Goal: Task Accomplishment & Management: Manage account settings

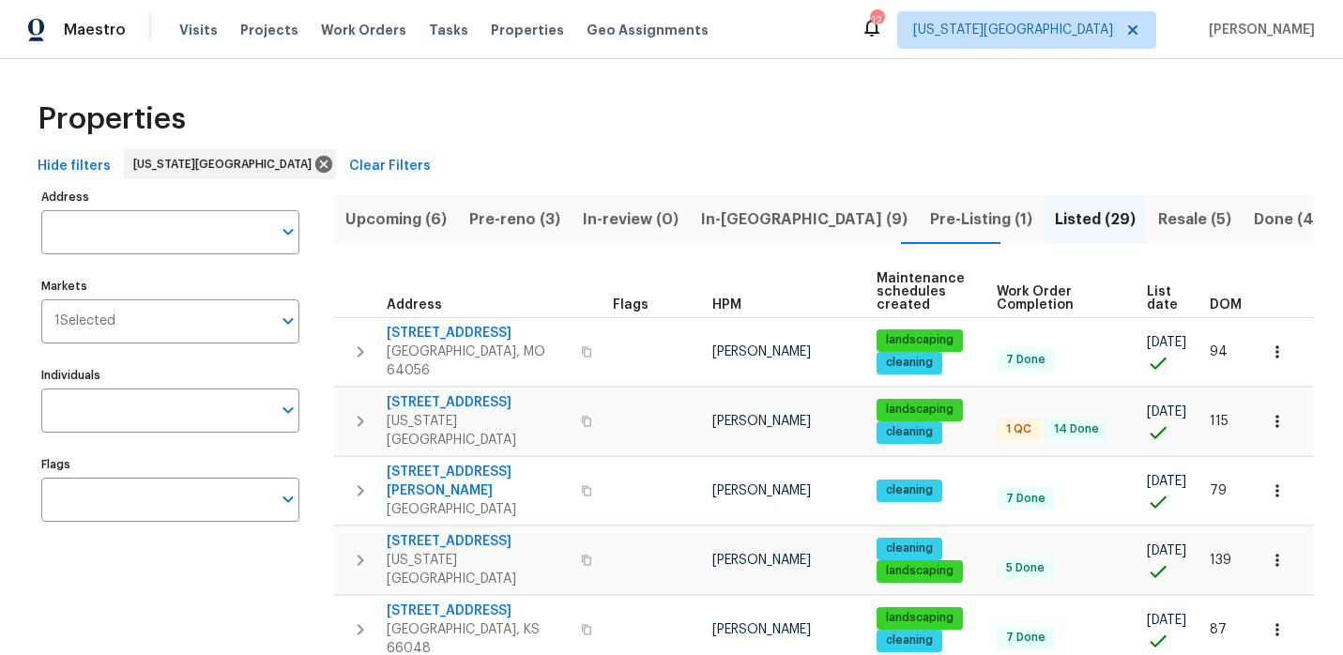
click at [728, 225] on span "In-reno (9)" at bounding box center [804, 219] width 206 height 26
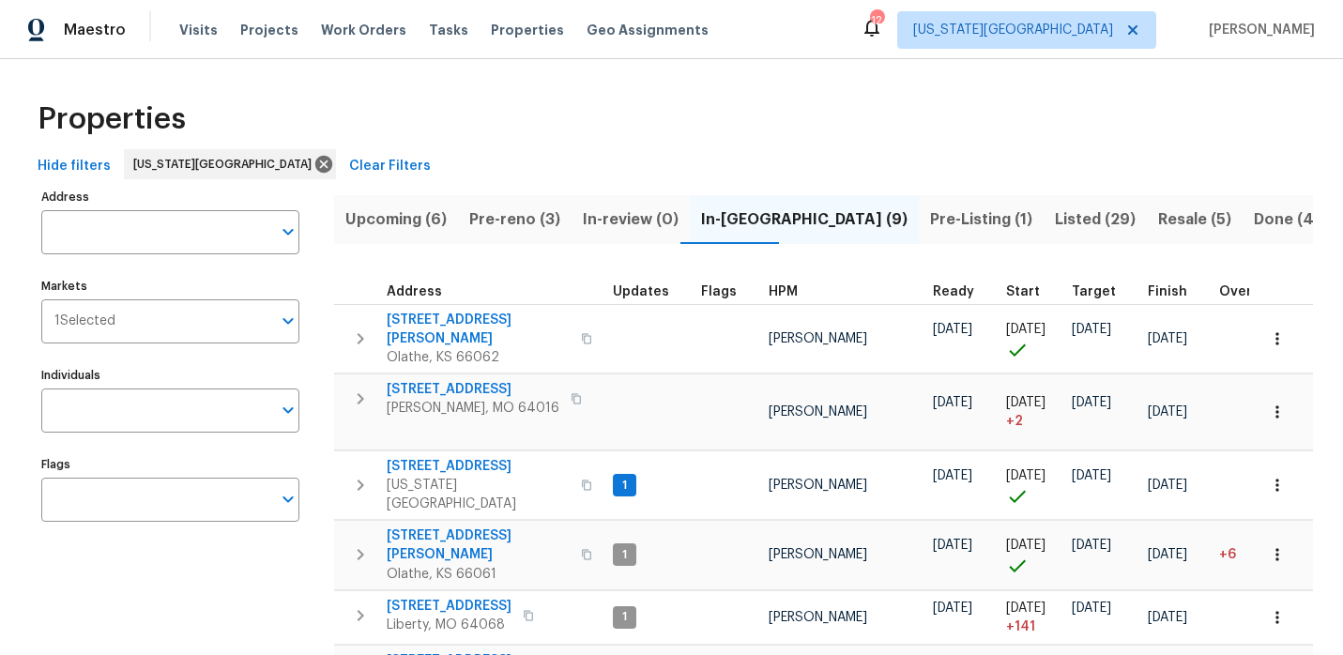
click at [883, 23] on div "12" at bounding box center [876, 20] width 13 height 19
click at [879, 33] on icon at bounding box center [871, 28] width 15 height 19
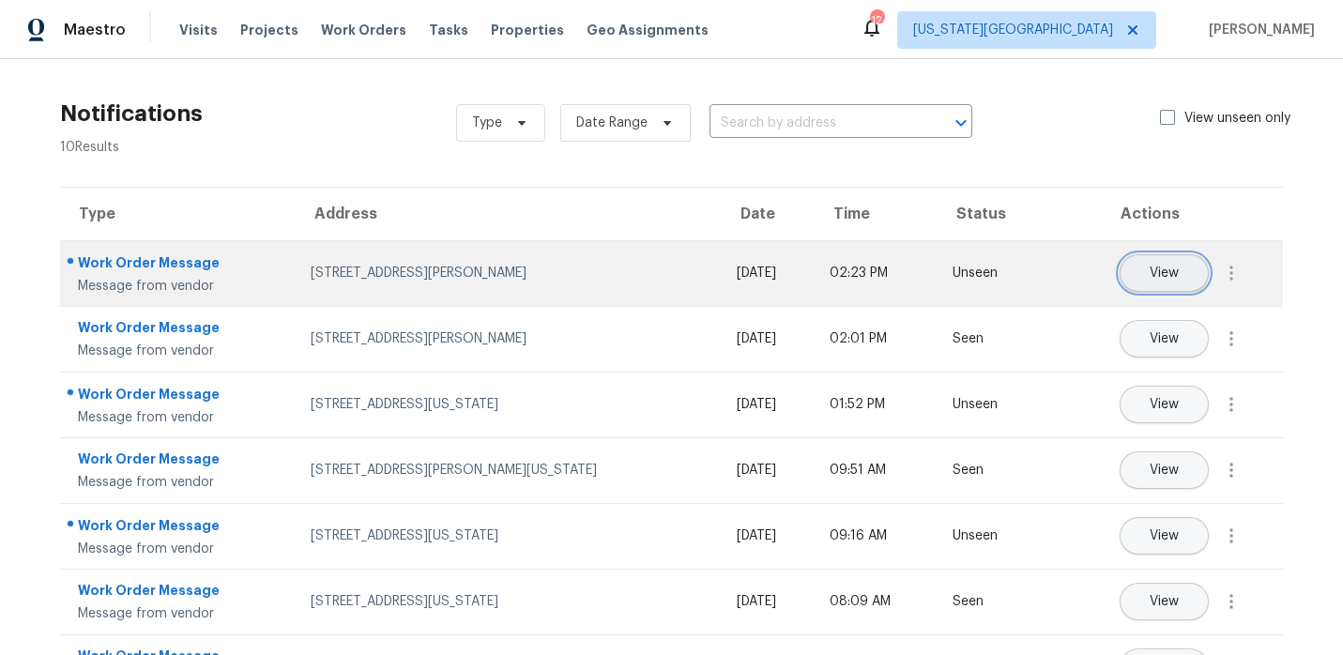
click at [1132, 272] on button "View" at bounding box center [1163, 273] width 89 height 38
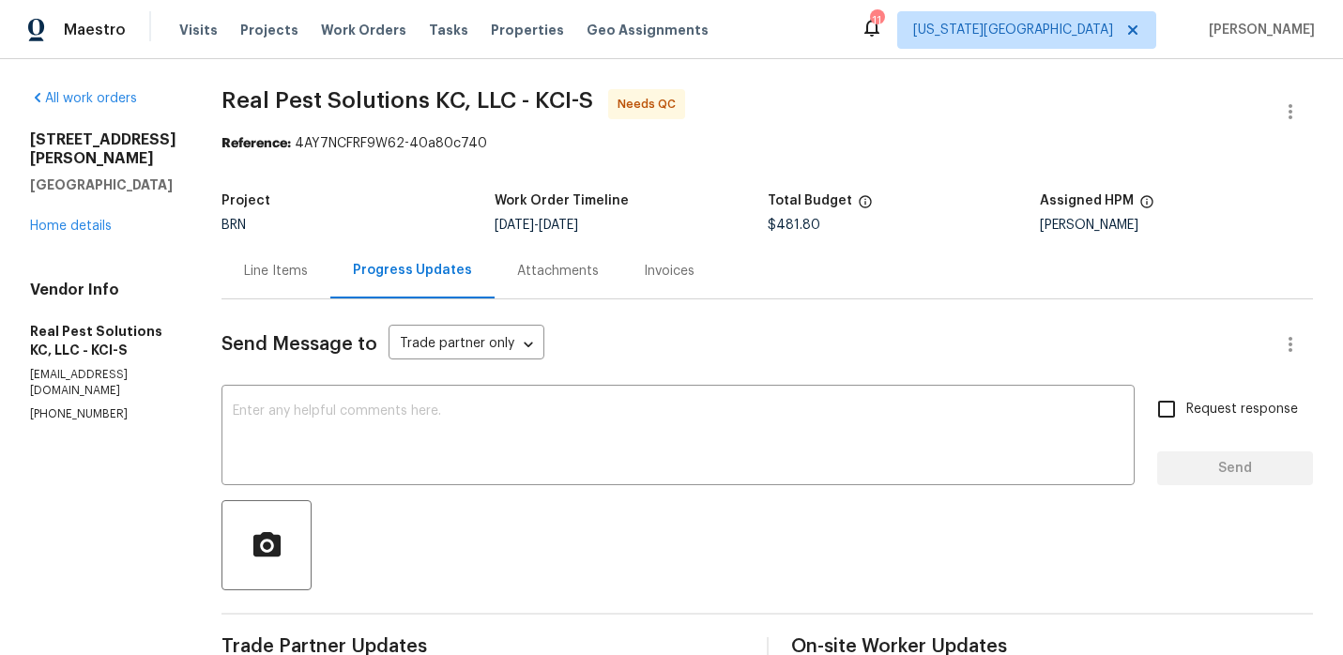
click at [298, 266] on div "Line Items" at bounding box center [276, 271] width 64 height 19
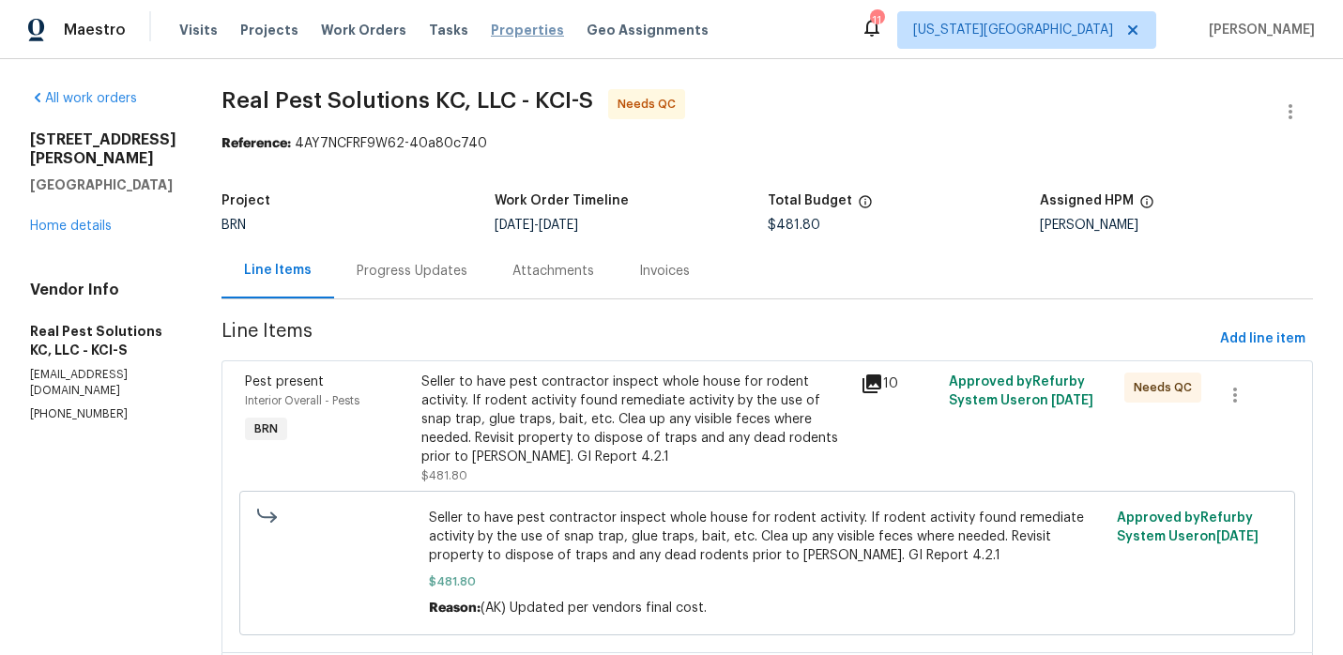
click at [491, 37] on span "Properties" at bounding box center [527, 30] width 73 height 19
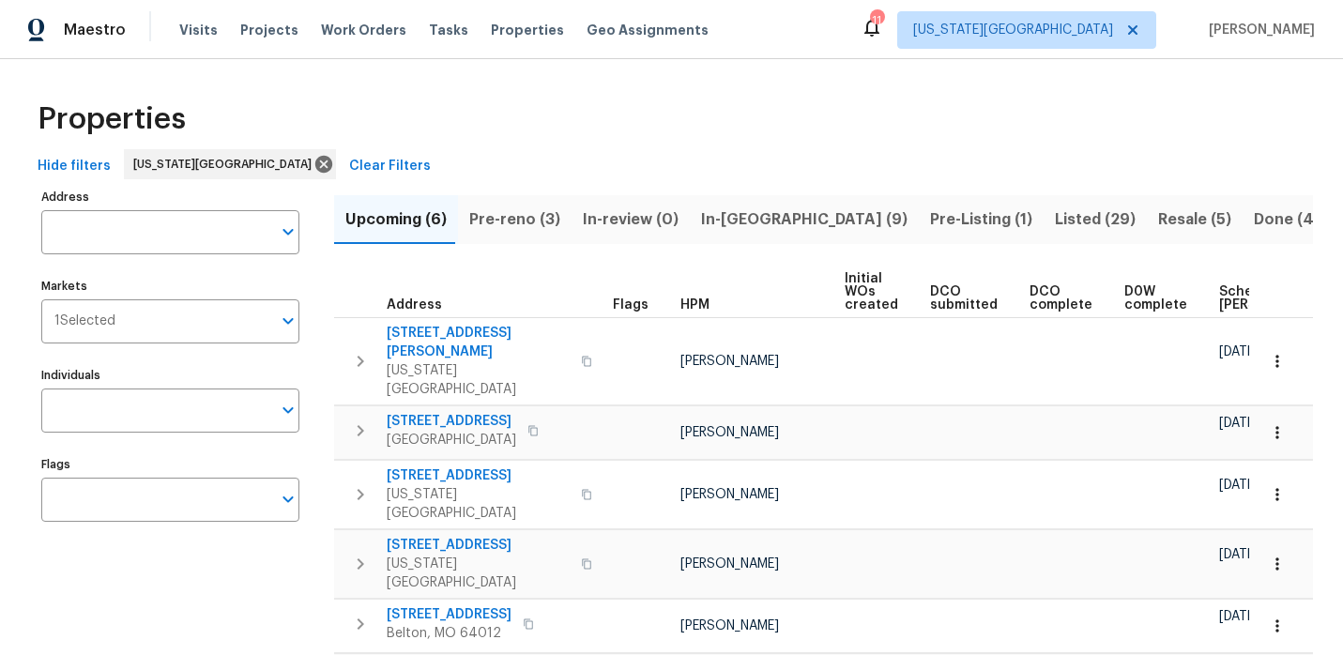
click at [879, 33] on icon at bounding box center [871, 28] width 15 height 19
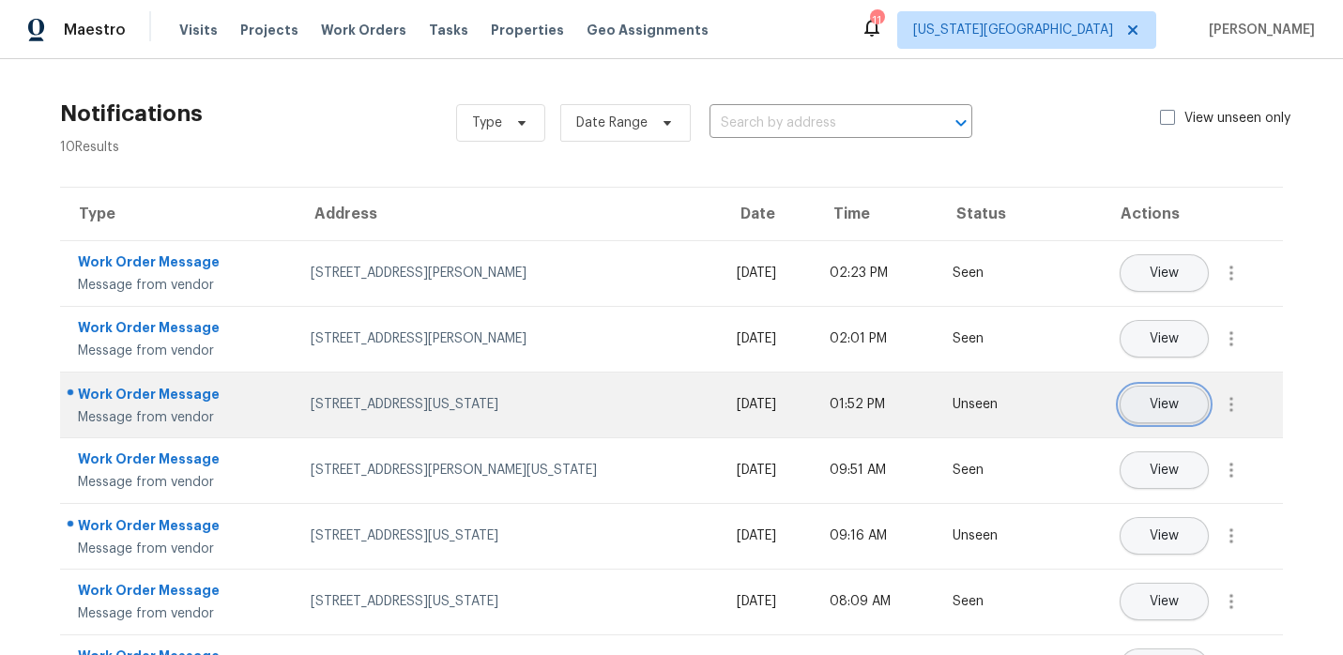
click at [1164, 398] on span "View" at bounding box center [1164, 405] width 29 height 14
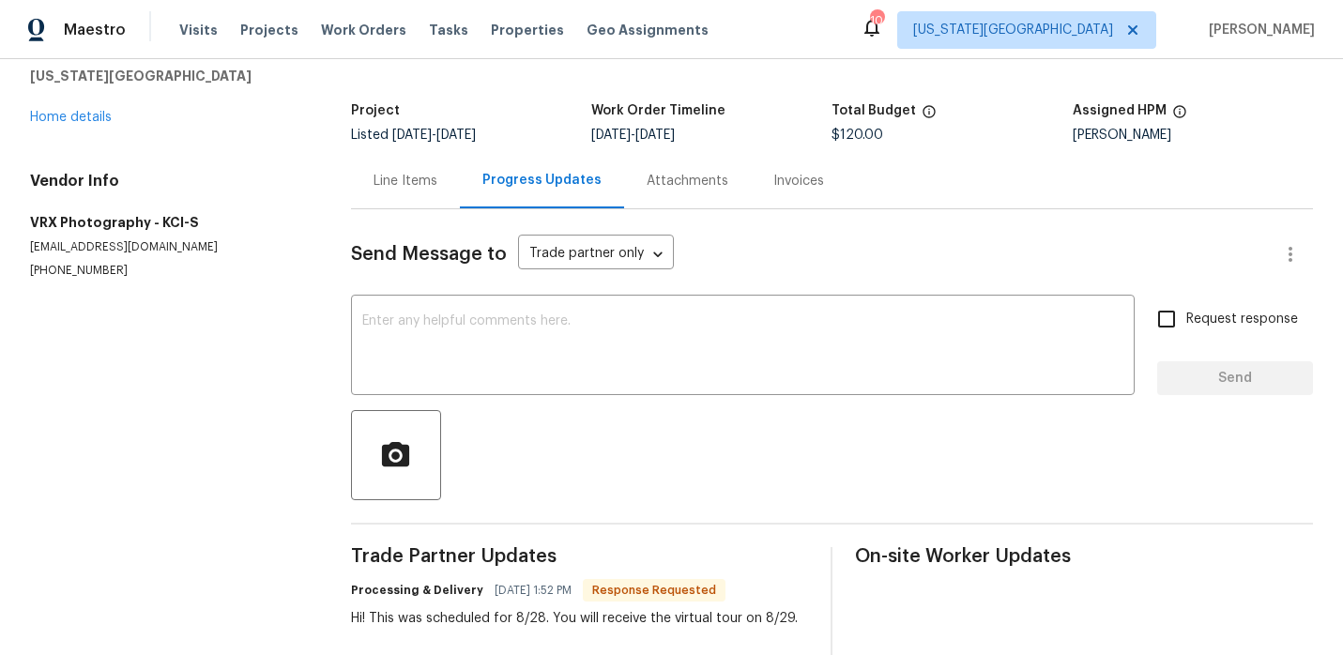
scroll to position [62, 0]
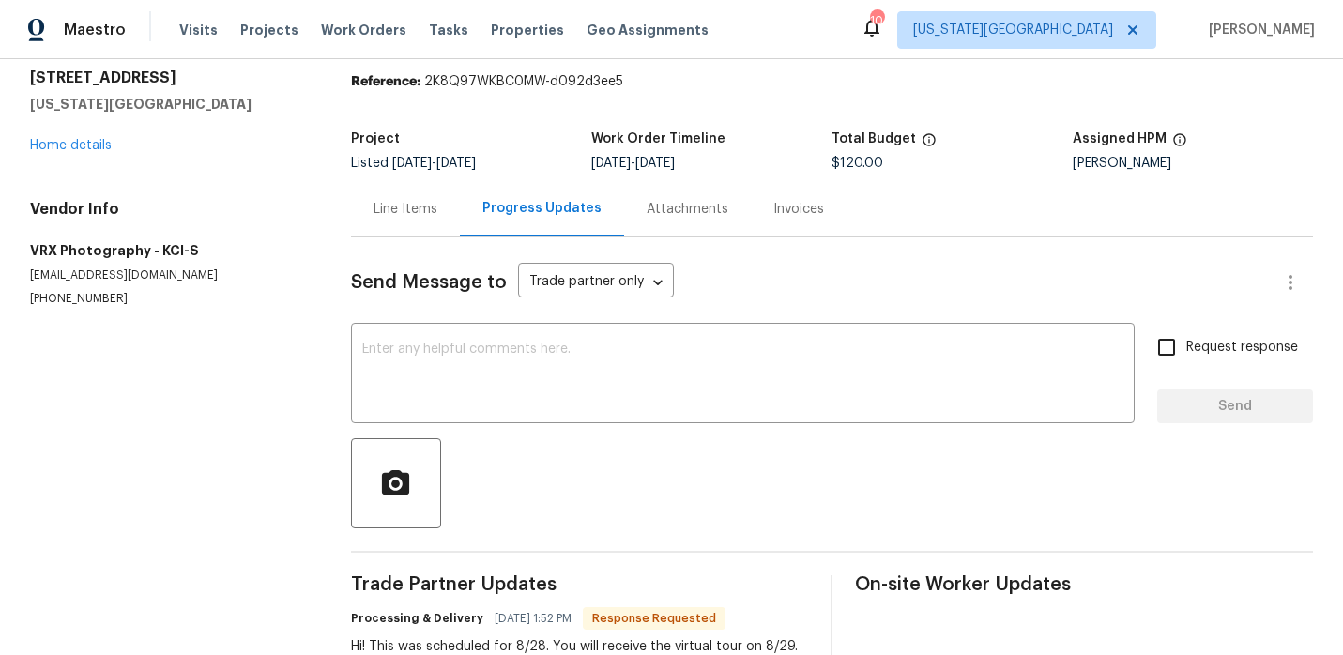
click at [416, 217] on div "Line Items" at bounding box center [405, 209] width 64 height 19
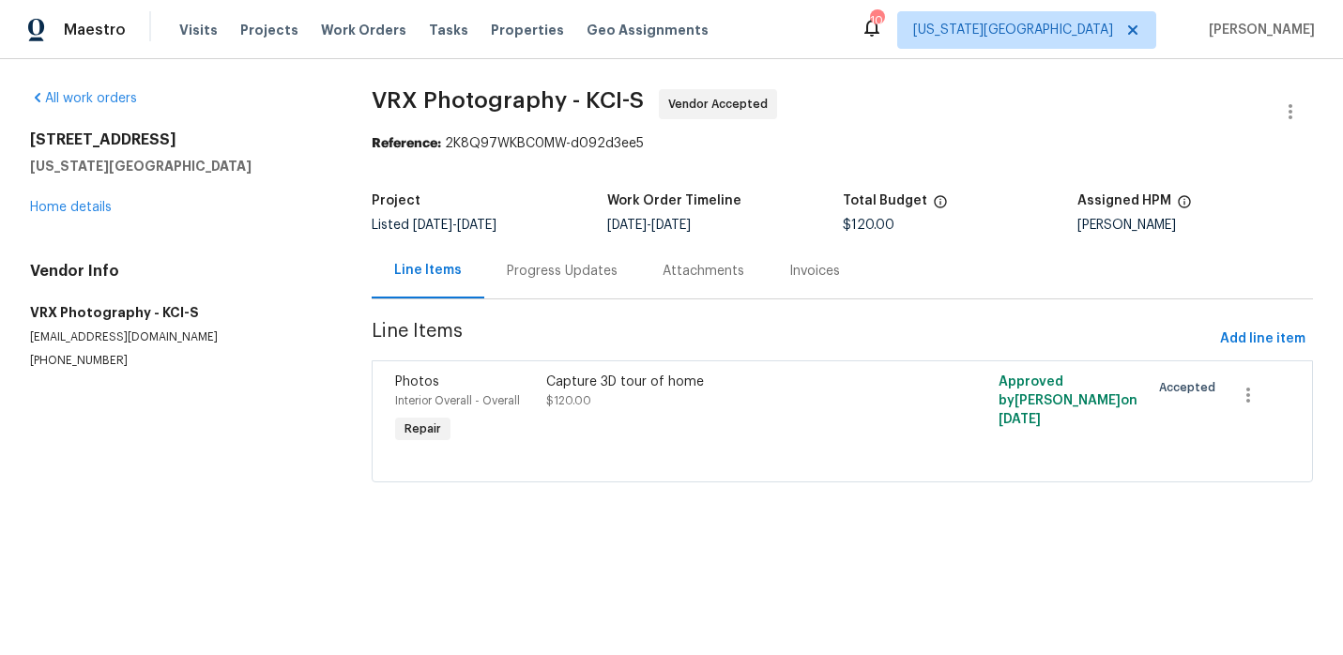
click at [99, 214] on div "6700 NW 50th St Kansas City, MO 64151 Home details" at bounding box center [178, 173] width 297 height 86
click at [96, 201] on link "Home details" at bounding box center [71, 207] width 82 height 13
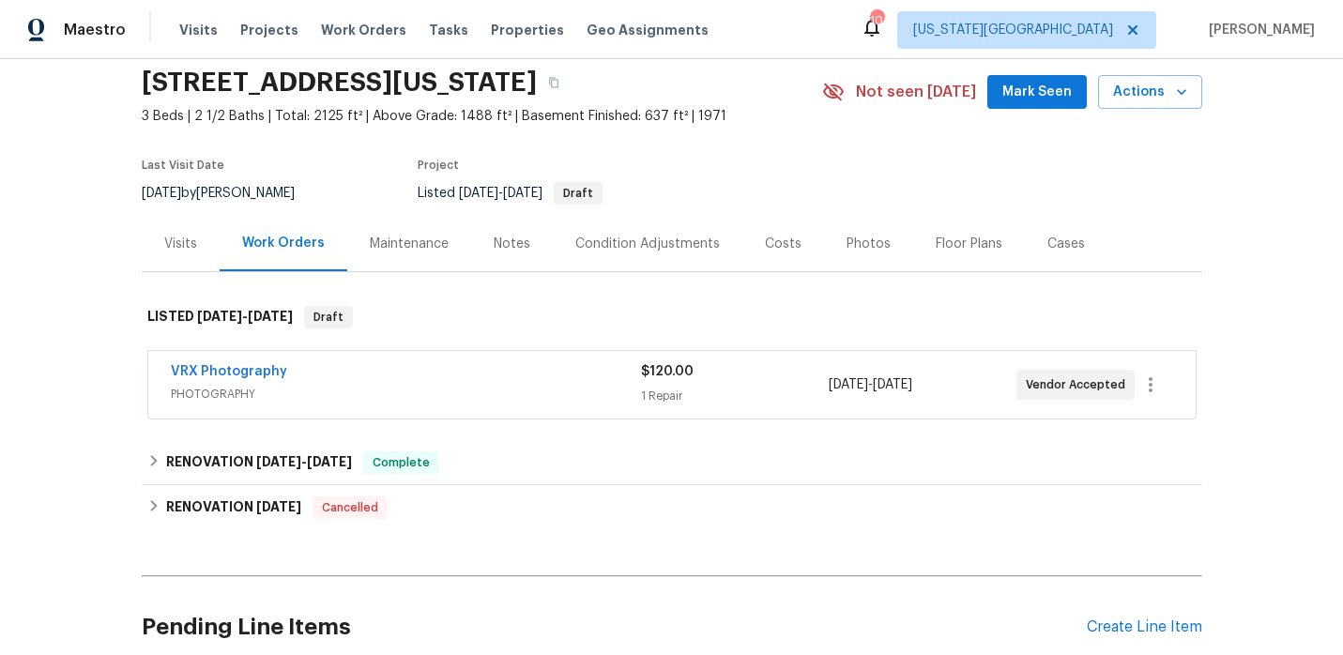
scroll to position [89, 0]
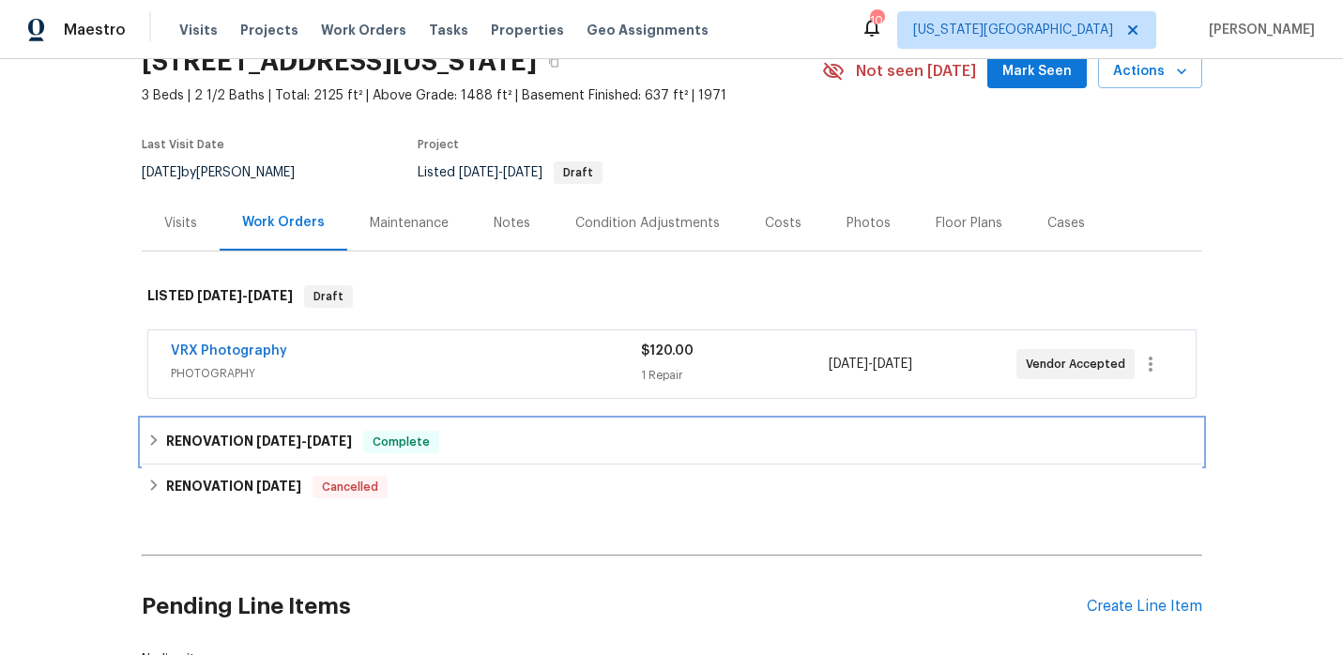
click at [205, 431] on h6 "RENOVATION 6/27/25 - 8/15/25" at bounding box center [259, 442] width 186 height 23
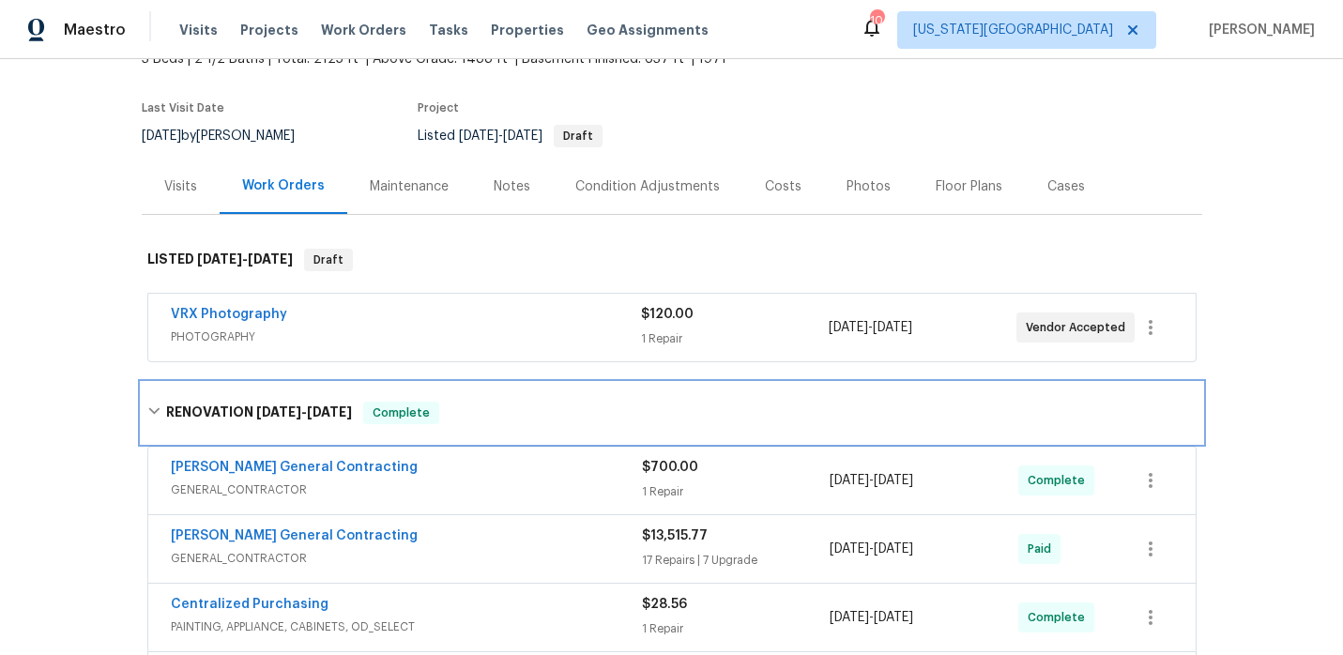
scroll to position [0, 0]
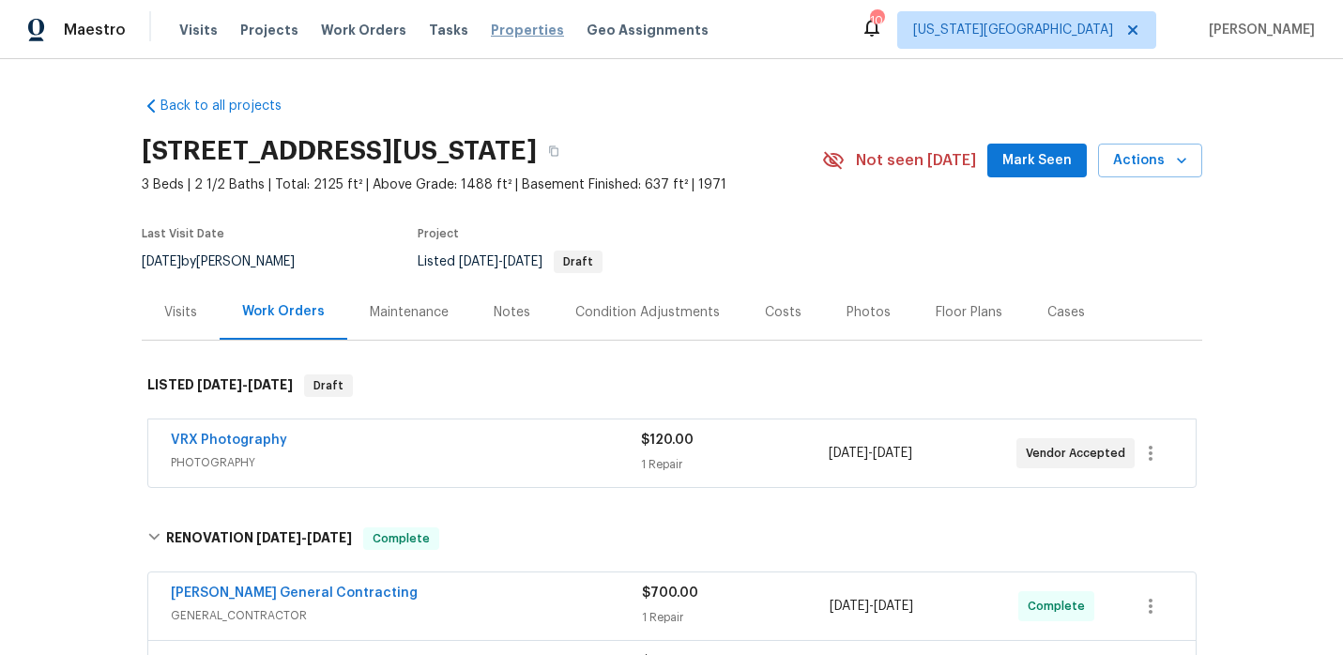
click at [491, 25] on span "Properties" at bounding box center [527, 30] width 73 height 19
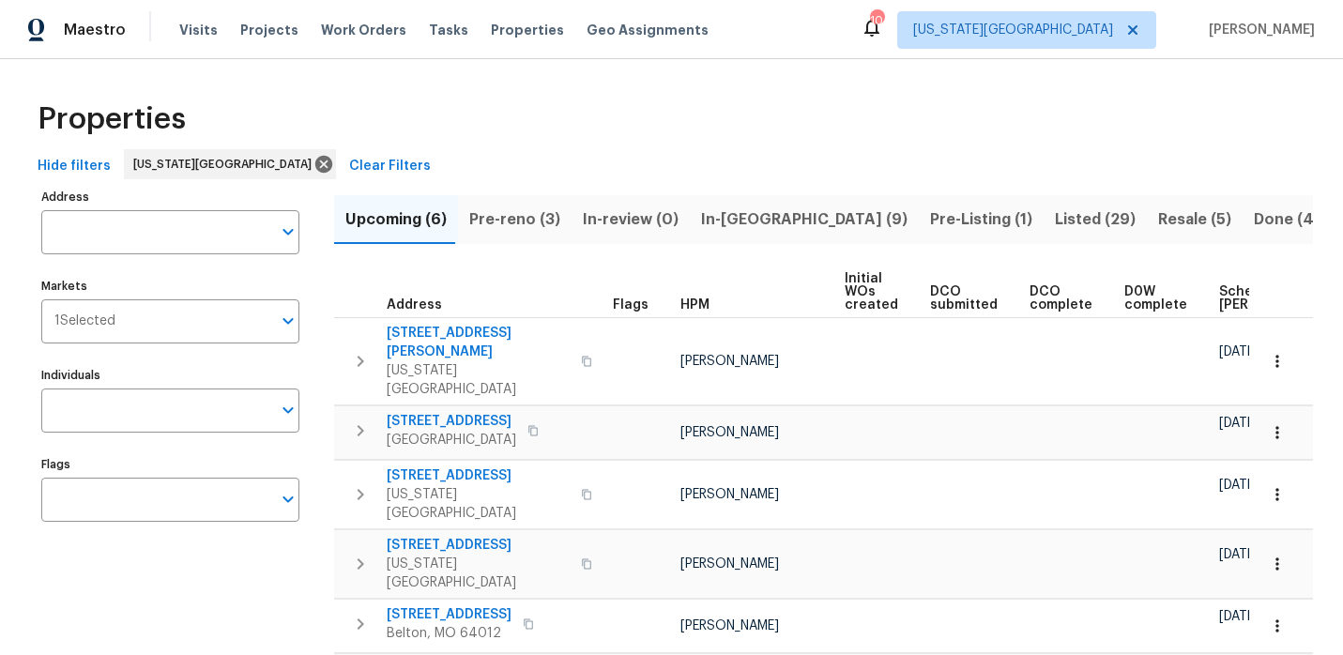
click at [548, 218] on span "Pre-reno (3)" at bounding box center [514, 219] width 91 height 26
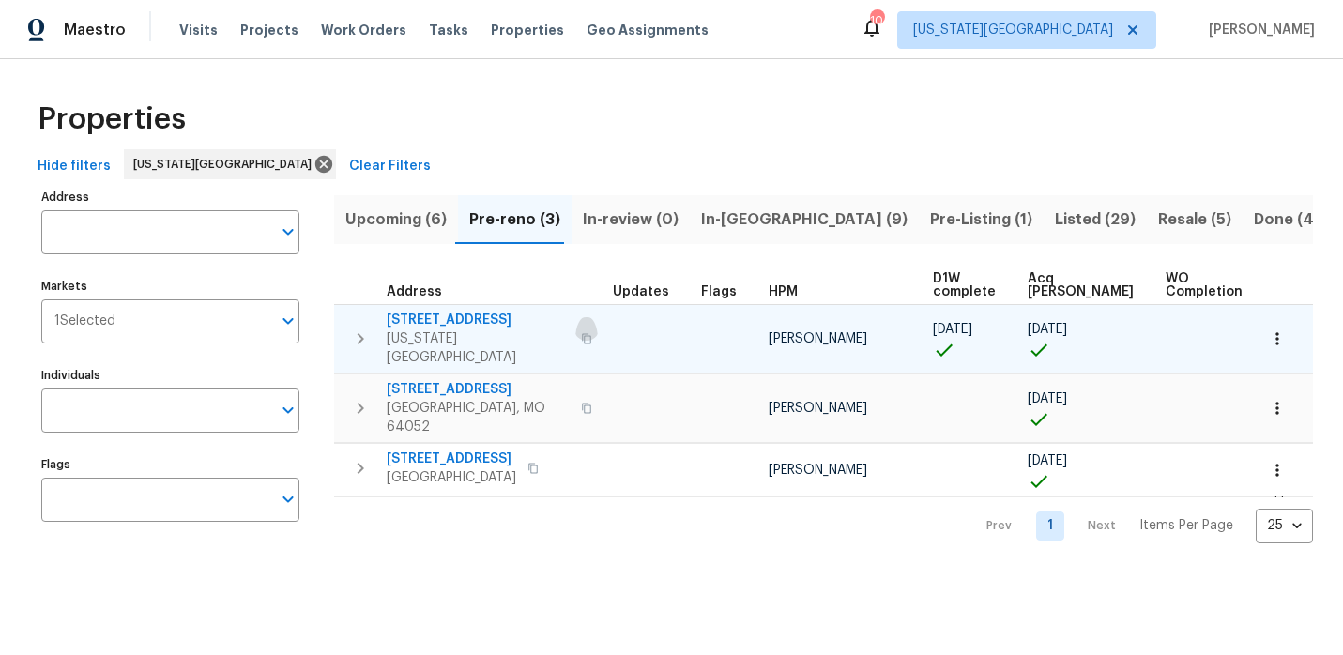
click at [581, 333] on icon "button" at bounding box center [586, 338] width 11 height 11
click at [365, 327] on icon "button" at bounding box center [360, 338] width 23 height 23
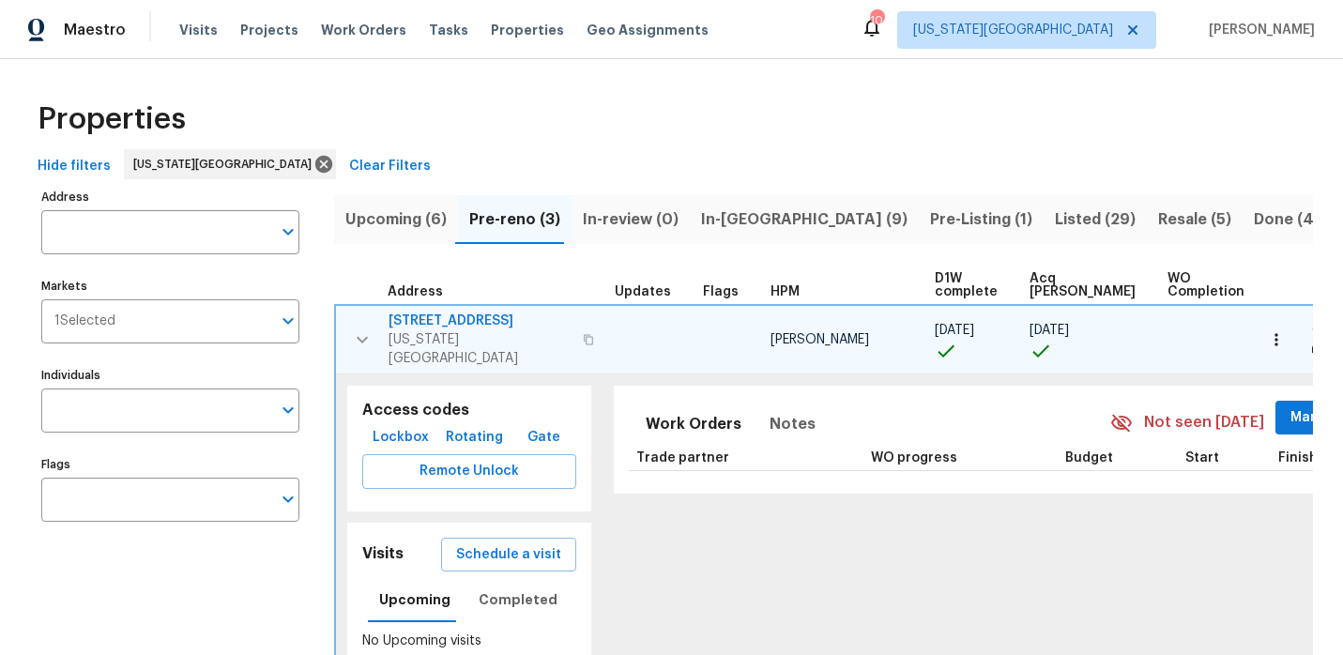
click at [465, 316] on span "7518 NW 76th Pl" at bounding box center [479, 321] width 183 height 19
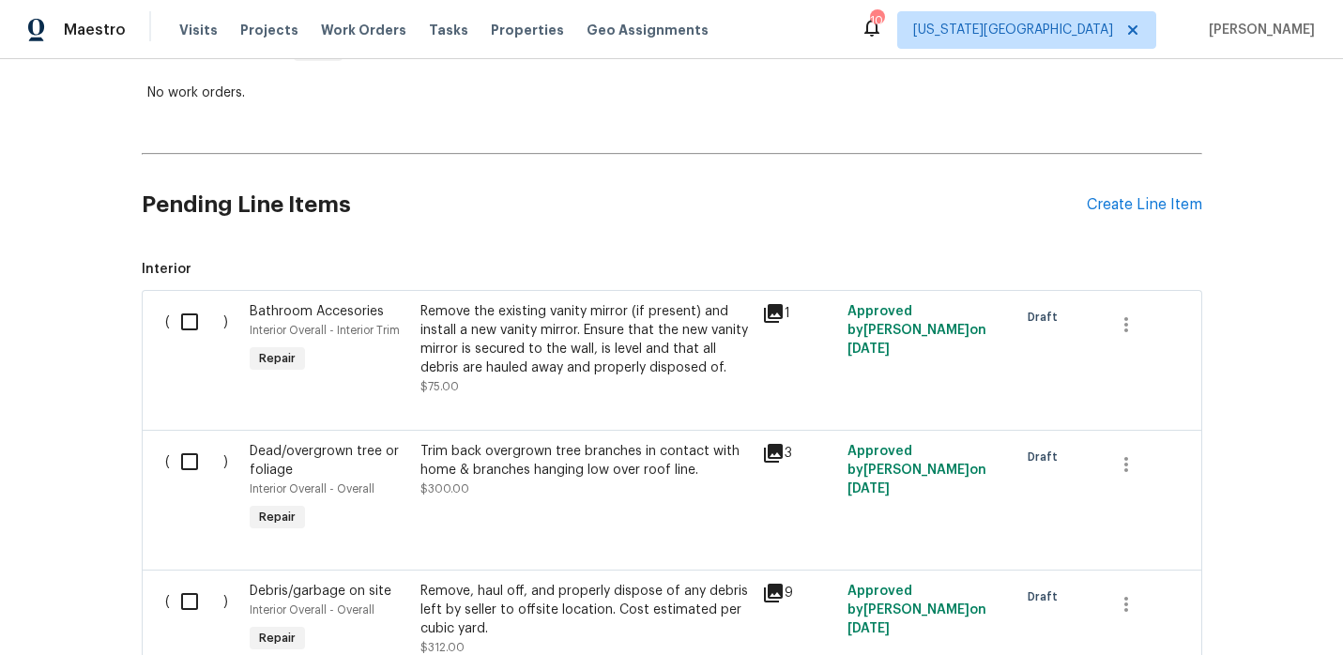
scroll to position [345, 0]
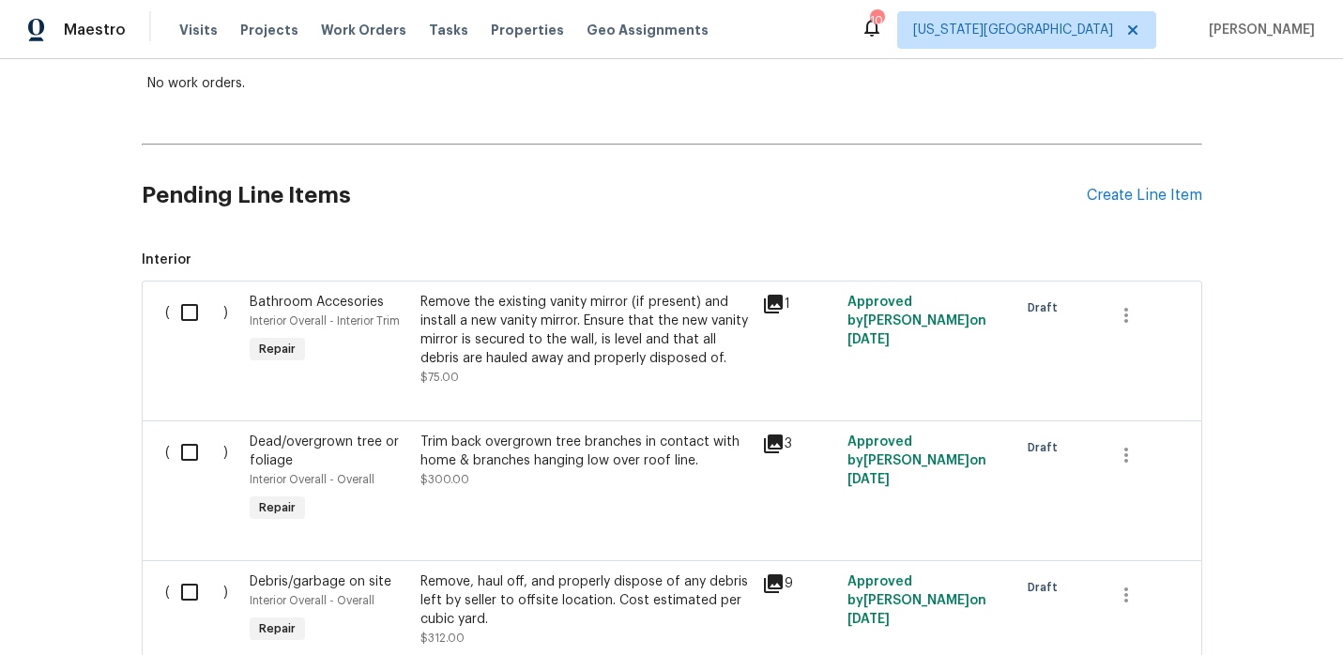
click at [187, 305] on input "checkbox" at bounding box center [196, 312] width 53 height 39
checkbox input "true"
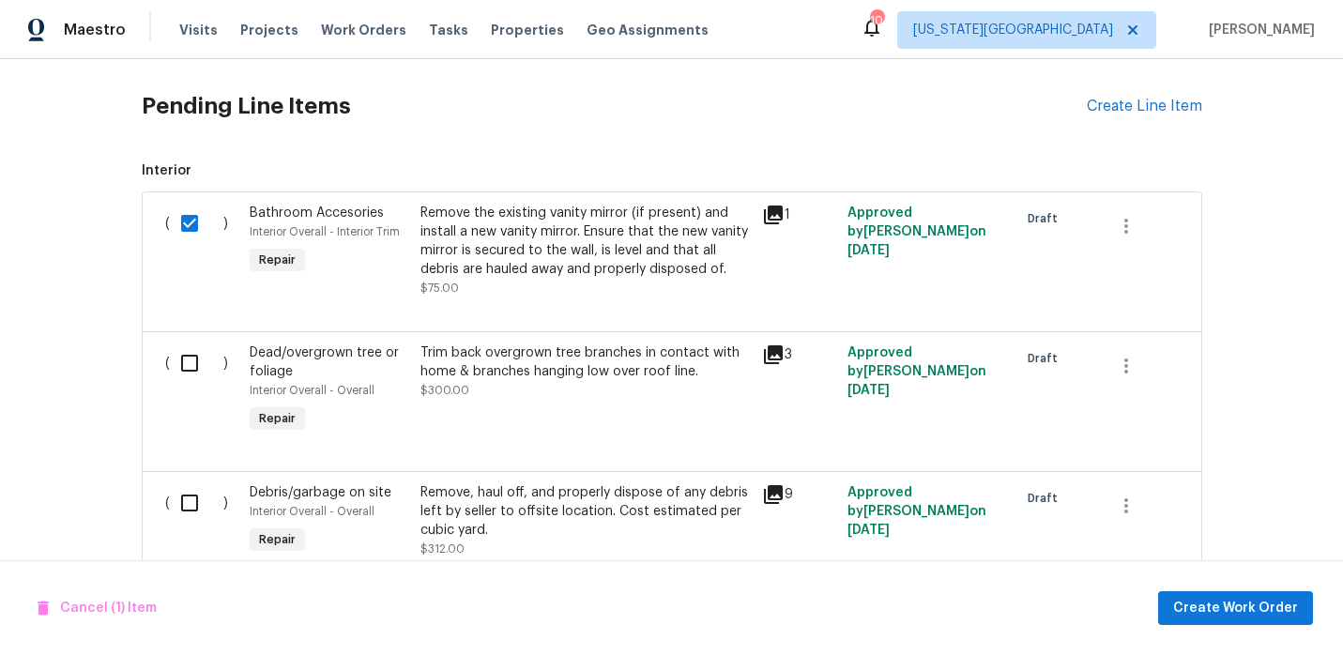
scroll to position [448, 0]
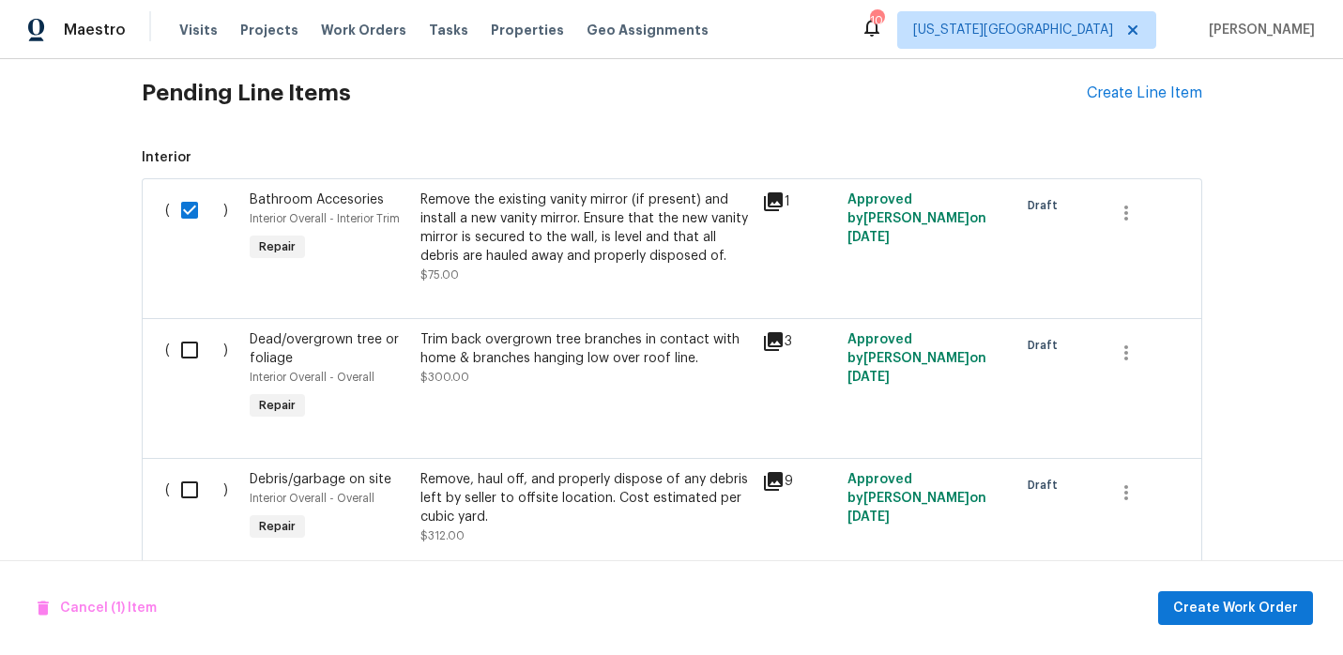
click at [184, 345] on input "checkbox" at bounding box center [196, 349] width 53 height 39
checkbox input "true"
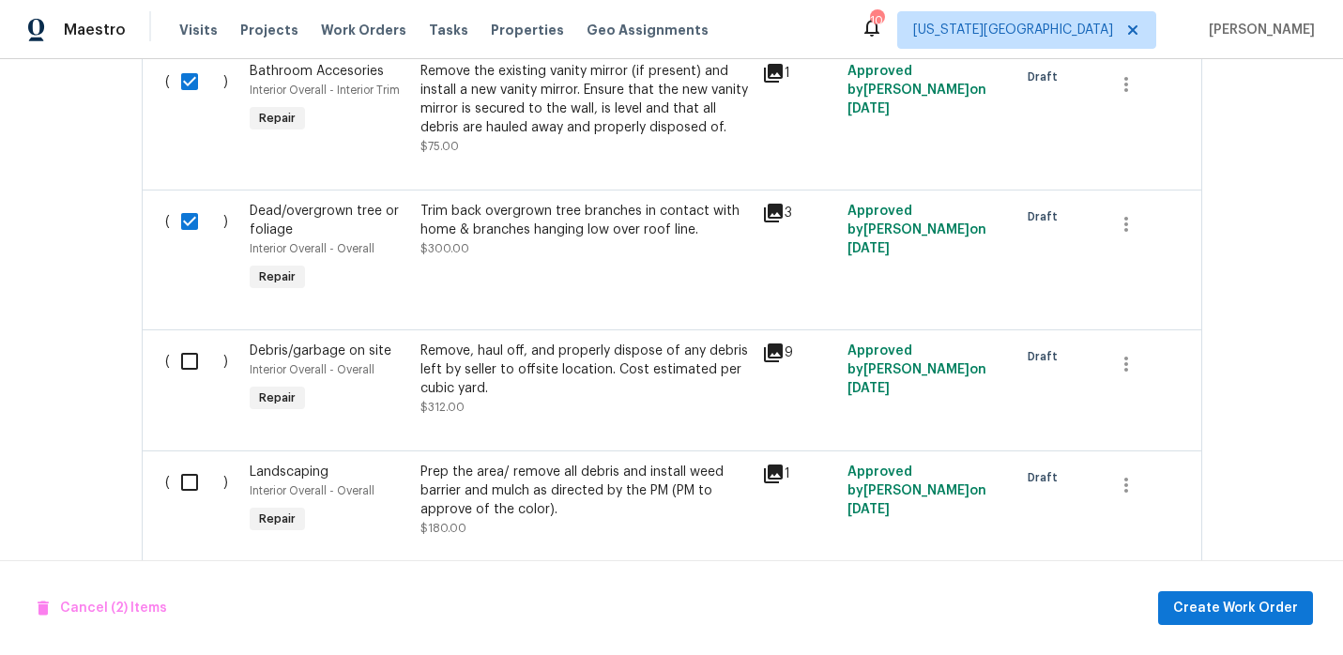
scroll to position [583, 0]
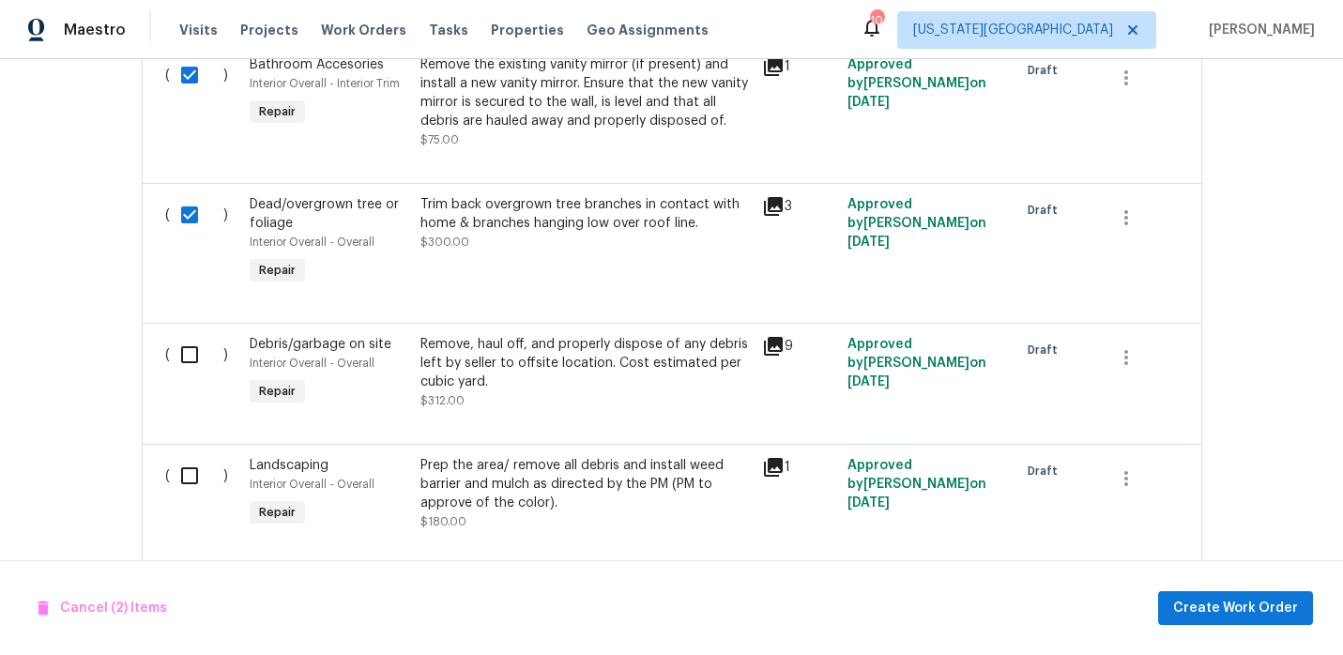
click at [184, 346] on input "checkbox" at bounding box center [196, 354] width 53 height 39
checkbox input "true"
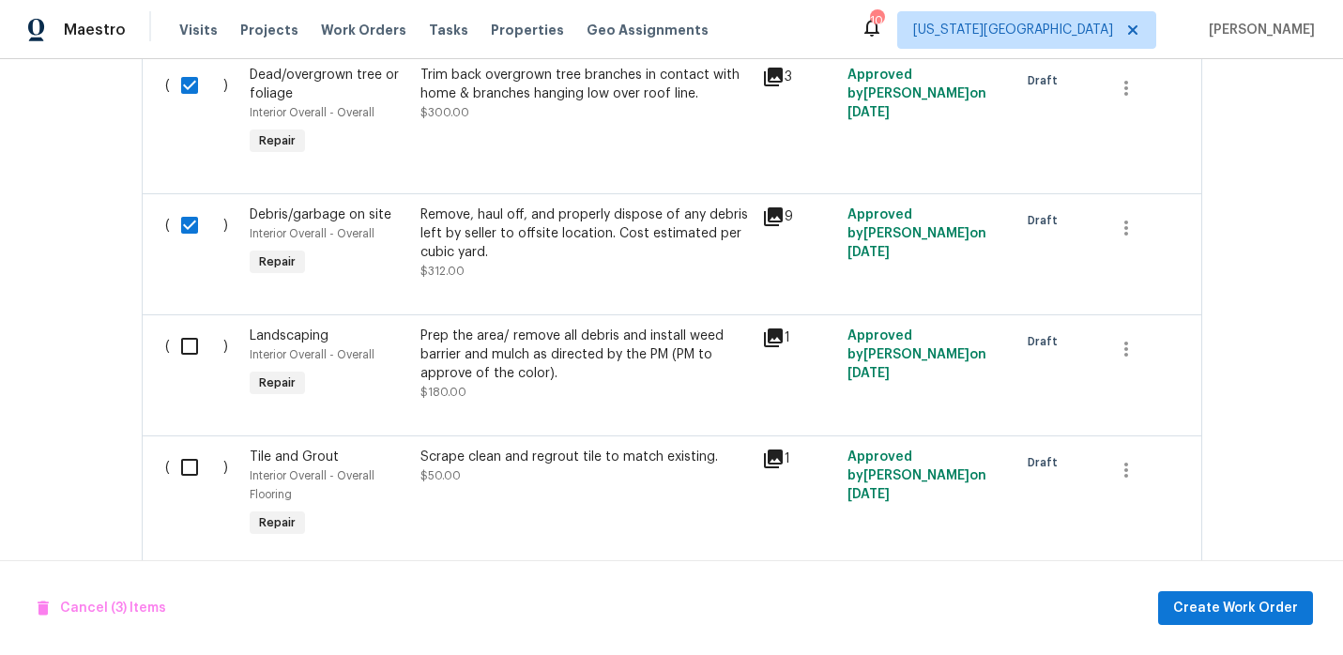
scroll to position [770, 0]
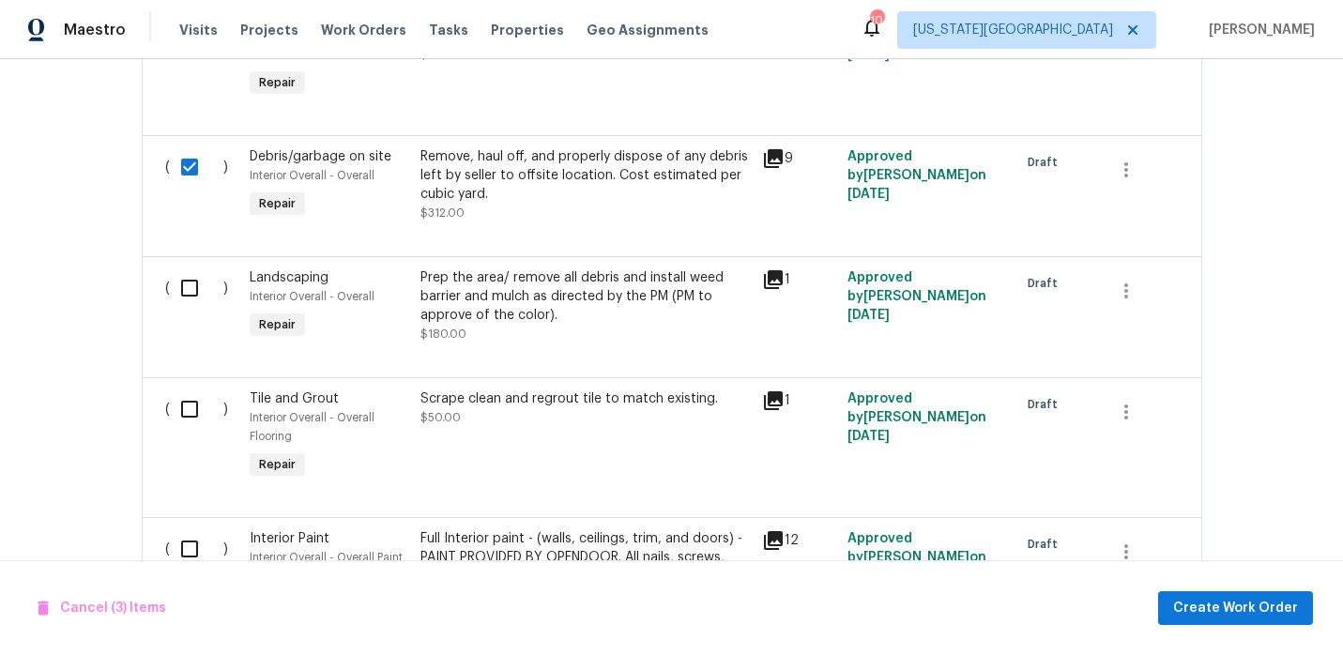
click at [185, 286] on input "checkbox" at bounding box center [196, 287] width 53 height 39
checkbox input "true"
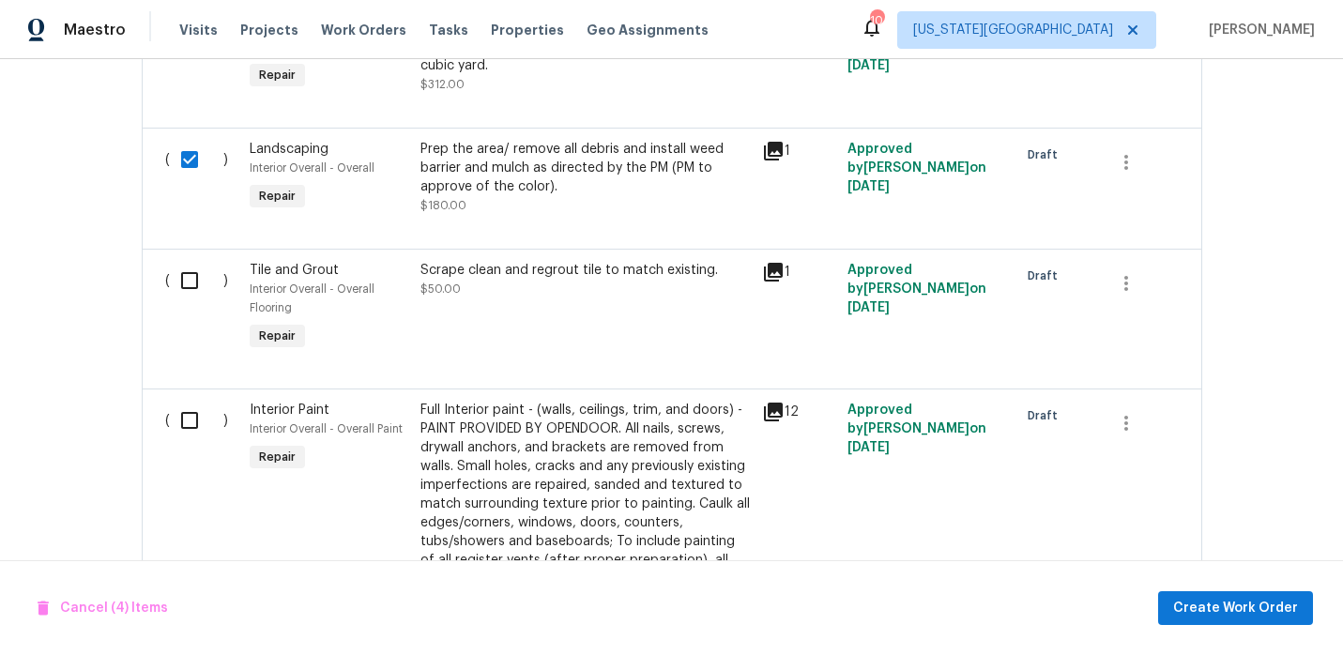
scroll to position [904, 0]
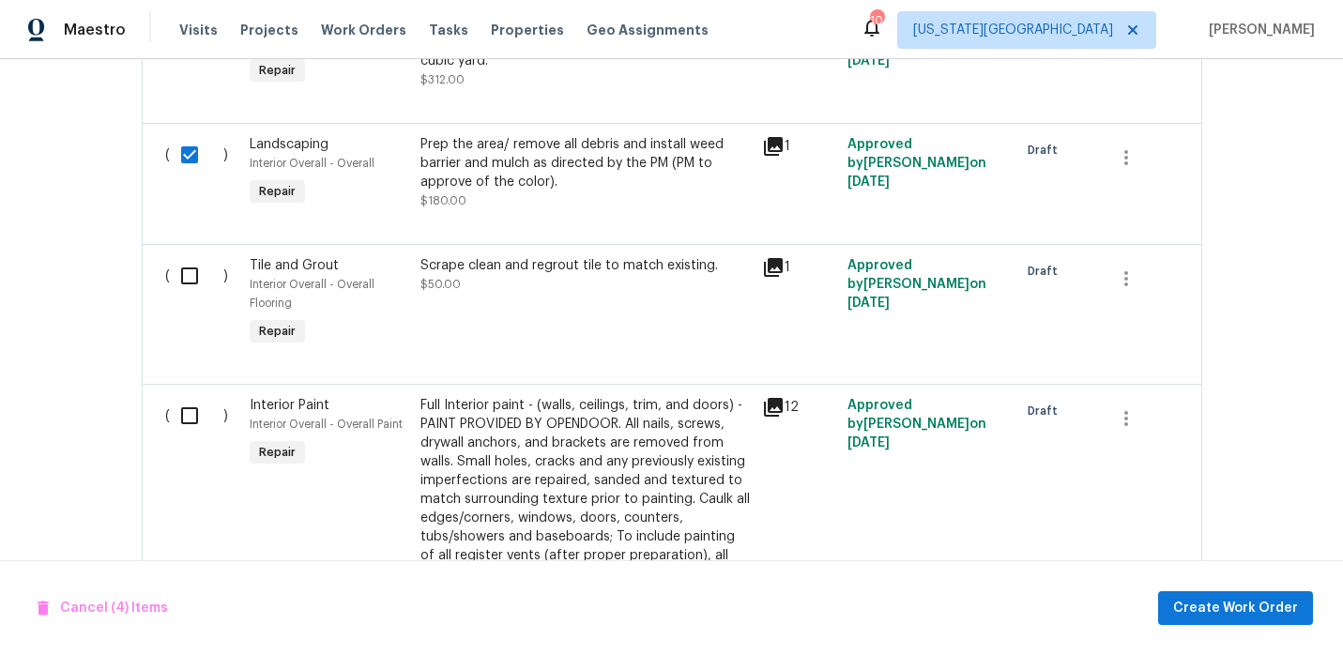
click at [185, 285] on input "checkbox" at bounding box center [196, 275] width 53 height 39
checkbox input "true"
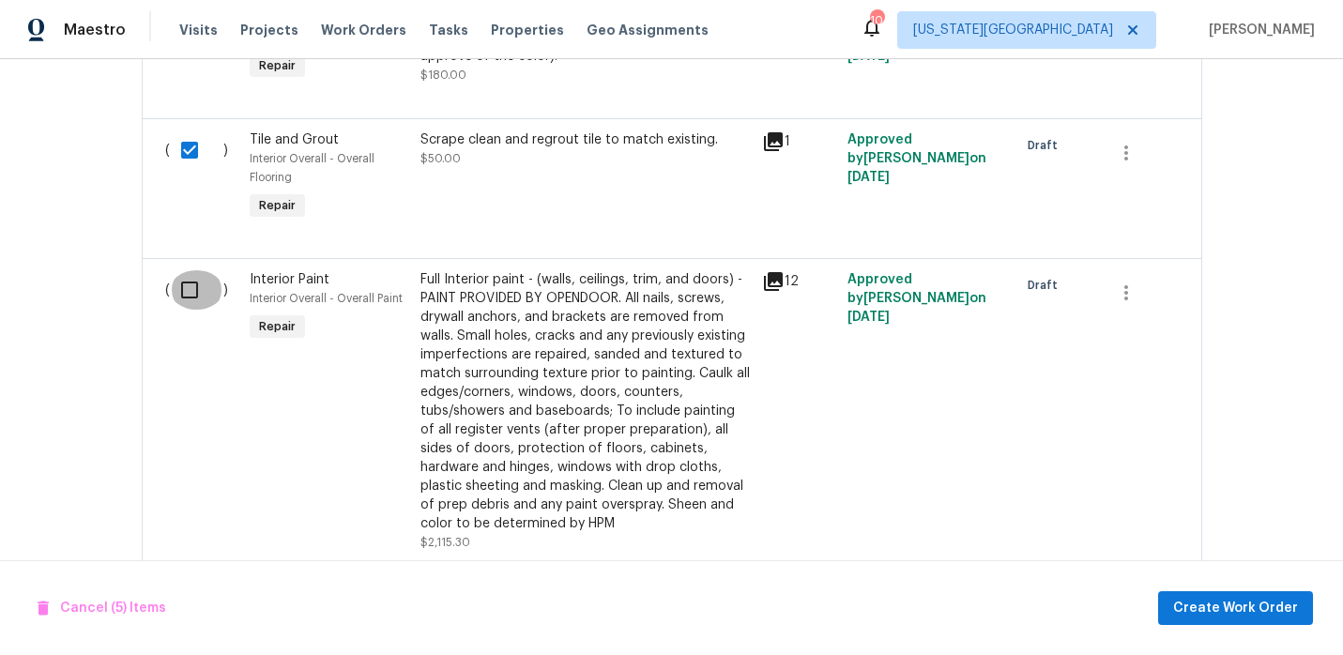
click at [186, 283] on input "checkbox" at bounding box center [196, 289] width 53 height 39
checkbox input "true"
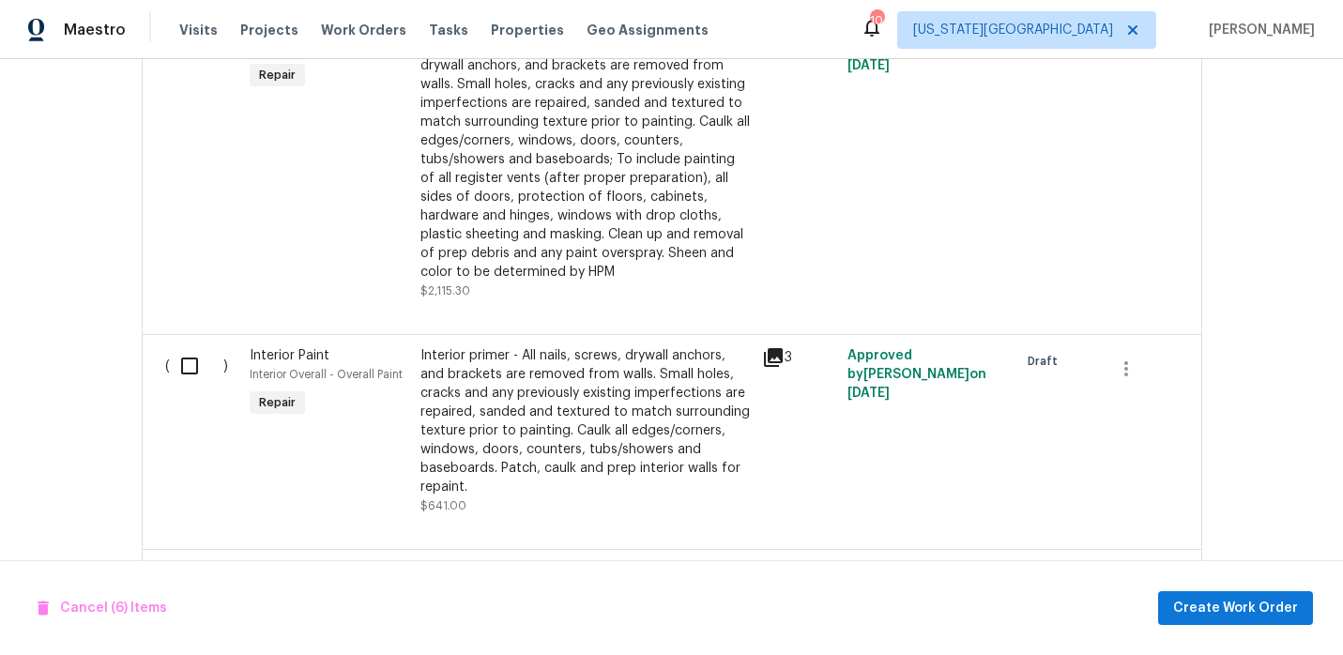
scroll to position [1354, 0]
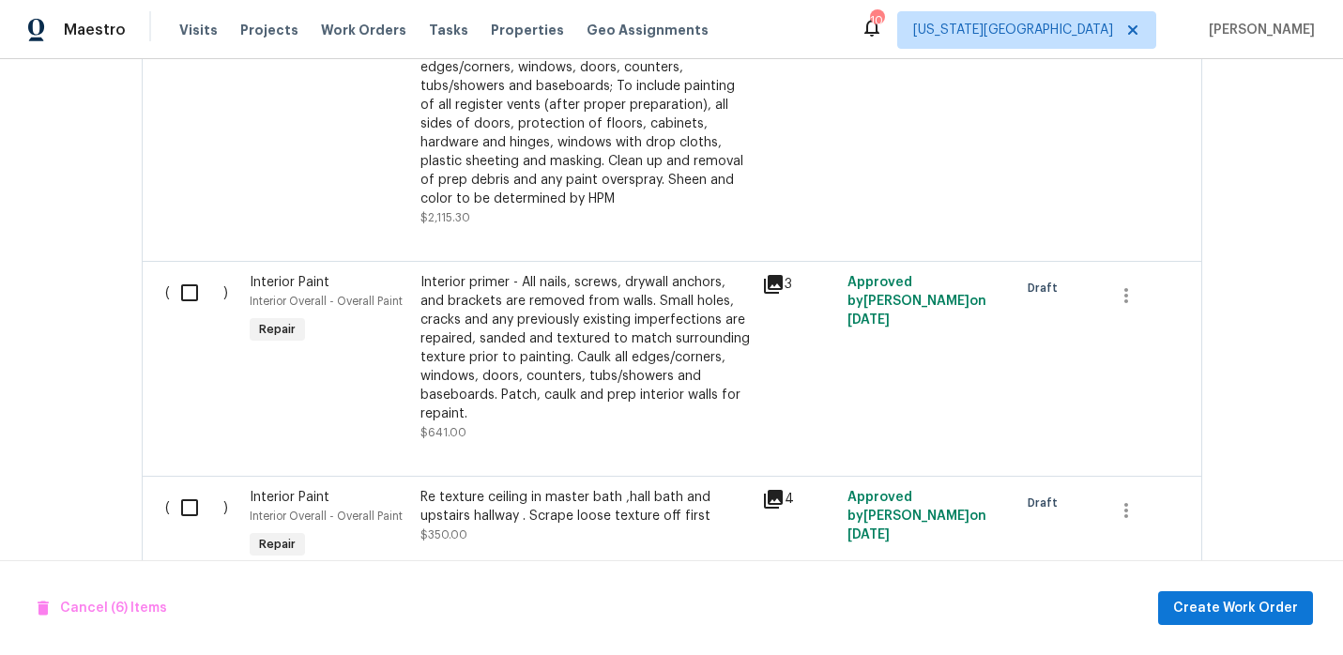
click at [183, 288] on input "checkbox" at bounding box center [196, 292] width 53 height 39
checkbox input "true"
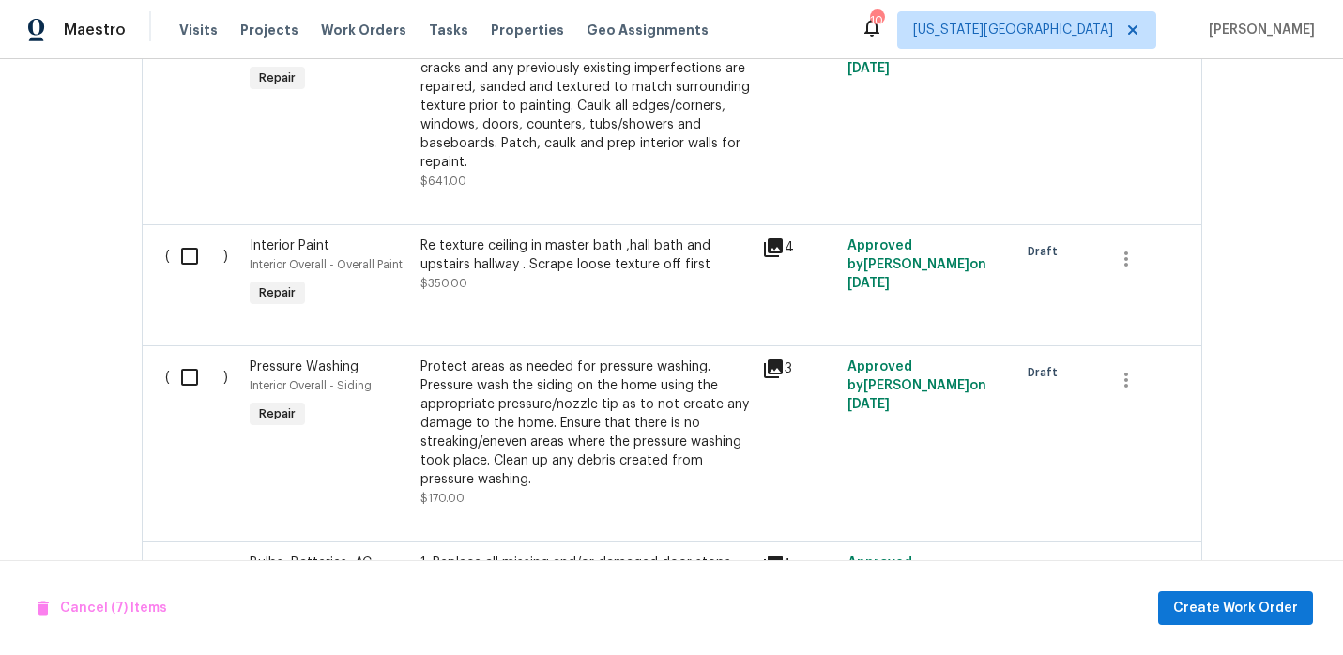
scroll to position [1637, 0]
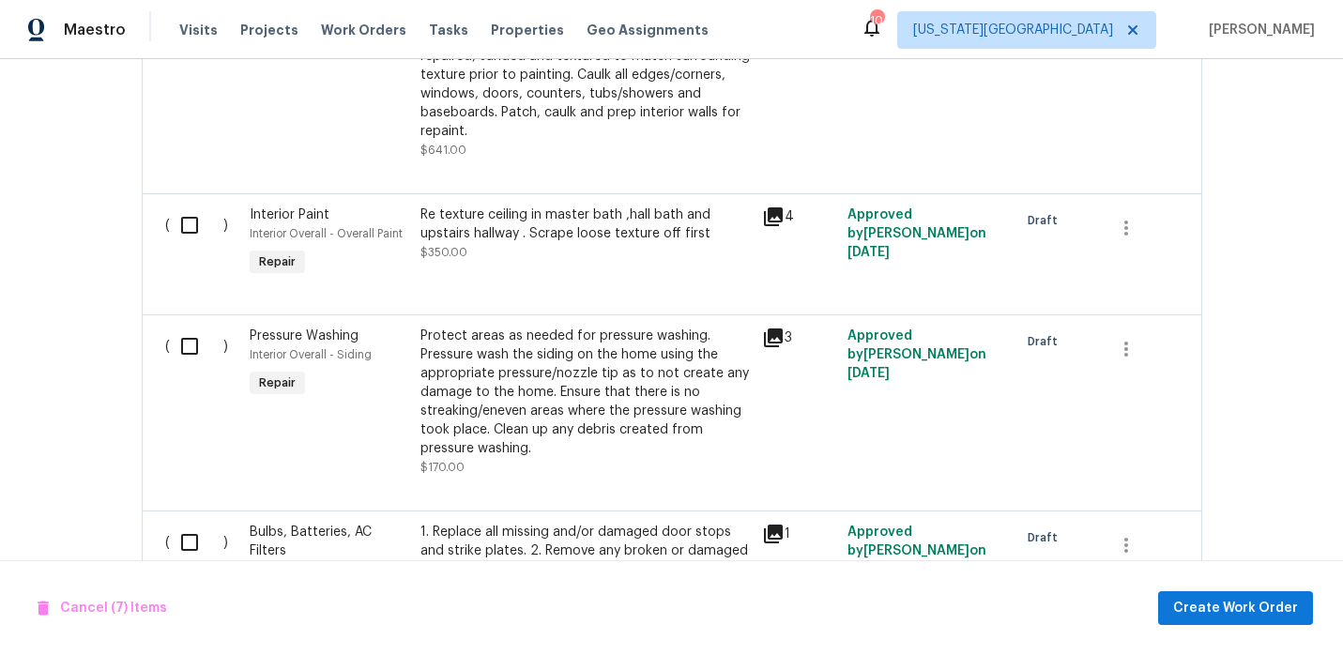
click at [185, 236] on input "checkbox" at bounding box center [196, 225] width 53 height 39
checkbox input "true"
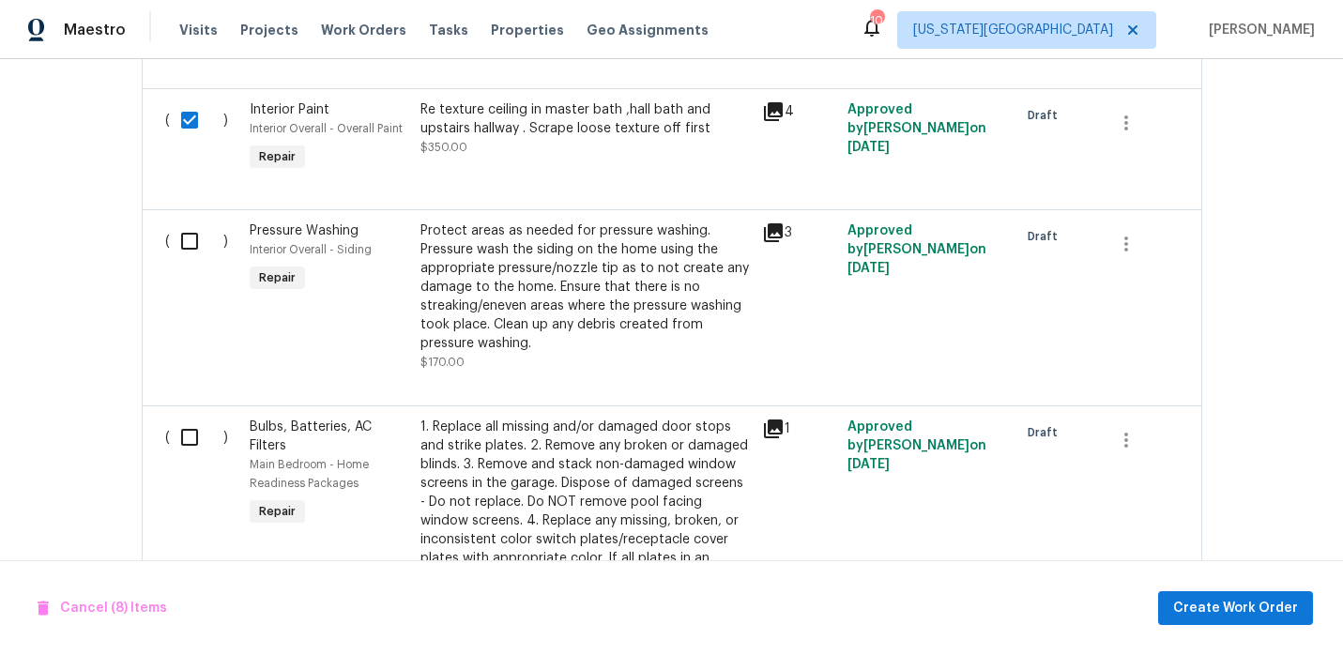
scroll to position [1744, 0]
click at [185, 236] on input "checkbox" at bounding box center [196, 239] width 53 height 39
checkbox input "true"
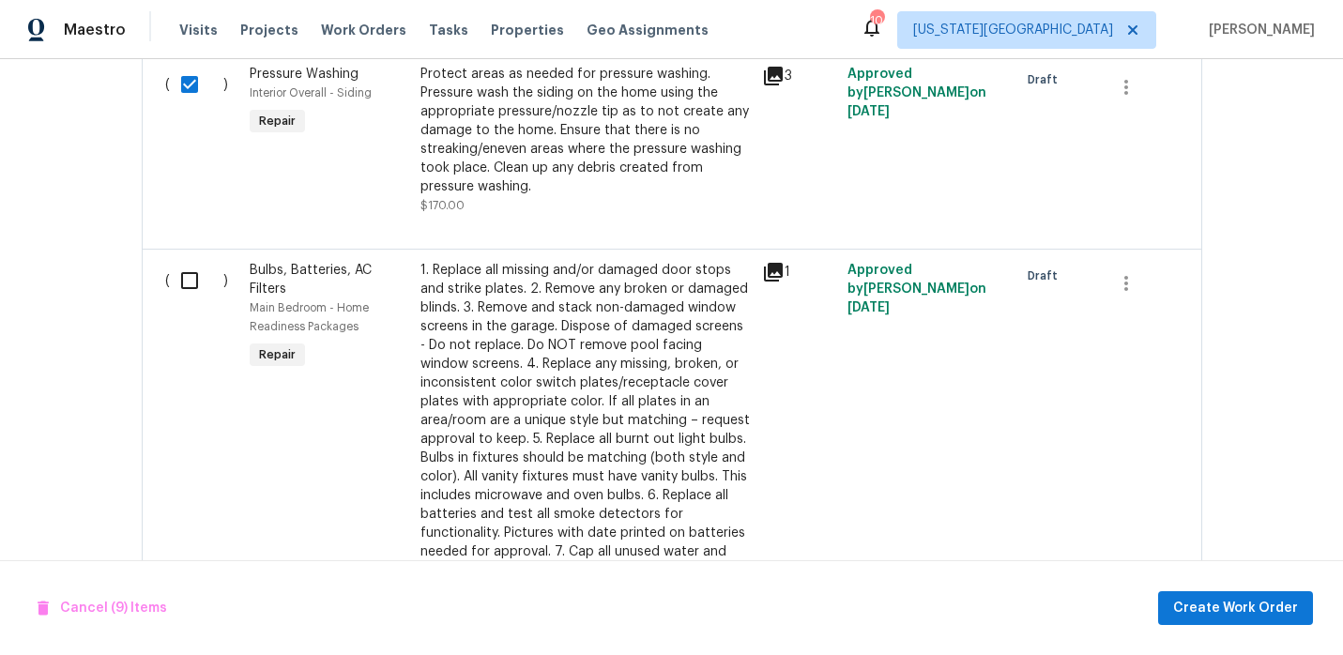
click at [187, 279] on input "checkbox" at bounding box center [196, 280] width 53 height 39
checkbox input "true"
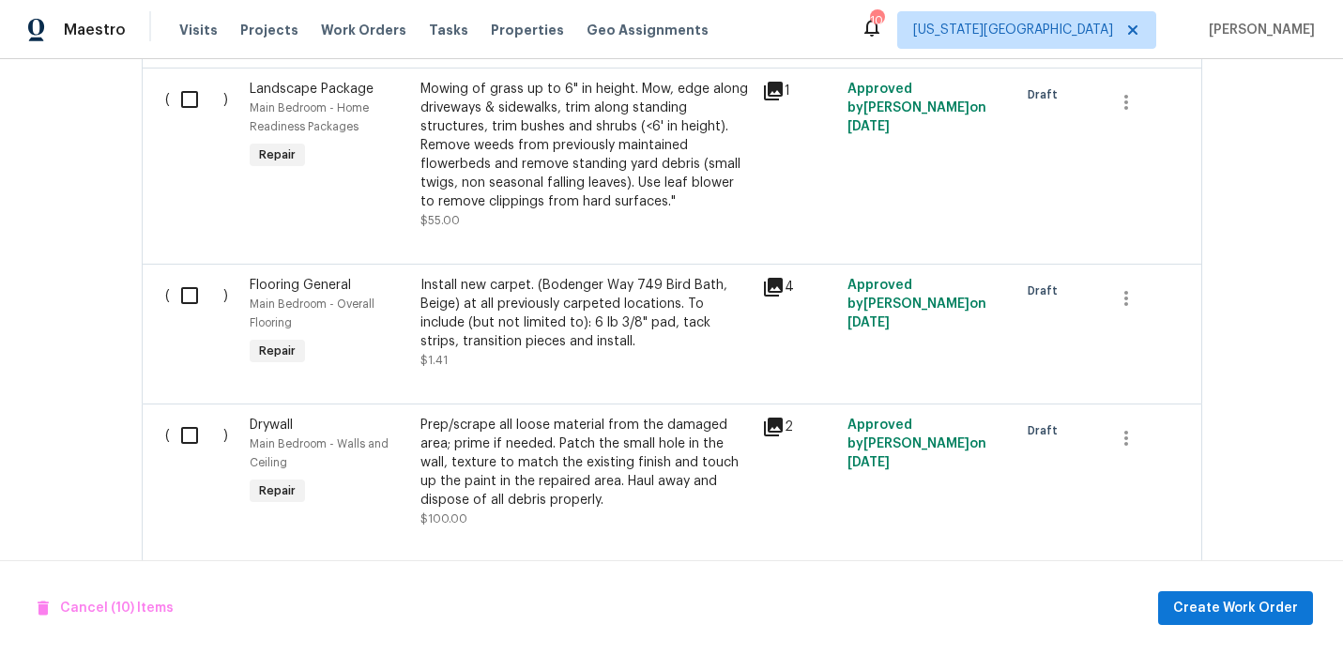
scroll to position [3079, 0]
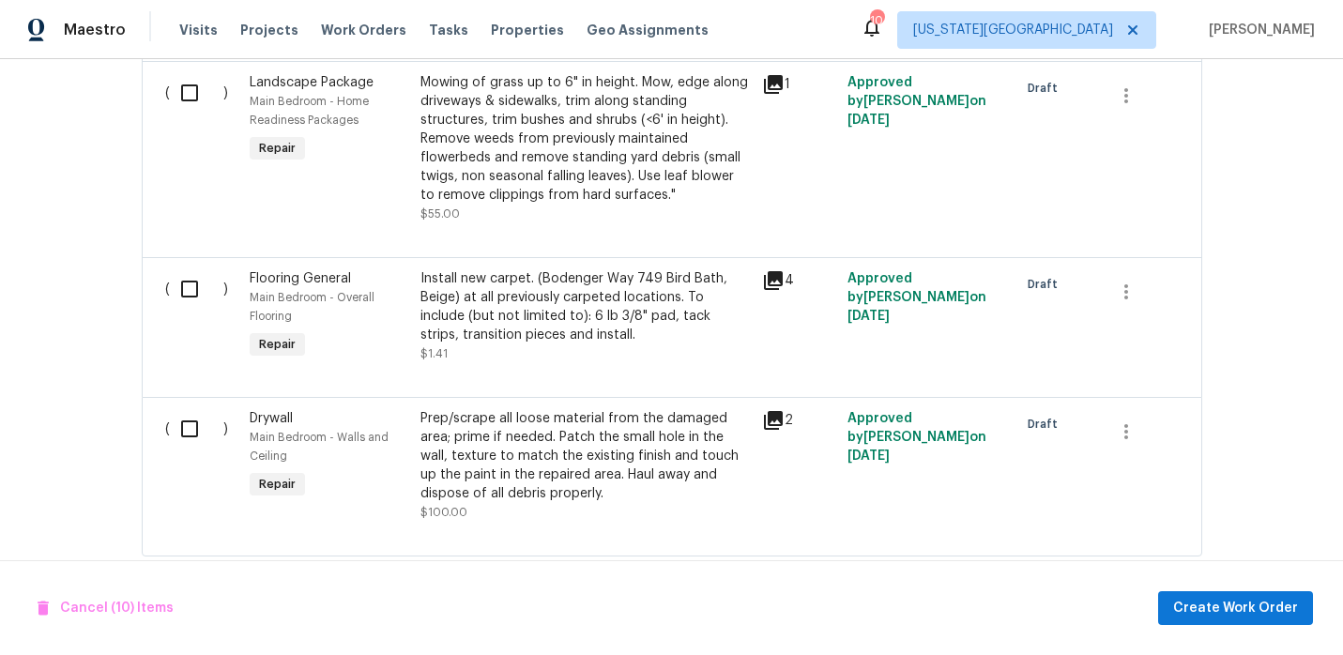
click at [187, 423] on input "checkbox" at bounding box center [196, 428] width 53 height 39
checkbox input "true"
click at [1223, 601] on span "Create Work Order" at bounding box center [1235, 608] width 125 height 23
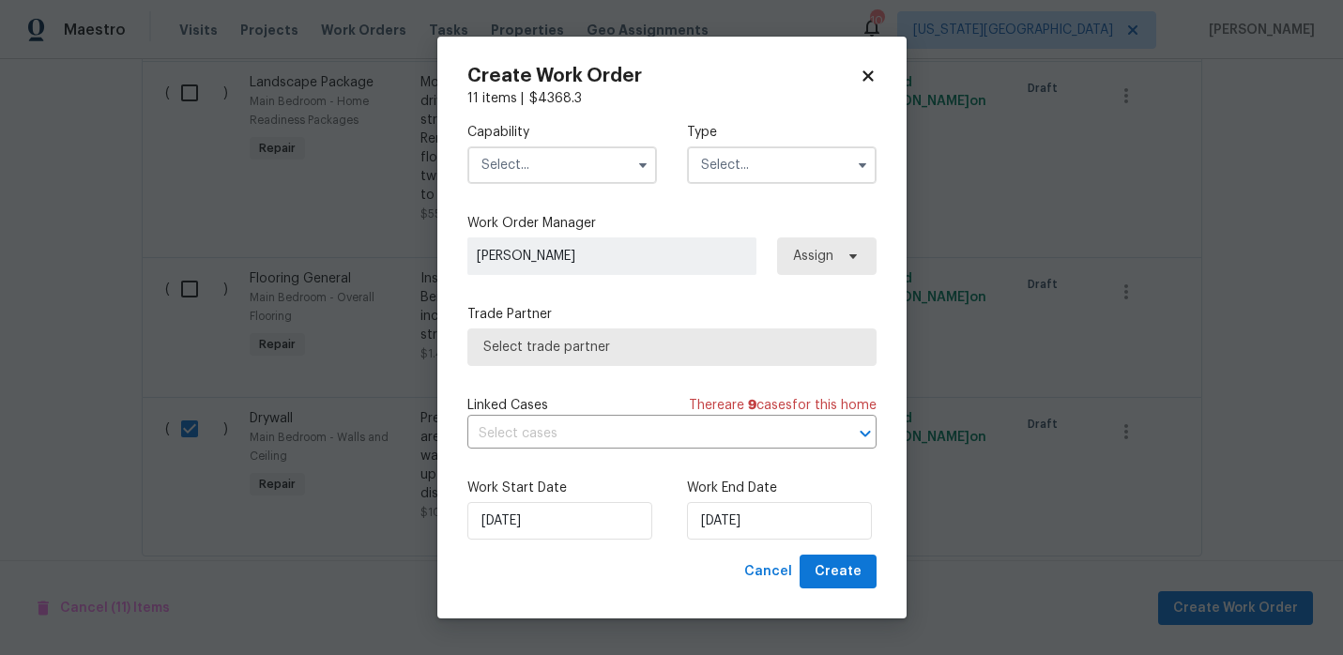
click at [574, 172] on input "text" at bounding box center [562, 165] width 190 height 38
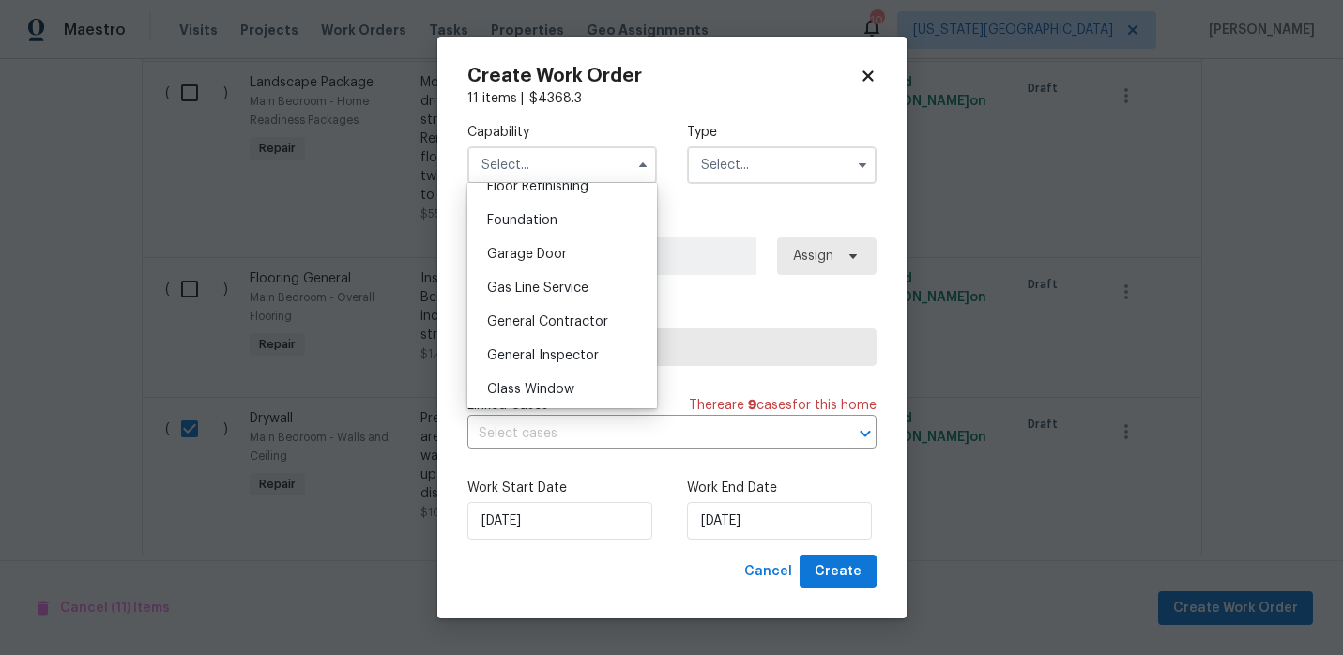
scroll to position [784, 0]
click at [593, 317] on span "General Contractor" at bounding box center [547, 318] width 121 height 13
type input "General Contractor"
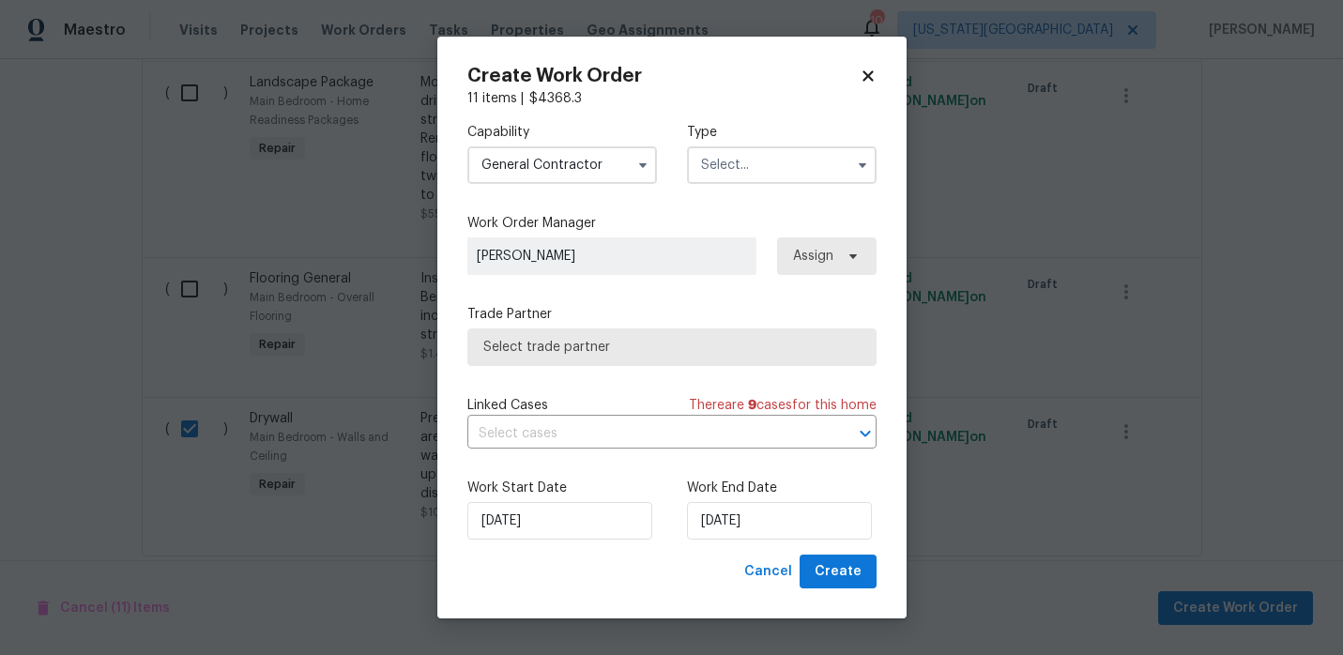
click at [756, 163] on input "text" at bounding box center [782, 165] width 190 height 38
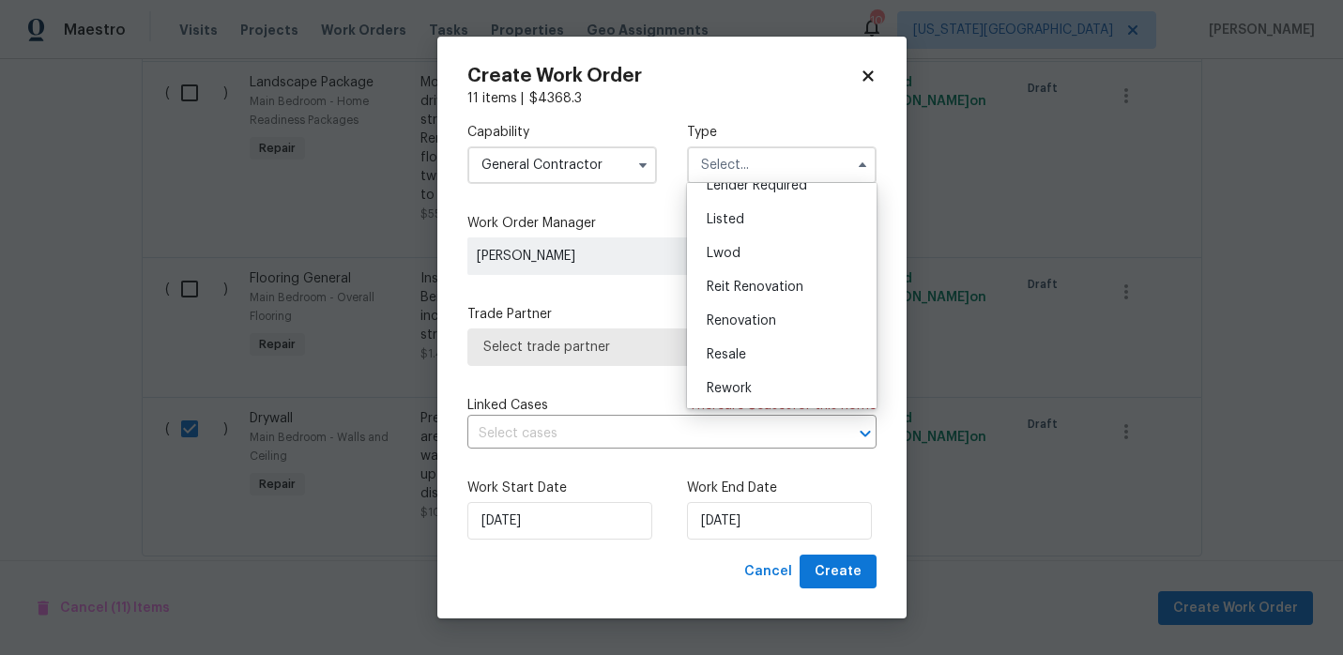
scroll to position [190, 0]
click at [757, 272] on div "Renovation" at bounding box center [782, 285] width 180 height 34
type input "Renovation"
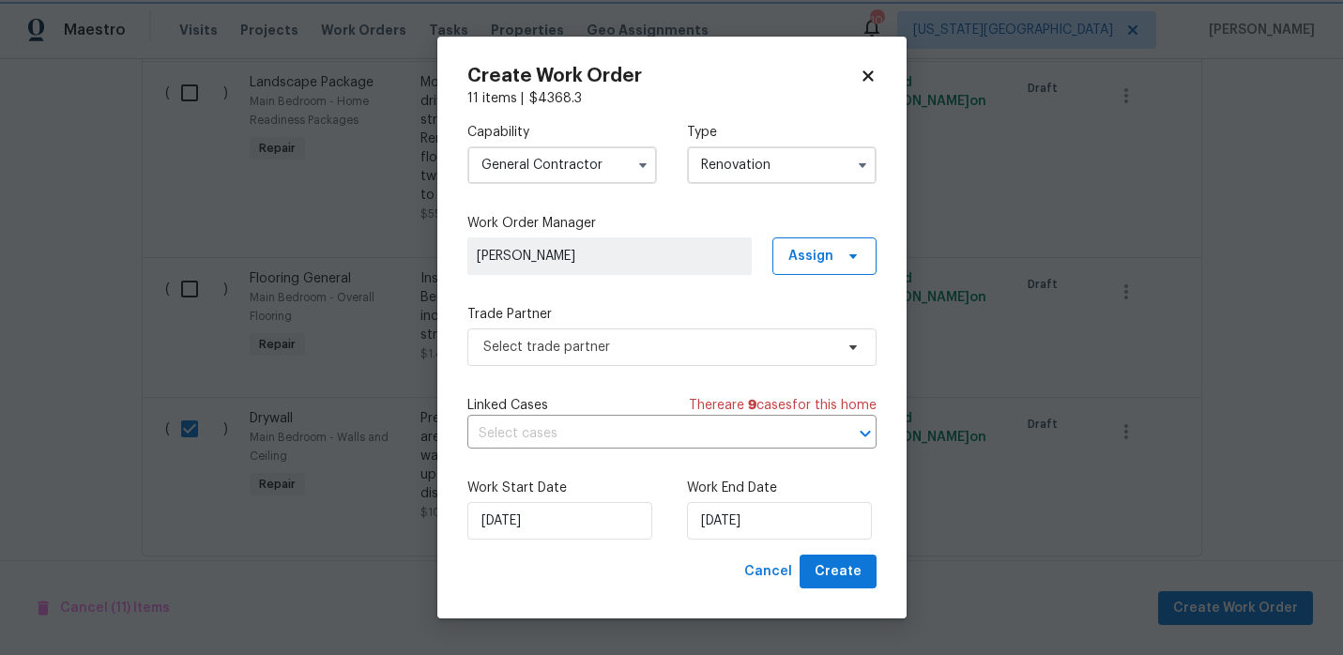
scroll to position [0, 0]
click at [617, 335] on span "Select trade partner" at bounding box center [671, 347] width 409 height 38
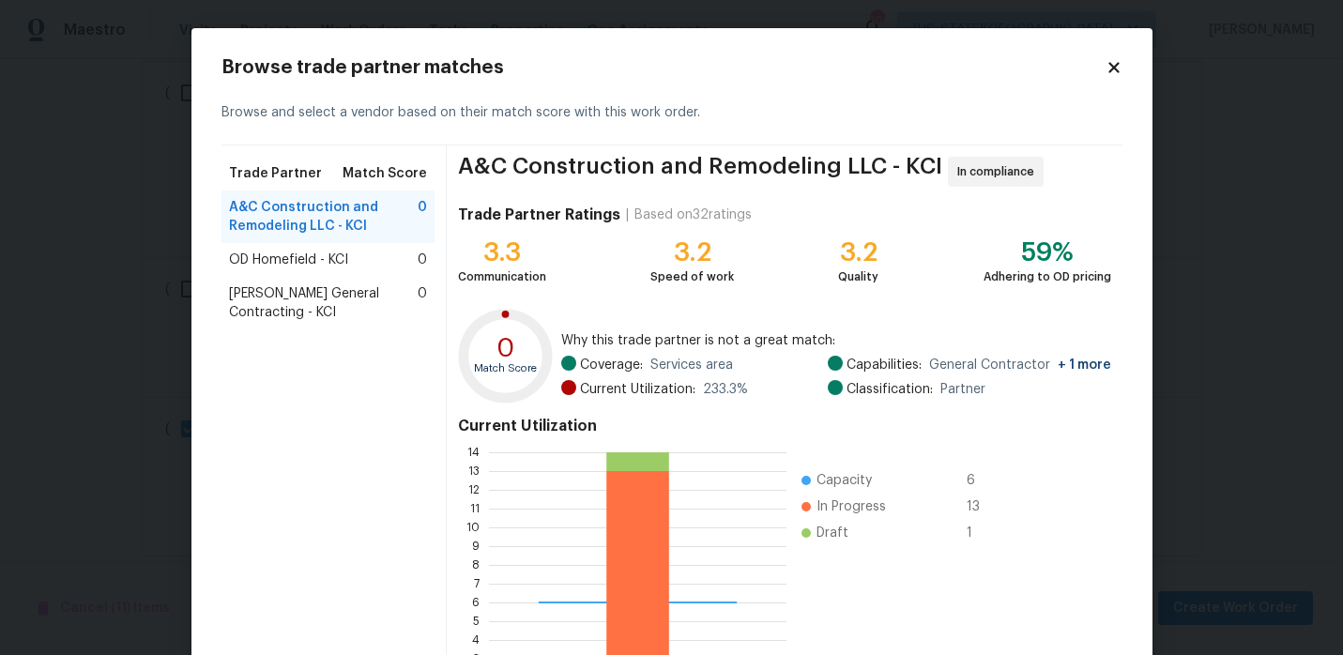
scroll to position [173, 0]
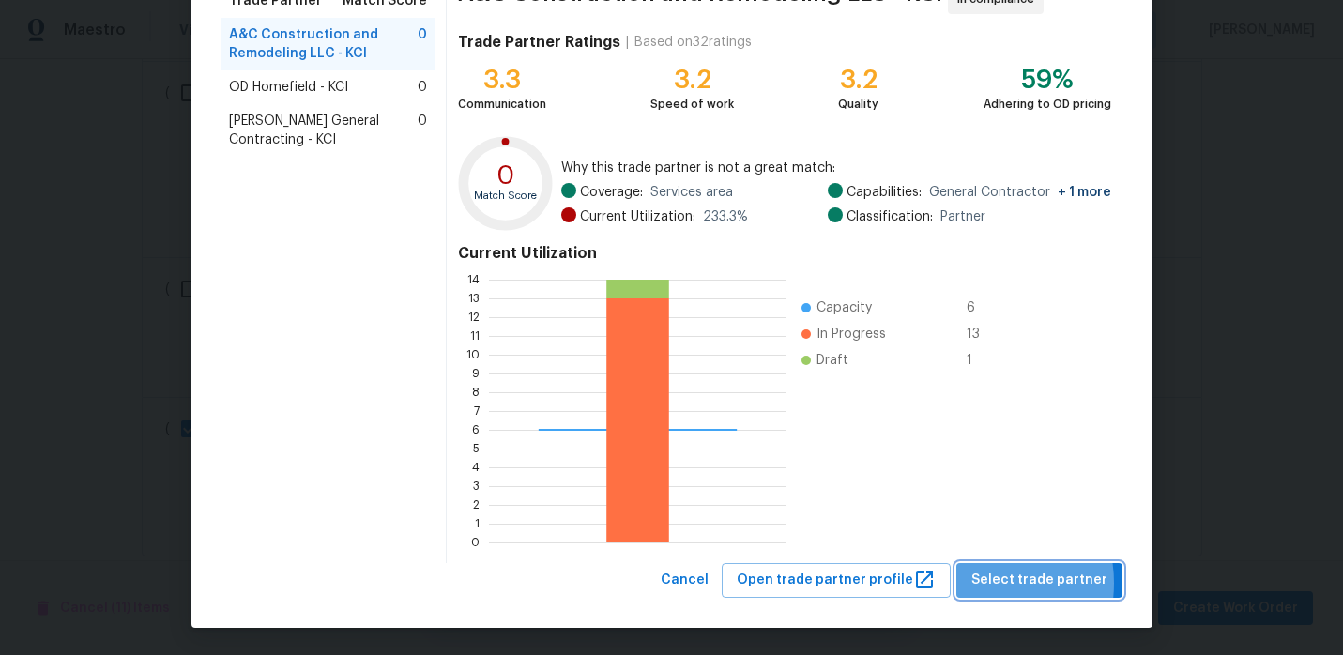
click at [978, 583] on button "Select trade partner" at bounding box center [1039, 580] width 166 height 35
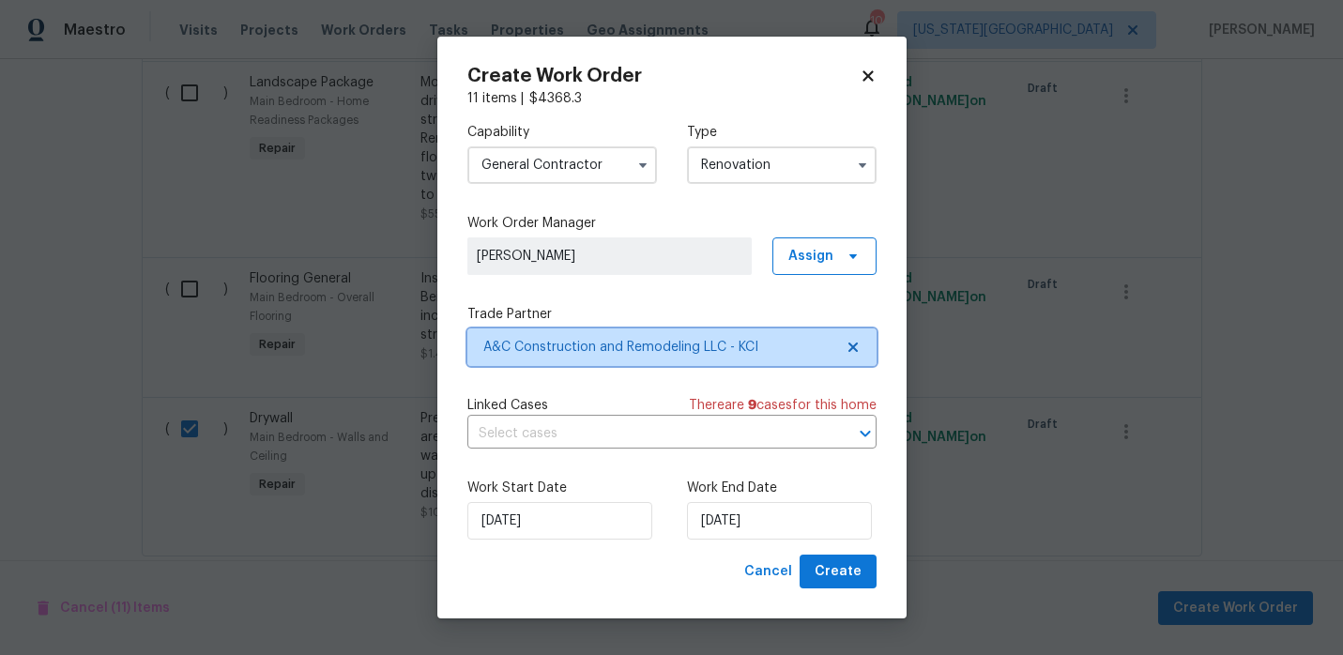
scroll to position [0, 0]
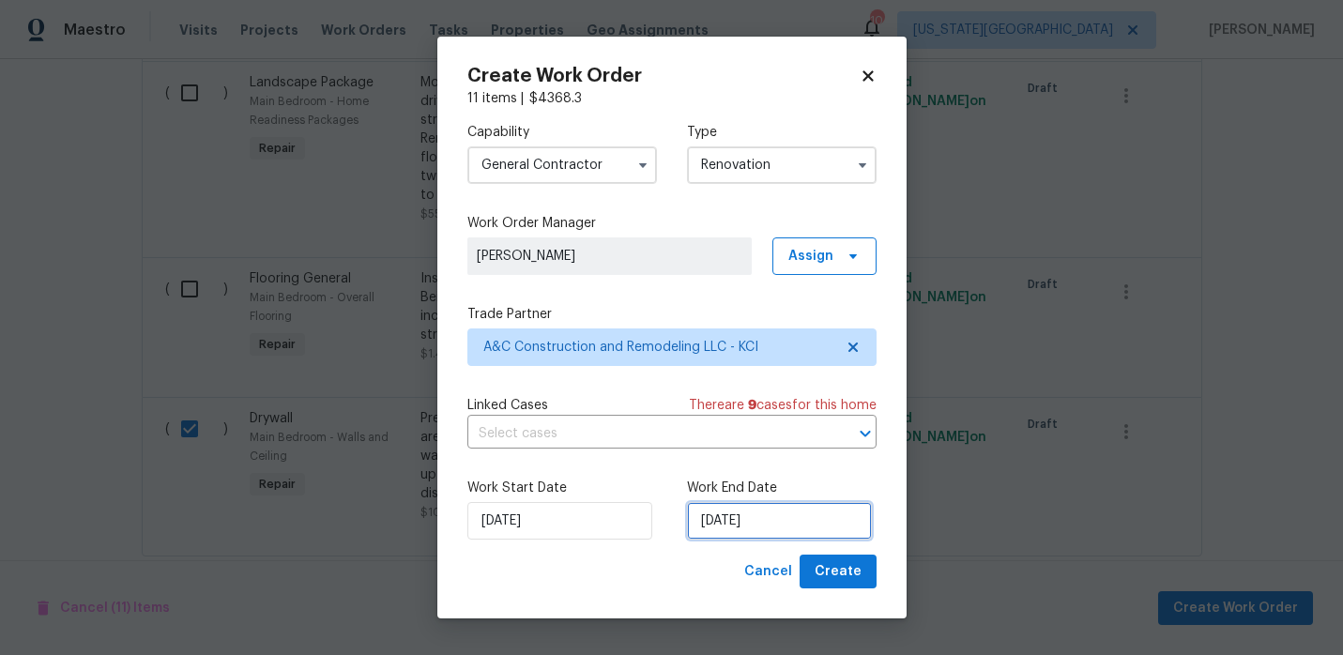
click at [723, 524] on input "8/28/2025" at bounding box center [779, 521] width 185 height 38
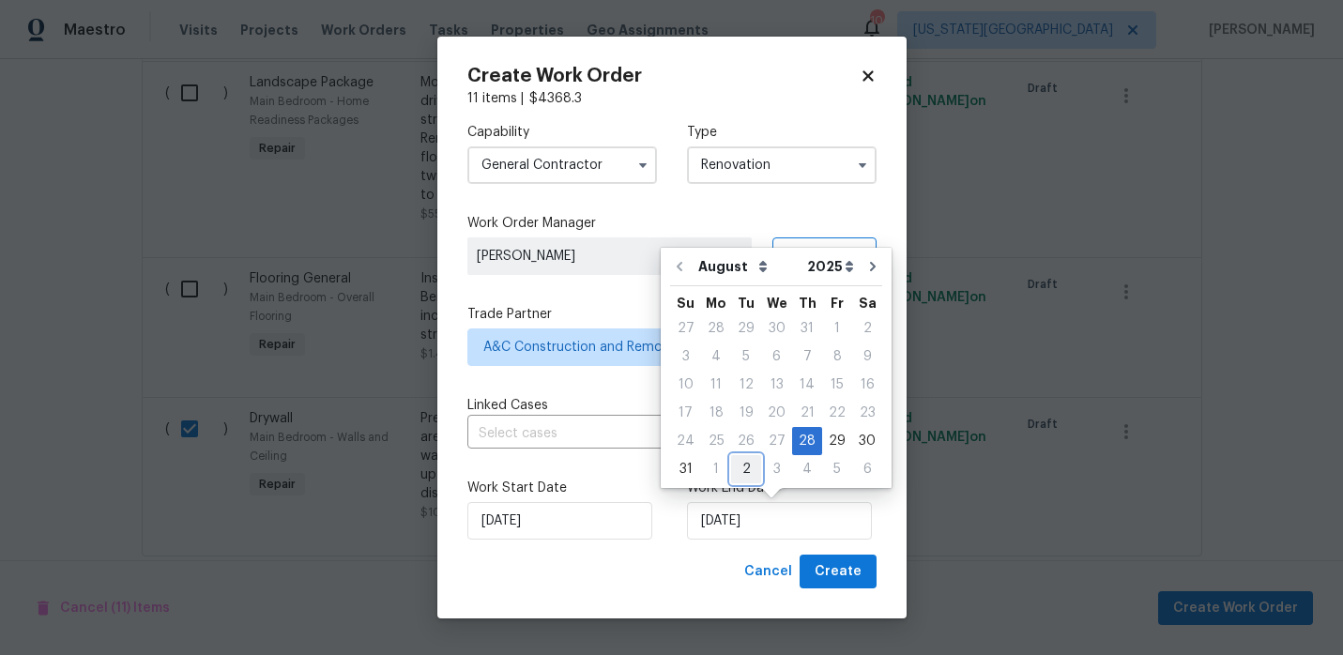
click at [746, 471] on div "2" at bounding box center [746, 469] width 30 height 26
type input "9/2/2025"
select select "8"
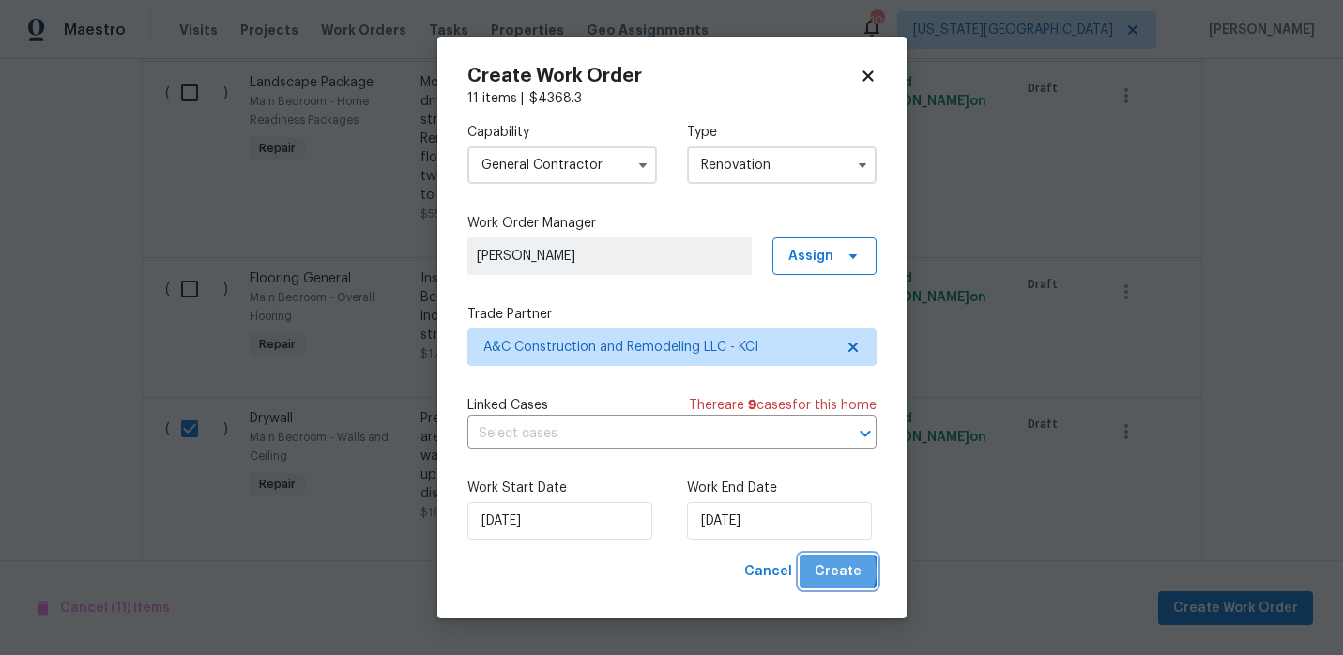
click at [828, 571] on span "Create" at bounding box center [838, 571] width 47 height 23
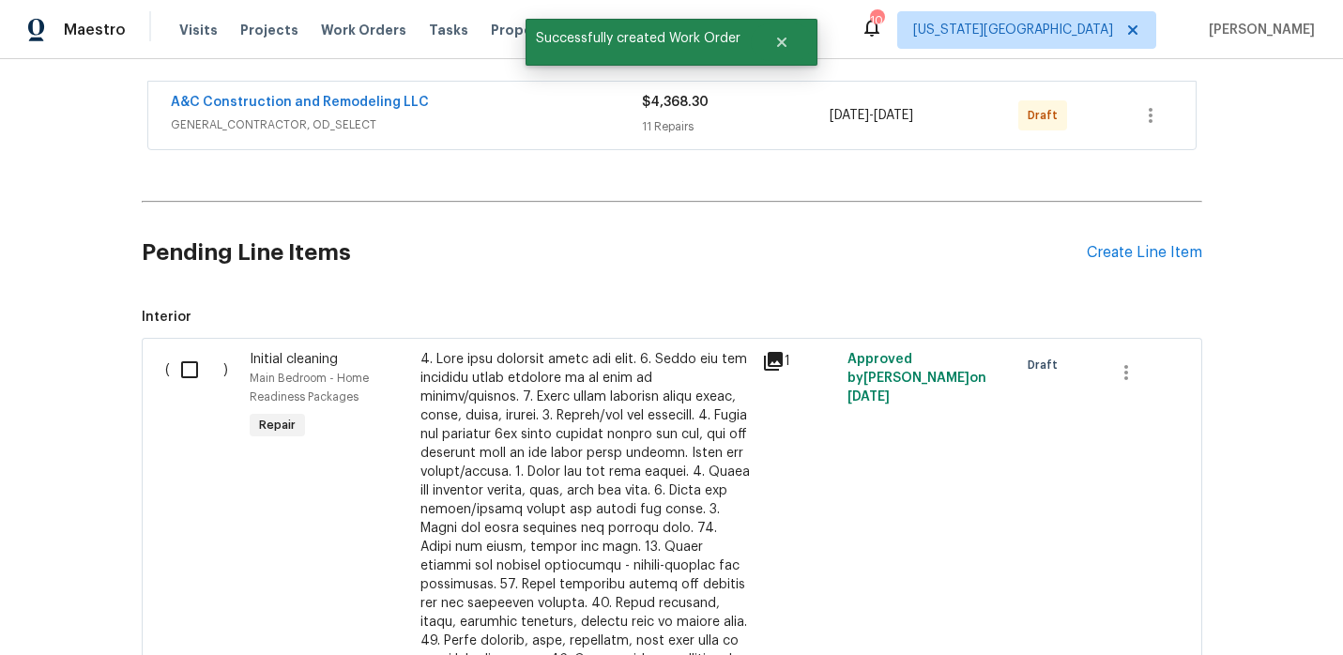
scroll to position [353, 0]
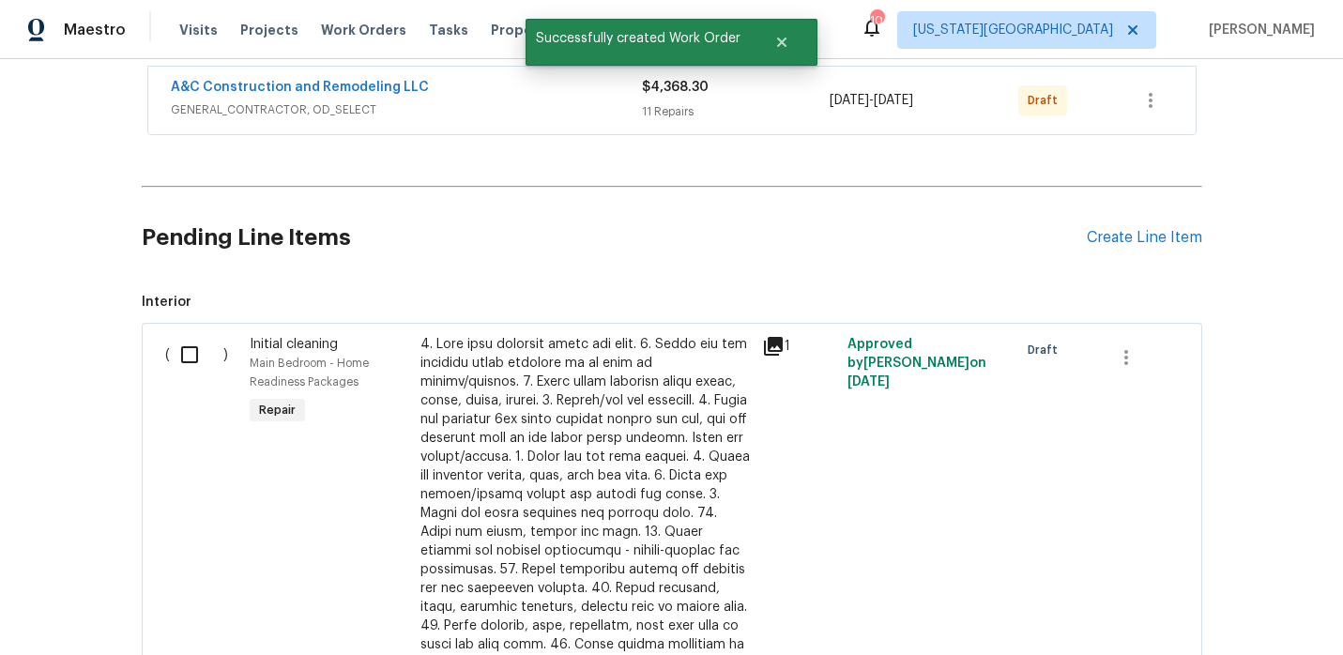
click at [190, 362] on input "checkbox" at bounding box center [196, 354] width 53 height 39
checkbox input "true"
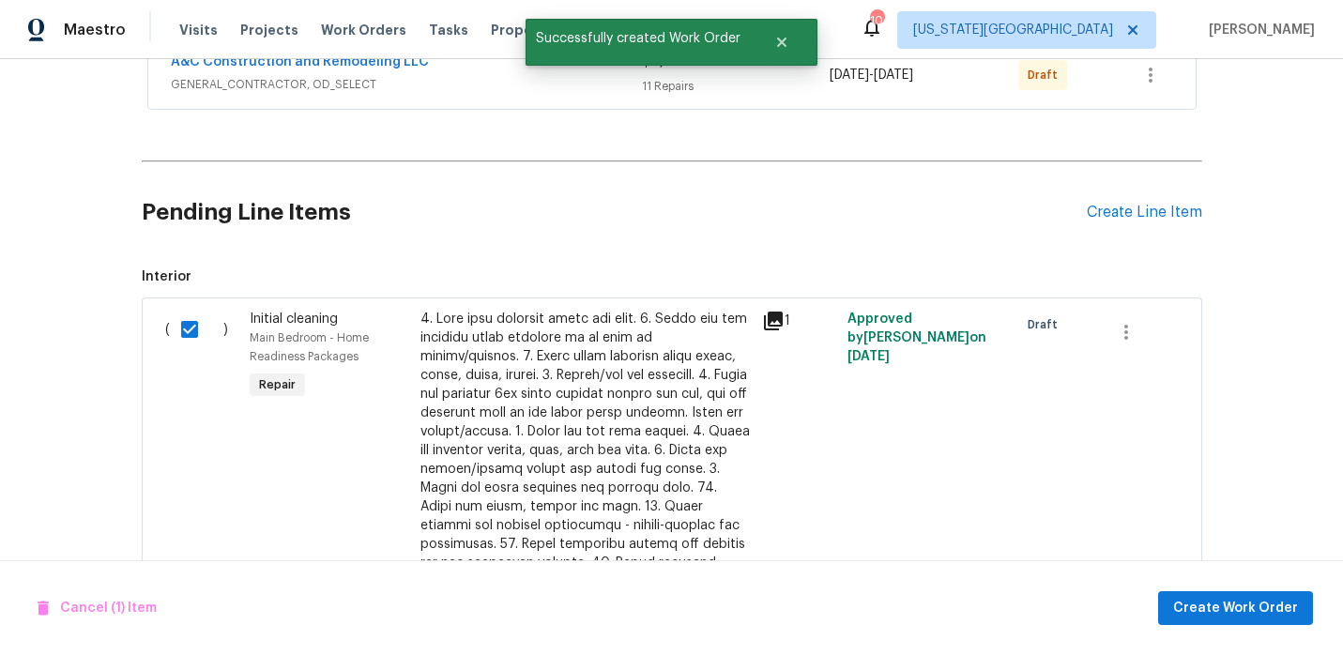
scroll to position [381, 0]
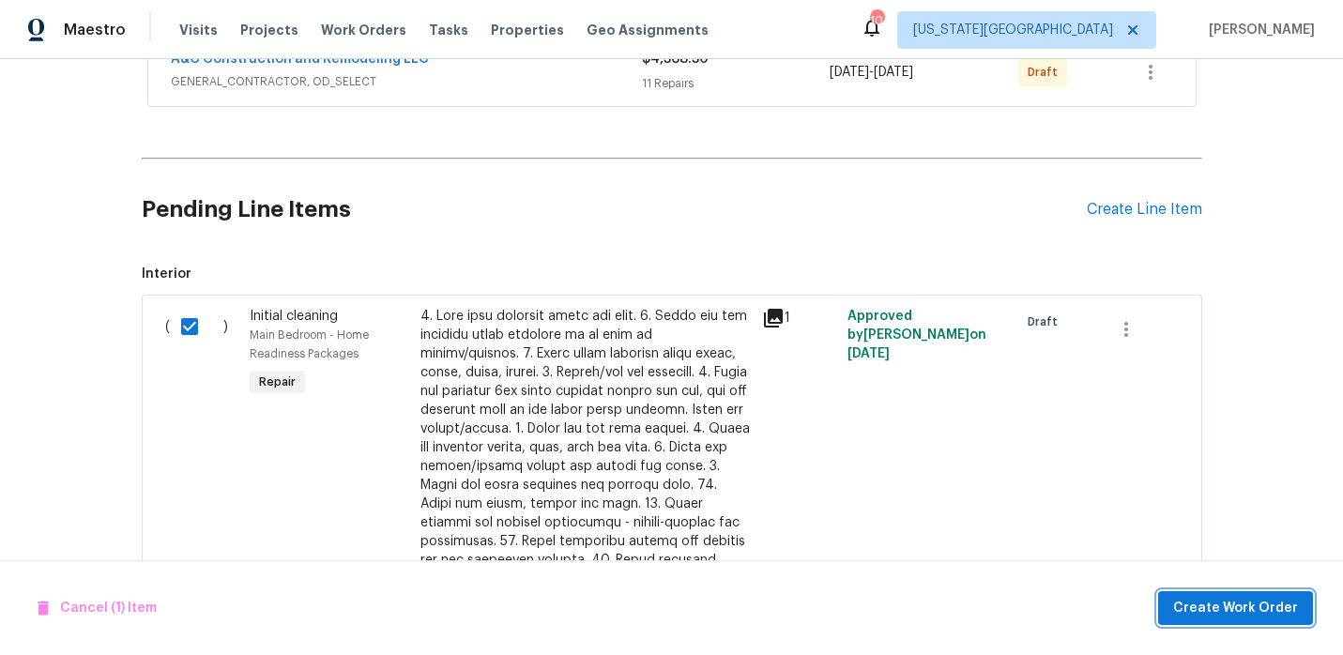
click at [1237, 616] on span "Create Work Order" at bounding box center [1235, 608] width 125 height 23
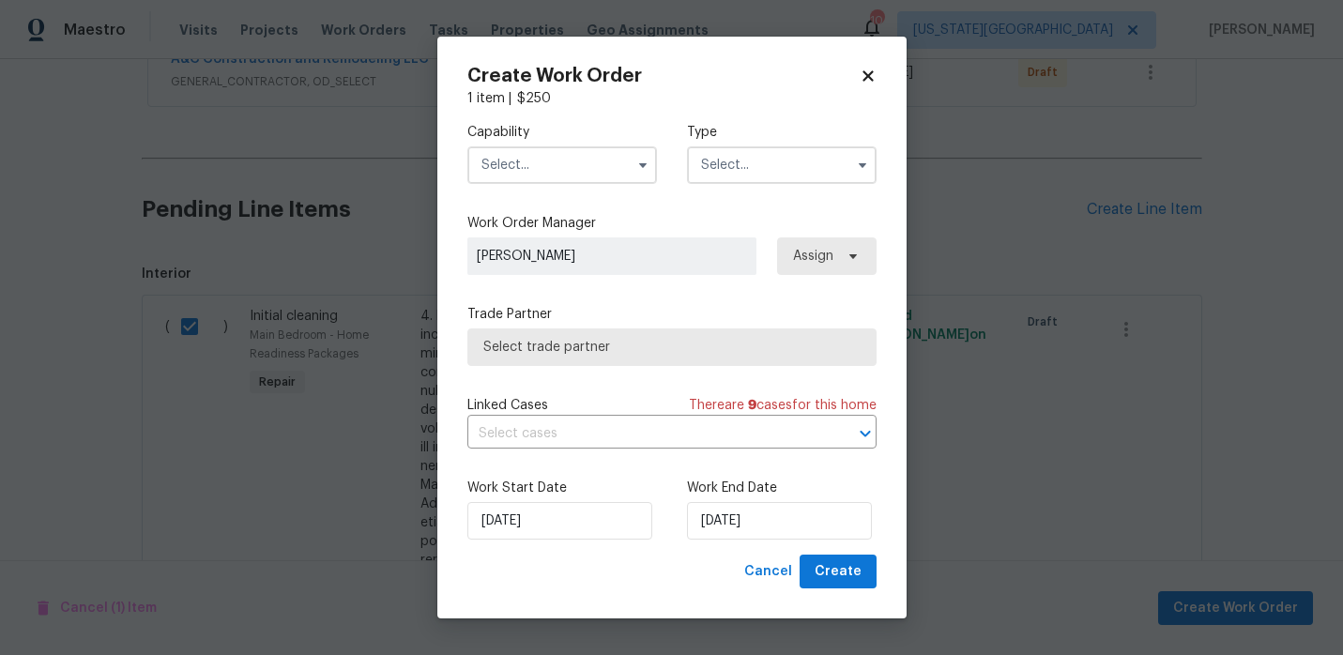
click at [592, 184] on div "Capability Type" at bounding box center [671, 153] width 409 height 91
click at [592, 179] on input "text" at bounding box center [562, 165] width 190 height 38
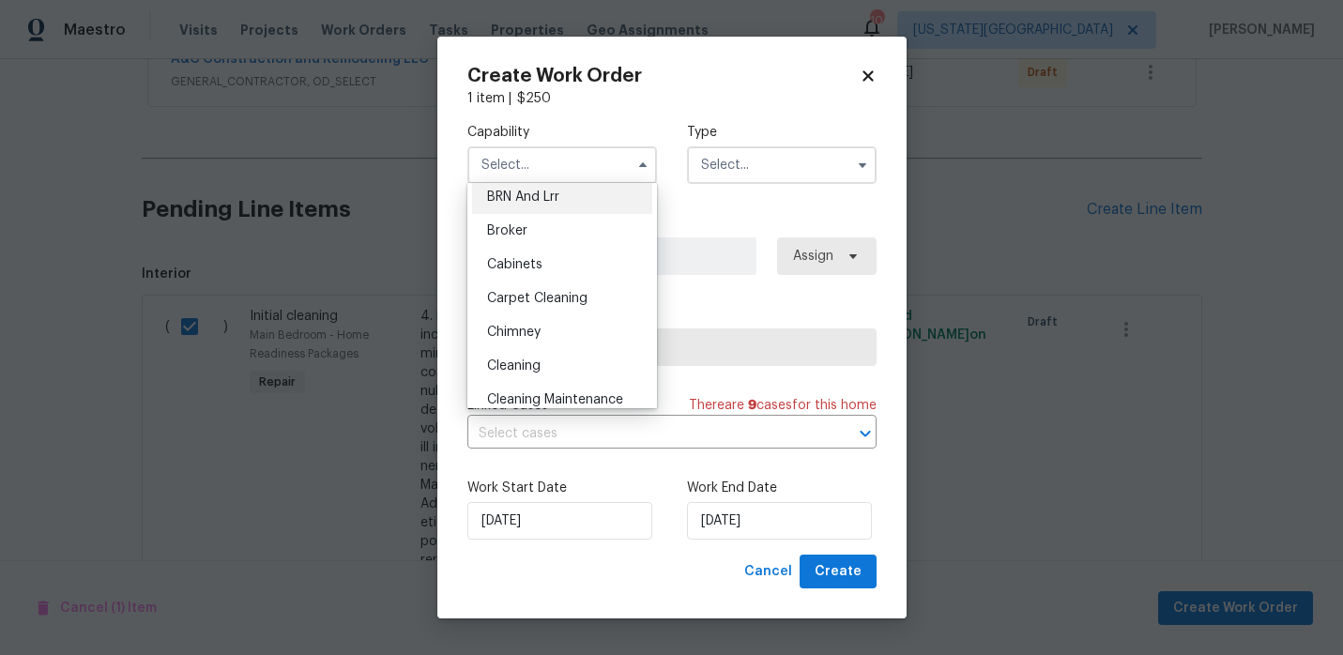
scroll to position [121, 0]
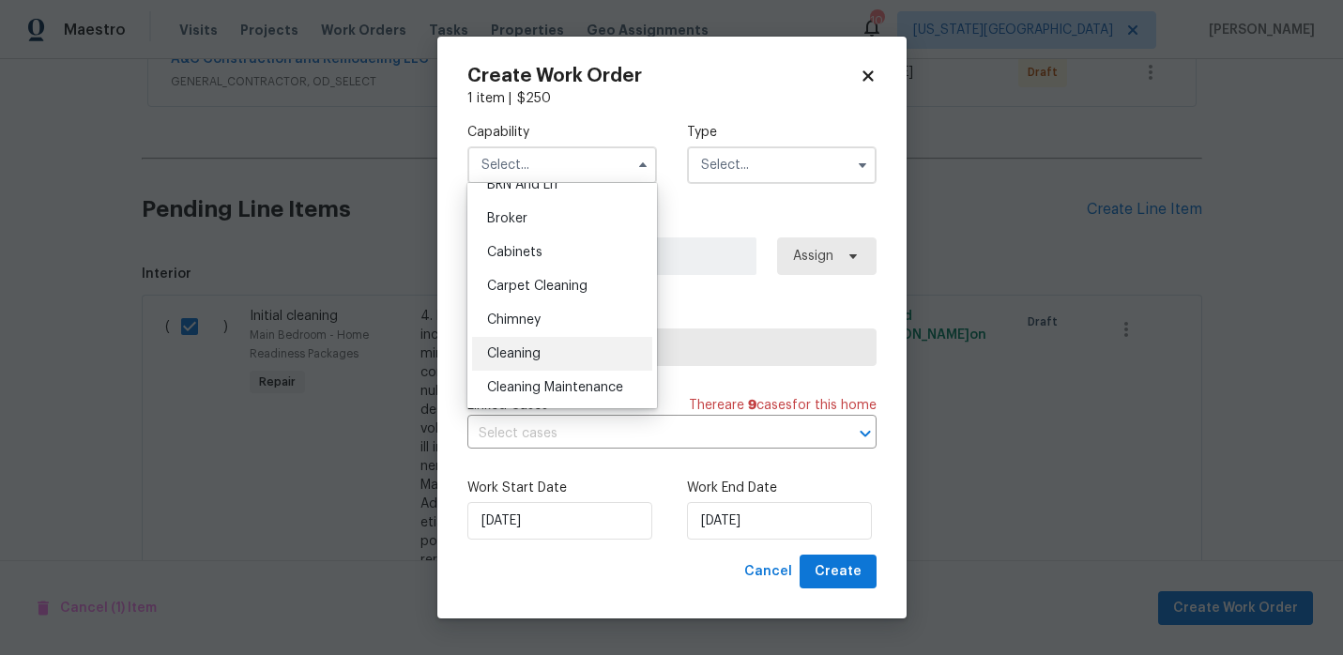
click at [530, 345] on div "Cleaning" at bounding box center [562, 354] width 180 height 34
type input "Cleaning"
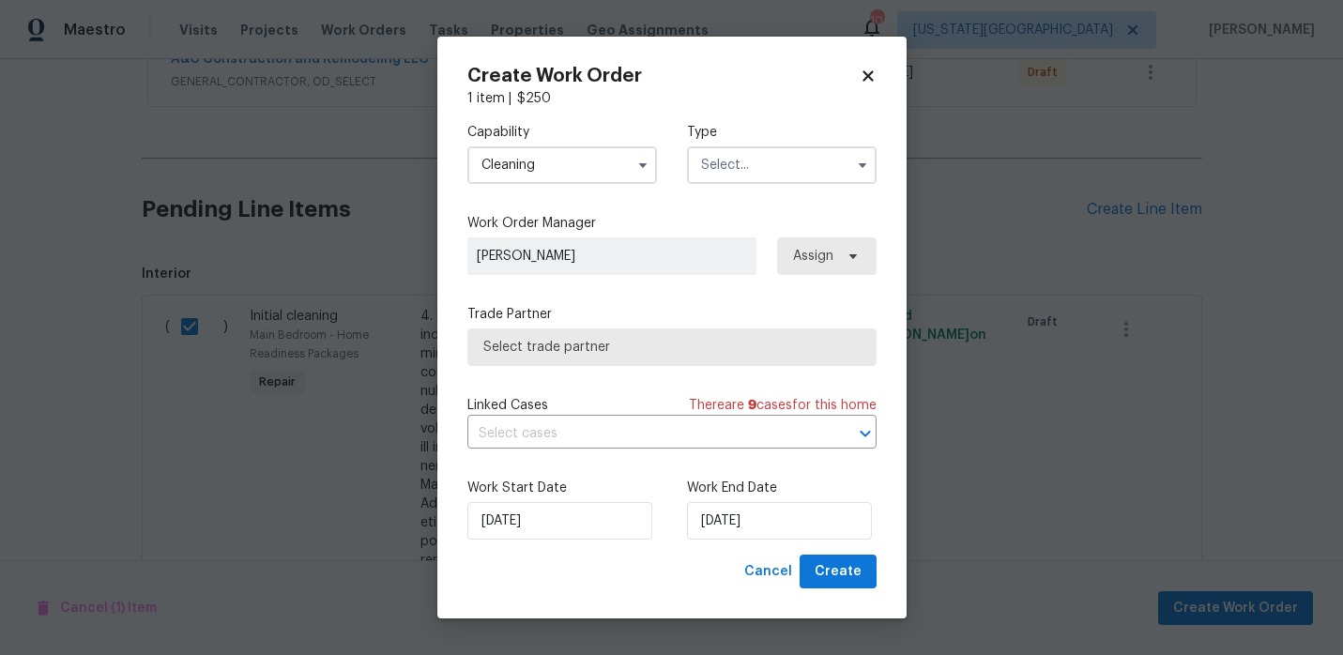
click at [726, 167] on input "text" at bounding box center [782, 165] width 190 height 38
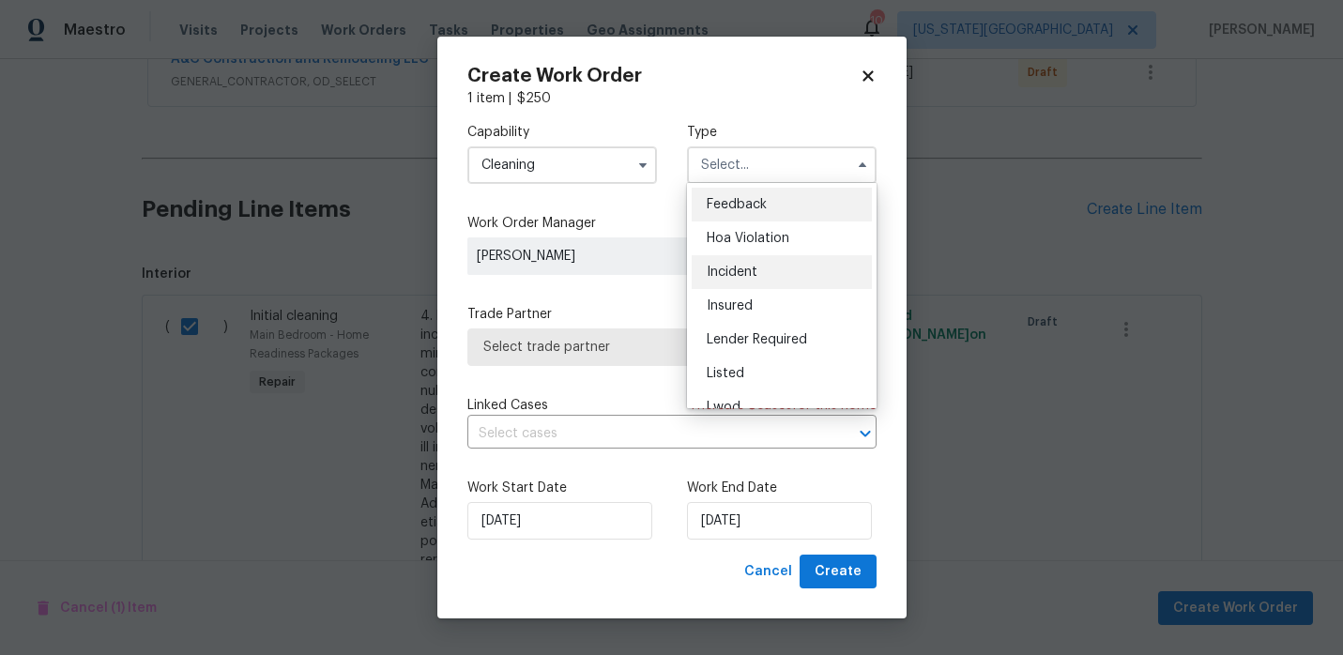
scroll to position [190, 0]
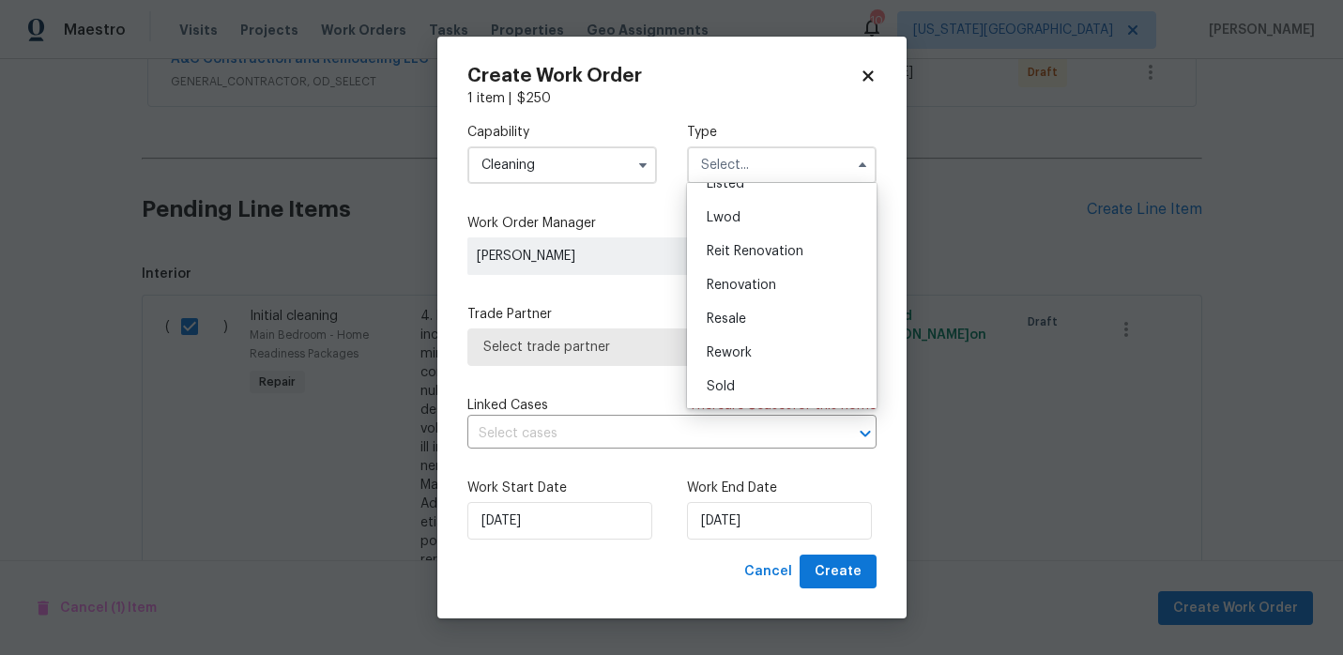
click at [727, 284] on span "Renovation" at bounding box center [741, 285] width 69 height 13
type input "Renovation"
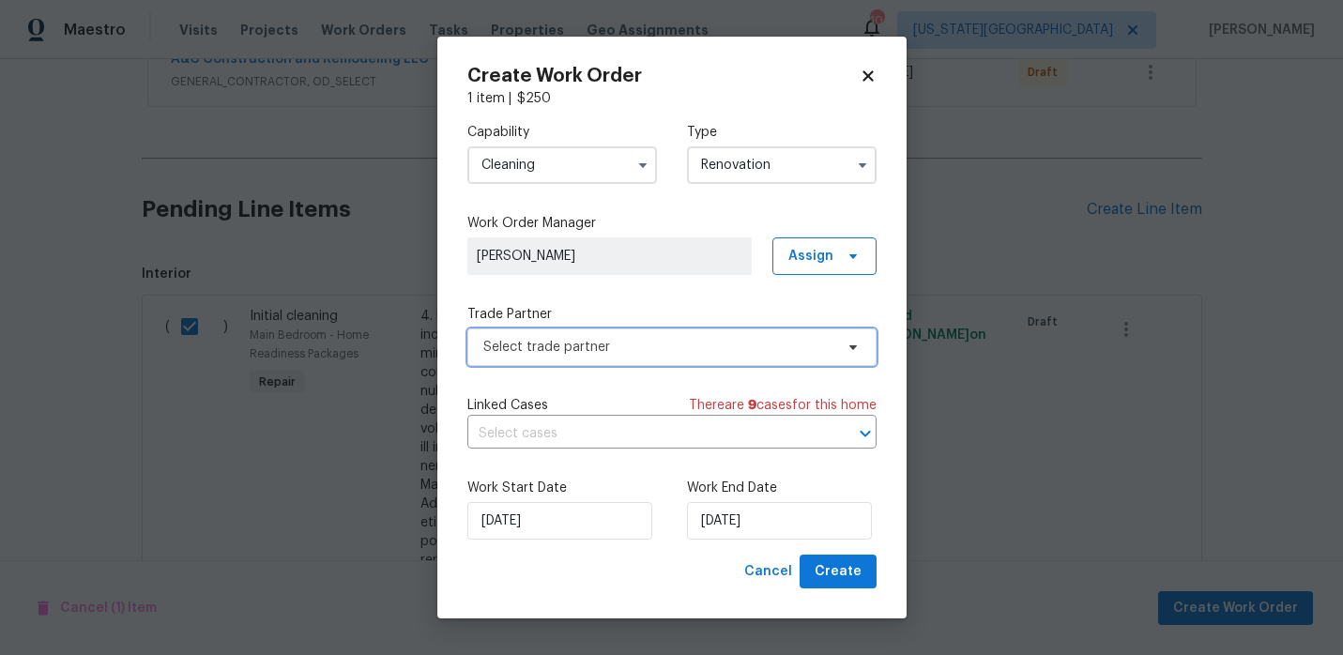
click at [631, 353] on span "Select trade partner" at bounding box center [658, 347] width 350 height 19
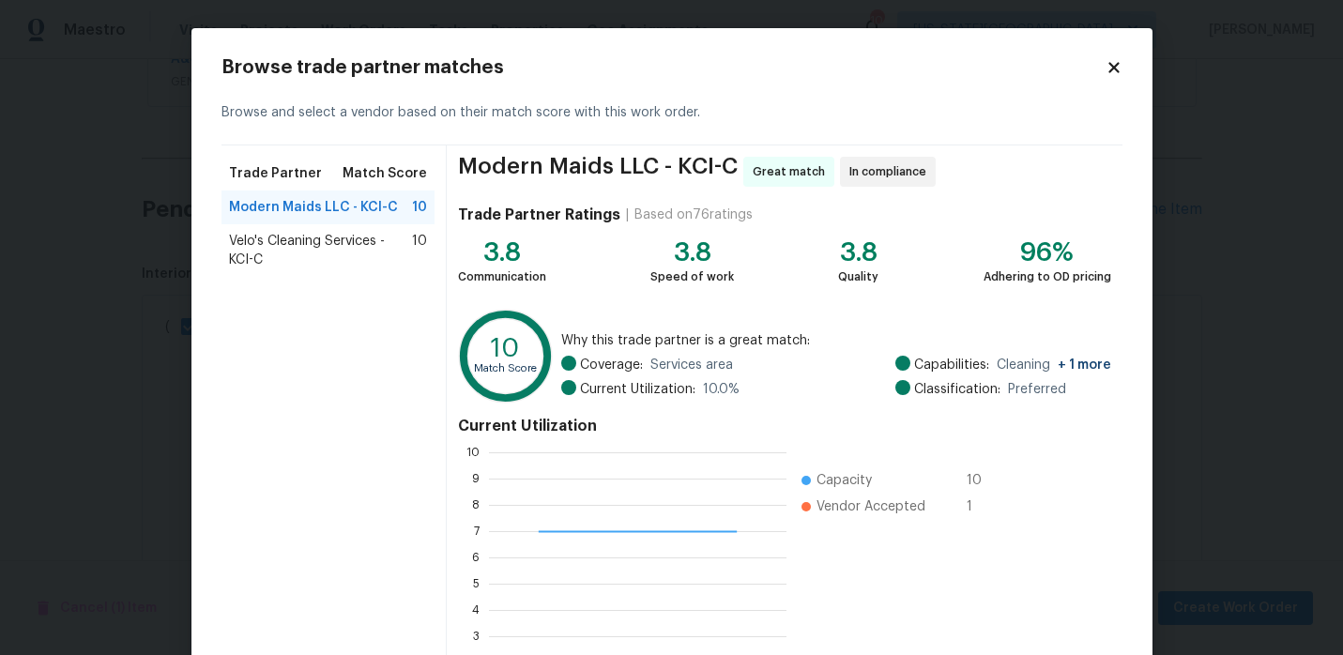
scroll to position [263, 297]
click at [368, 235] on span "Velo's Cleaning Services - KCI-C" at bounding box center [321, 251] width 184 height 38
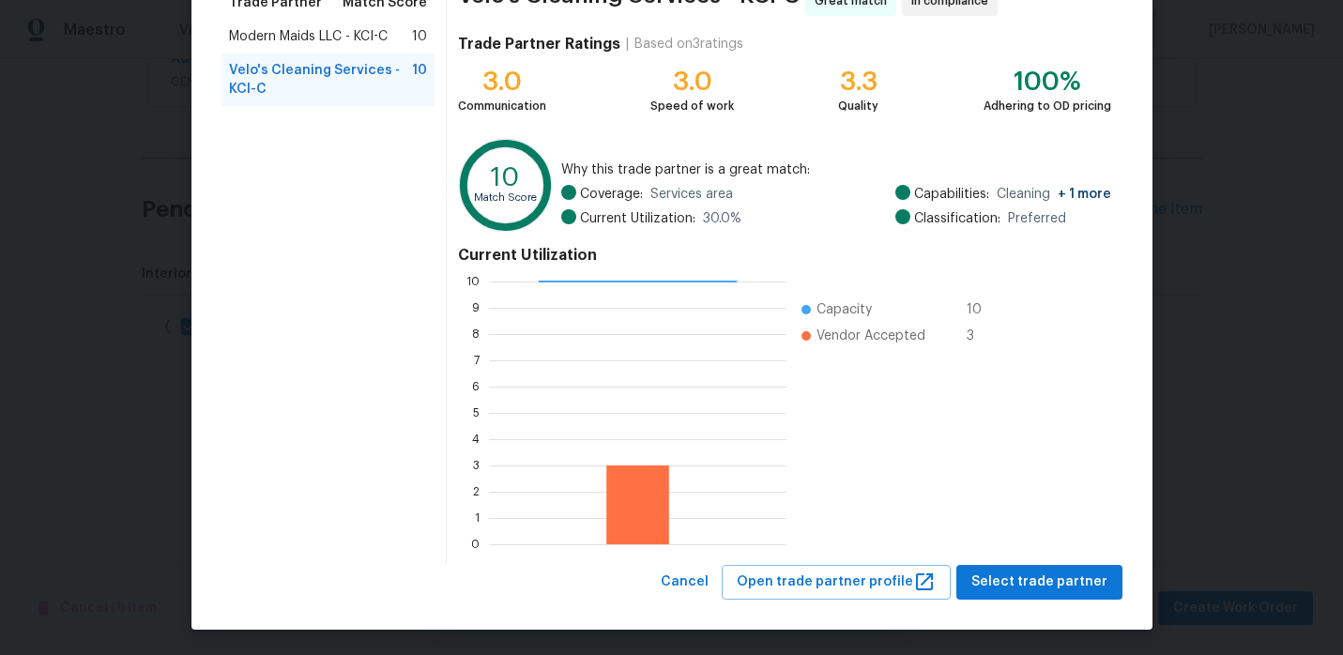
scroll to position [172, 0]
click at [1047, 582] on span "Select trade partner" at bounding box center [1039, 581] width 136 height 23
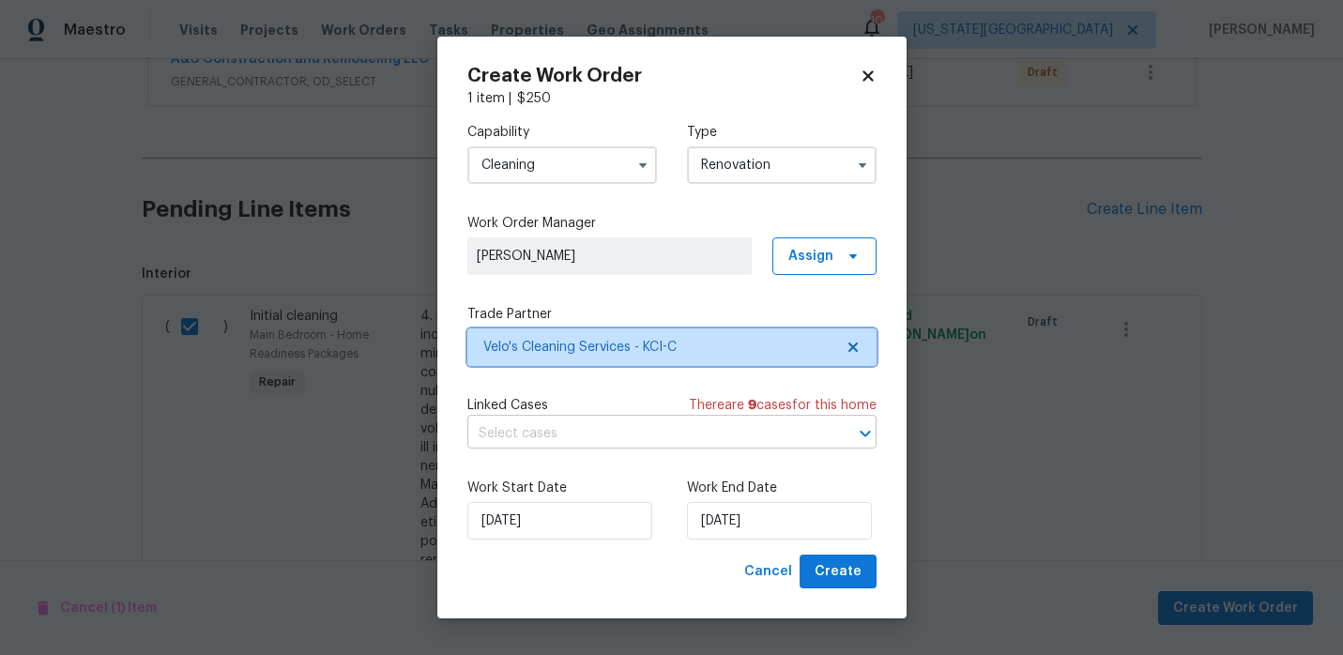
scroll to position [0, 0]
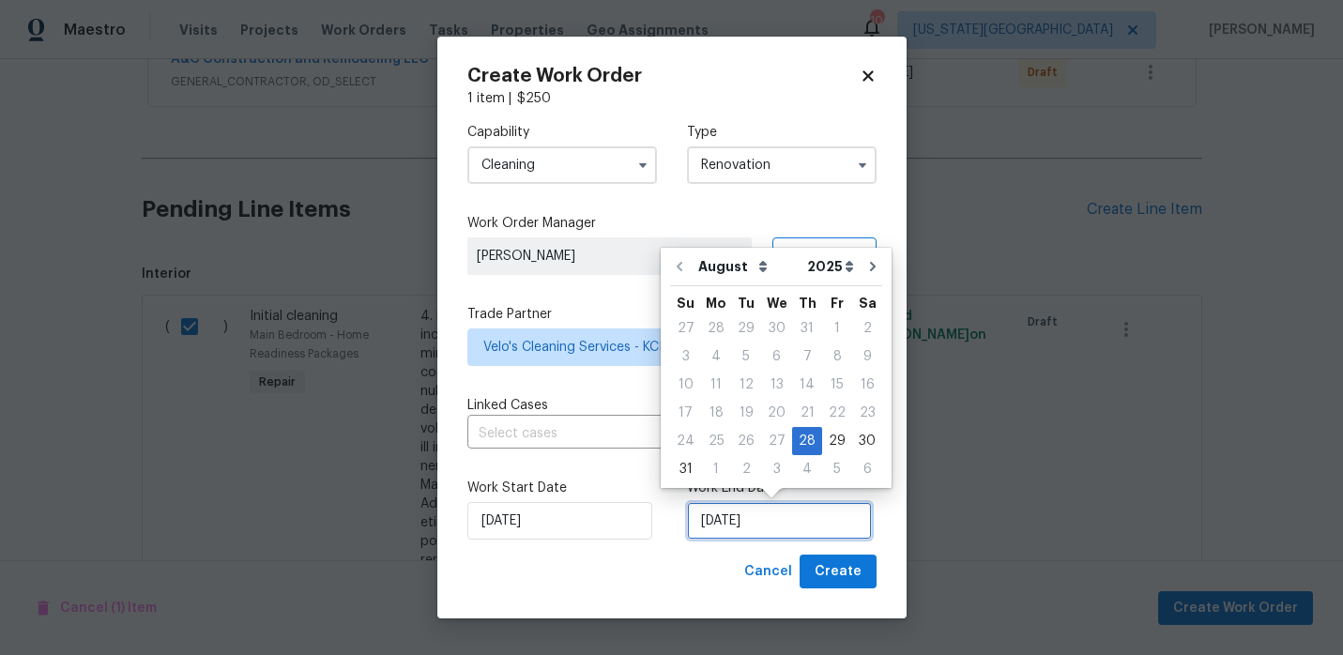
click at [740, 524] on input "[DATE]" at bounding box center [779, 521] width 185 height 38
click at [731, 466] on div "2" at bounding box center [746, 469] width 30 height 26
type input "9/2/2025"
select select "8"
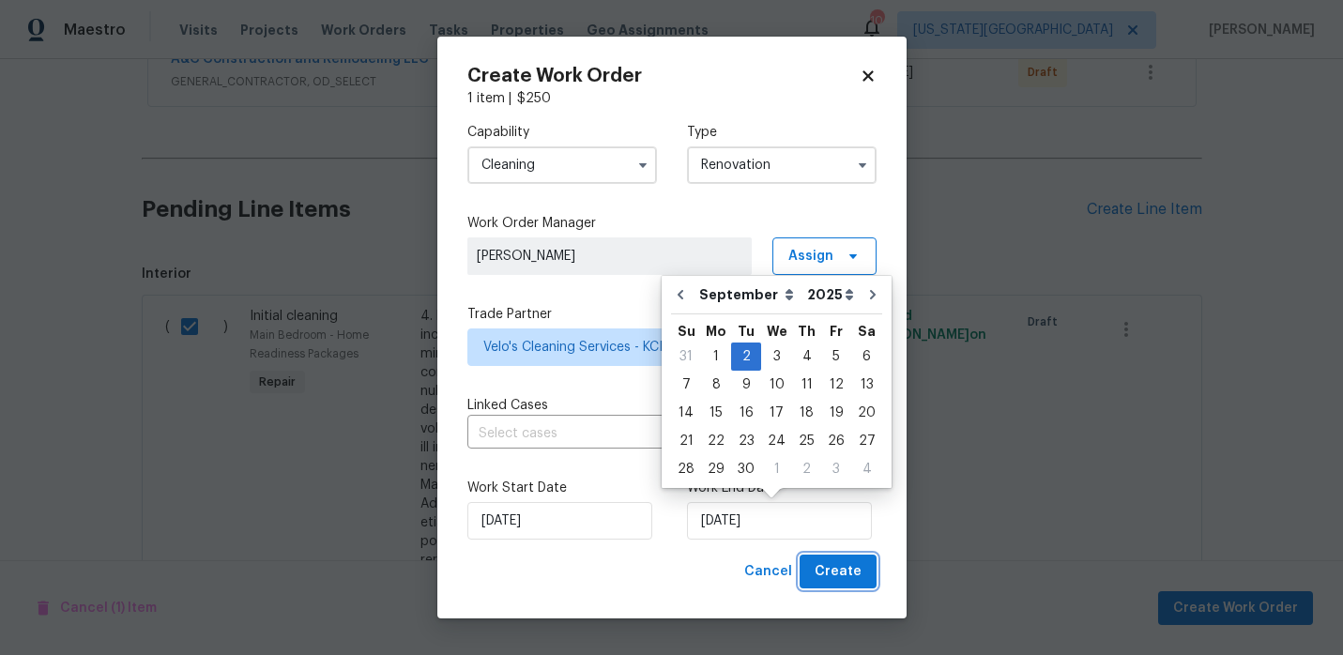
click at [838, 570] on span "Create" at bounding box center [838, 571] width 47 height 23
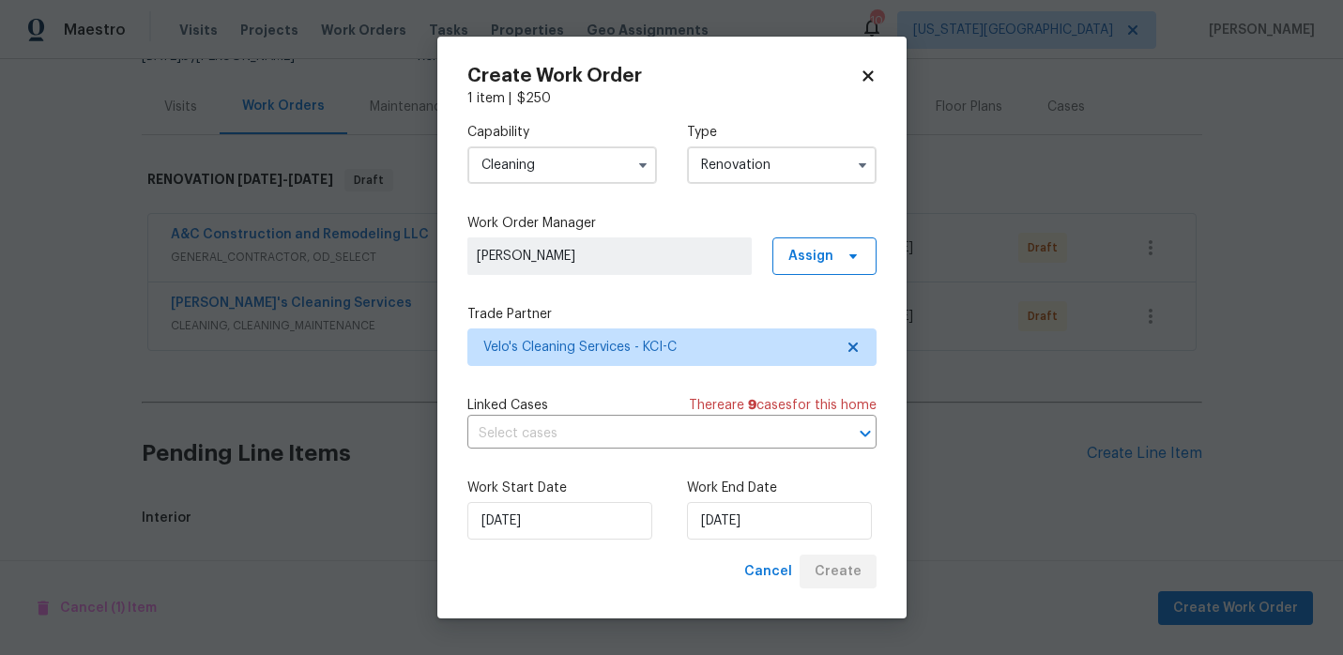
scroll to position [381, 0]
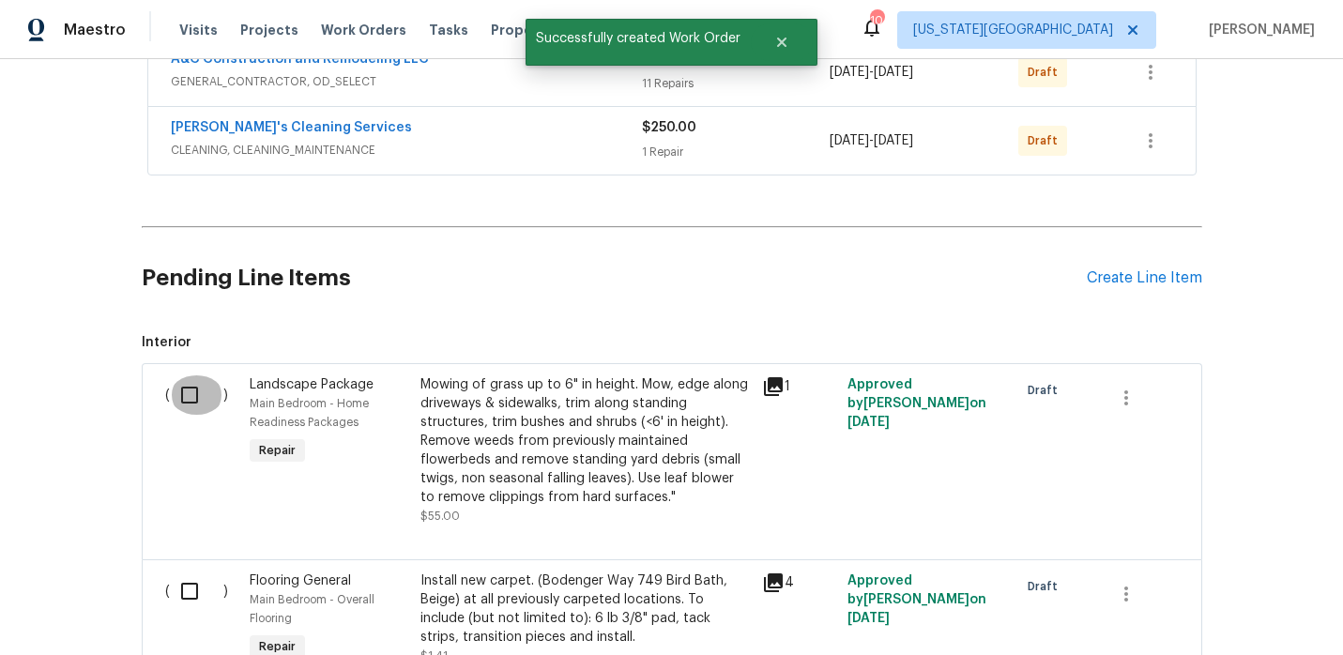
click at [182, 399] on input "checkbox" at bounding box center [196, 394] width 53 height 39
checkbox input "true"
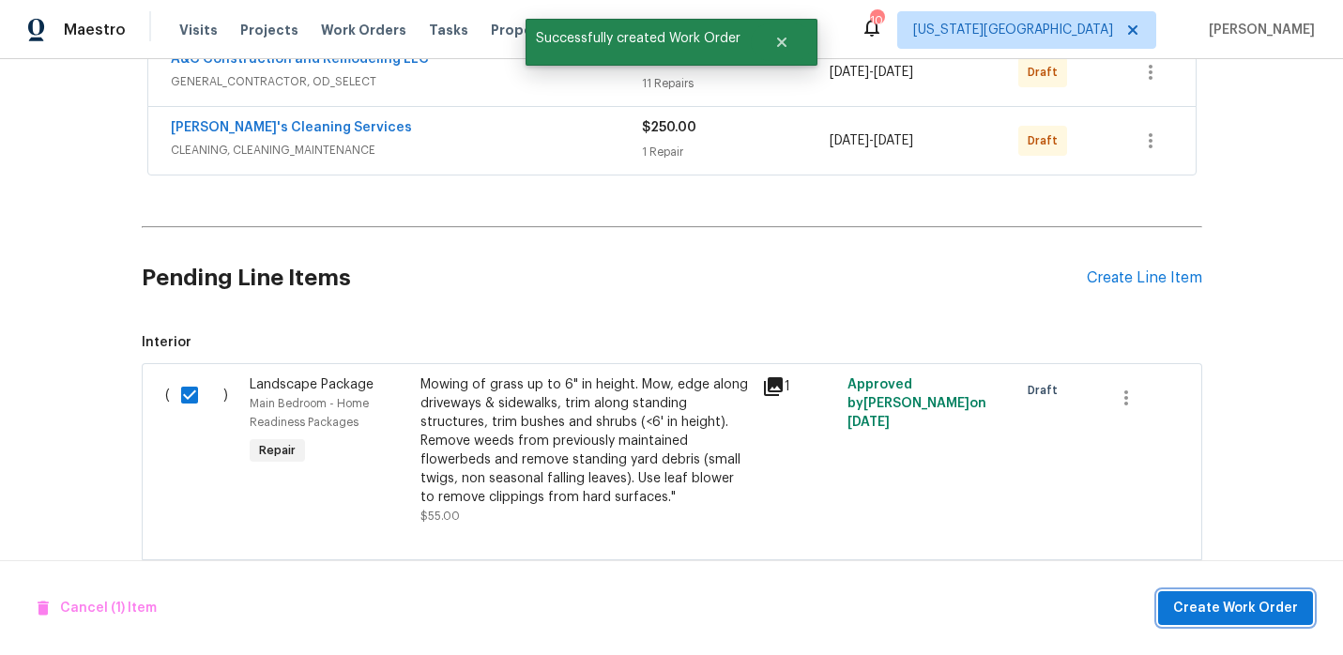
click at [1220, 614] on span "Create Work Order" at bounding box center [1235, 608] width 125 height 23
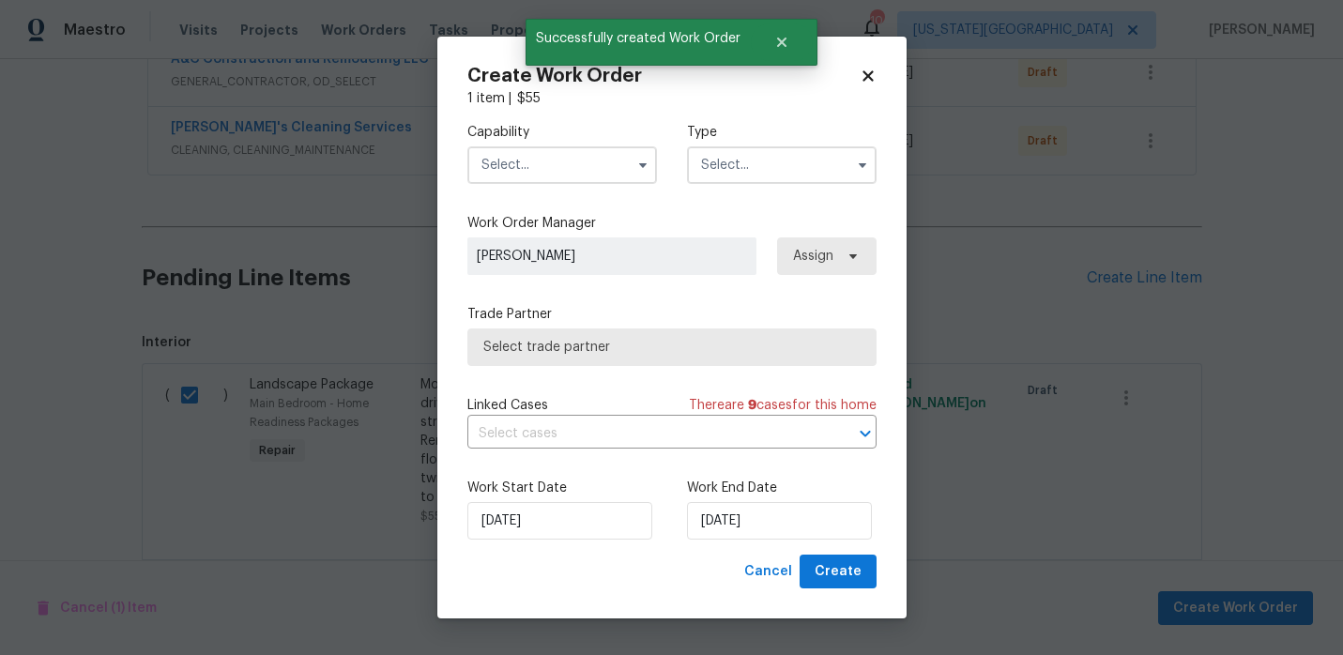
click at [579, 167] on input "text" at bounding box center [562, 165] width 190 height 38
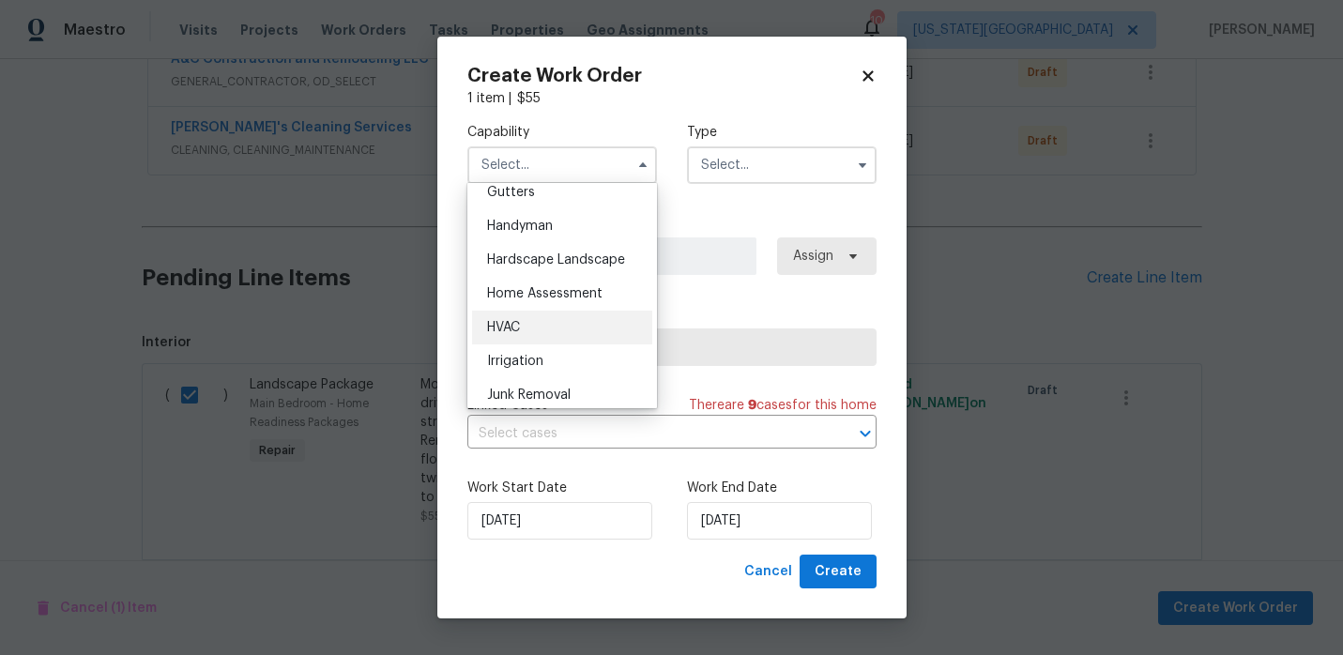
scroll to position [1012, 0]
click at [566, 265] on span "Hardscape Landscape" at bounding box center [556, 258] width 138 height 13
type input "Hardscape Landscape"
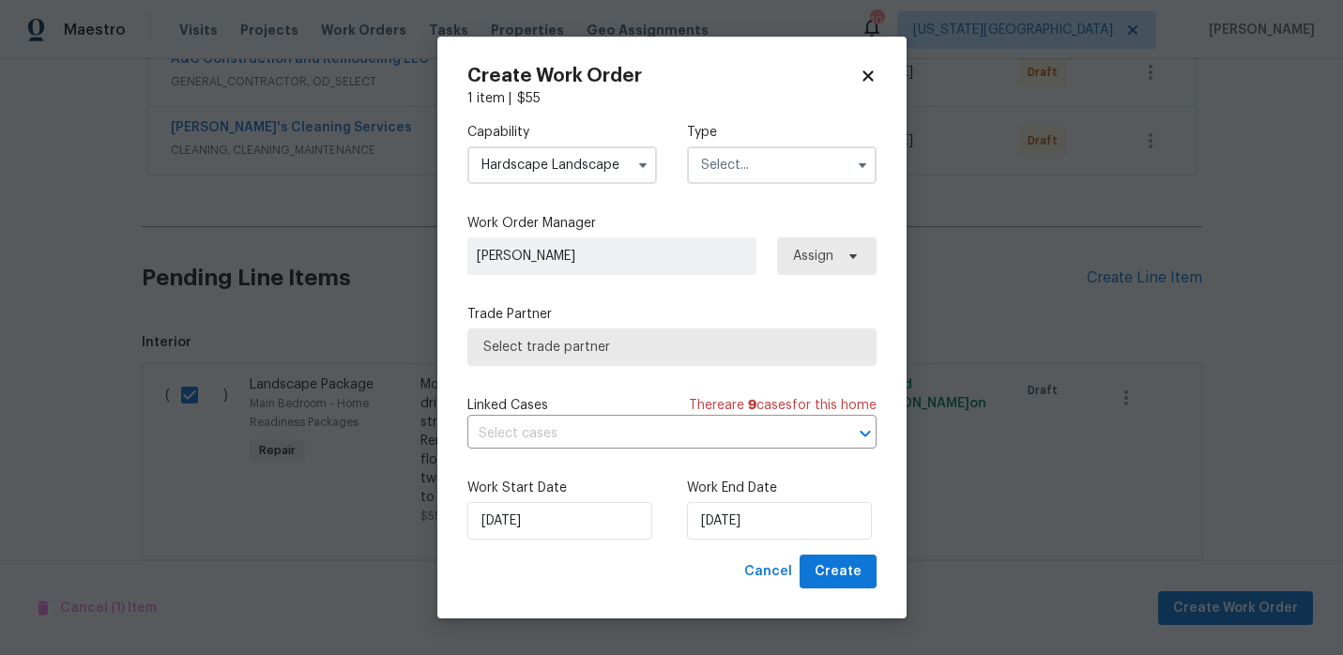
click at [761, 157] on input "text" at bounding box center [782, 165] width 190 height 38
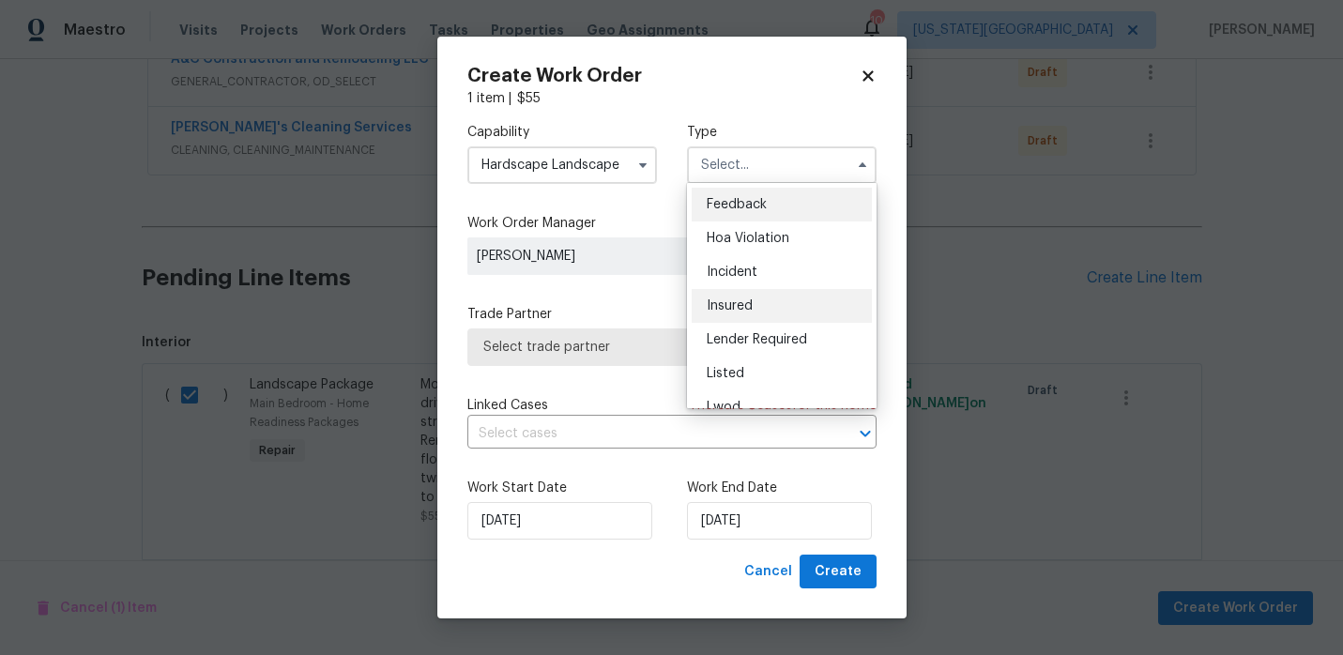
scroll to position [190, 0]
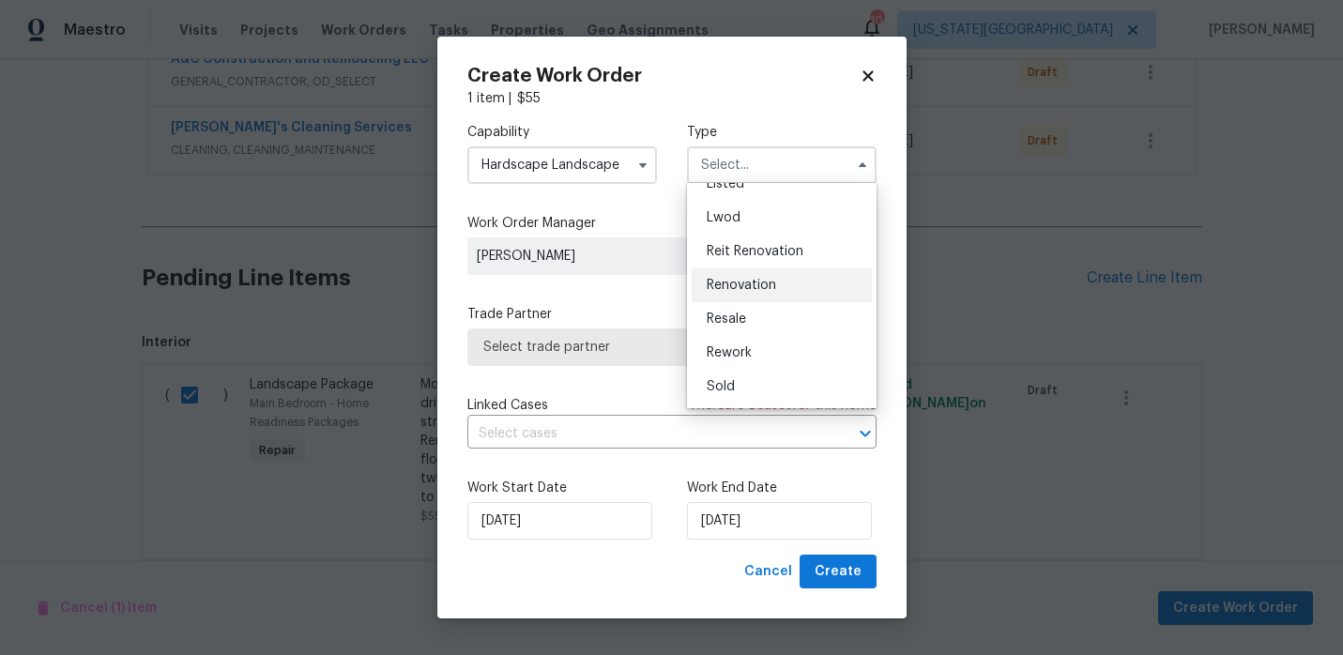
click at [760, 285] on span "Renovation" at bounding box center [741, 285] width 69 height 13
type input "Renovation"
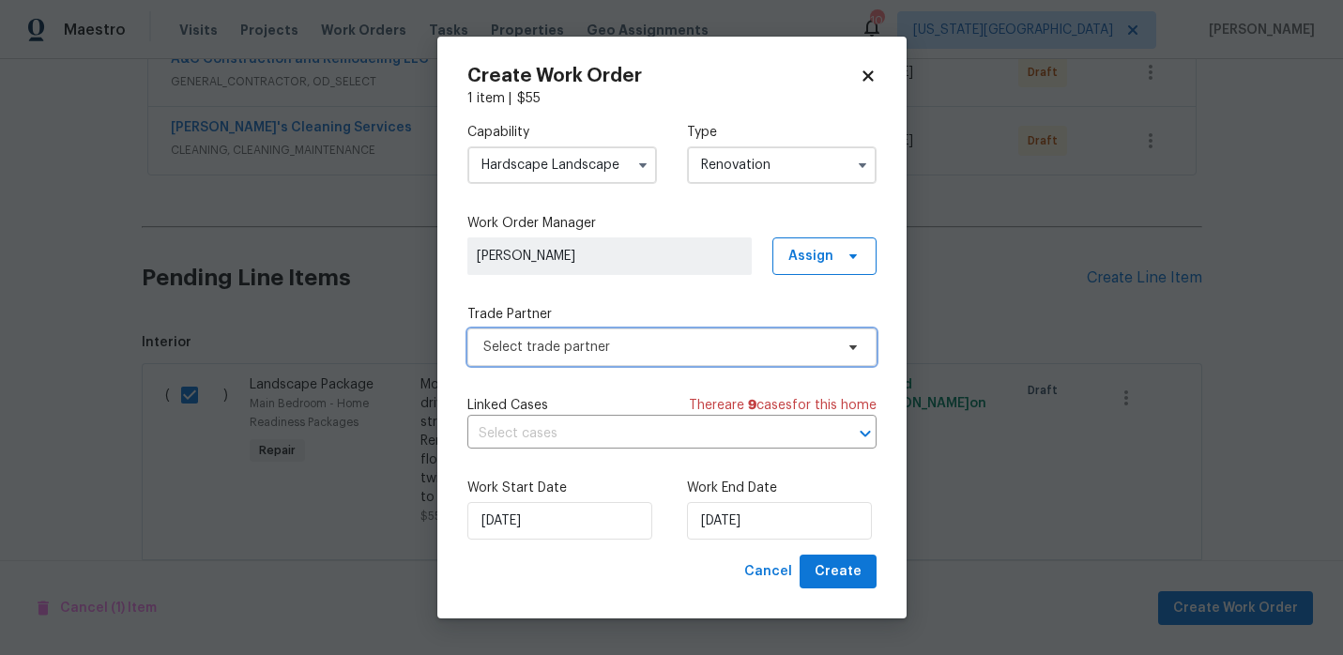
click at [663, 354] on span "Select trade partner" at bounding box center [658, 347] width 350 height 19
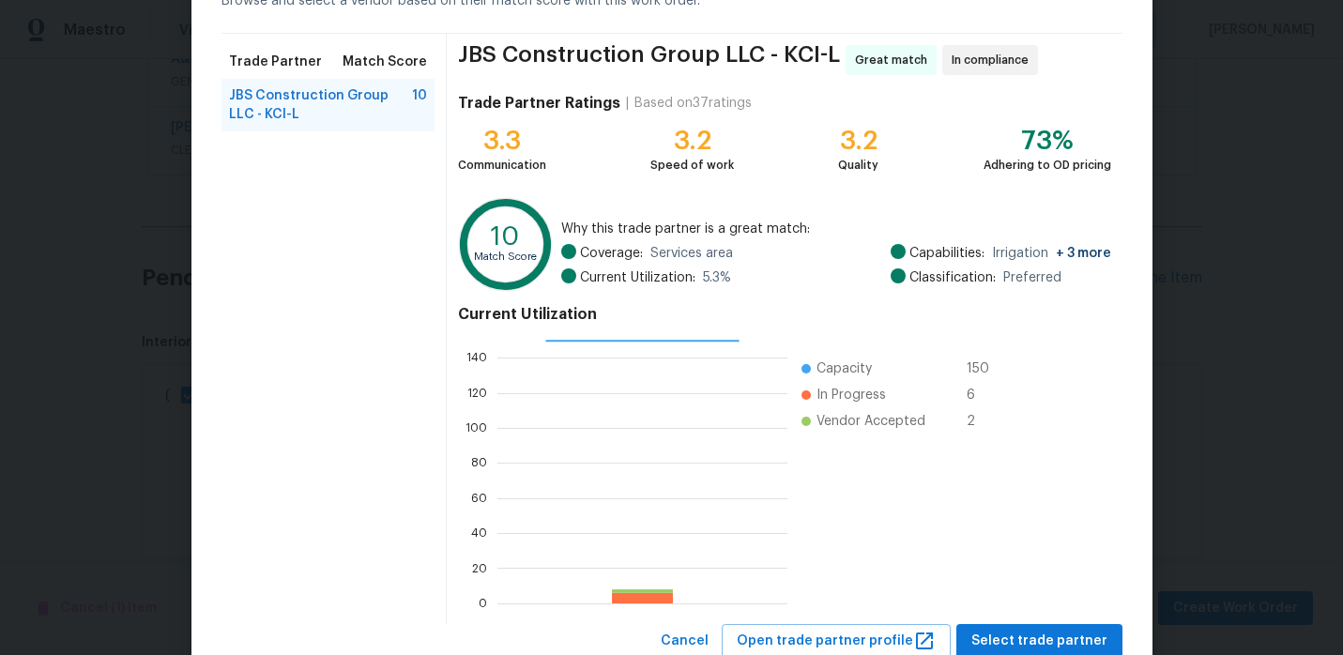
scroll to position [134, 0]
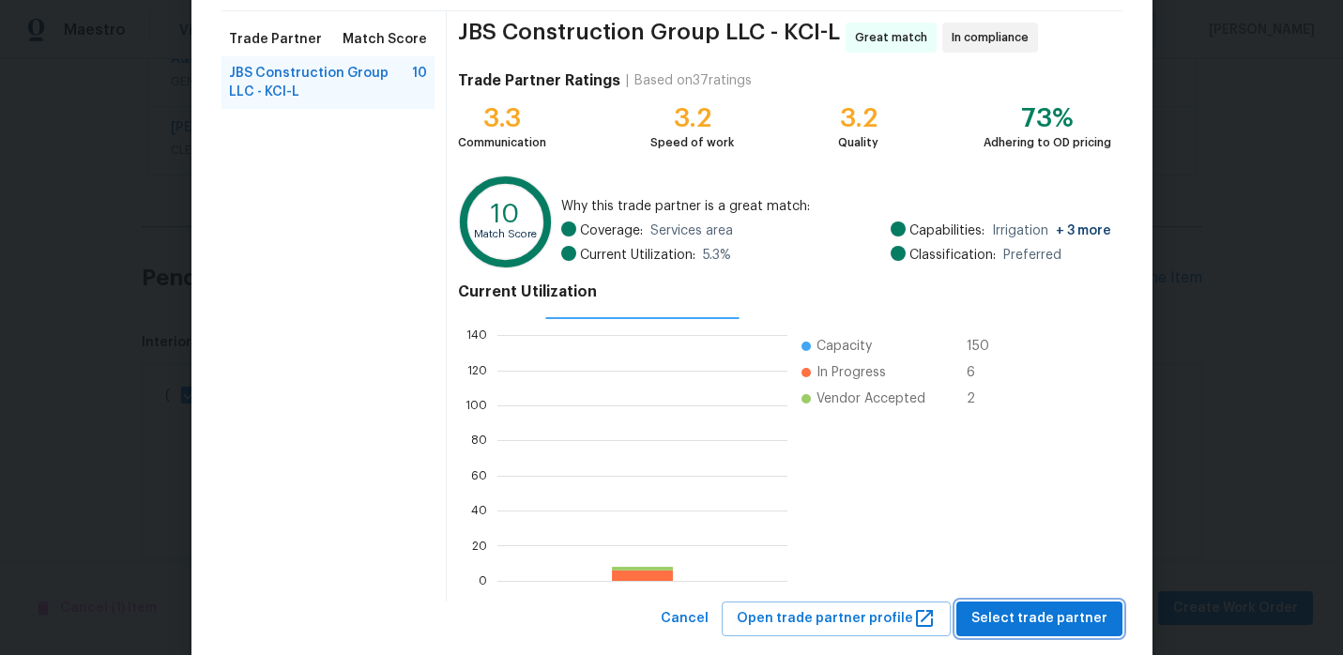
click at [1058, 608] on span "Select trade partner" at bounding box center [1039, 618] width 136 height 23
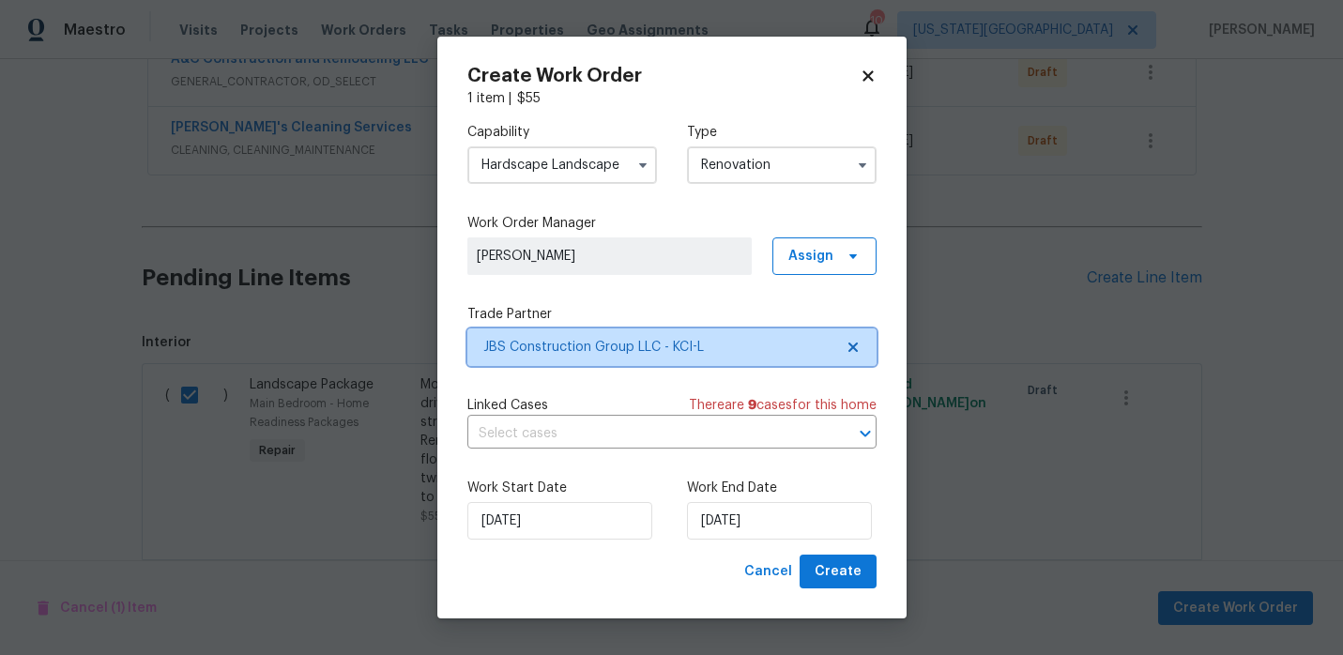
scroll to position [0, 0]
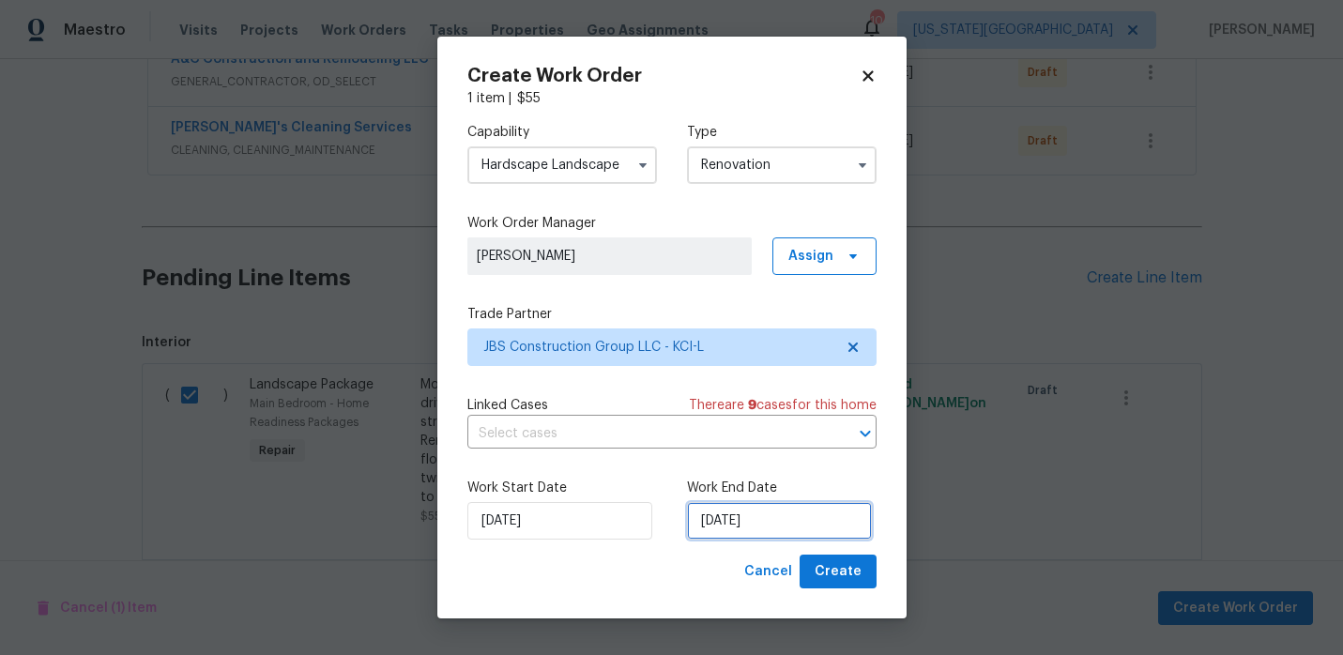
click at [703, 521] on input "[DATE]" at bounding box center [779, 521] width 185 height 38
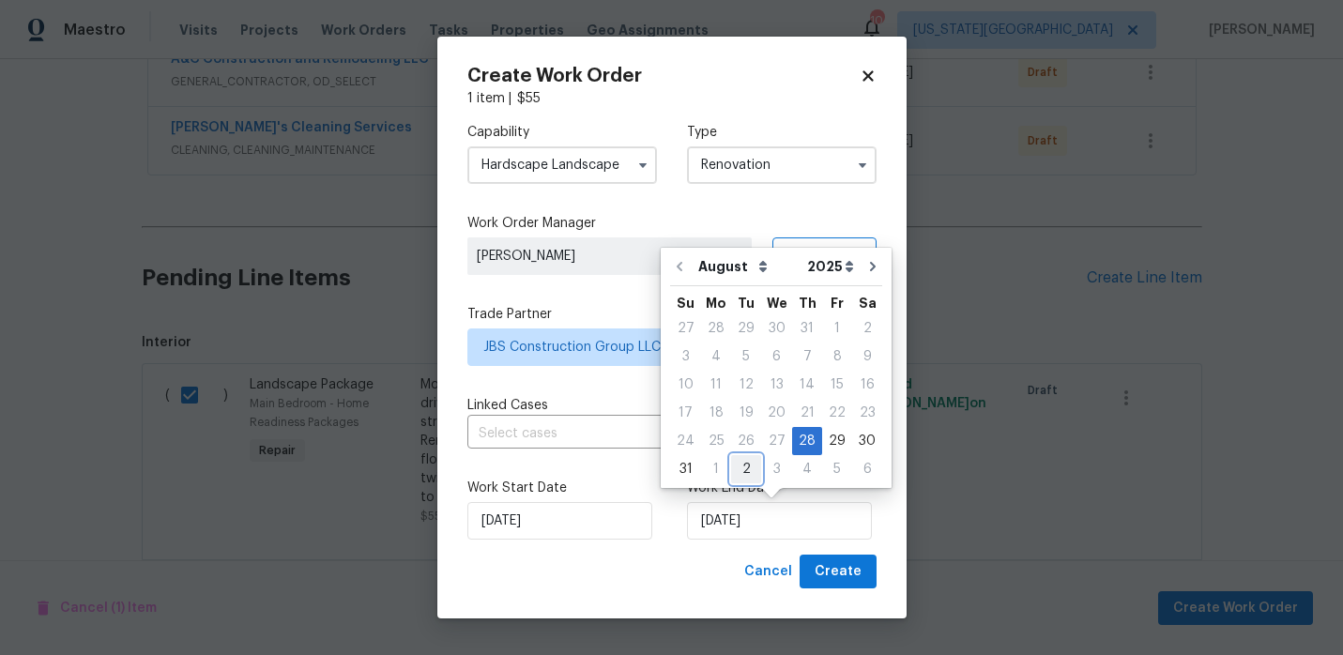
click at [738, 462] on div "2" at bounding box center [746, 469] width 30 height 26
type input "9/2/2025"
select select "8"
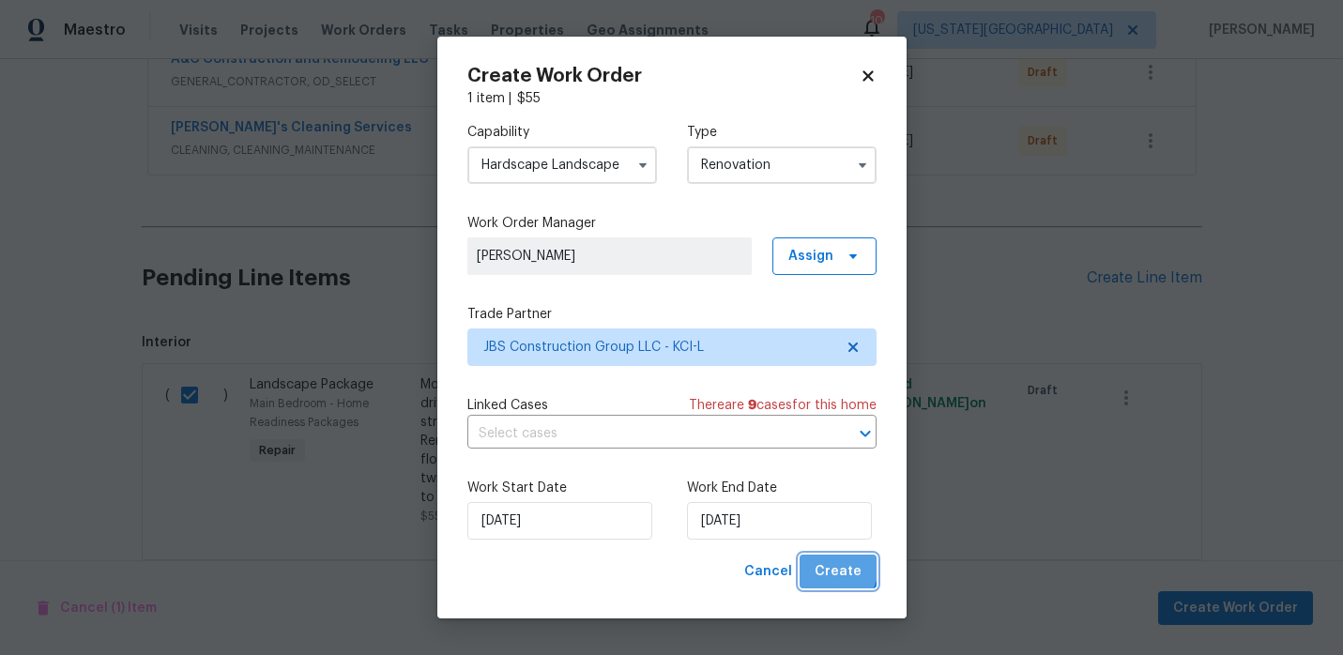
click at [817, 561] on button "Create" at bounding box center [838, 572] width 77 height 35
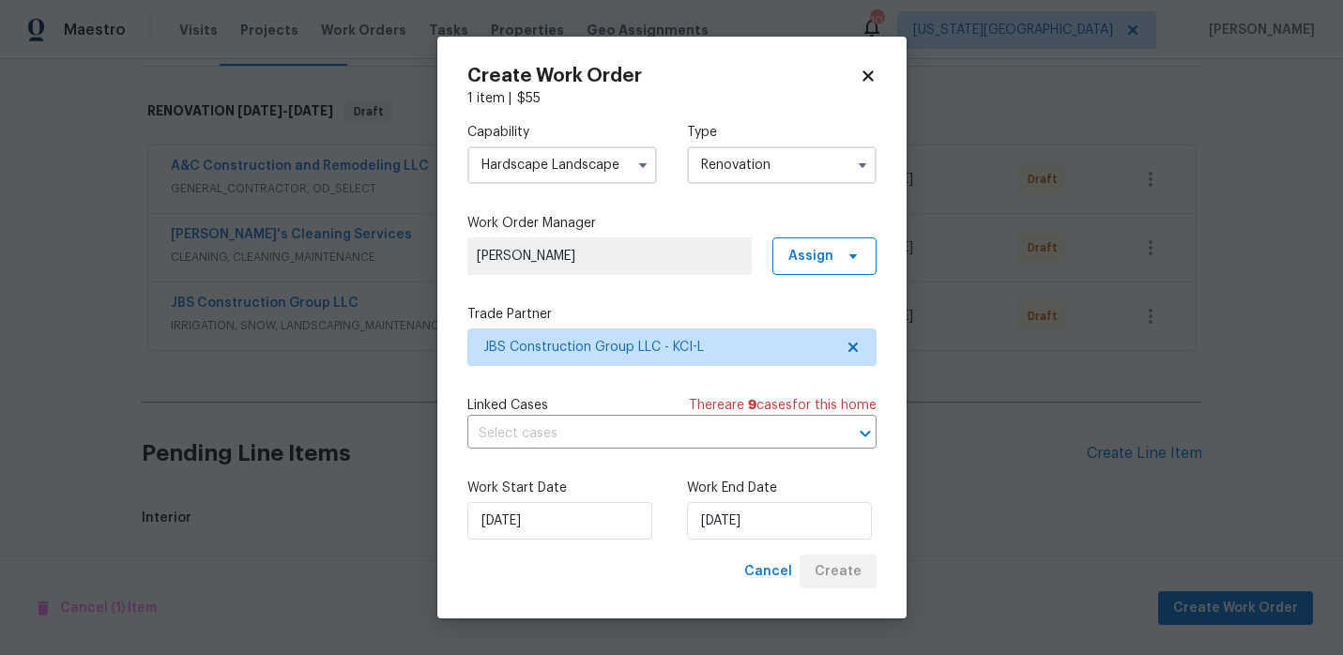
scroll to position [381, 0]
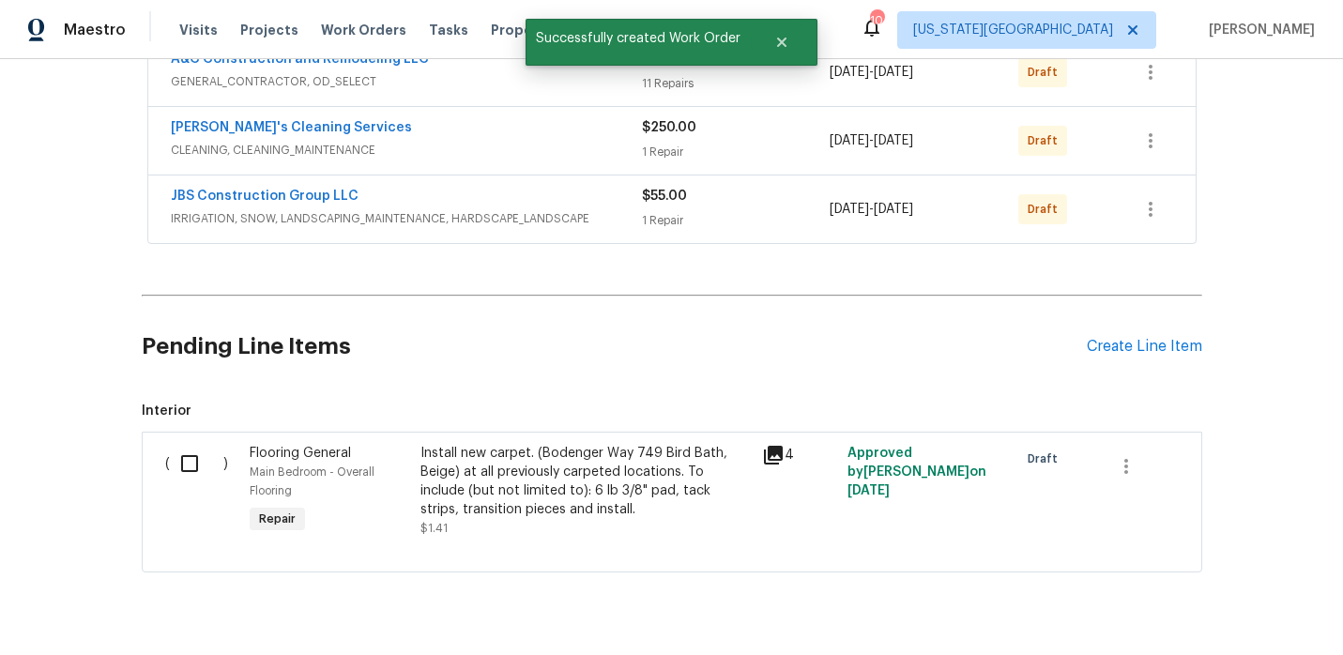
click at [195, 462] on input "checkbox" at bounding box center [196, 463] width 53 height 39
checkbox input "true"
click at [1187, 602] on span "Create Work Order" at bounding box center [1235, 608] width 125 height 23
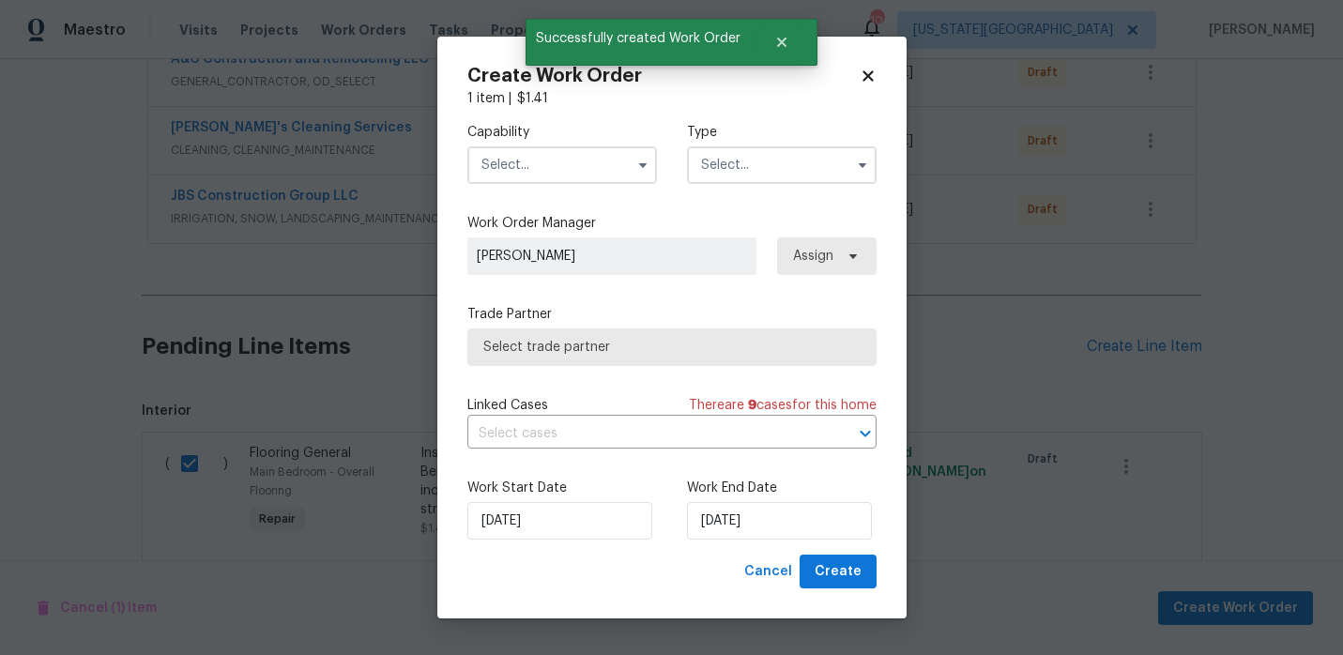
click at [588, 169] on input "text" at bounding box center [562, 165] width 190 height 38
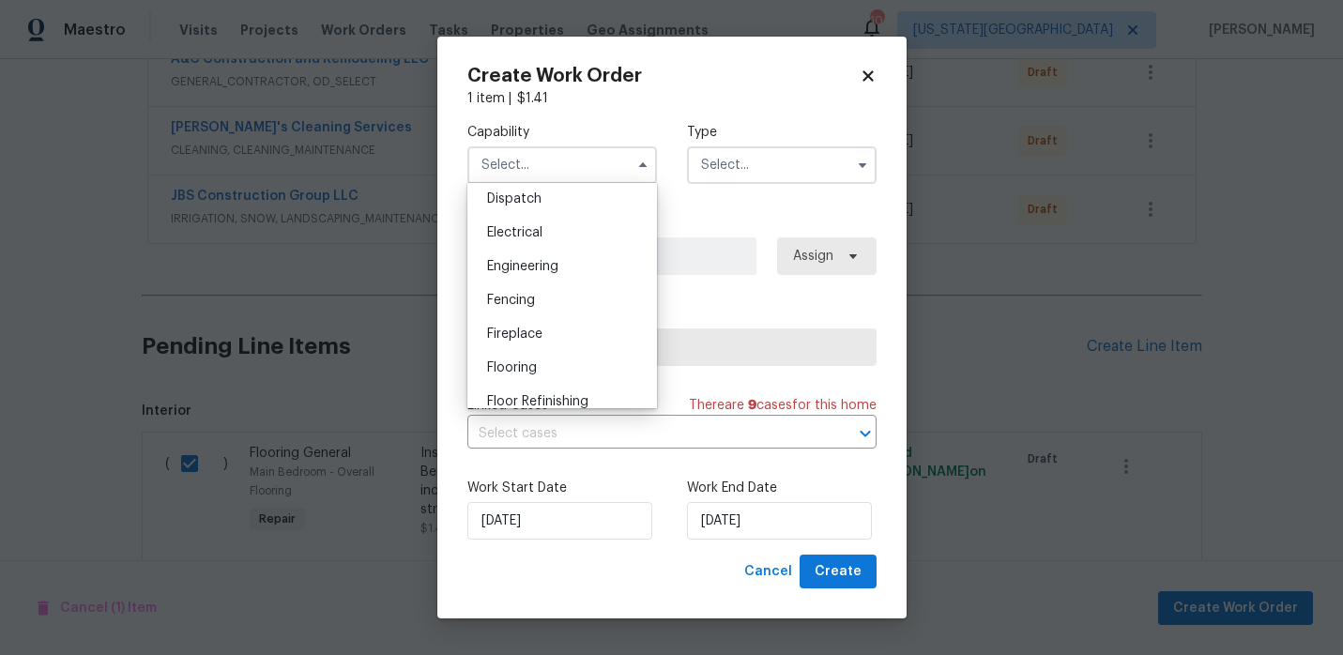
scroll to position [566, 0]
click at [550, 358] on div "Flooring" at bounding box center [562, 367] width 180 height 34
type input "Flooring"
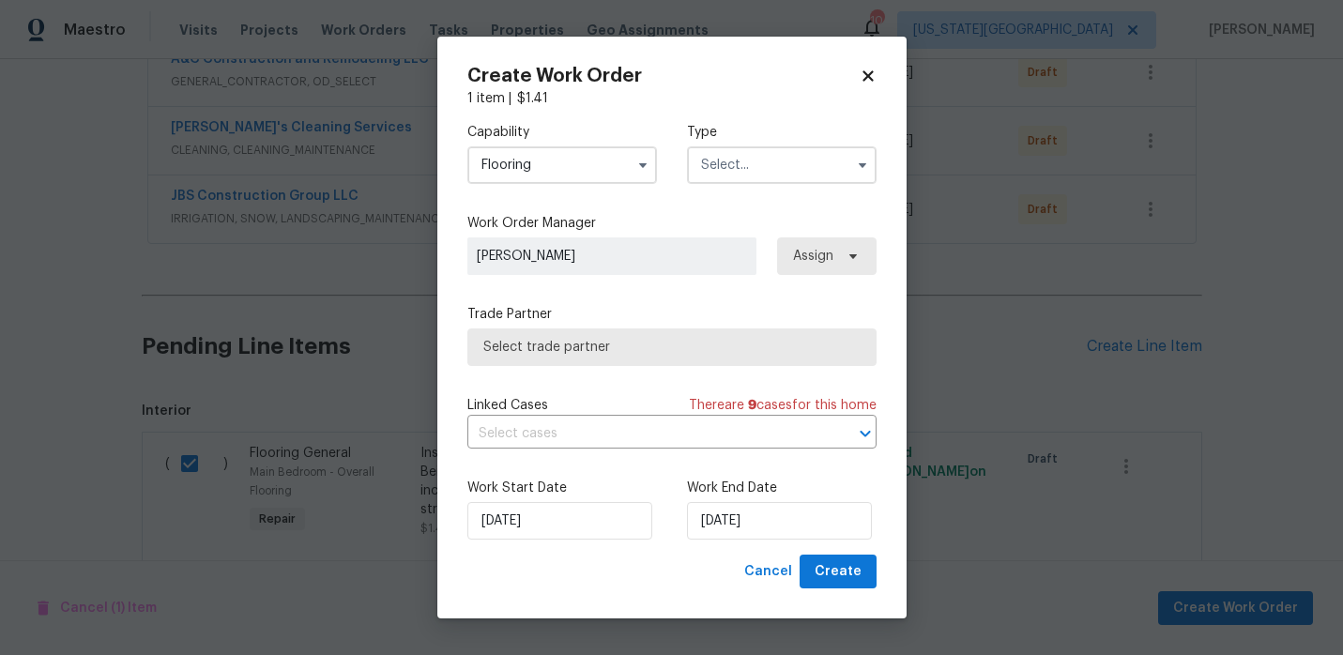
click at [716, 178] on input "text" at bounding box center [782, 165] width 190 height 38
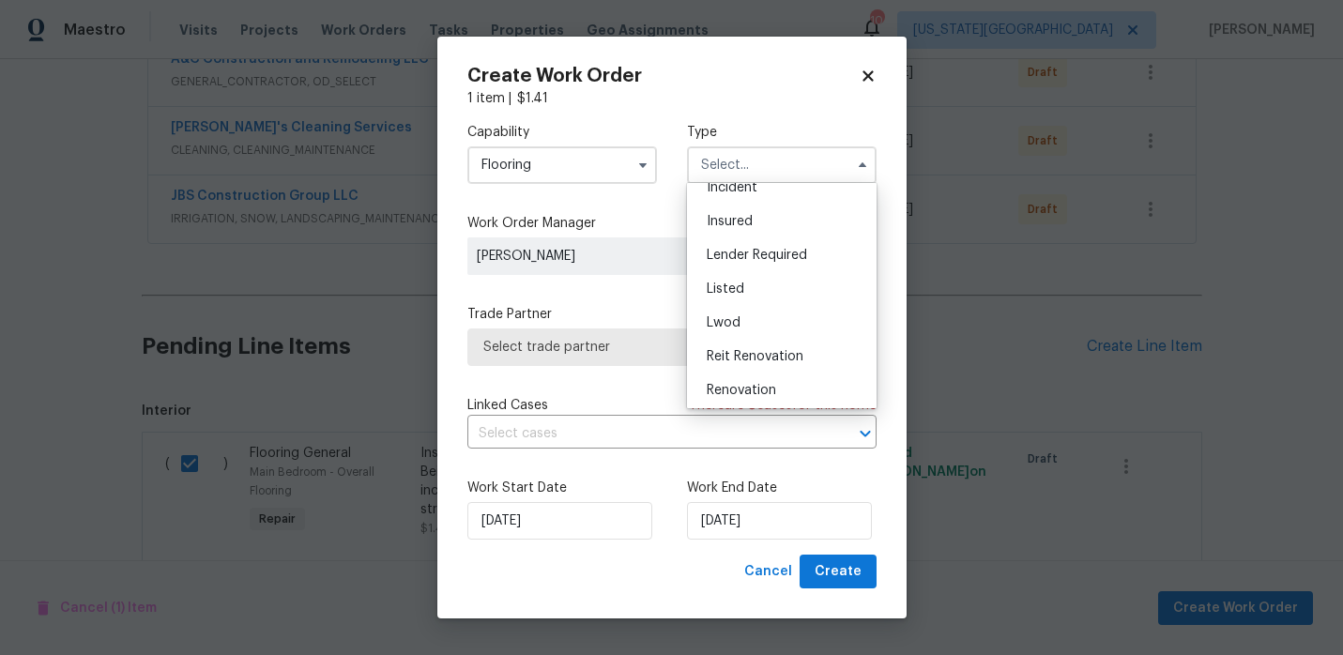
scroll to position [131, 0]
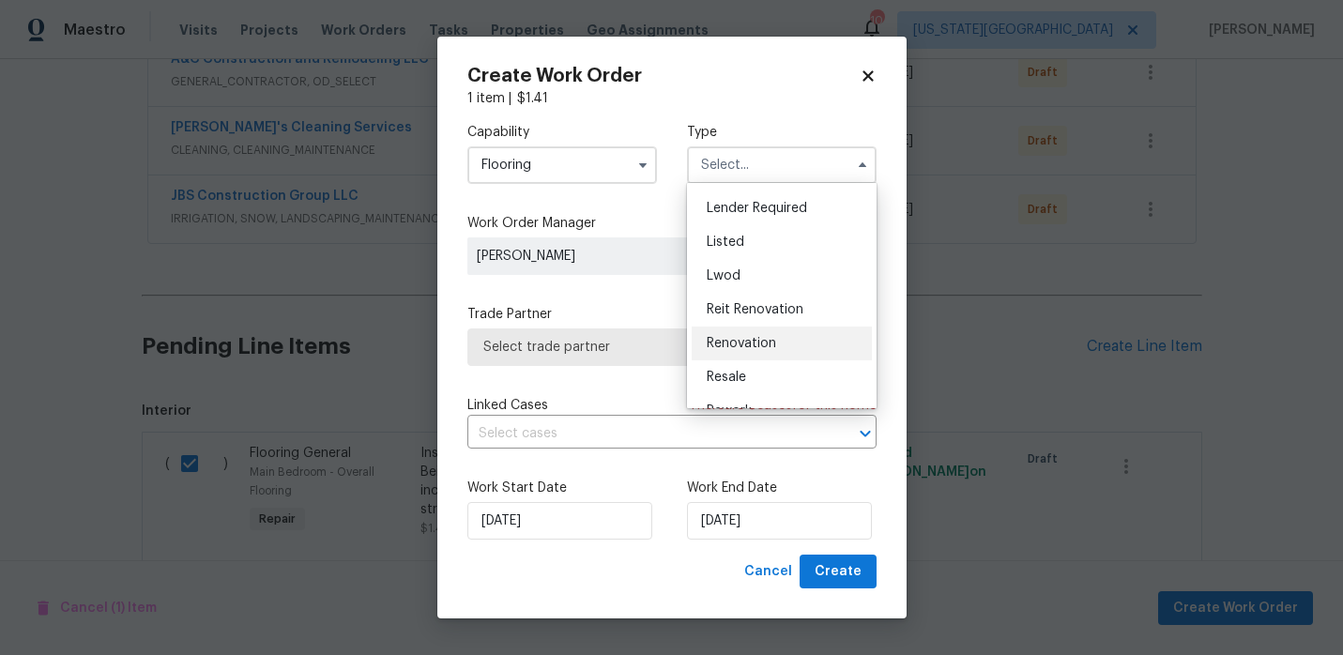
click at [723, 344] on span "Renovation" at bounding box center [741, 343] width 69 height 13
type input "Renovation"
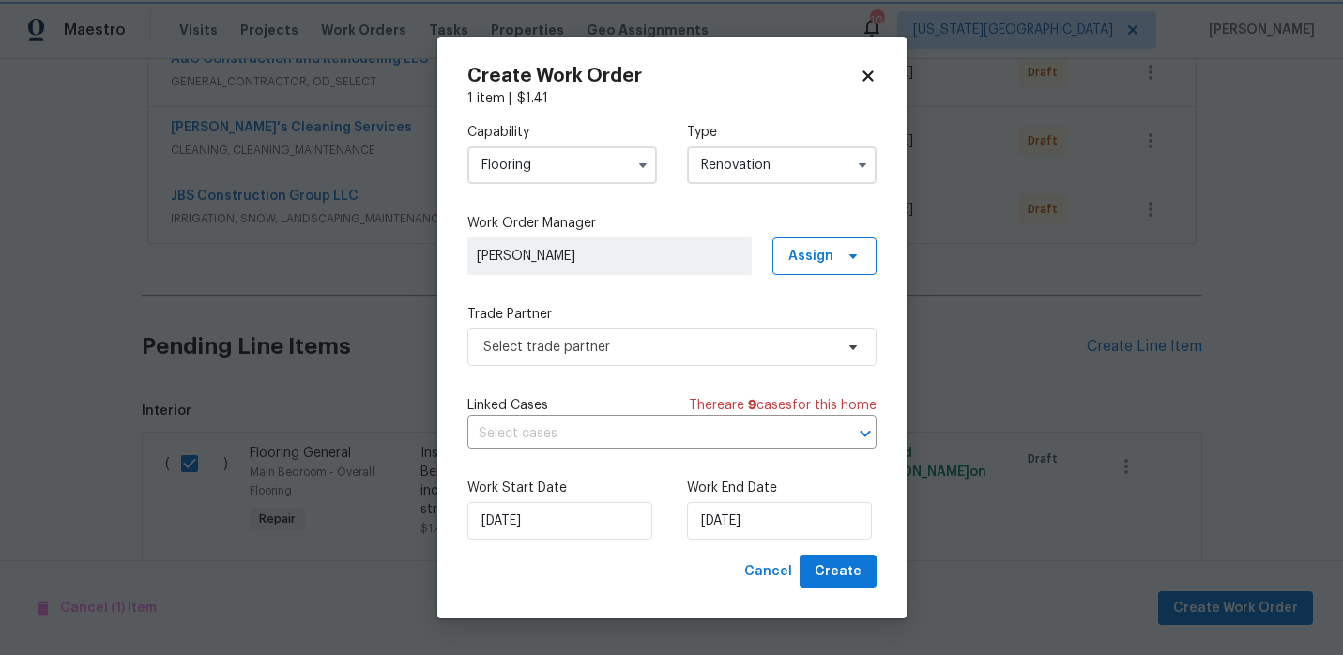
scroll to position [0, 0]
click at [558, 349] on span "Select trade partner" at bounding box center [658, 347] width 350 height 19
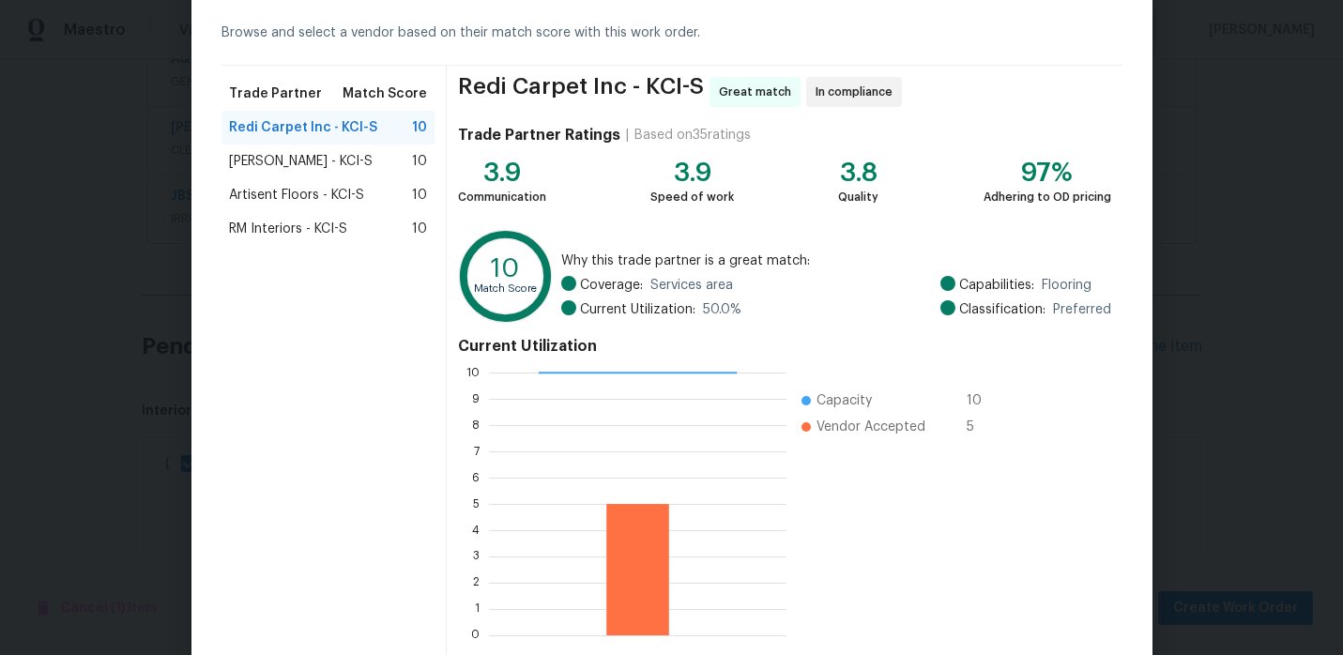
scroll to position [173, 0]
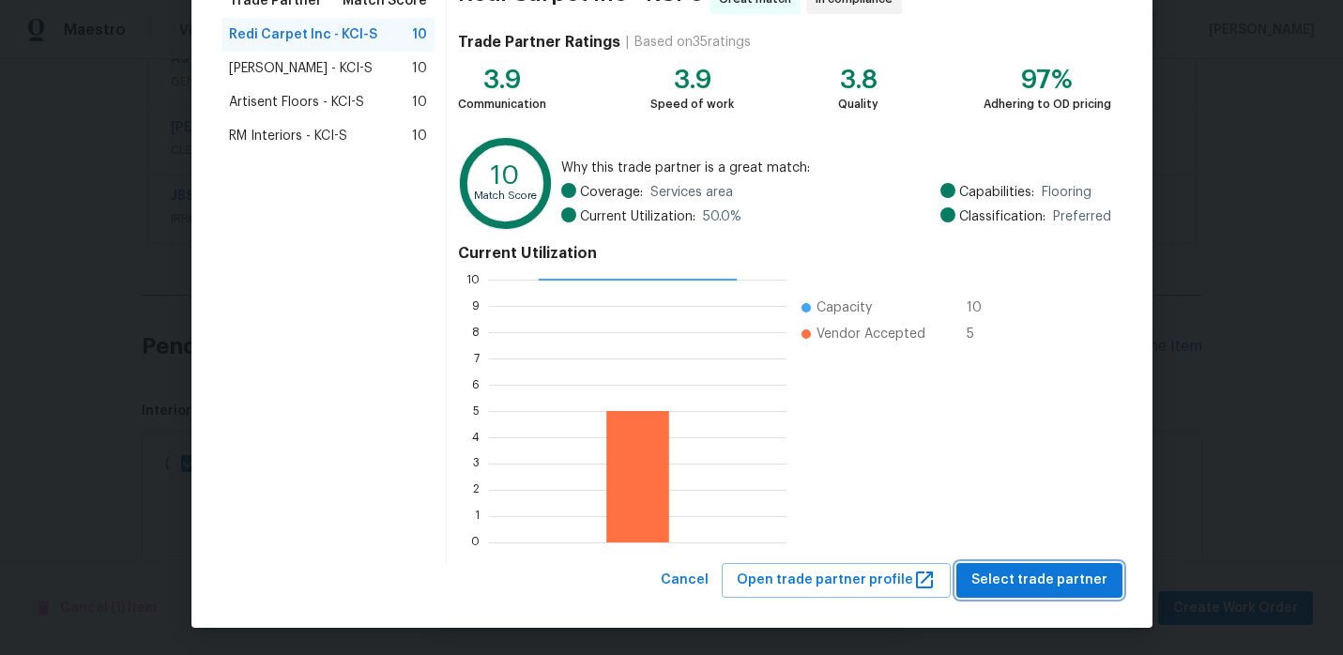
click at [1001, 577] on span "Select trade partner" at bounding box center [1039, 580] width 136 height 23
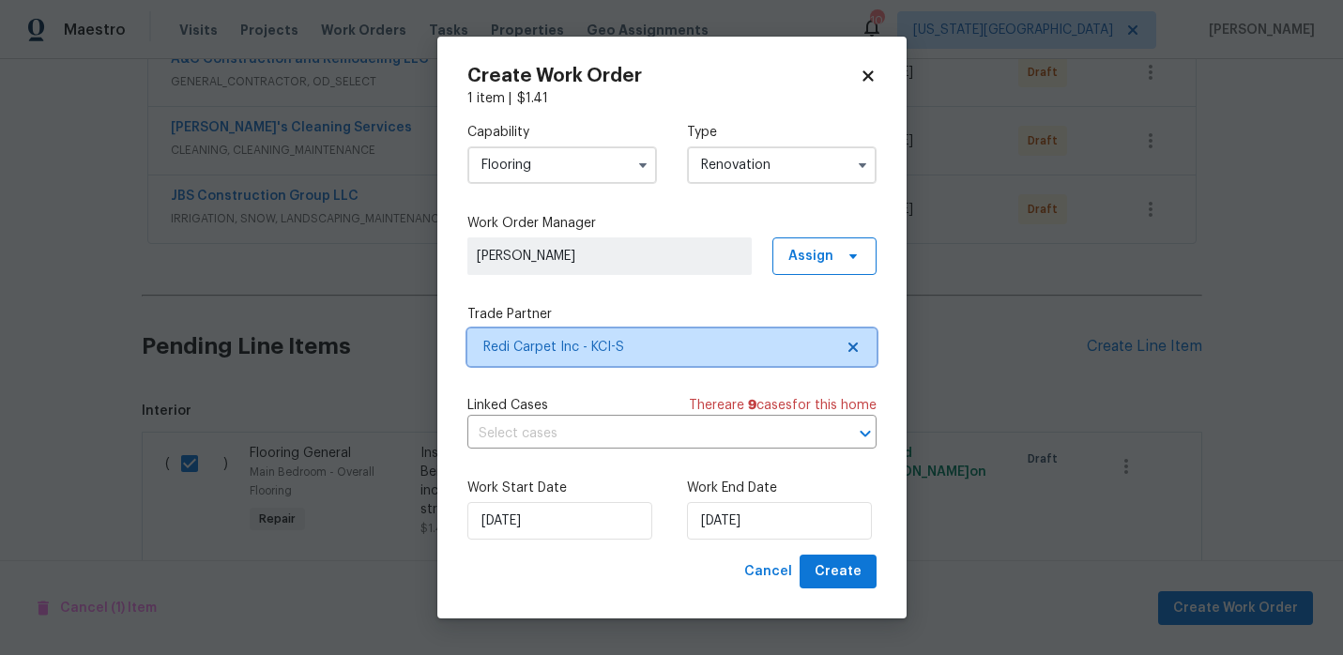
scroll to position [0, 0]
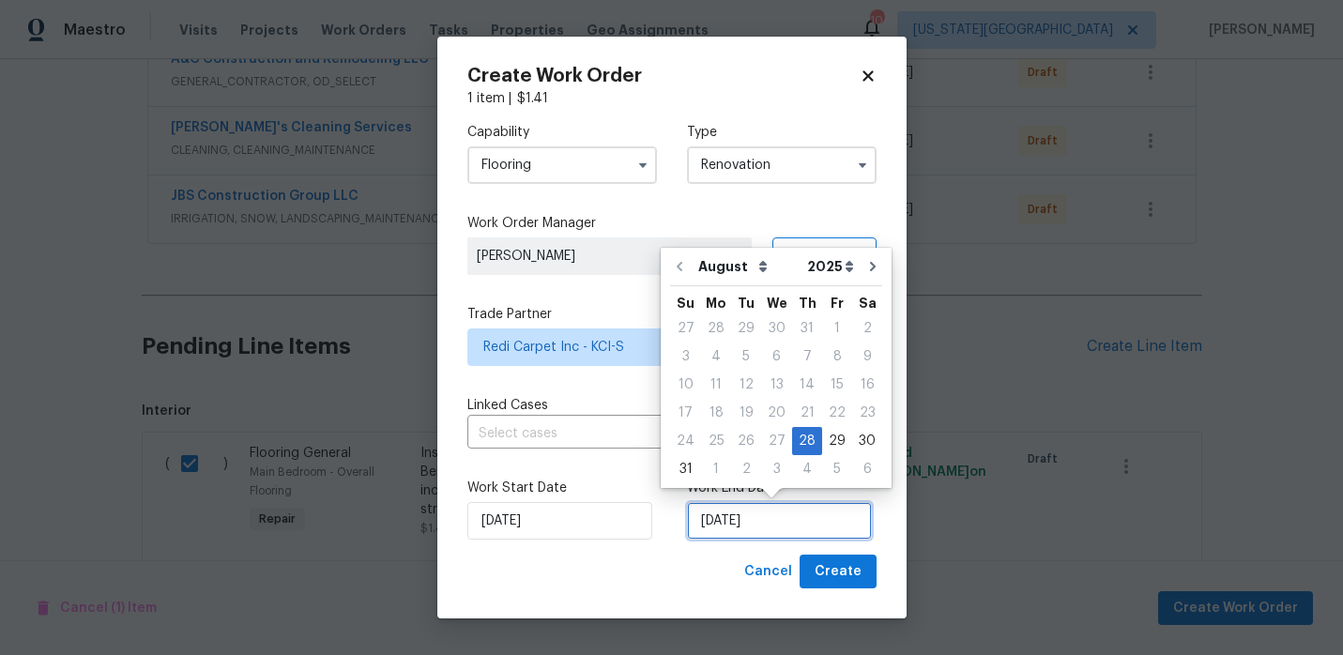
click at [771, 515] on input "[DATE]" at bounding box center [779, 521] width 185 height 38
click at [738, 459] on div "2" at bounding box center [746, 469] width 30 height 26
type input "9/2/2025"
select select "8"
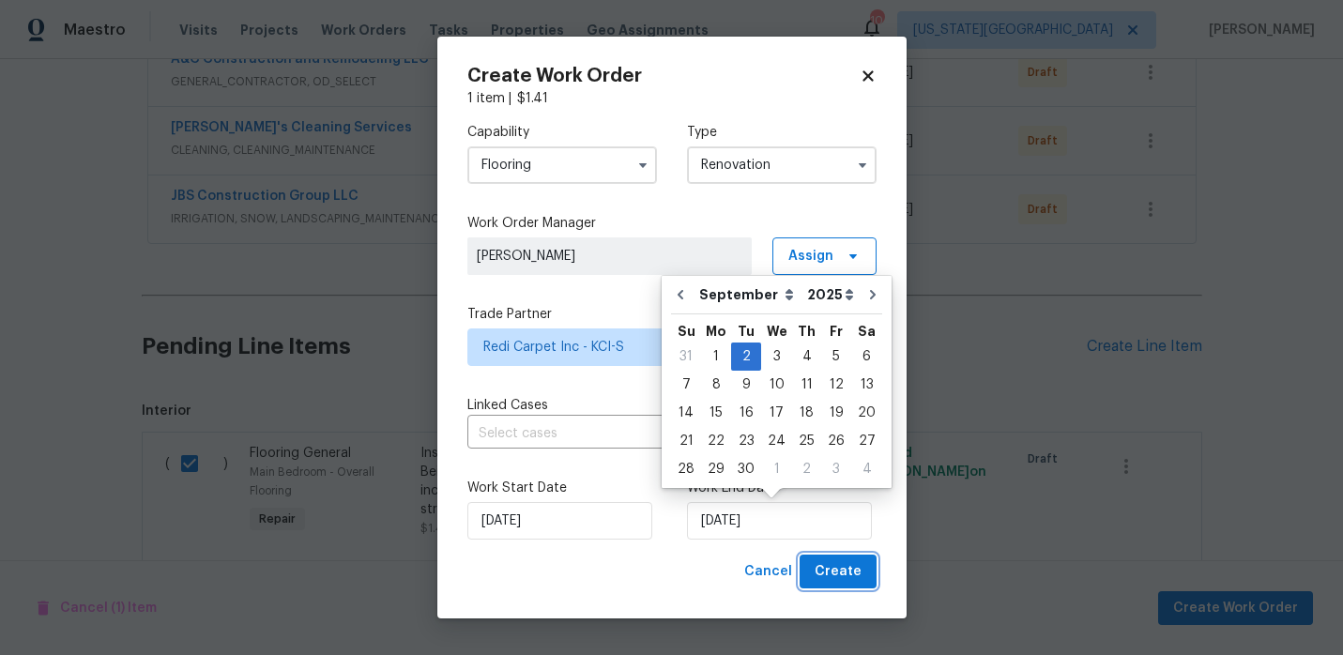
click at [820, 572] on span "Create" at bounding box center [838, 571] width 47 height 23
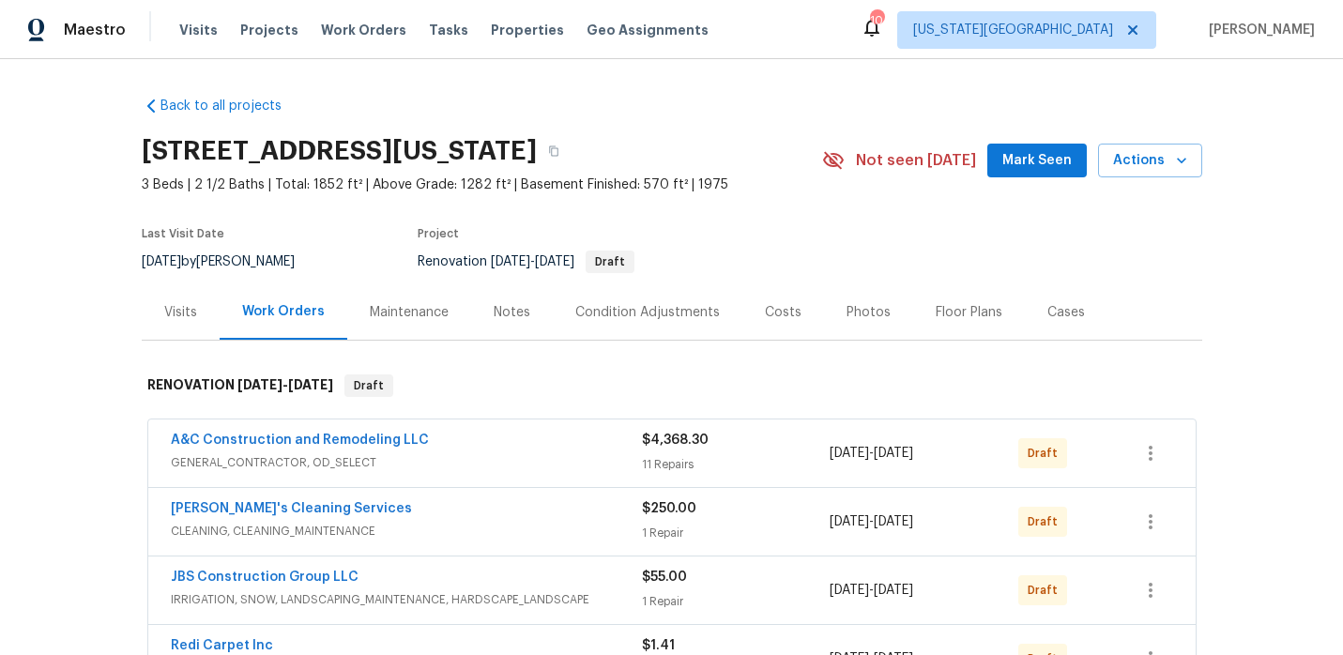
click at [495, 309] on div "Notes" at bounding box center [512, 312] width 37 height 19
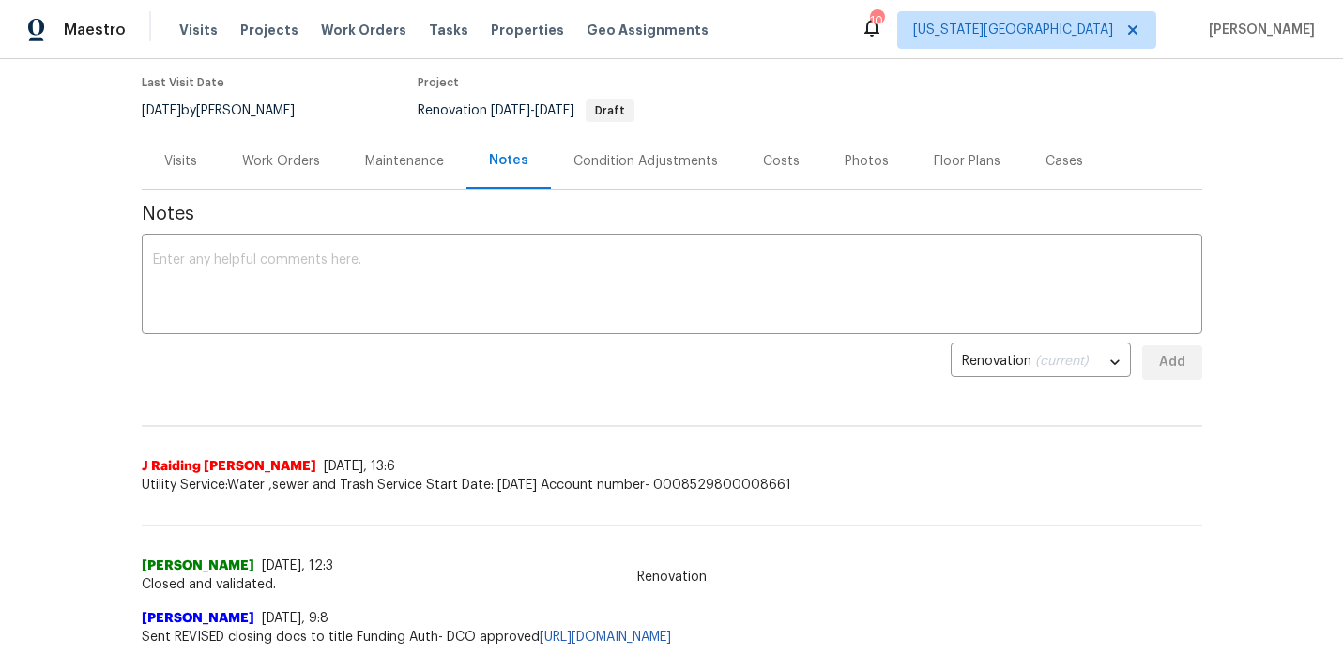
scroll to position [28, 0]
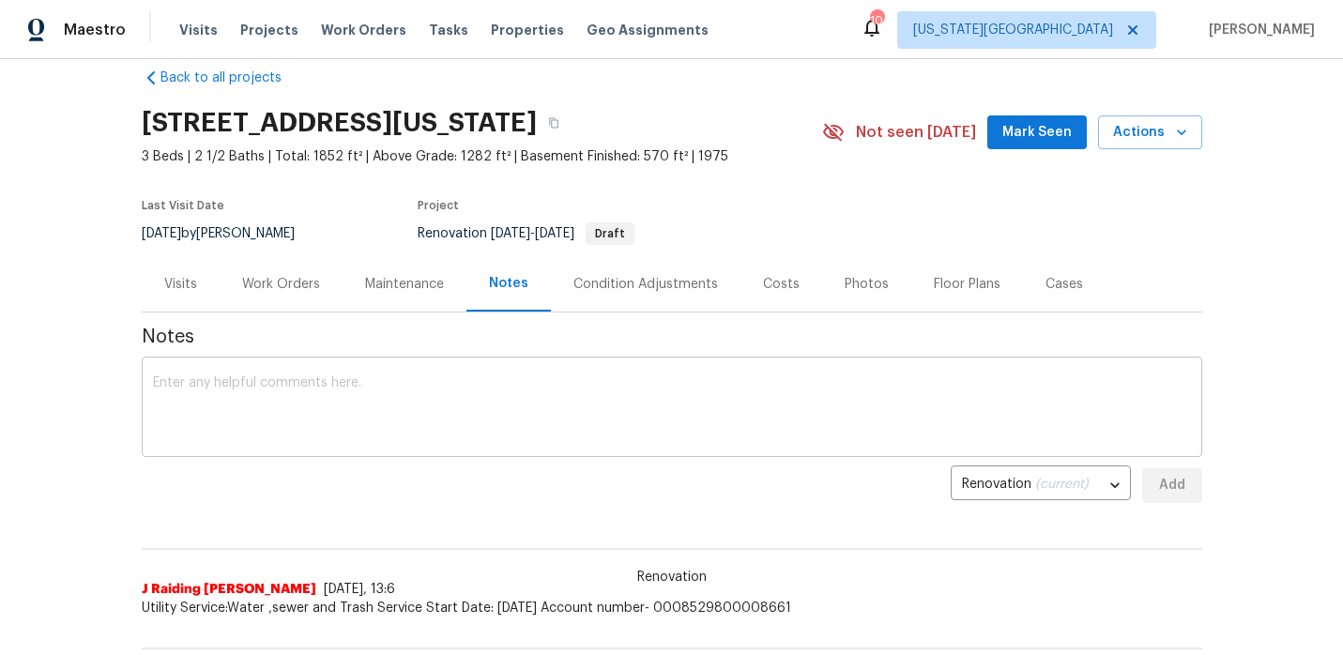
click at [297, 384] on textarea at bounding box center [672, 409] width 1038 height 66
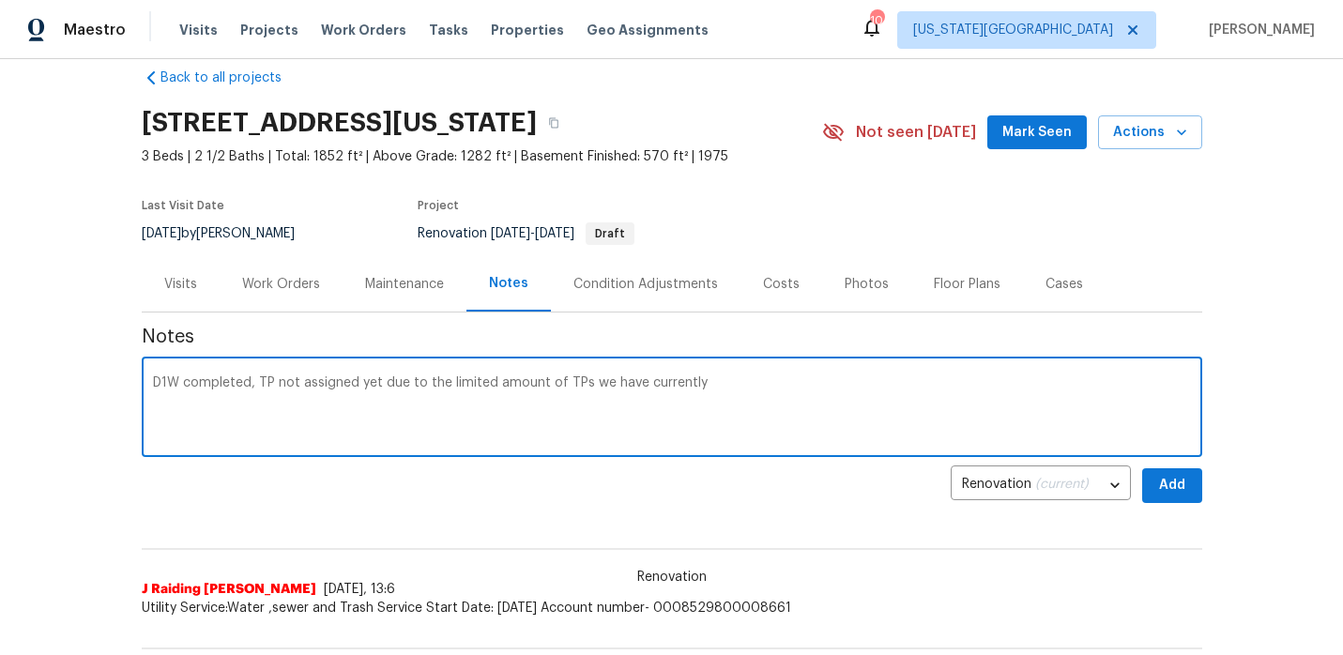
type textarea "D1W completed, TP not assigned yet due to the limited amount of TPs we have cur…"
click at [1171, 487] on span "Add" at bounding box center [1172, 485] width 30 height 23
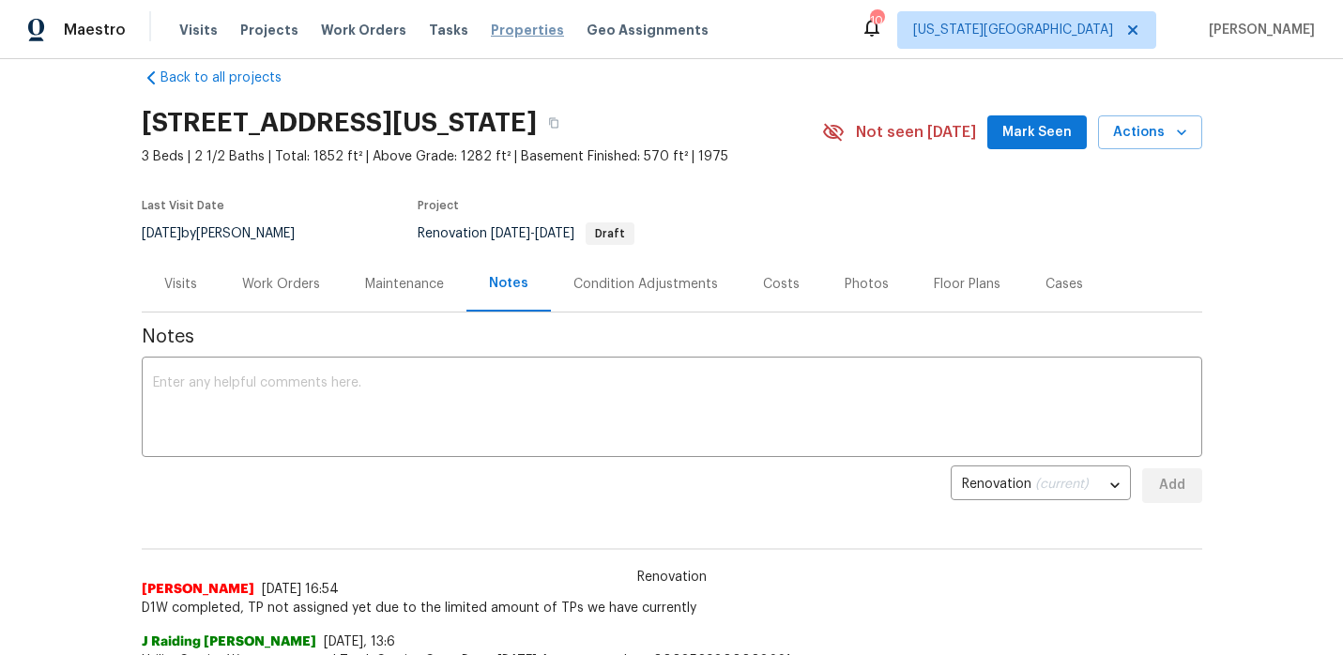
click at [495, 27] on span "Properties" at bounding box center [527, 30] width 73 height 19
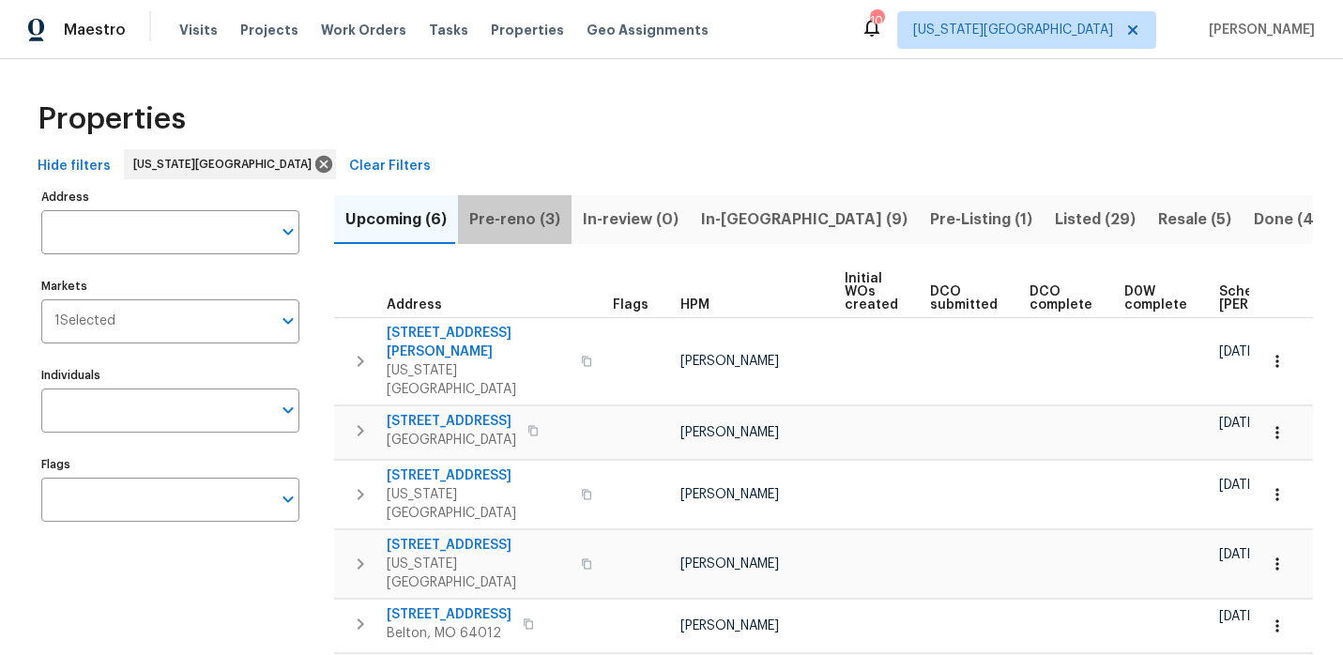
click at [541, 218] on span "Pre-reno (3)" at bounding box center [514, 219] width 91 height 26
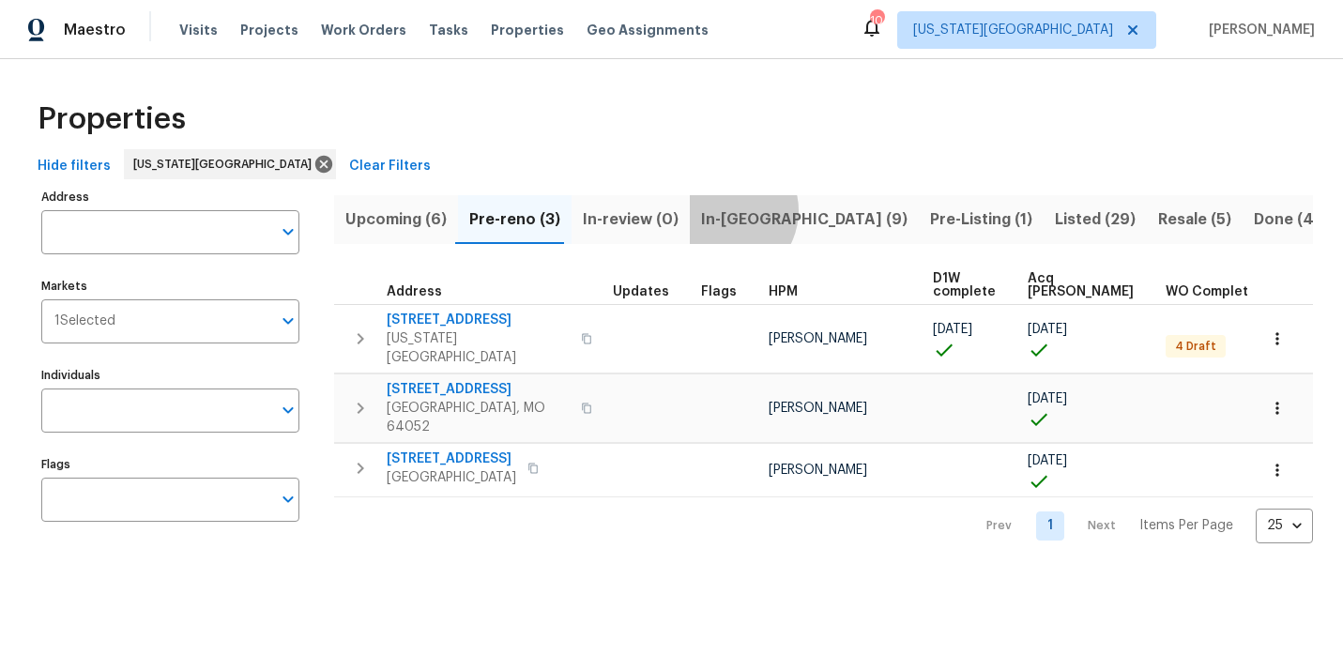
click at [714, 210] on span "In-reno (9)" at bounding box center [804, 219] width 206 height 26
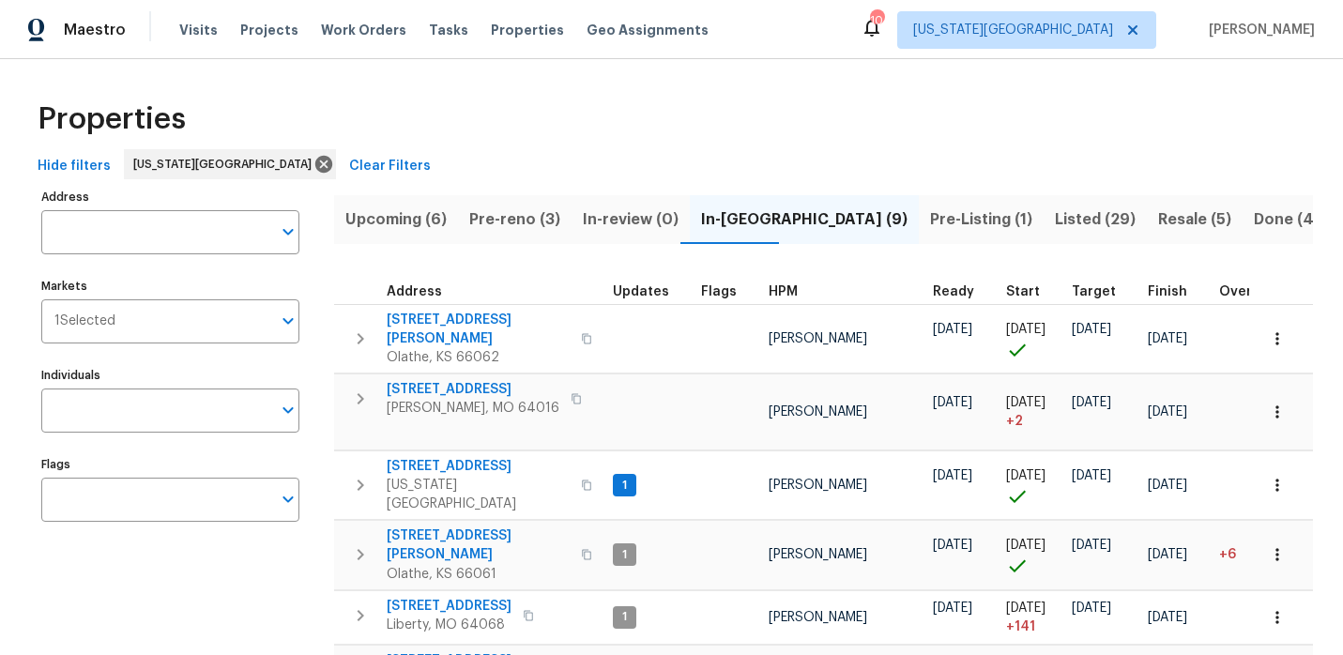
click at [930, 220] on span "Pre-Listing (1)" at bounding box center [981, 219] width 102 height 26
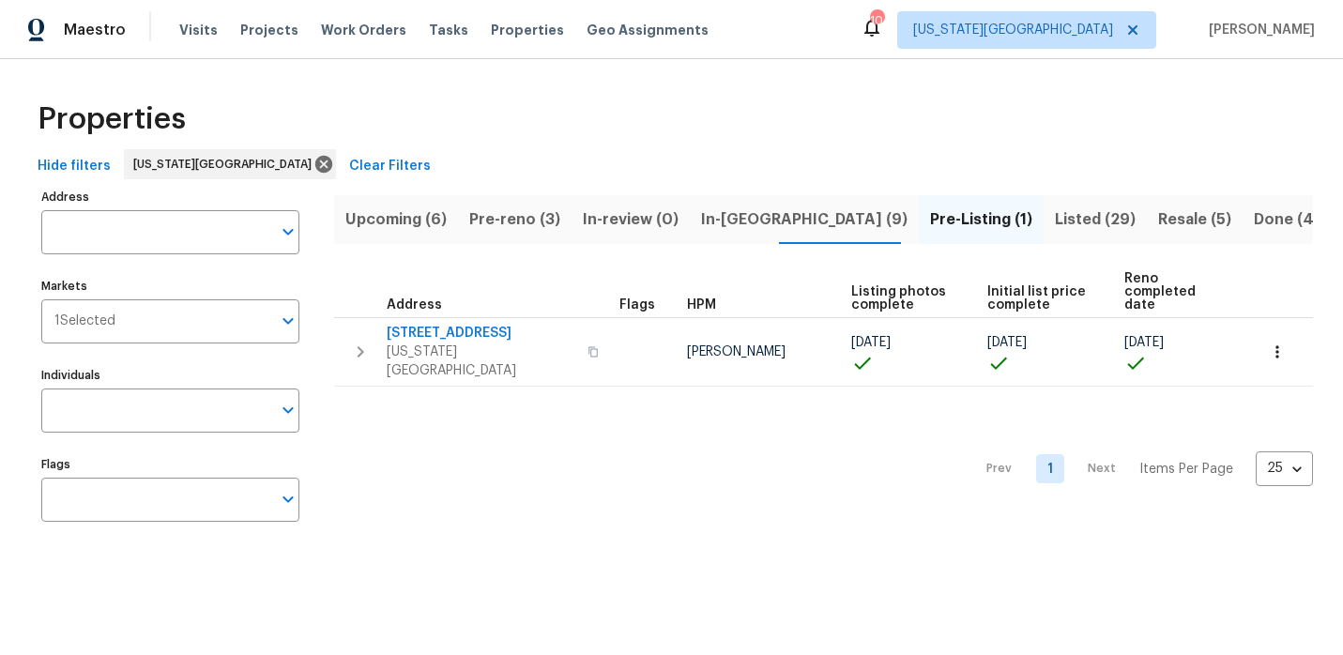
click at [730, 222] on span "In-reno (9)" at bounding box center [804, 219] width 206 height 26
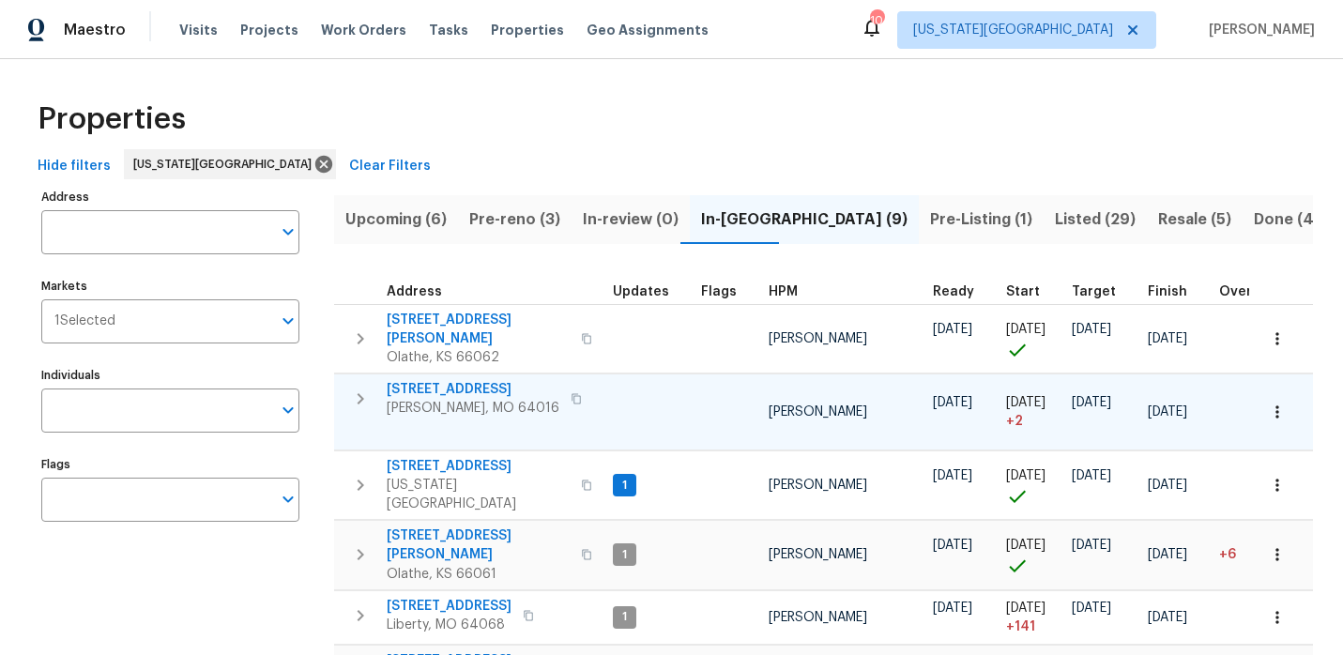
click at [424, 380] on span "8 Bart St" at bounding box center [473, 389] width 173 height 19
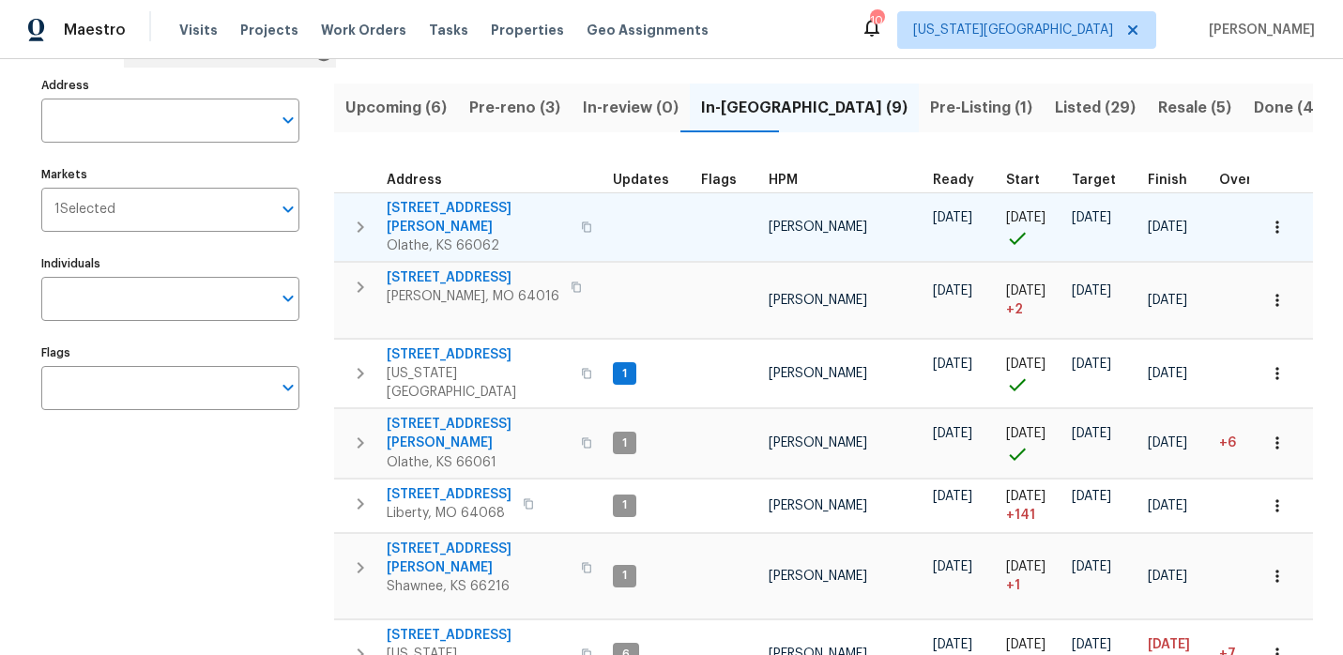
scroll to position [140, 0]
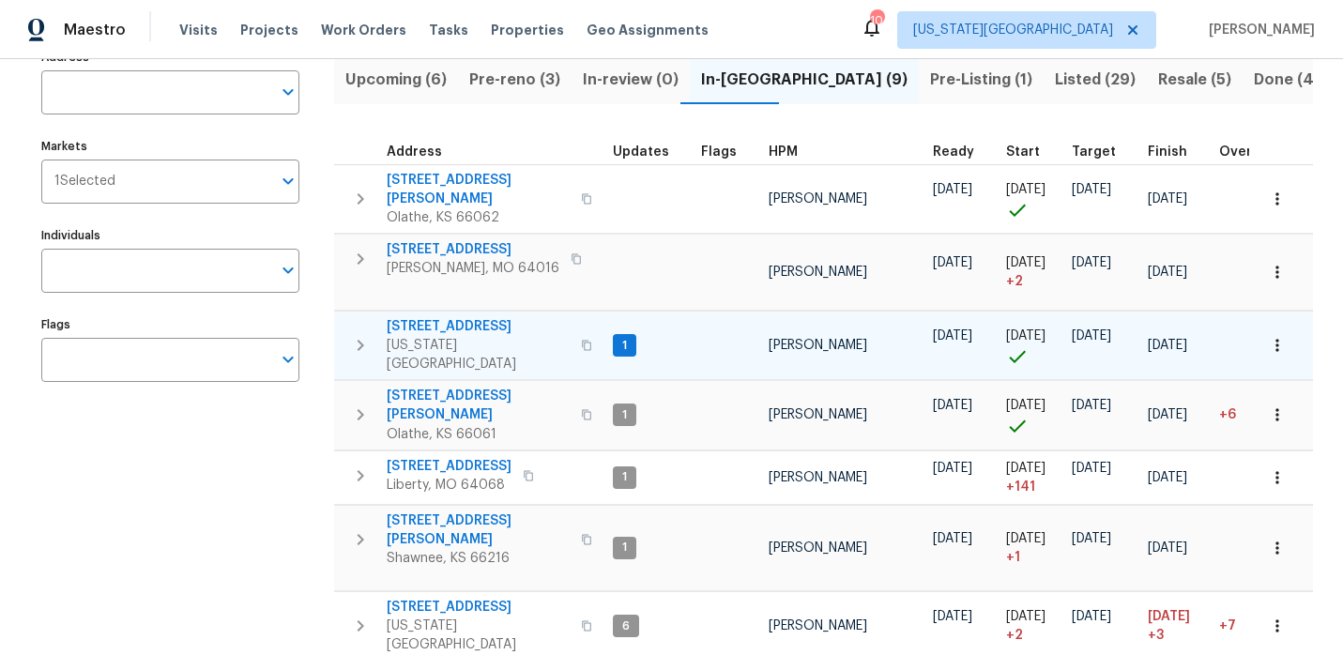
click at [470, 317] on span "623 N 62nd Pl" at bounding box center [478, 326] width 183 height 19
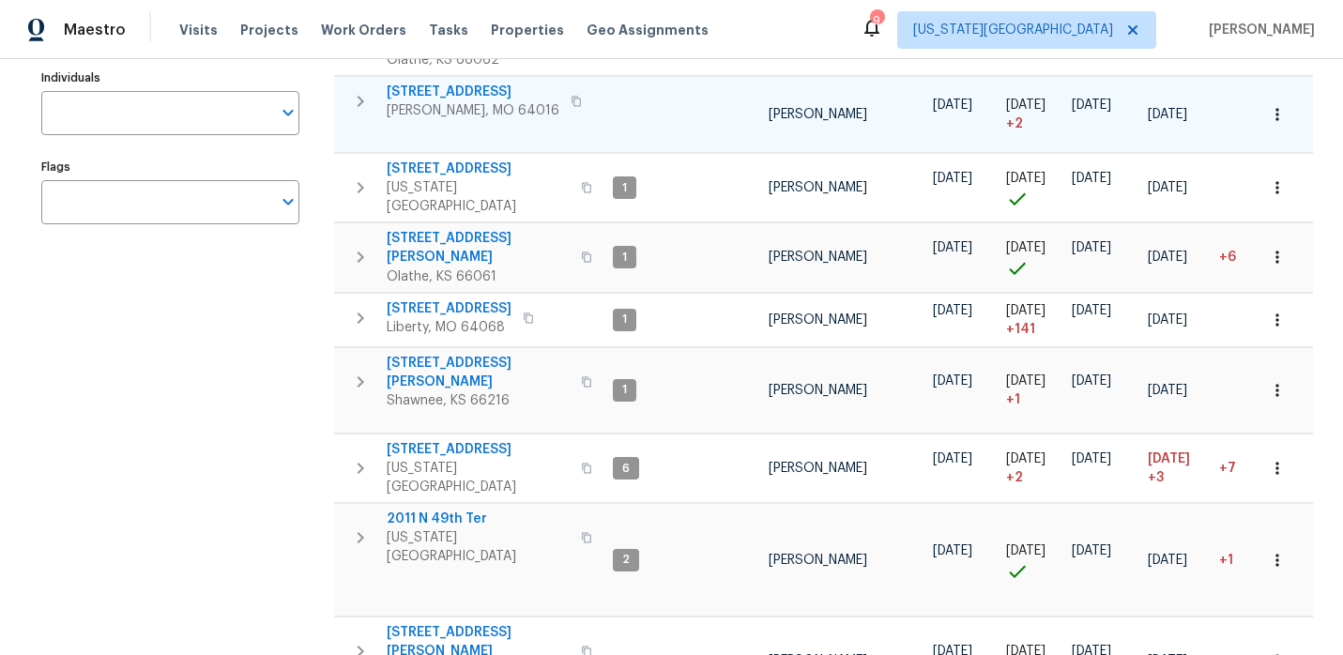
scroll to position [312, 0]
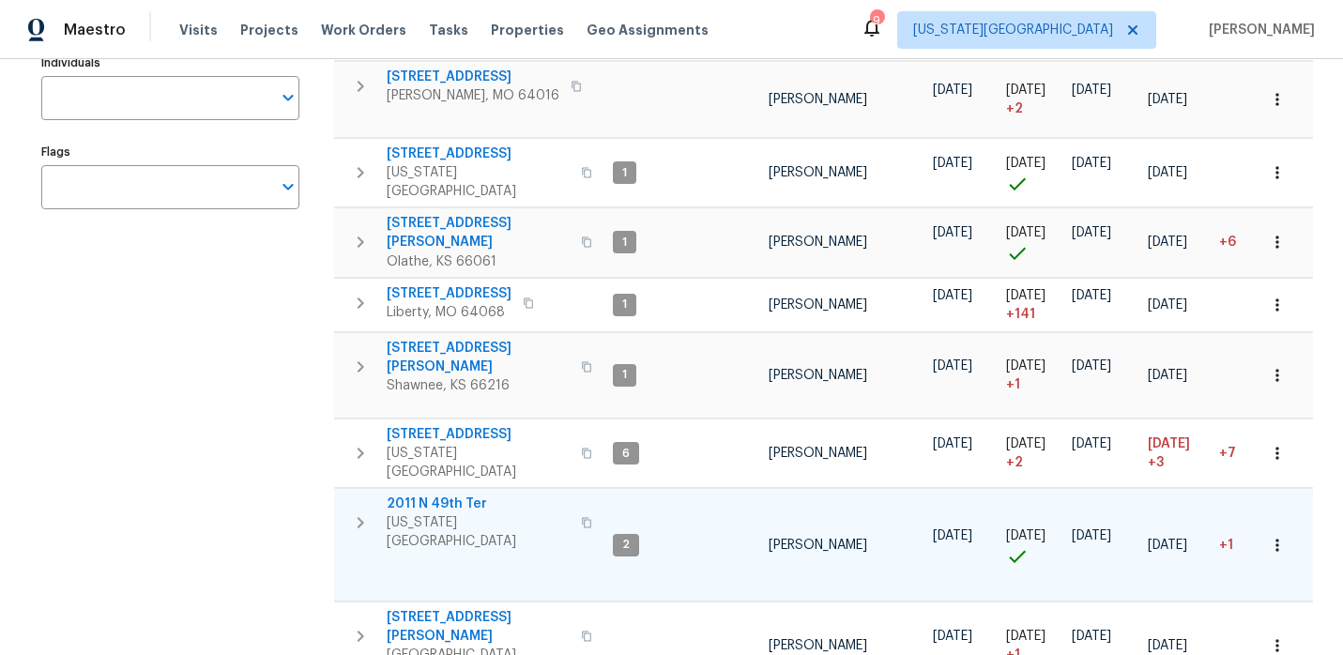
click at [464, 495] on span "2011 N 49th Ter" at bounding box center [478, 504] width 183 height 19
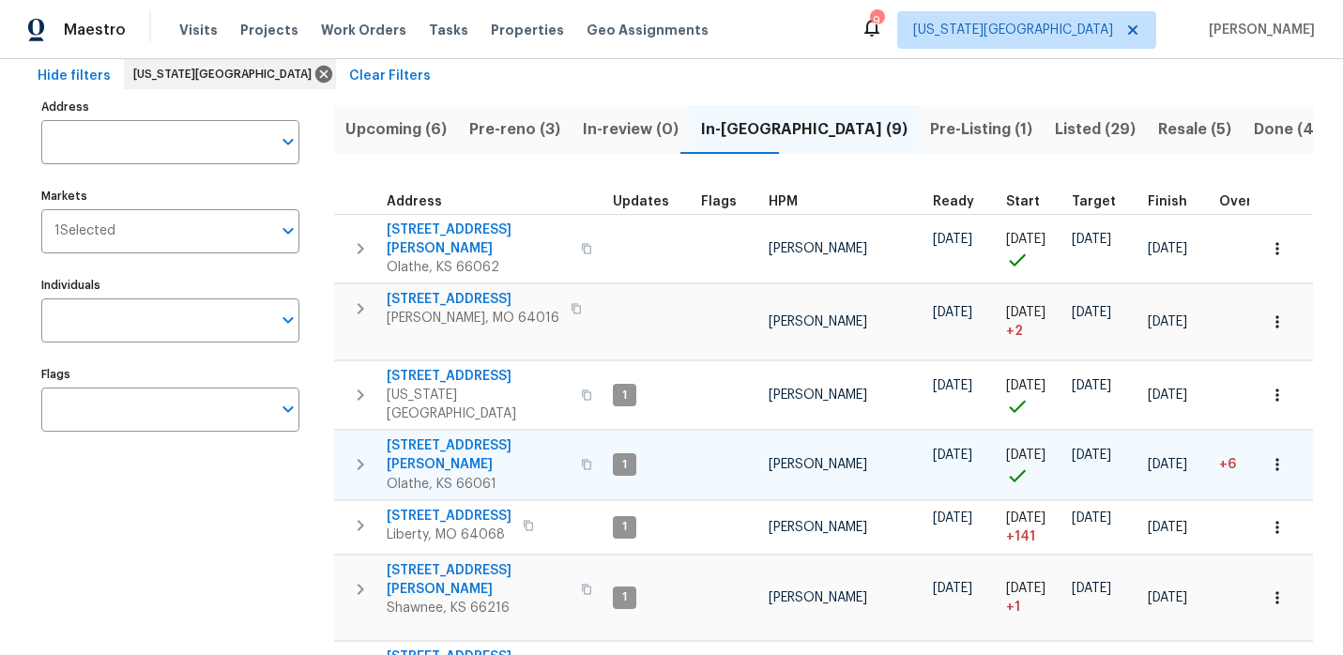
scroll to position [0, 0]
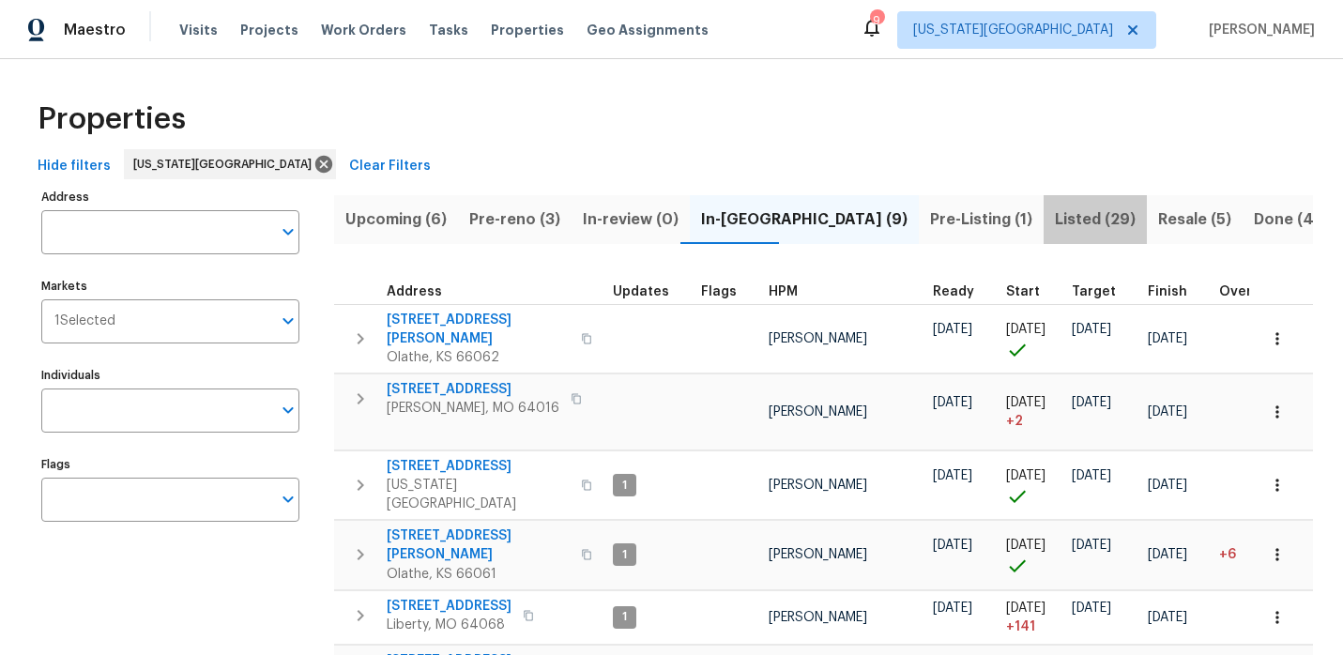
click at [1055, 221] on span "Listed (29)" at bounding box center [1095, 219] width 81 height 26
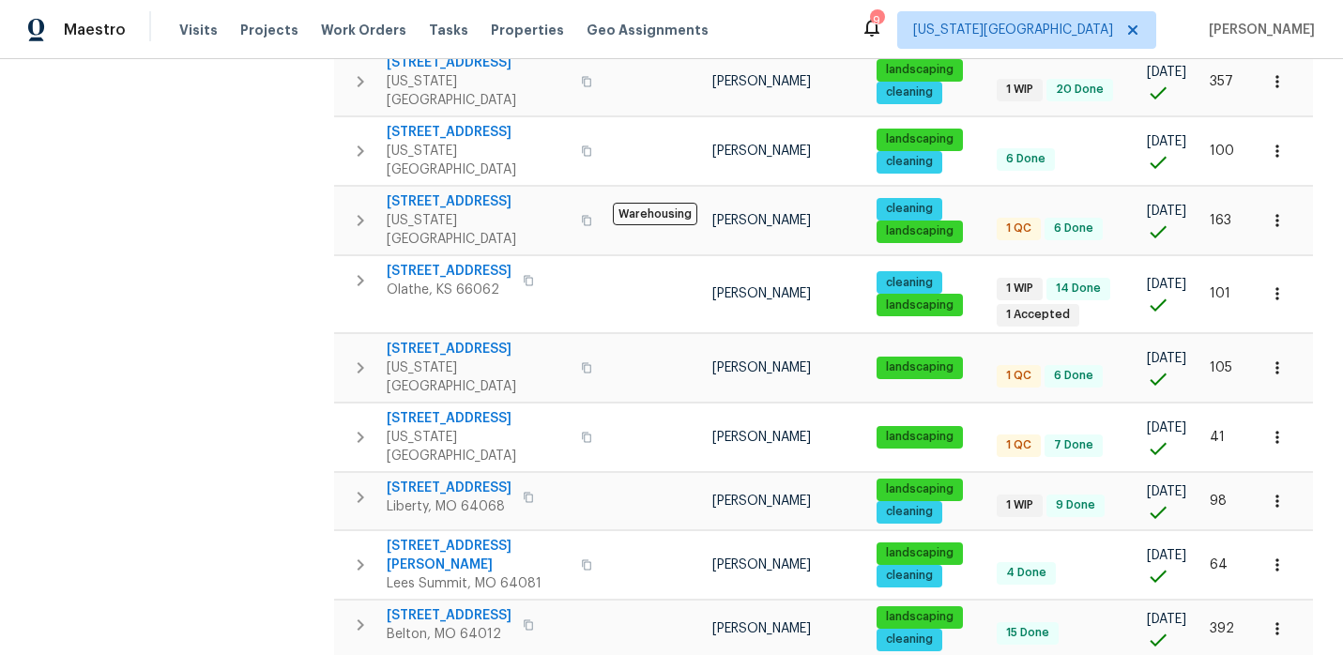
scroll to position [628, 0]
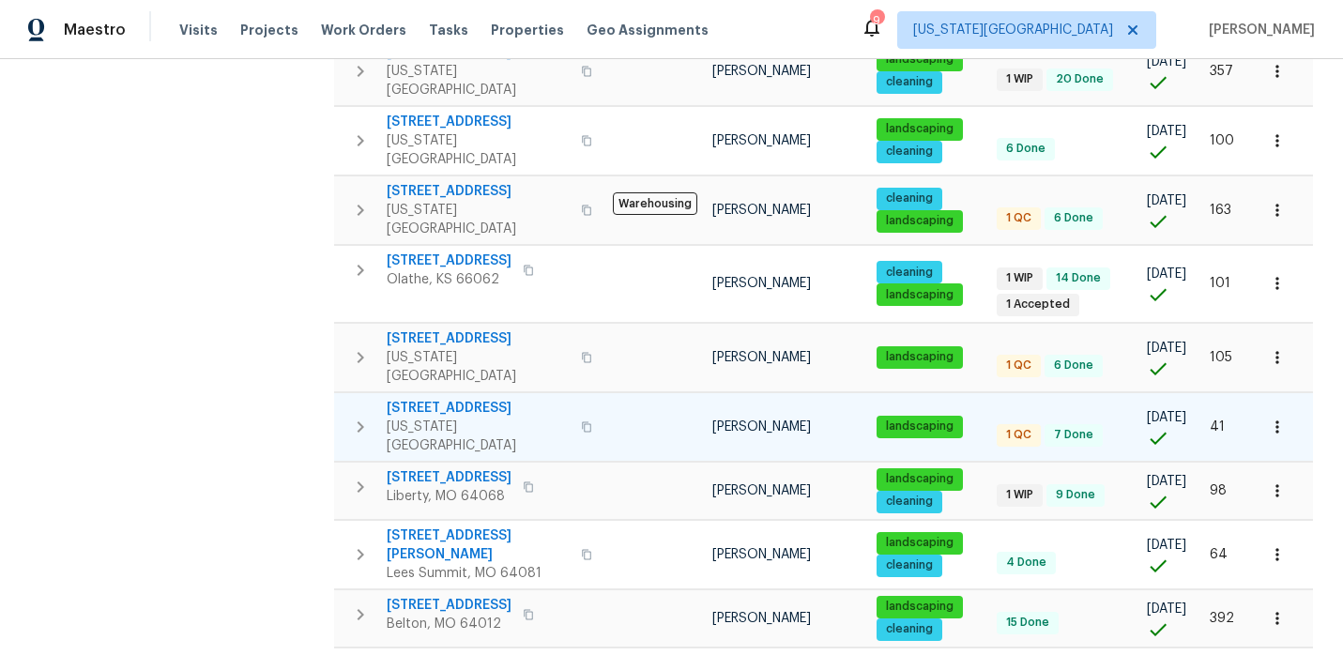
click at [497, 399] on span "[STREET_ADDRESS]" at bounding box center [478, 408] width 183 height 19
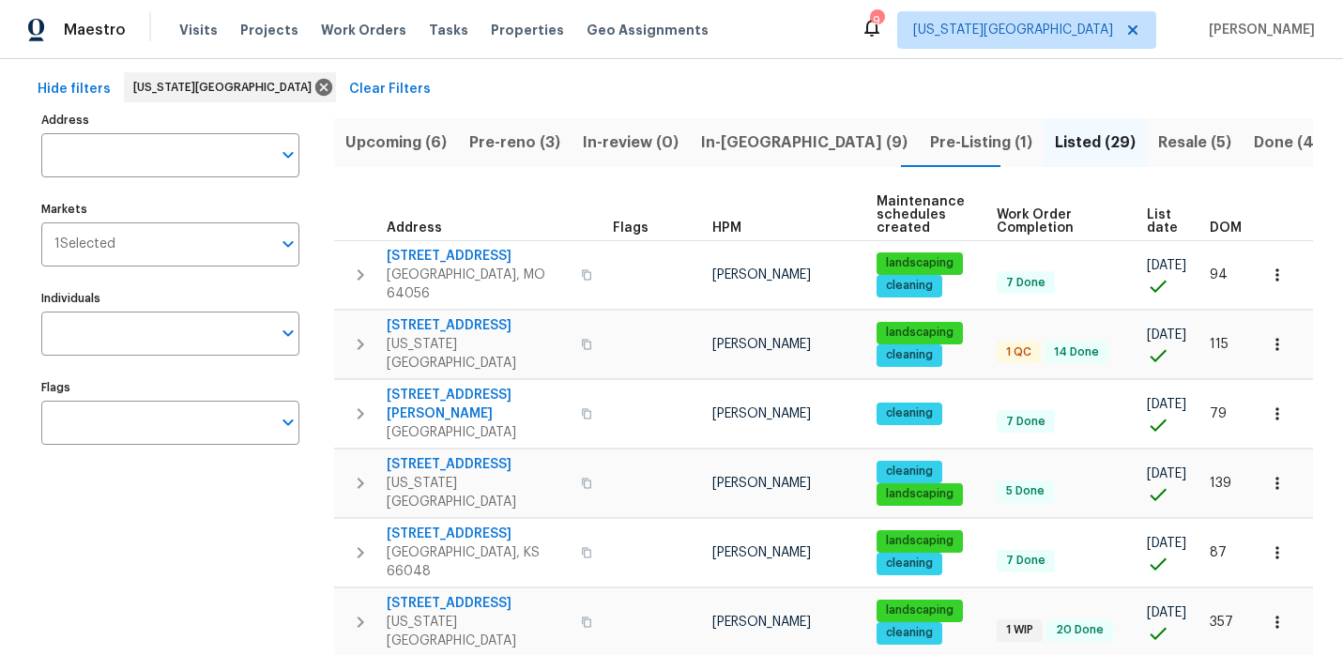
scroll to position [0, 0]
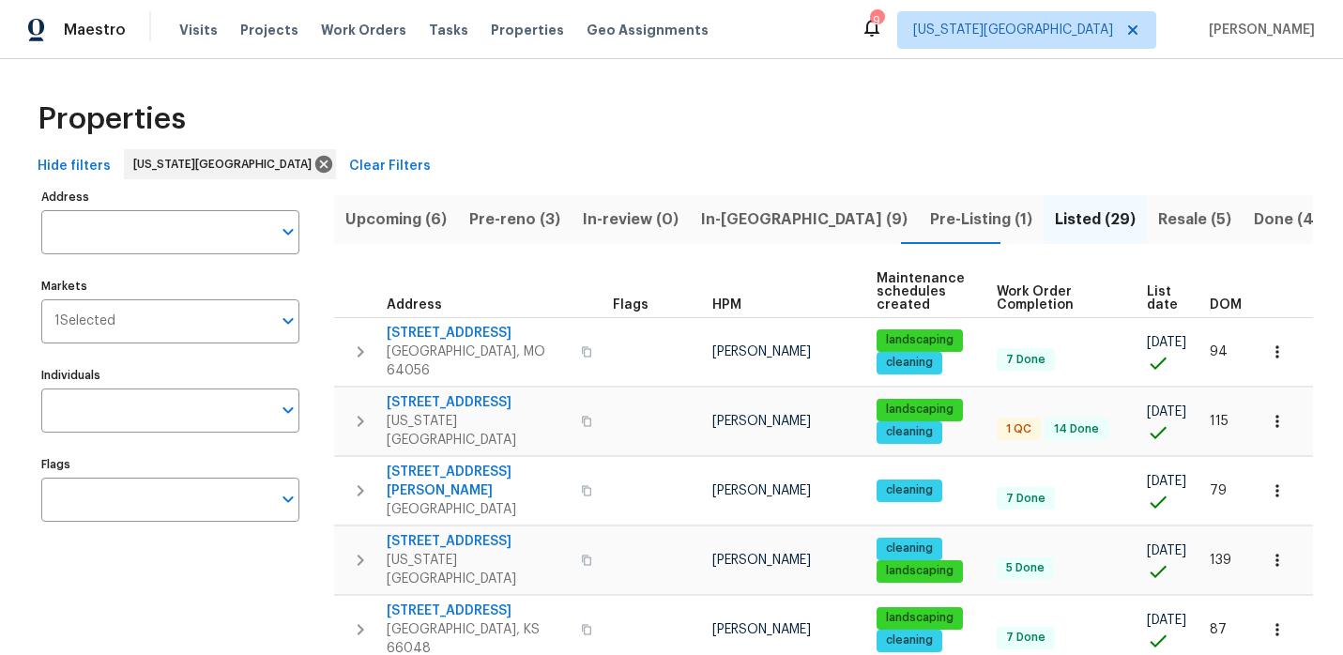
click at [883, 23] on div "9" at bounding box center [876, 20] width 13 height 19
click at [879, 32] on icon at bounding box center [871, 28] width 15 height 19
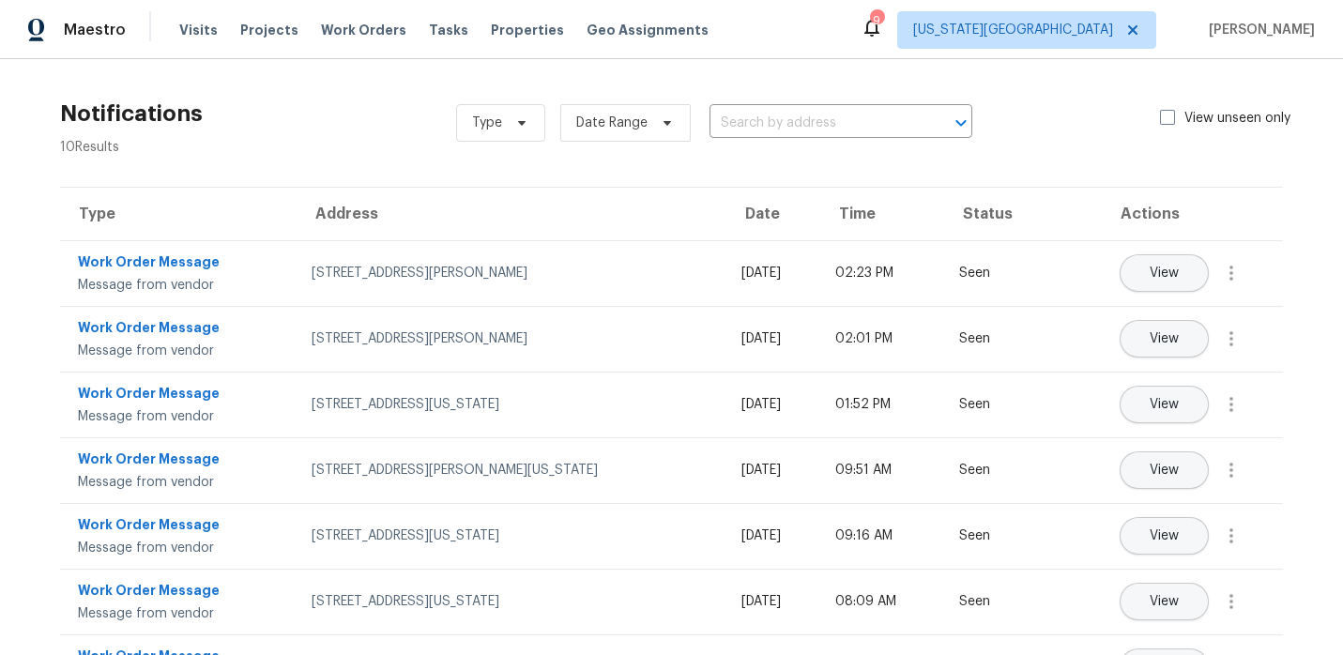
click at [90, 42] on div "Maestro" at bounding box center [63, 30] width 126 height 38
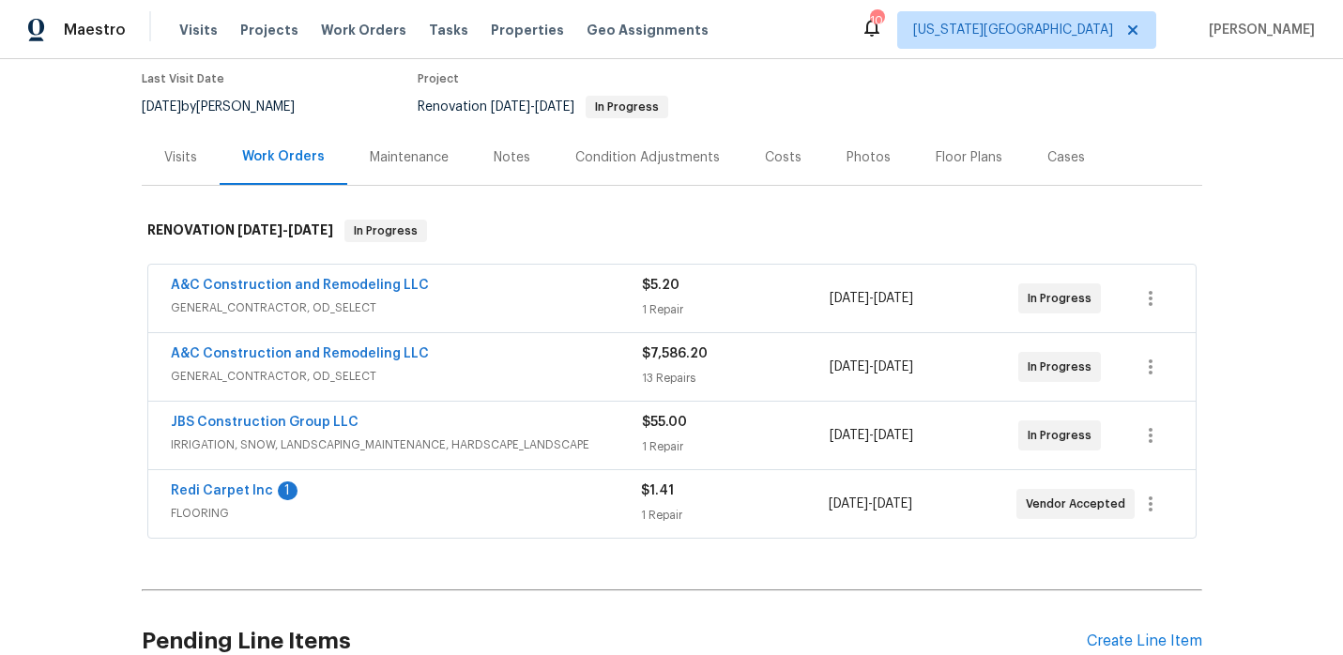
scroll to position [243, 0]
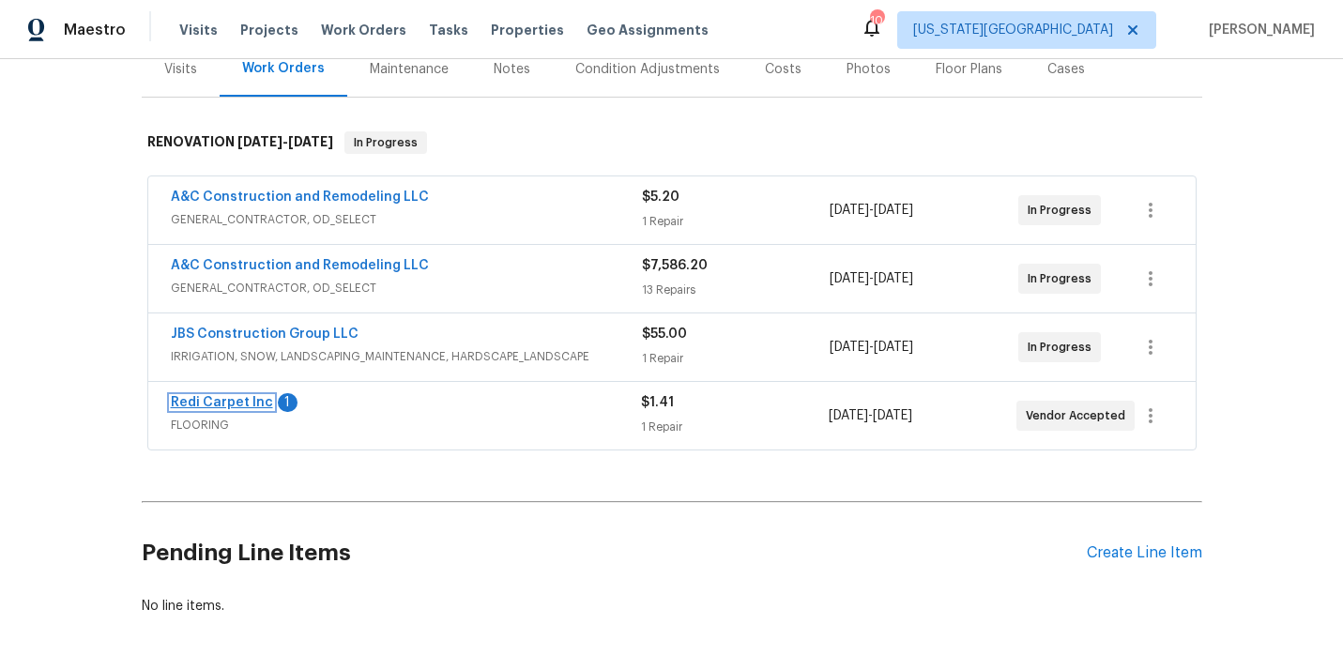
click at [264, 403] on link "Redi Carpet Inc" at bounding box center [222, 402] width 102 height 13
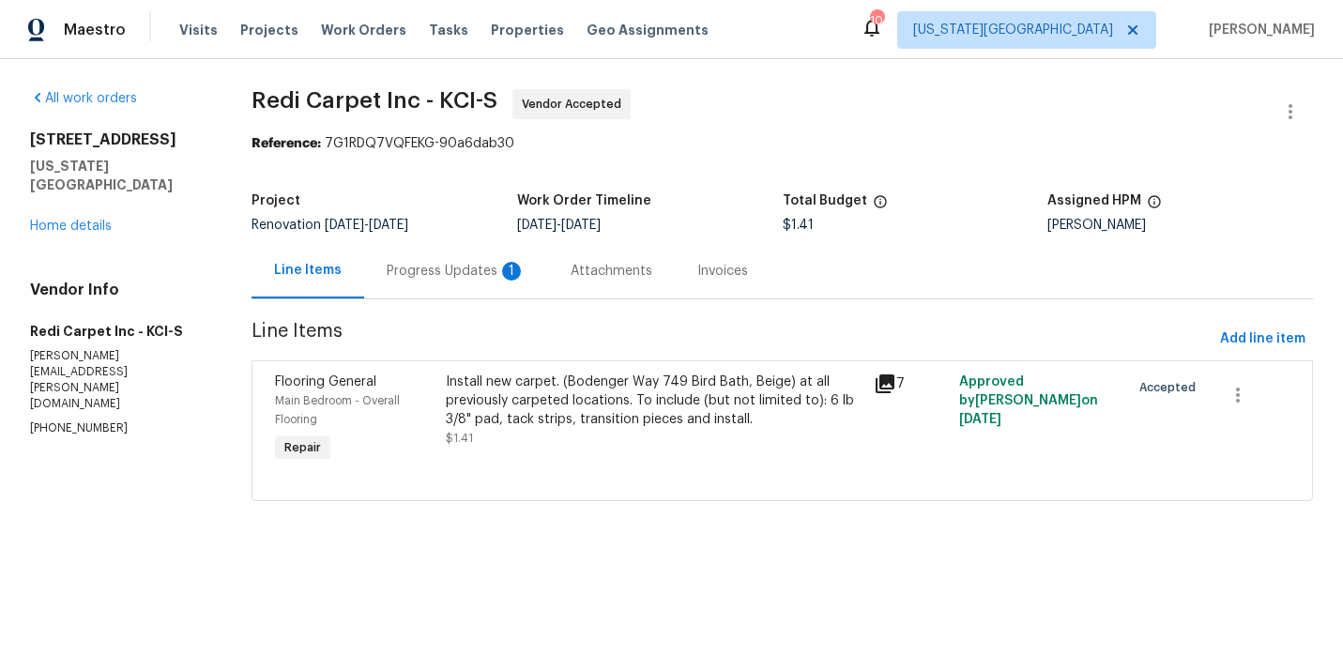
click at [453, 275] on div "Progress Updates 1" at bounding box center [456, 271] width 139 height 19
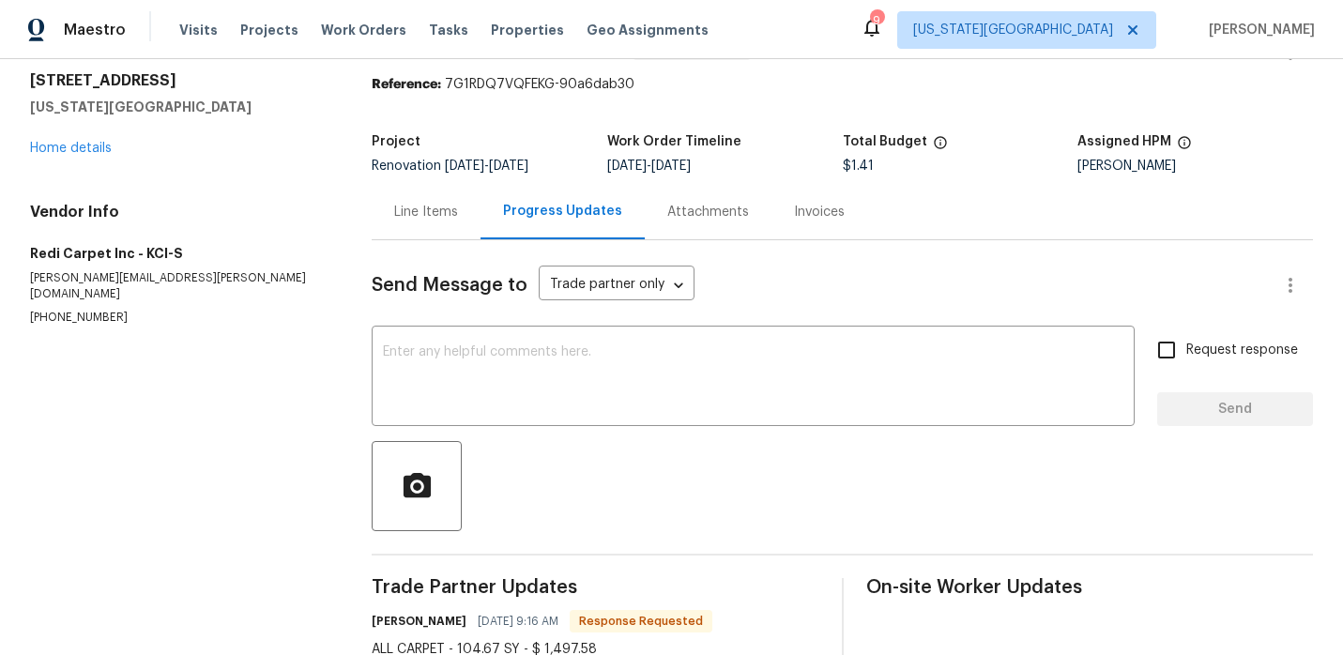
scroll to position [115, 0]
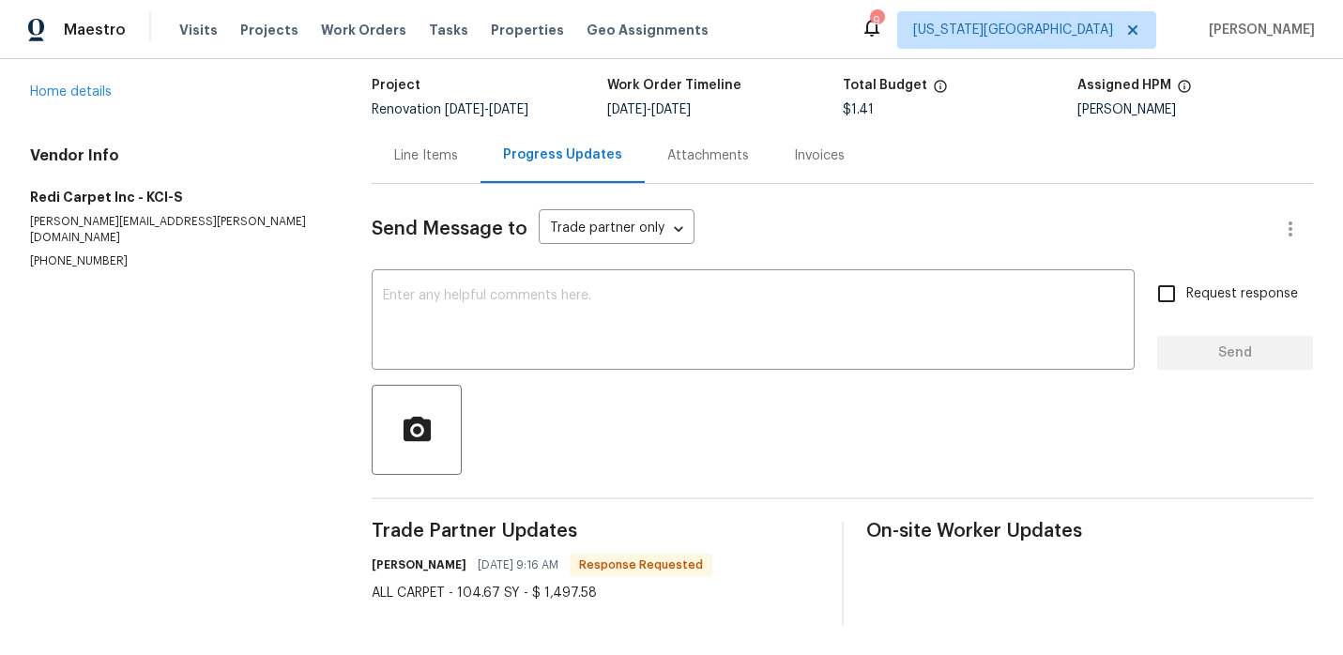
click at [419, 148] on div "Line Items" at bounding box center [426, 155] width 64 height 19
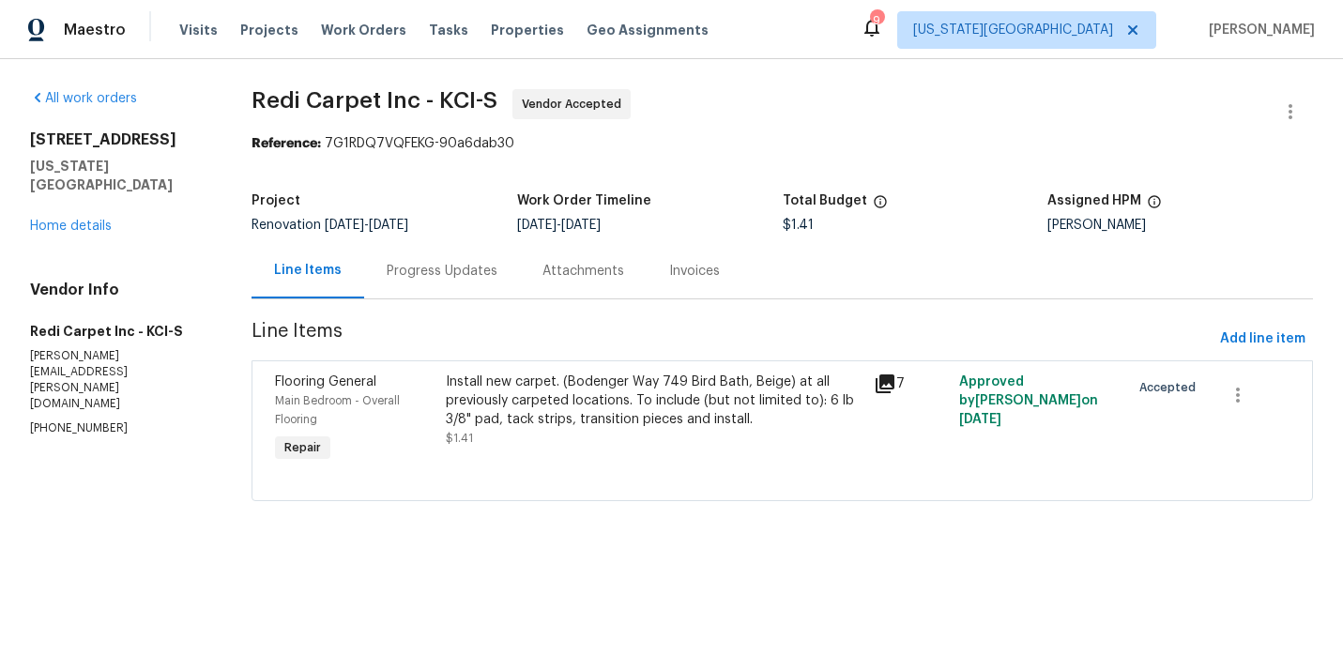
click at [561, 394] on div "Install new carpet. (Bodenger Way 749 Bird Bath, Beige) at all previously carpe…" at bounding box center [654, 401] width 416 height 56
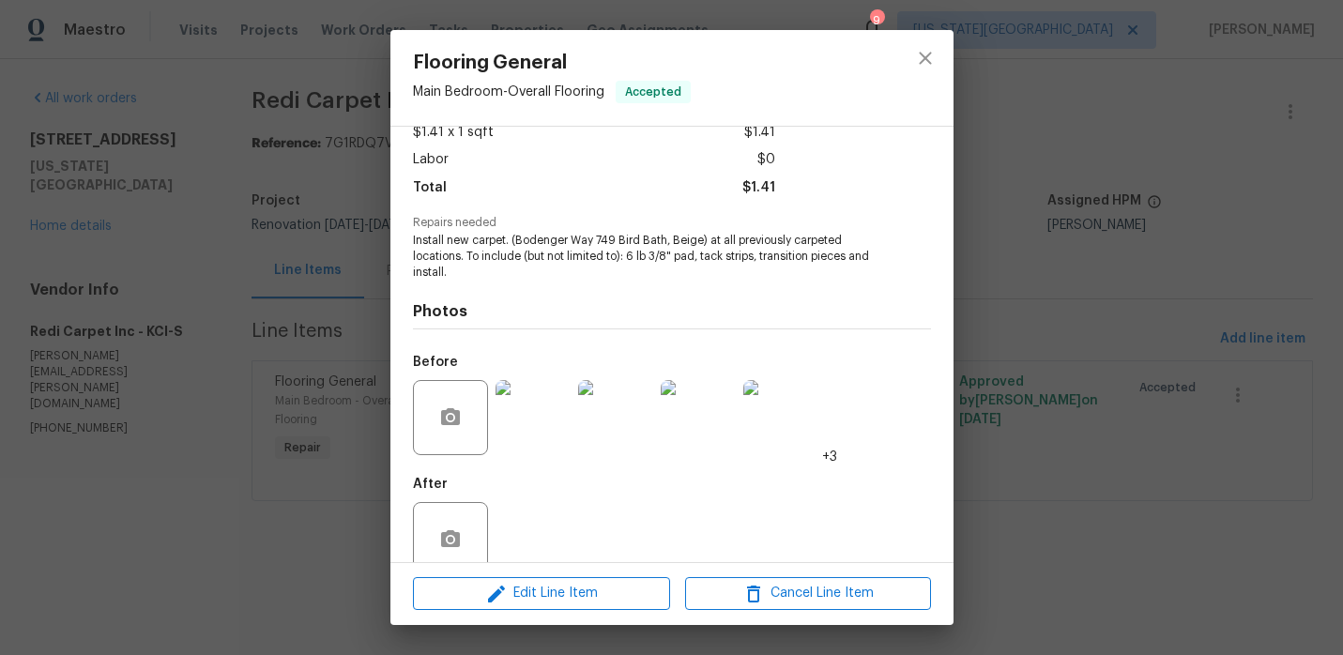
scroll to position [121, 0]
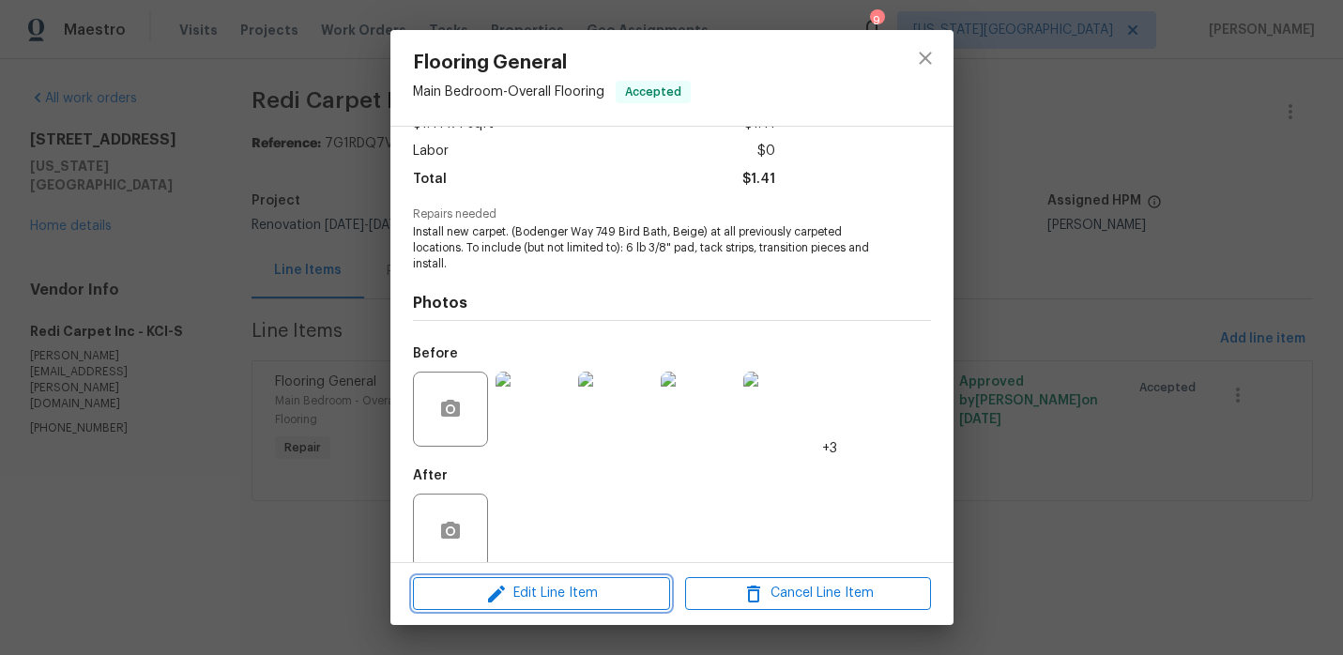
click at [491, 593] on icon "button" at bounding box center [496, 594] width 23 height 23
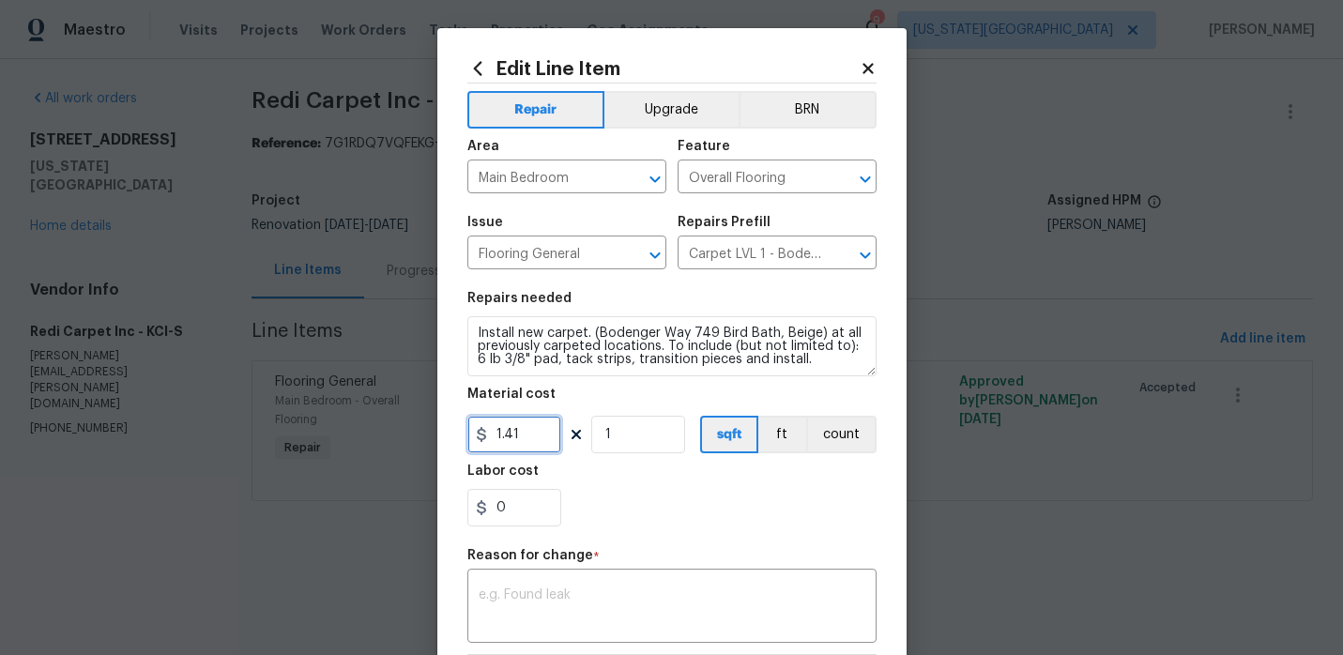
click at [550, 438] on input "1.41" at bounding box center [514, 435] width 94 height 38
type input "1497.58"
click at [548, 581] on div "x ​" at bounding box center [671, 607] width 409 height 69
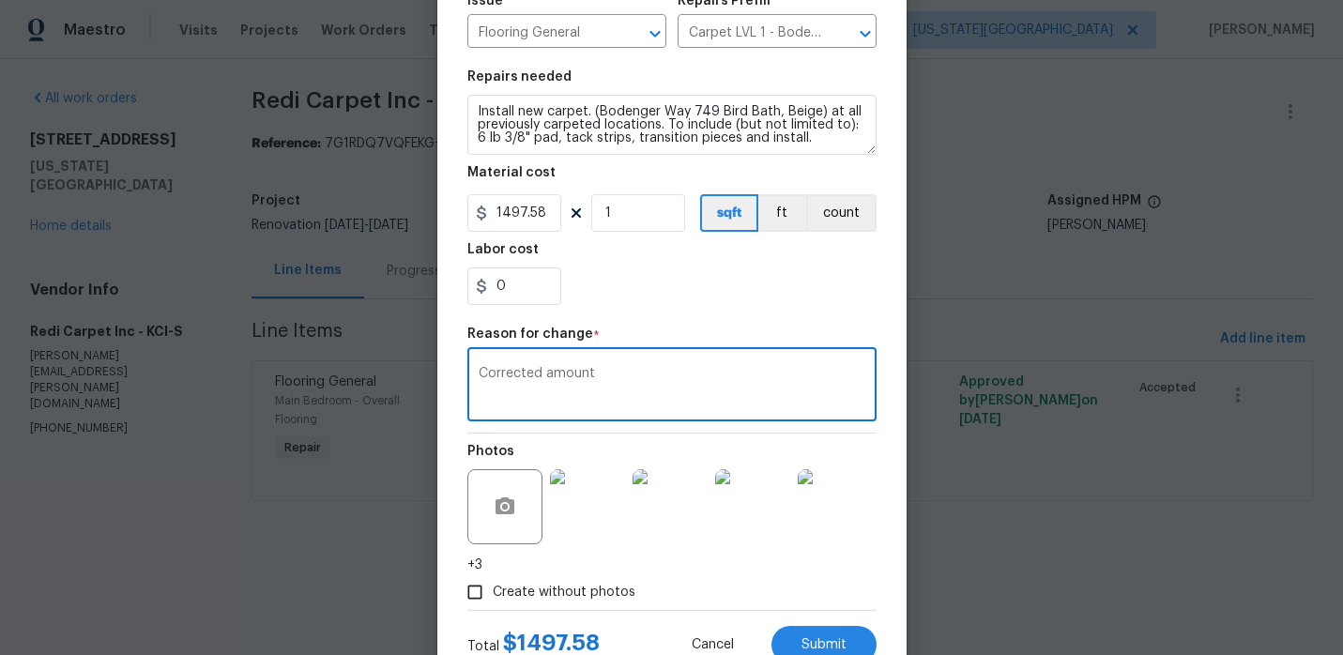
scroll to position [289, 0]
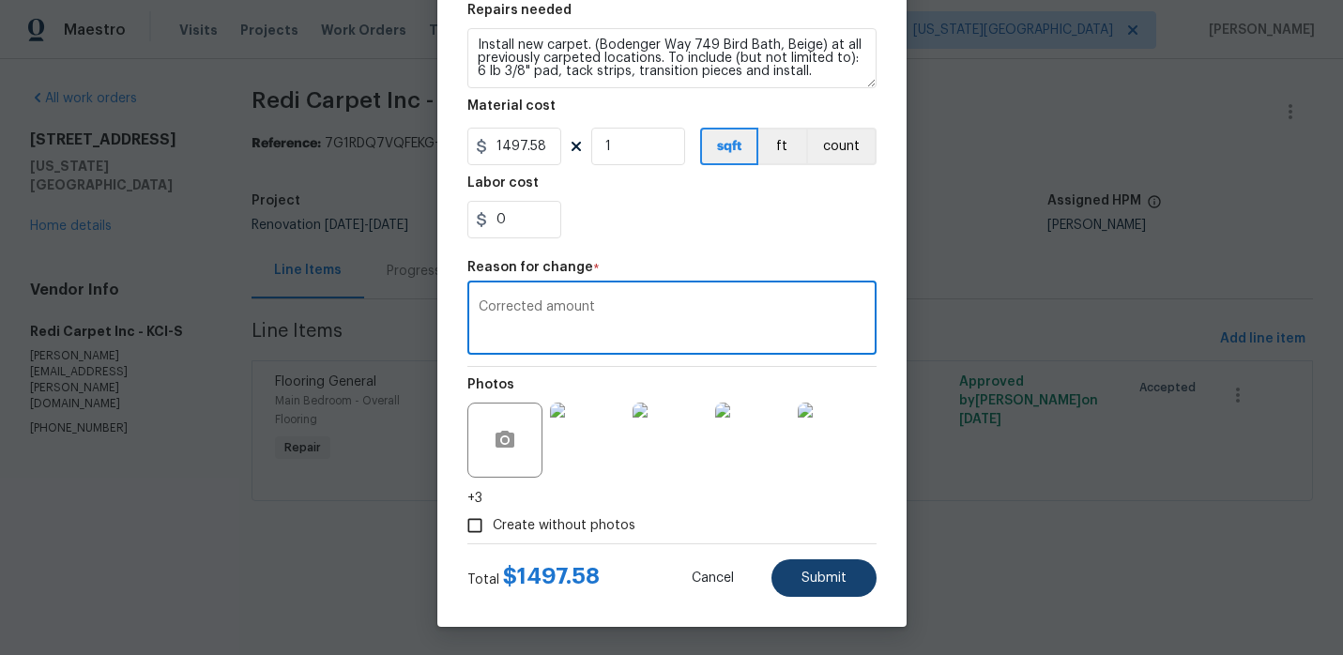
type textarea "Corrected amount"
click at [786, 572] on button "Submit" at bounding box center [823, 578] width 105 height 38
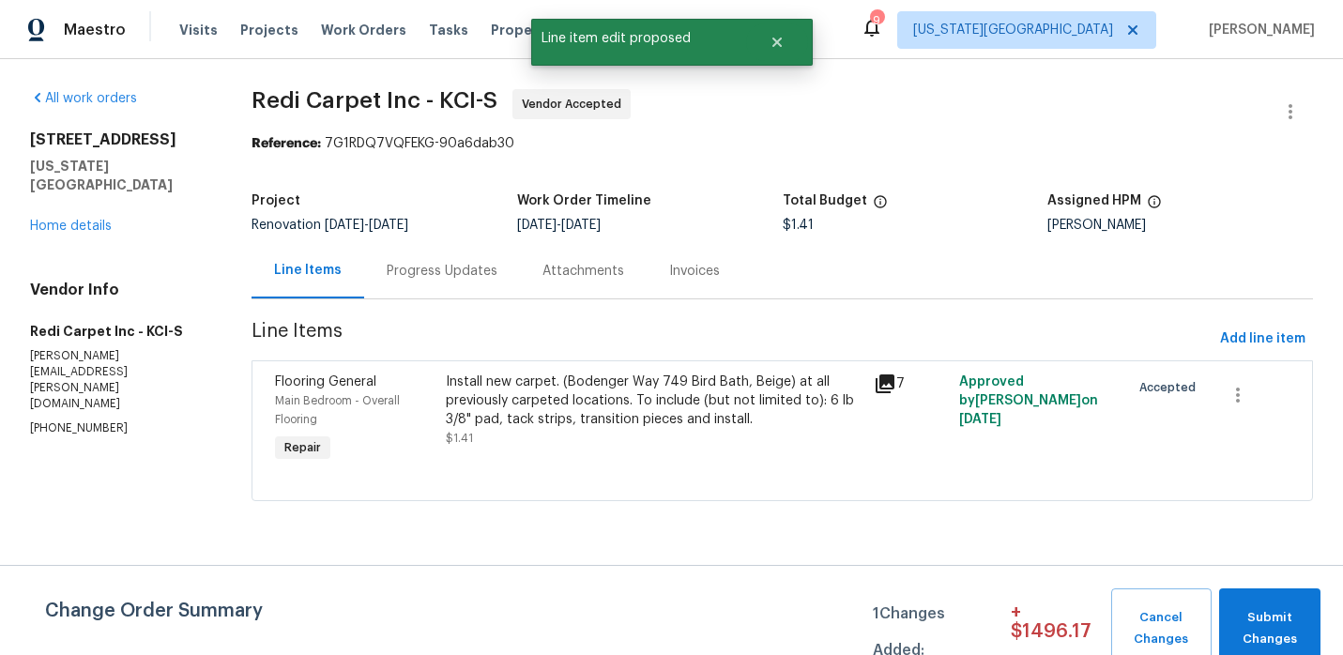
scroll to position [0, 0]
click at [1268, 602] on button "Submit Changes" at bounding box center [1269, 628] width 101 height 81
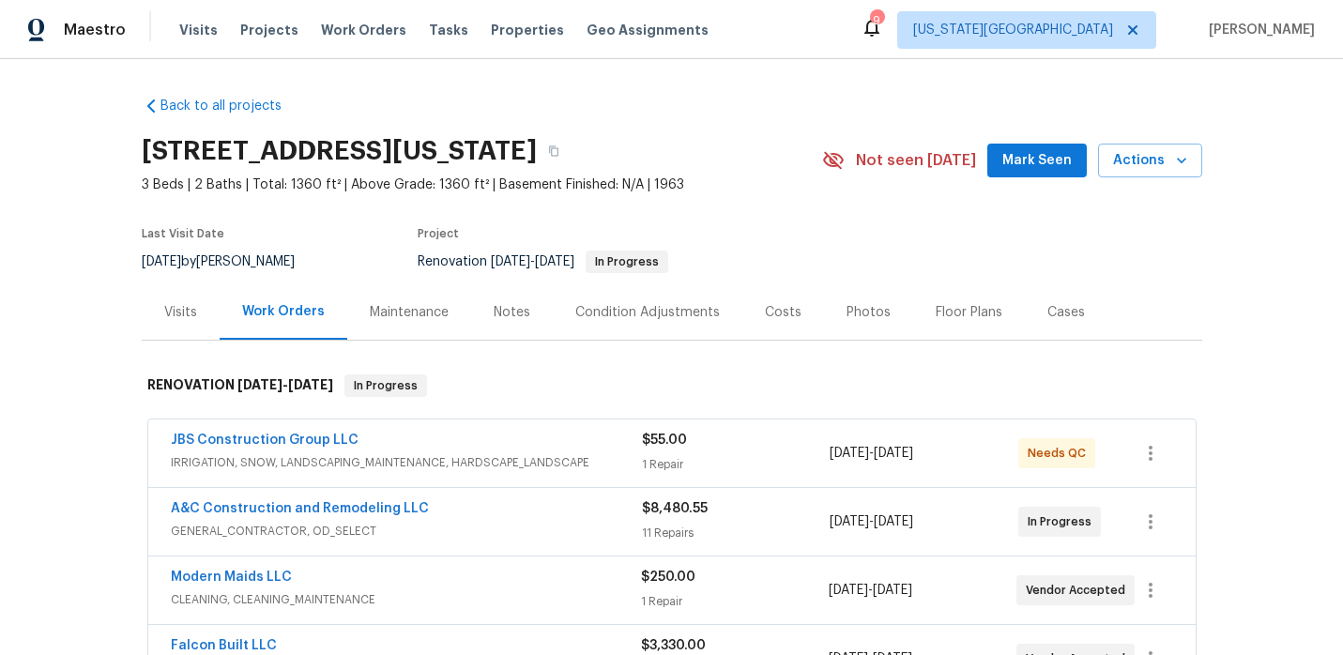
click at [501, 41] on div "Visits Projects Work Orders Tasks Properties Geo Assignments" at bounding box center [455, 30] width 552 height 38
click at [501, 31] on span "Properties" at bounding box center [527, 30] width 73 height 19
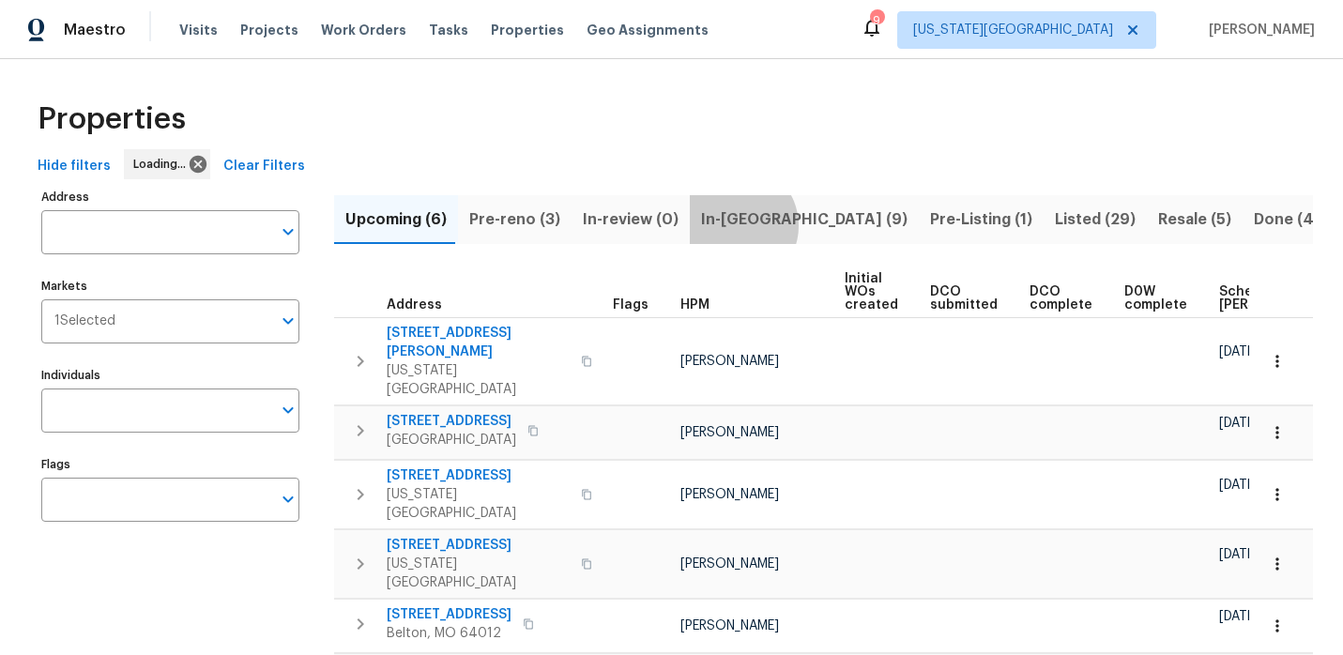
click at [726, 225] on span "In-[GEOGRAPHIC_DATA] (9)" at bounding box center [804, 219] width 206 height 26
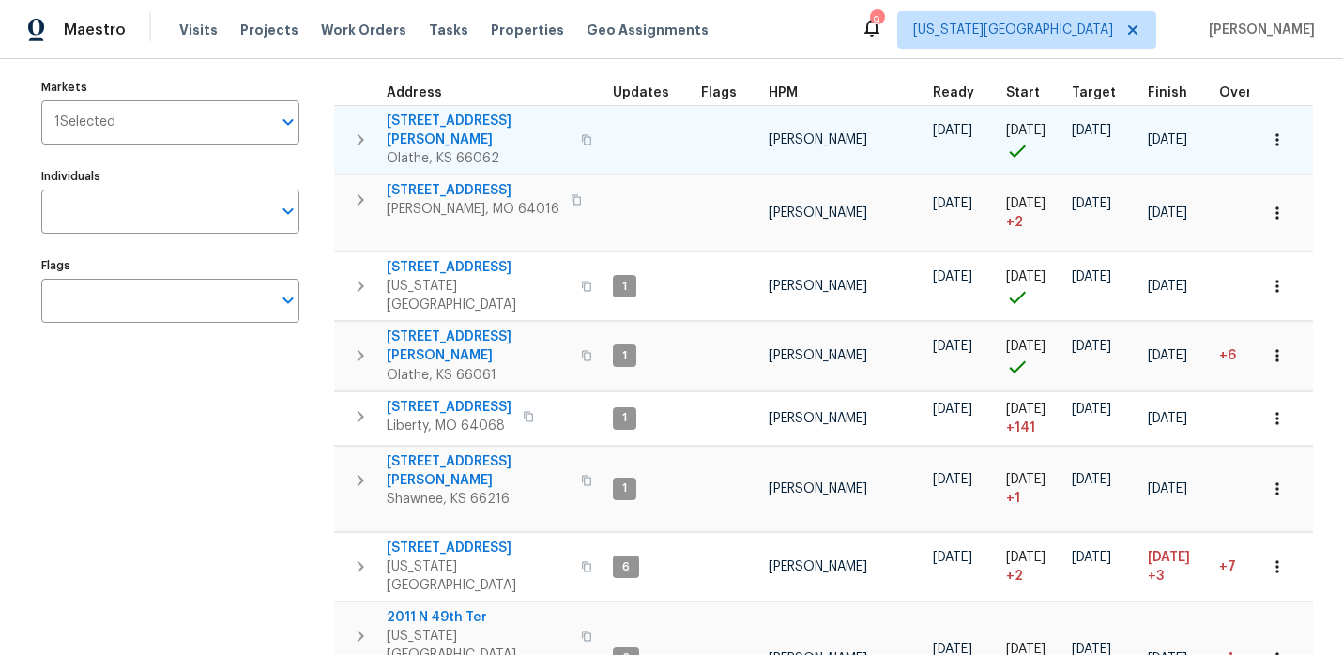
scroll to position [204, 0]
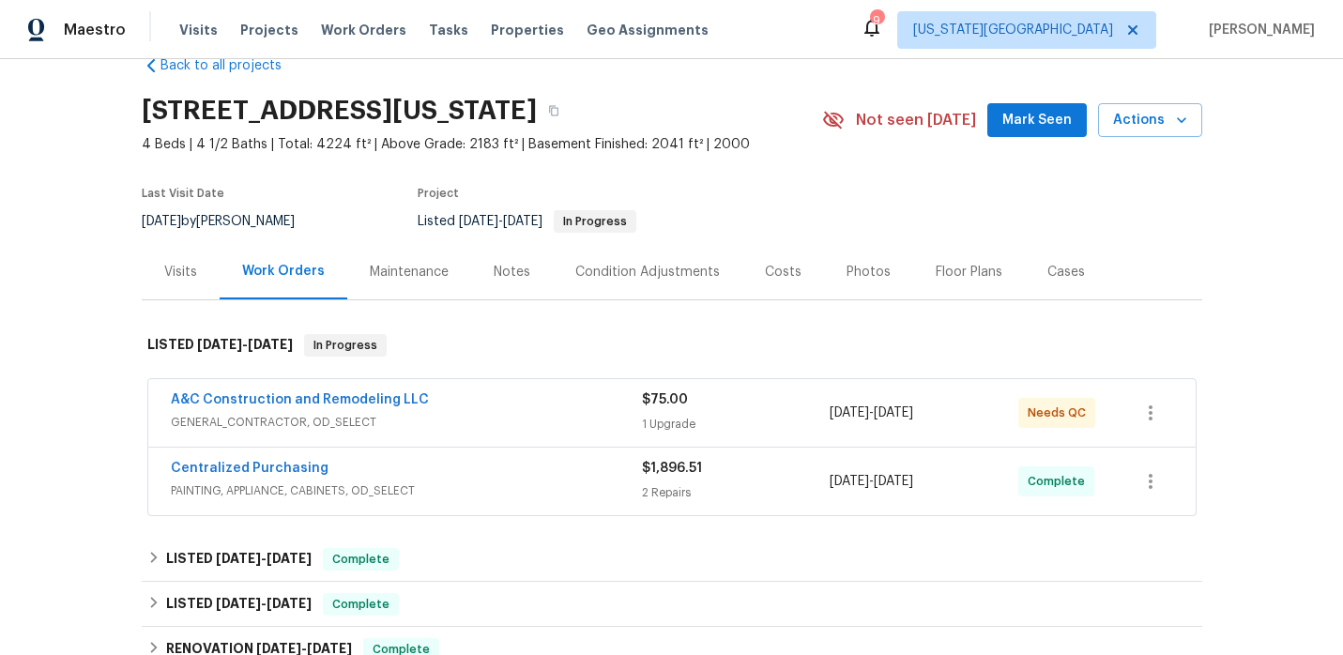
scroll to position [48, 0]
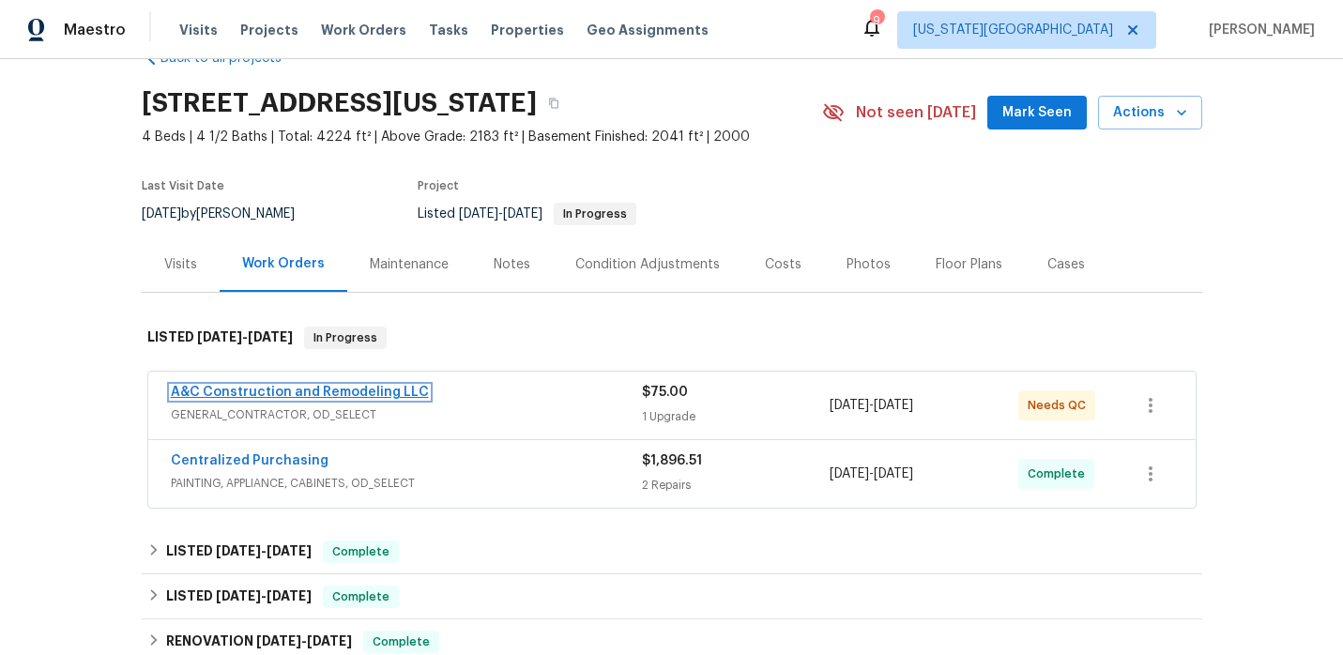
click at [393, 390] on link "A&C Construction and Remodeling LLC" at bounding box center [300, 392] width 258 height 13
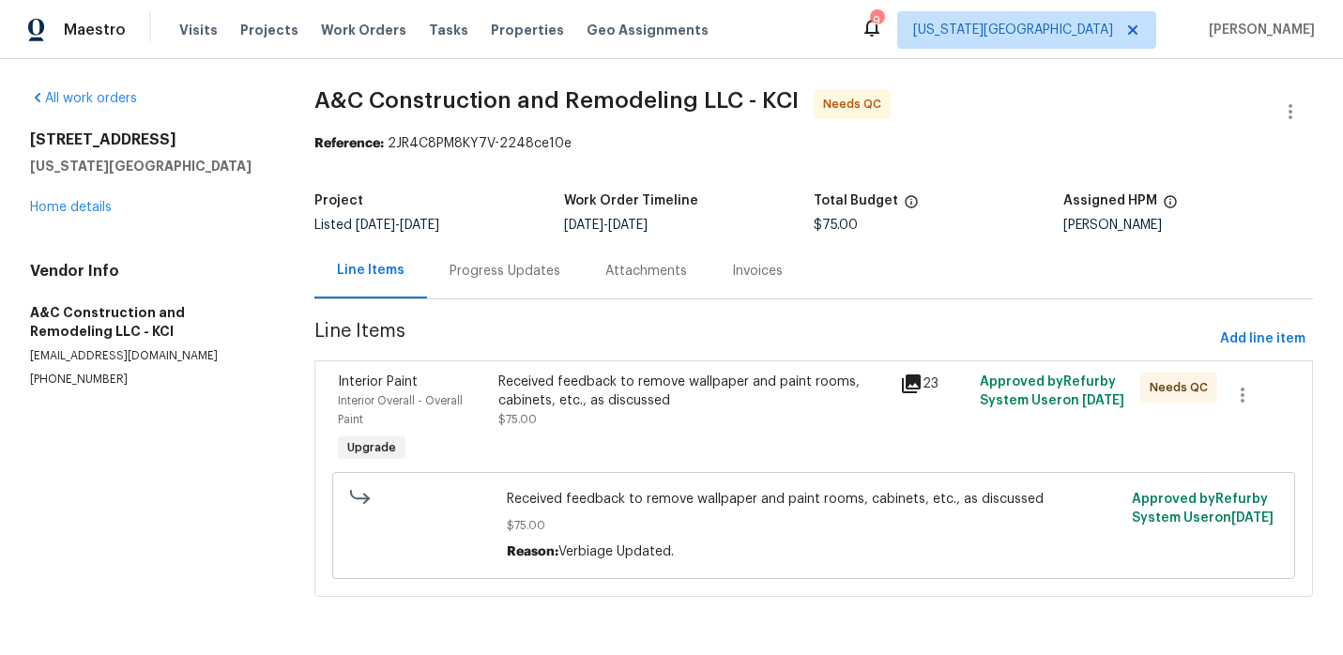
click at [513, 275] on div "Progress Updates" at bounding box center [504, 271] width 111 height 19
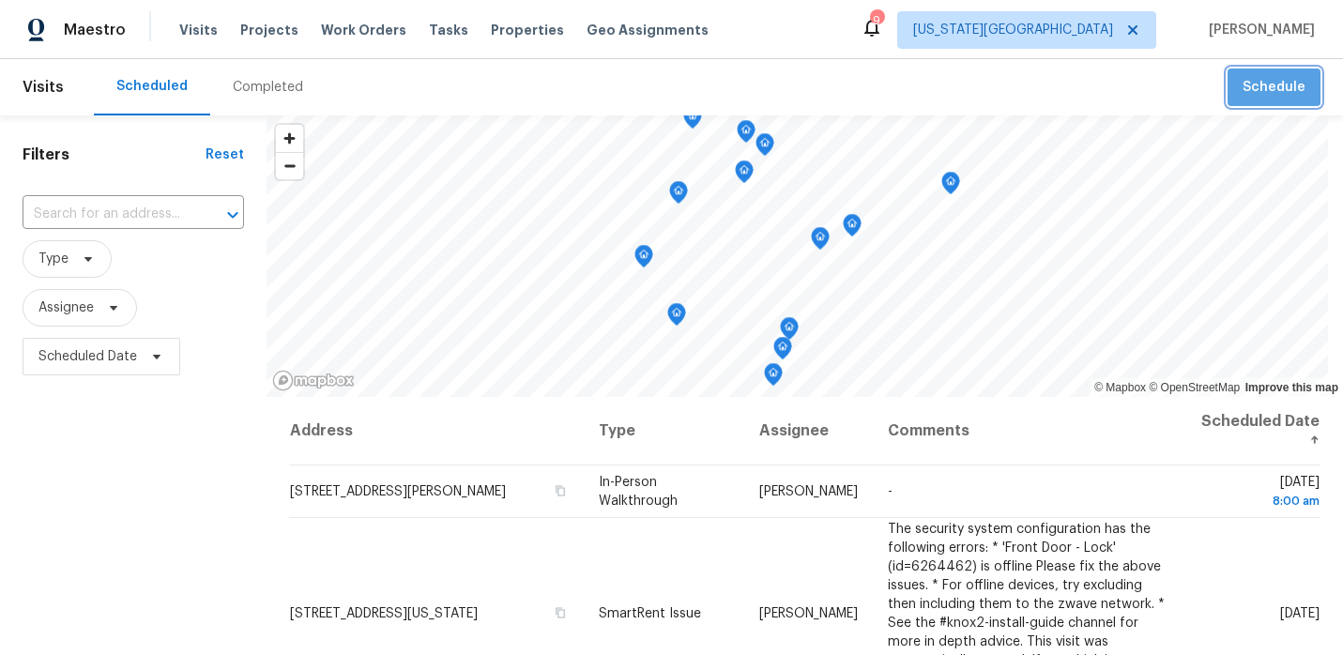
click at [1289, 79] on span "Schedule" at bounding box center [1273, 87] width 63 height 23
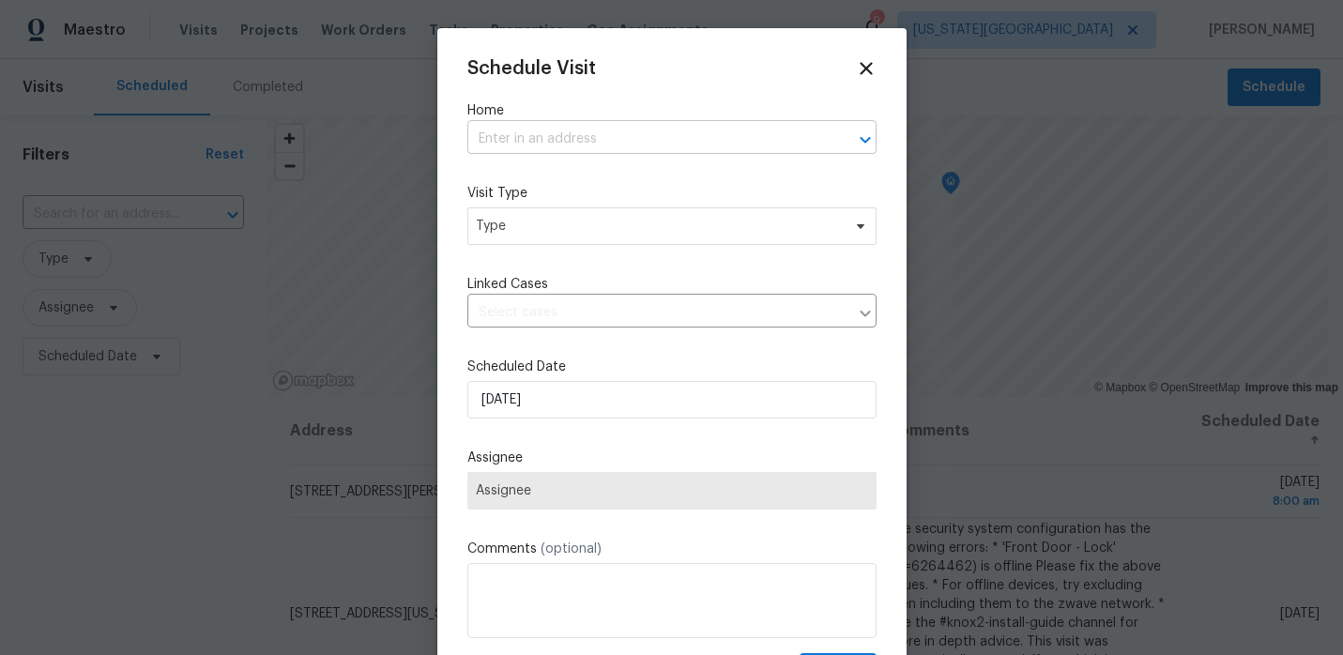
click at [572, 129] on input "text" at bounding box center [645, 139] width 357 height 29
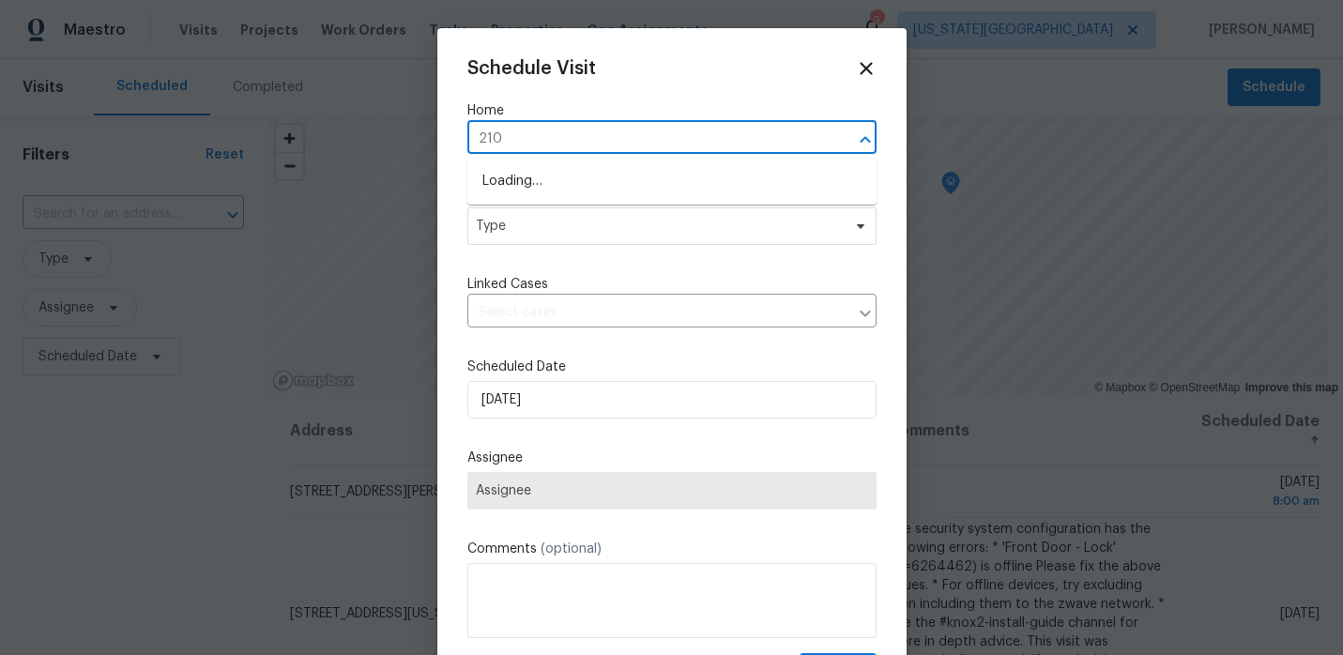
type input "2100"
click at [541, 175] on li "2100 Thunderbird Dr, Harrisonville, MO 64701" at bounding box center [671, 181] width 409 height 31
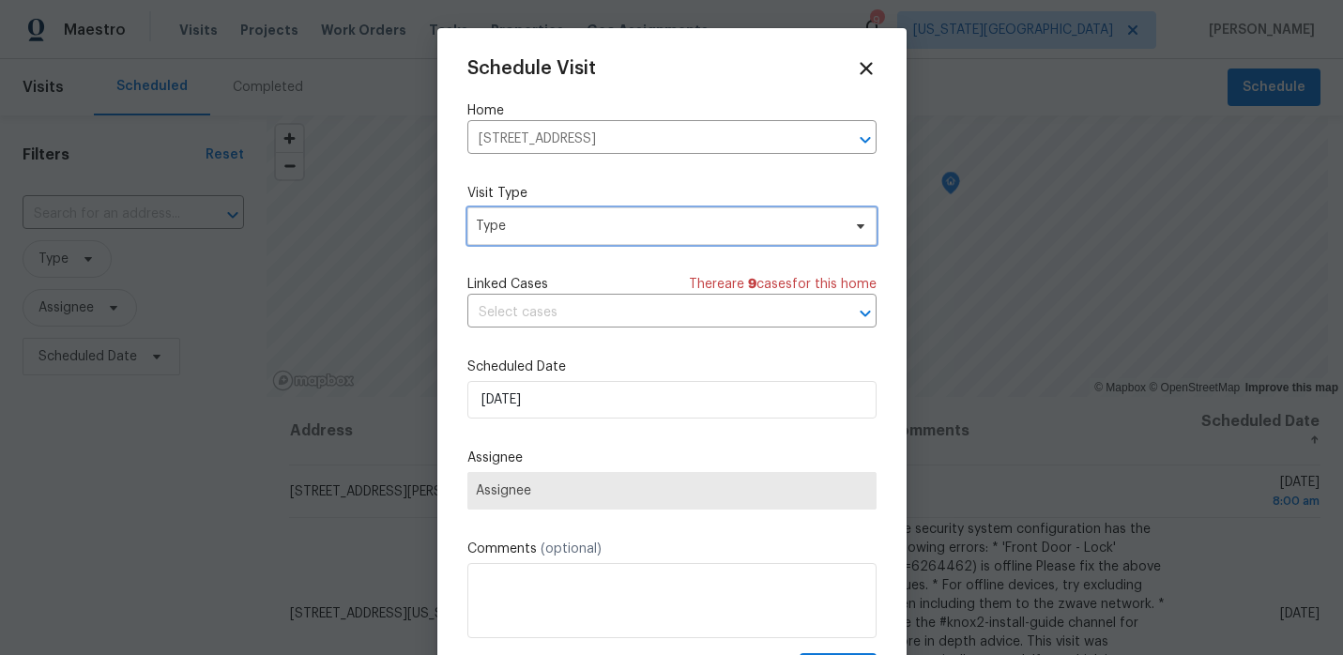
click at [549, 219] on span "Type" at bounding box center [658, 226] width 365 height 19
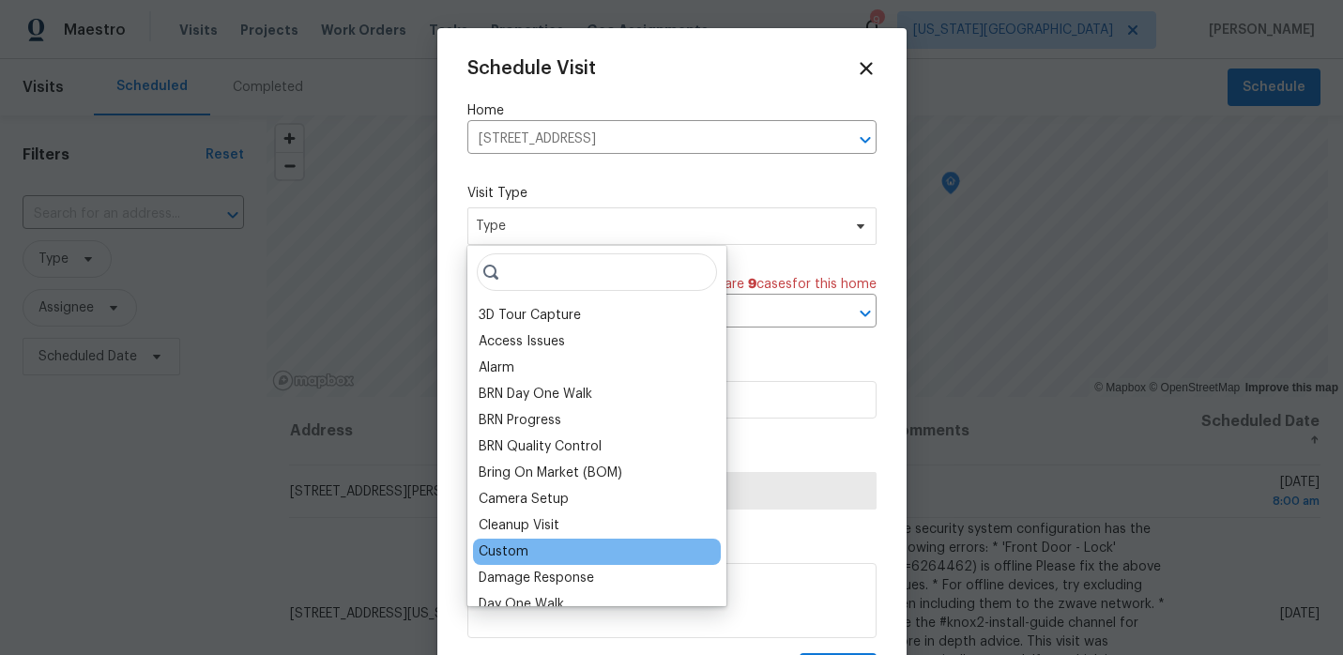
click at [534, 548] on div "Custom" at bounding box center [597, 552] width 248 height 26
click at [513, 549] on div "Custom" at bounding box center [504, 551] width 50 height 19
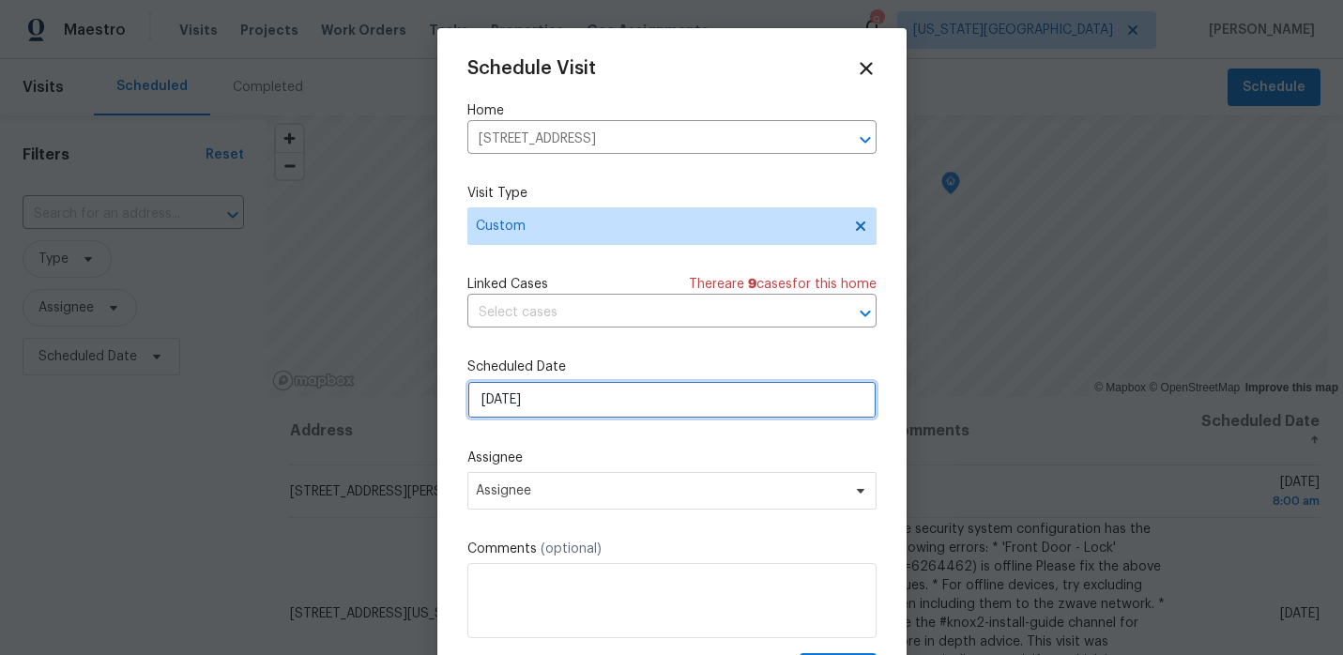
click at [586, 393] on input "[DATE]" at bounding box center [671, 400] width 409 height 38
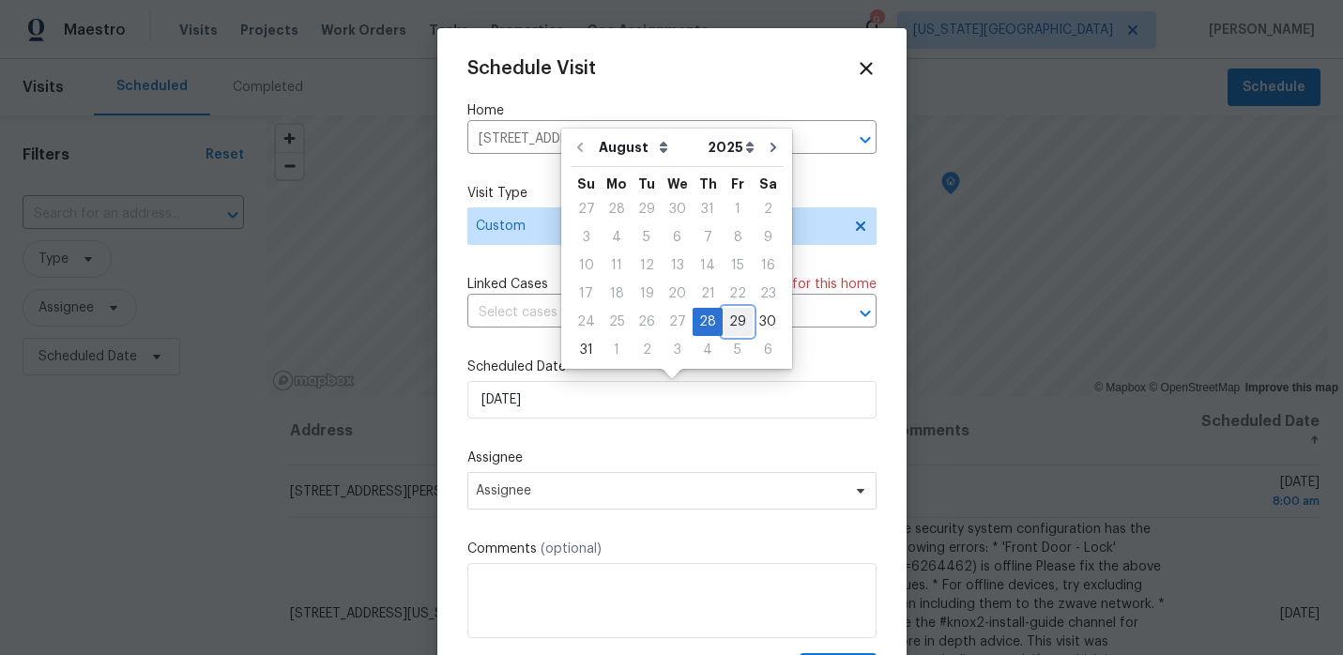
click at [724, 312] on div "29" at bounding box center [738, 322] width 30 height 26
type input "8/29/2025"
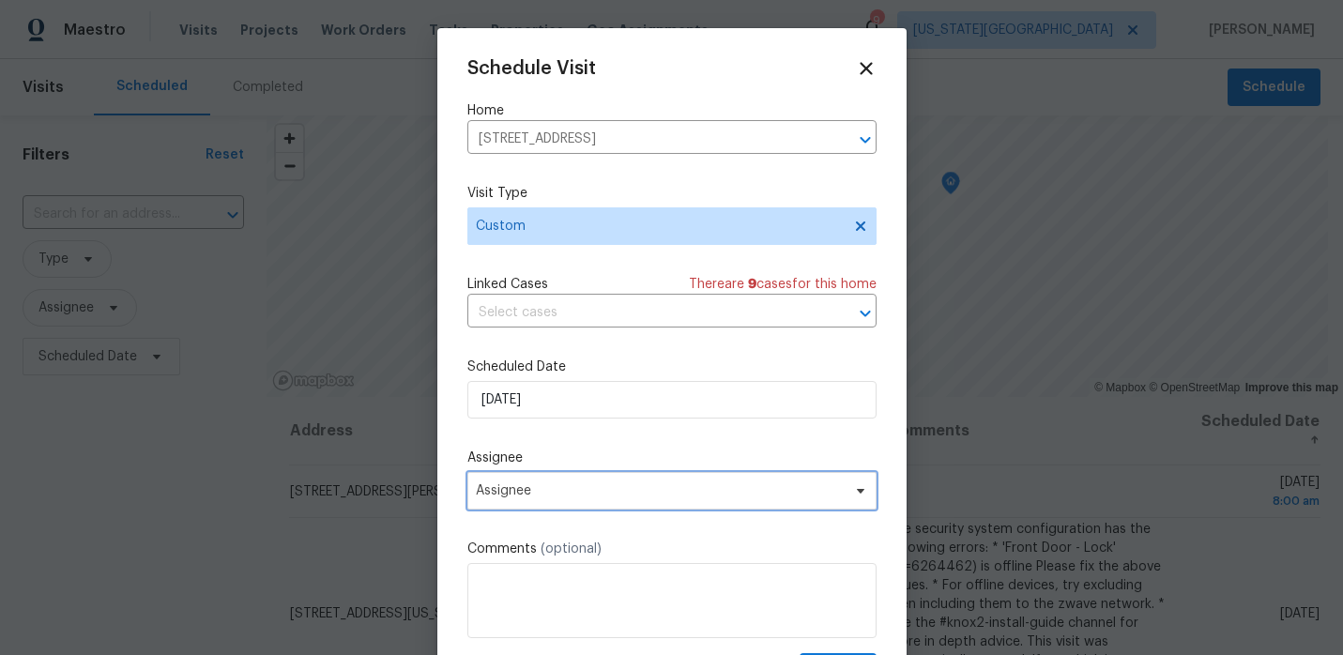
click at [577, 498] on span "Assignee" at bounding box center [660, 490] width 368 height 15
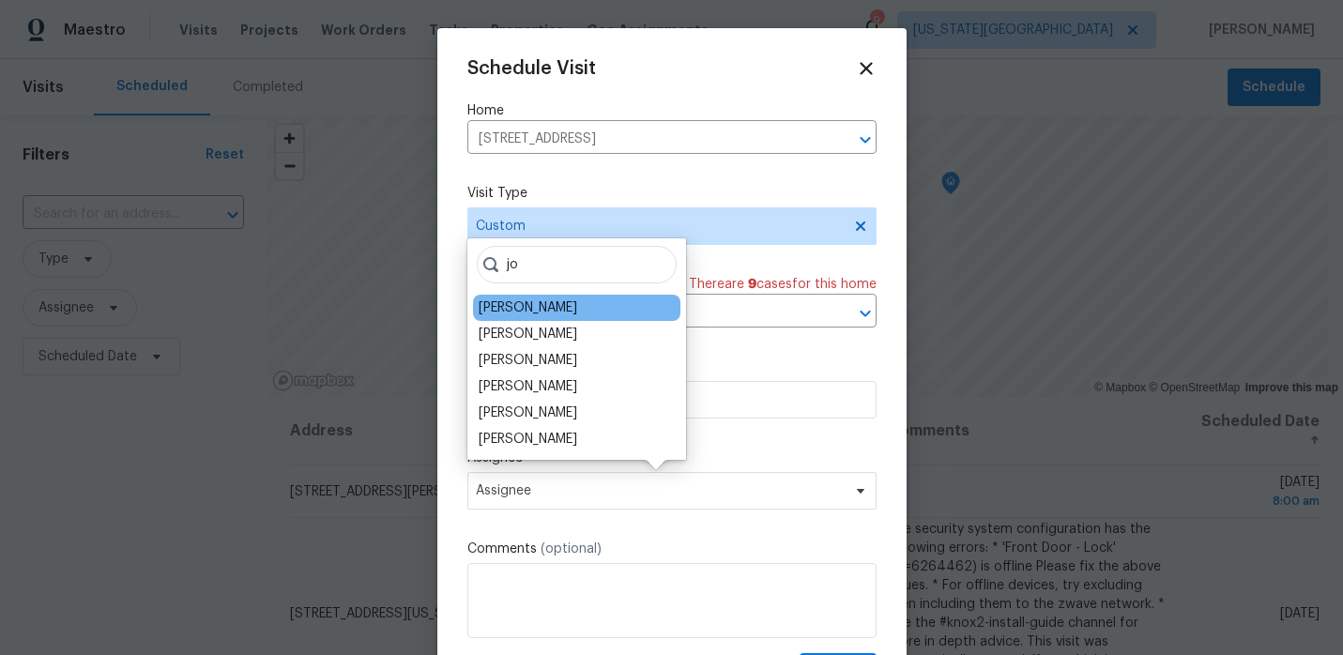
type input "jo"
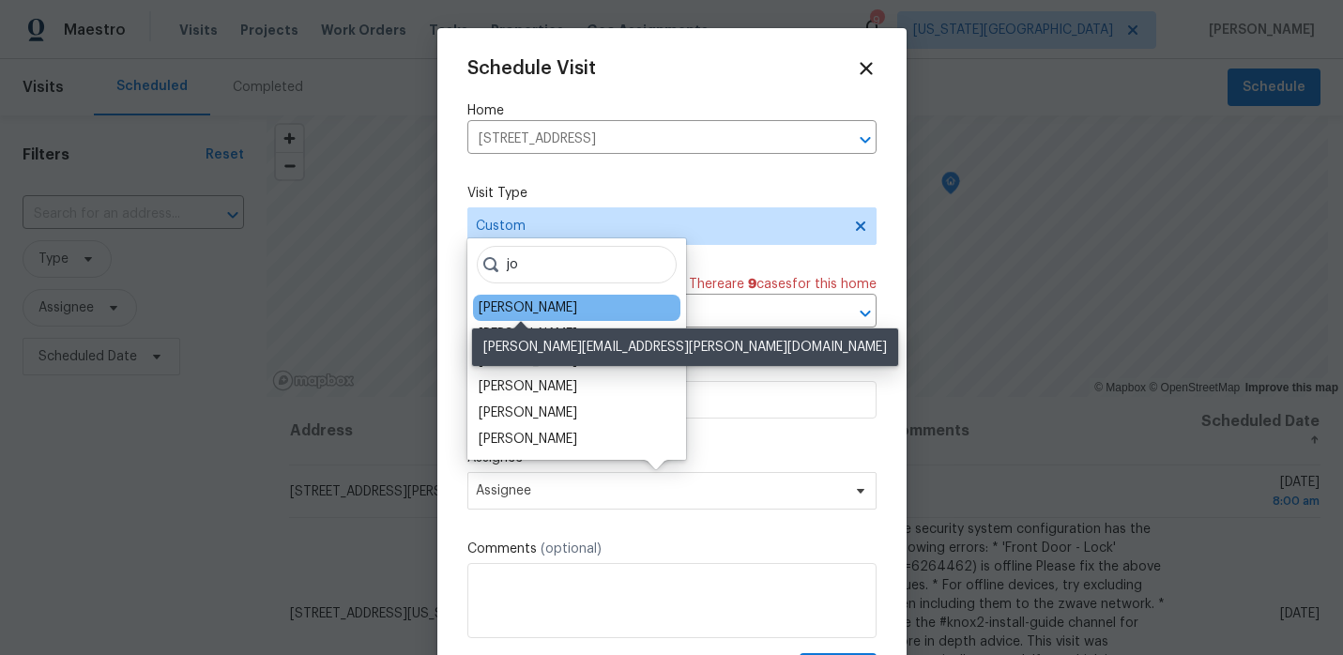
click at [547, 300] on div "[PERSON_NAME]" at bounding box center [528, 307] width 99 height 19
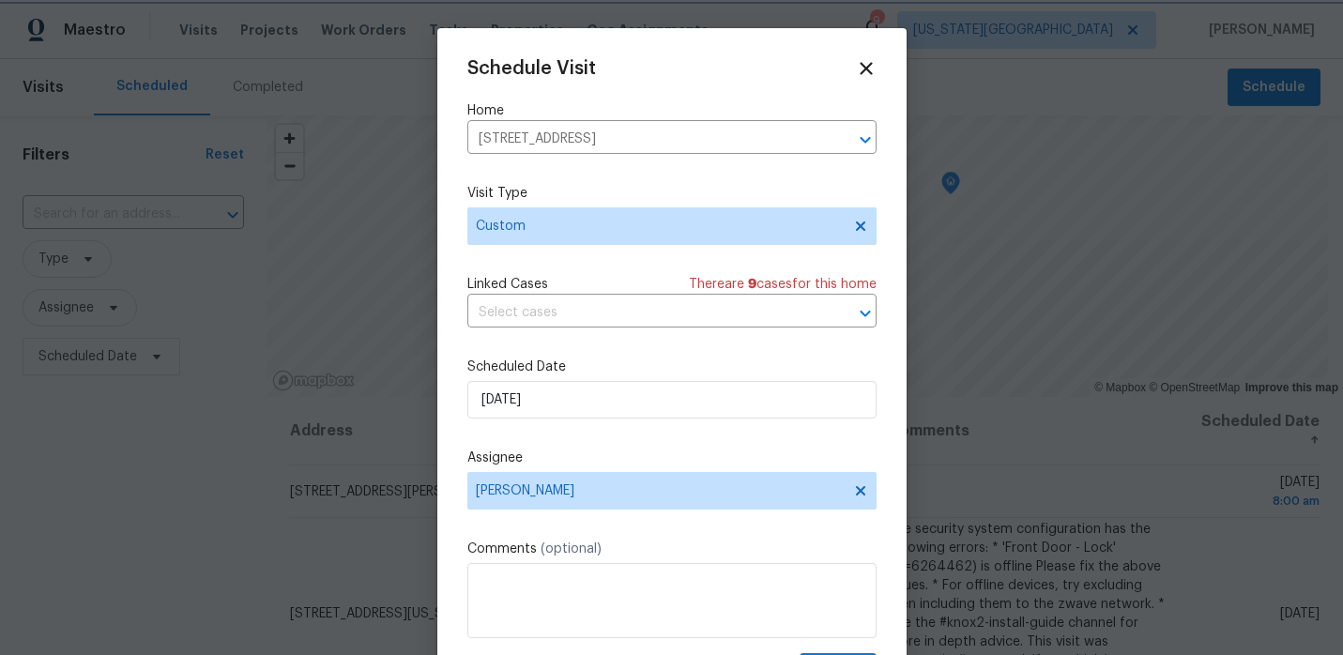
scroll to position [34, 0]
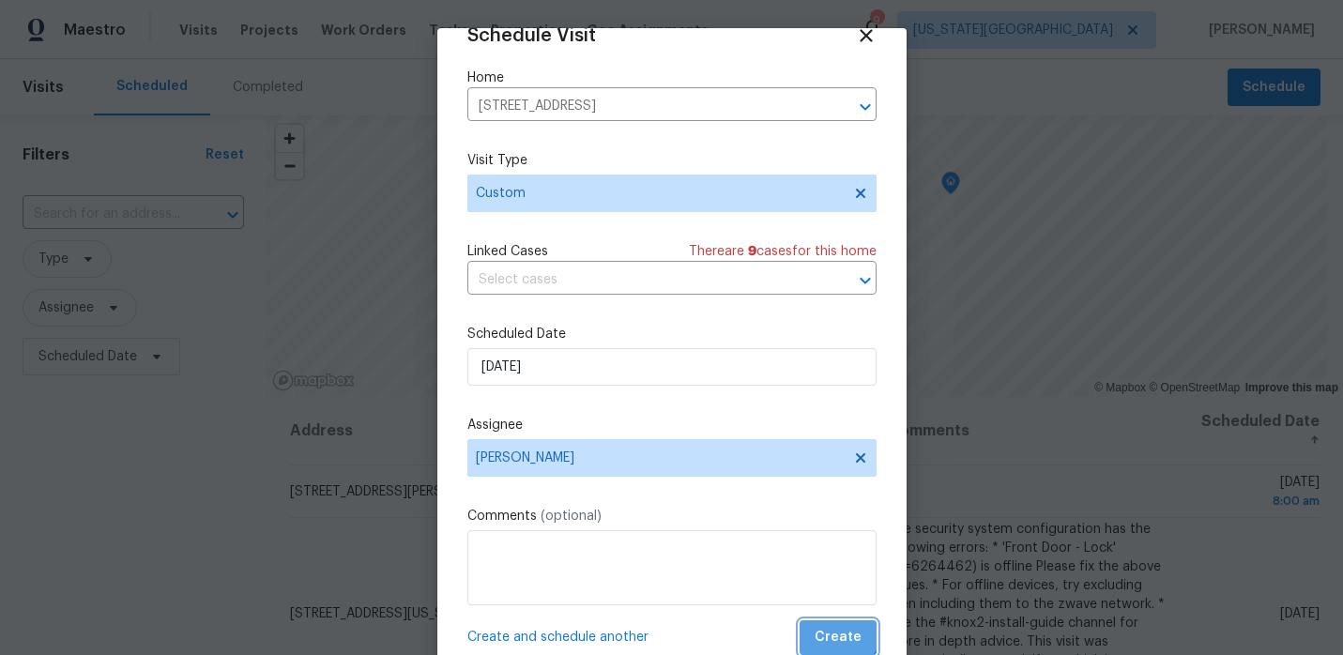
click at [836, 625] on button "Create" at bounding box center [838, 637] width 77 height 35
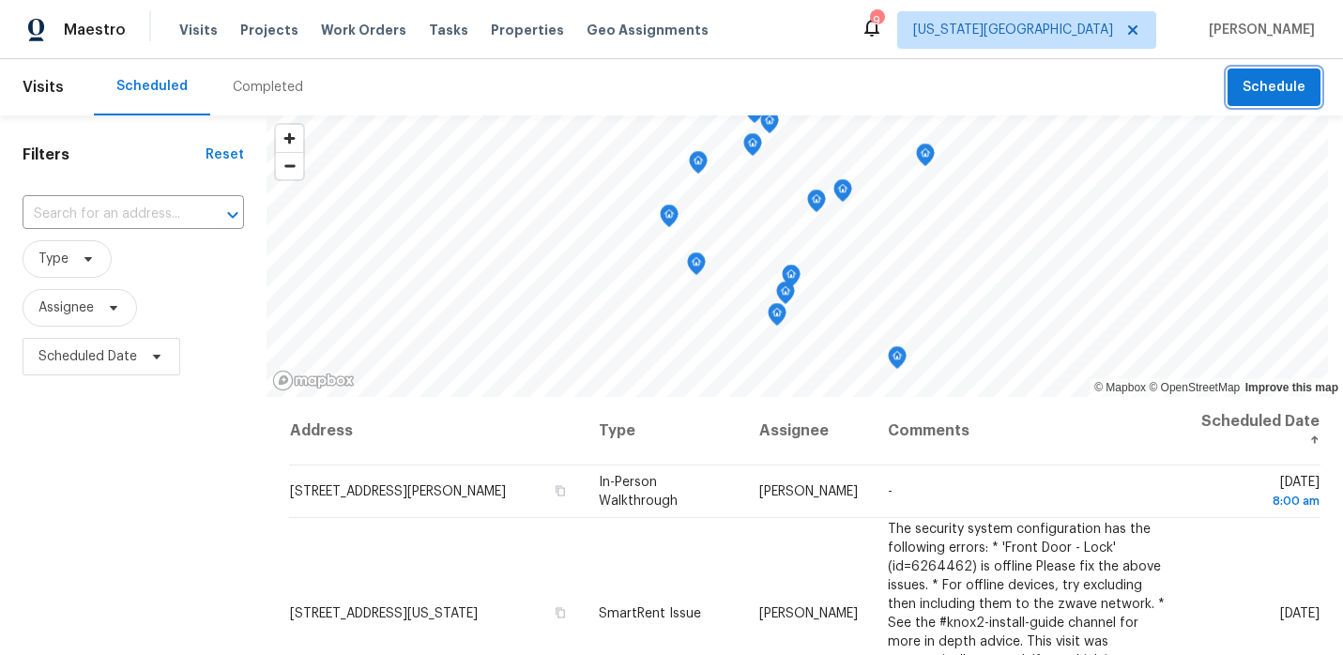
click at [1267, 97] on span "Schedule" at bounding box center [1273, 87] width 63 height 23
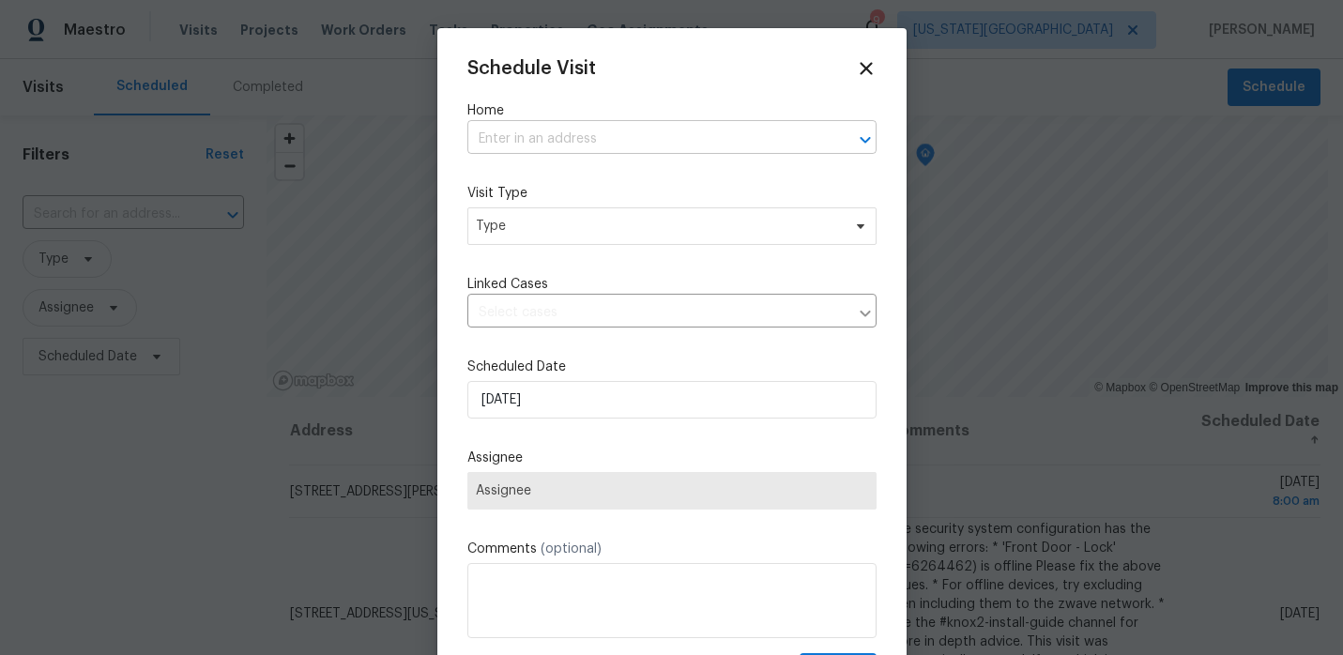
click at [508, 140] on input "text" at bounding box center [645, 139] width 357 height 29
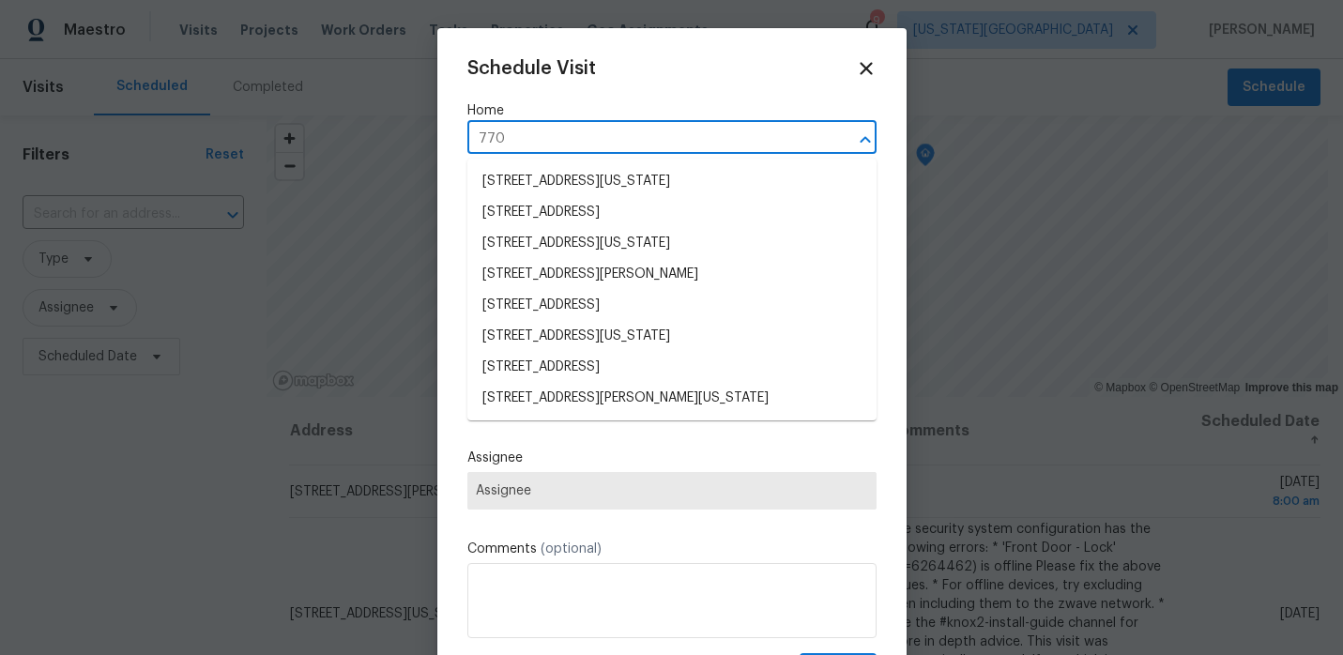
type input "7701"
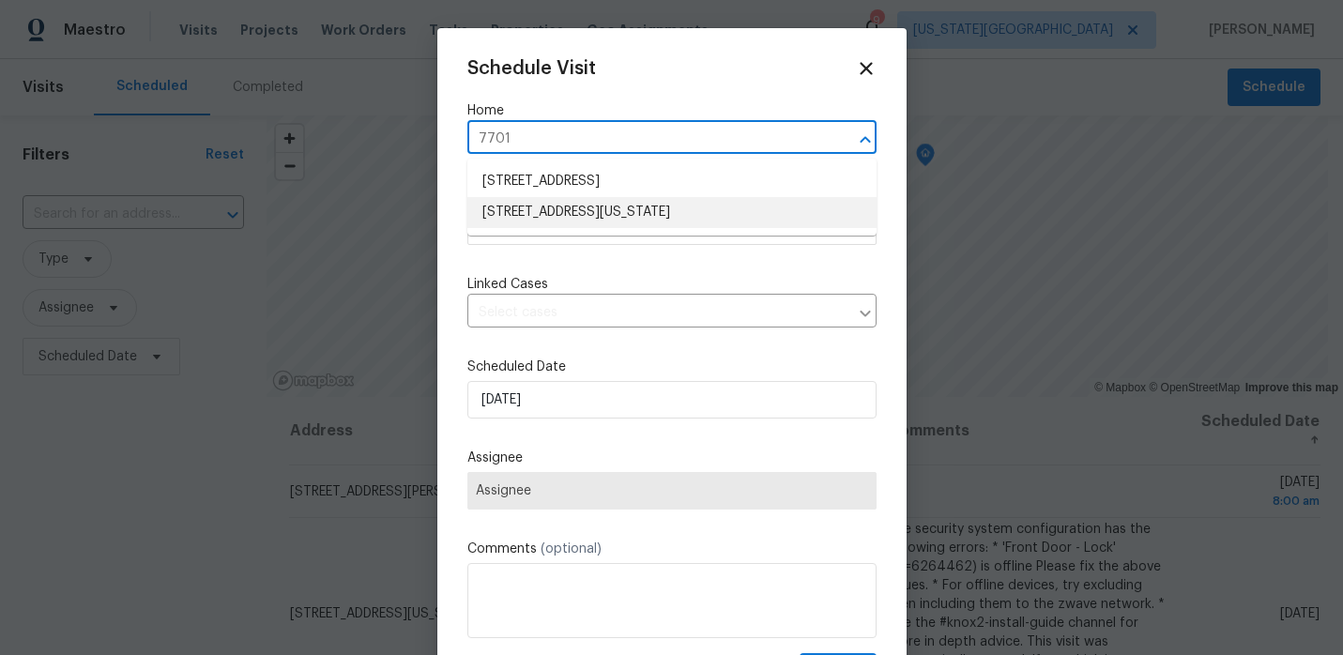
click at [572, 213] on li "7701 E 118th Ter, Kansas City, MO 64134" at bounding box center [671, 212] width 409 height 31
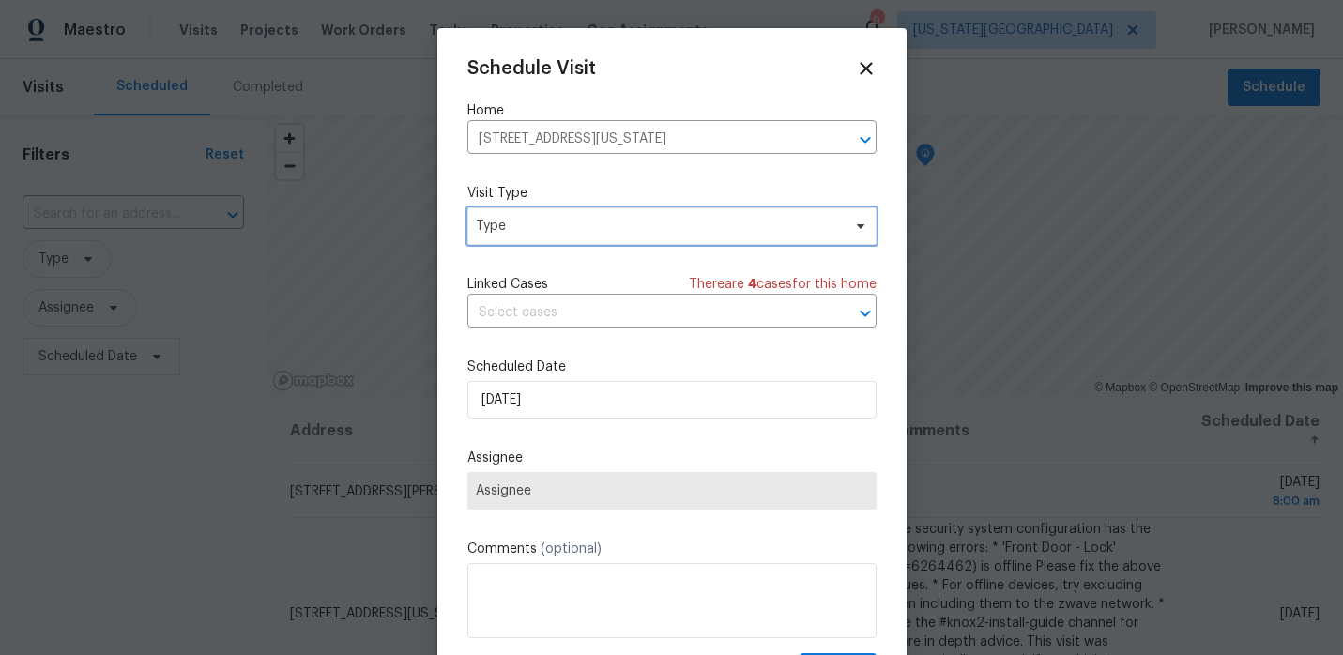
click at [567, 222] on span "Type" at bounding box center [658, 226] width 365 height 19
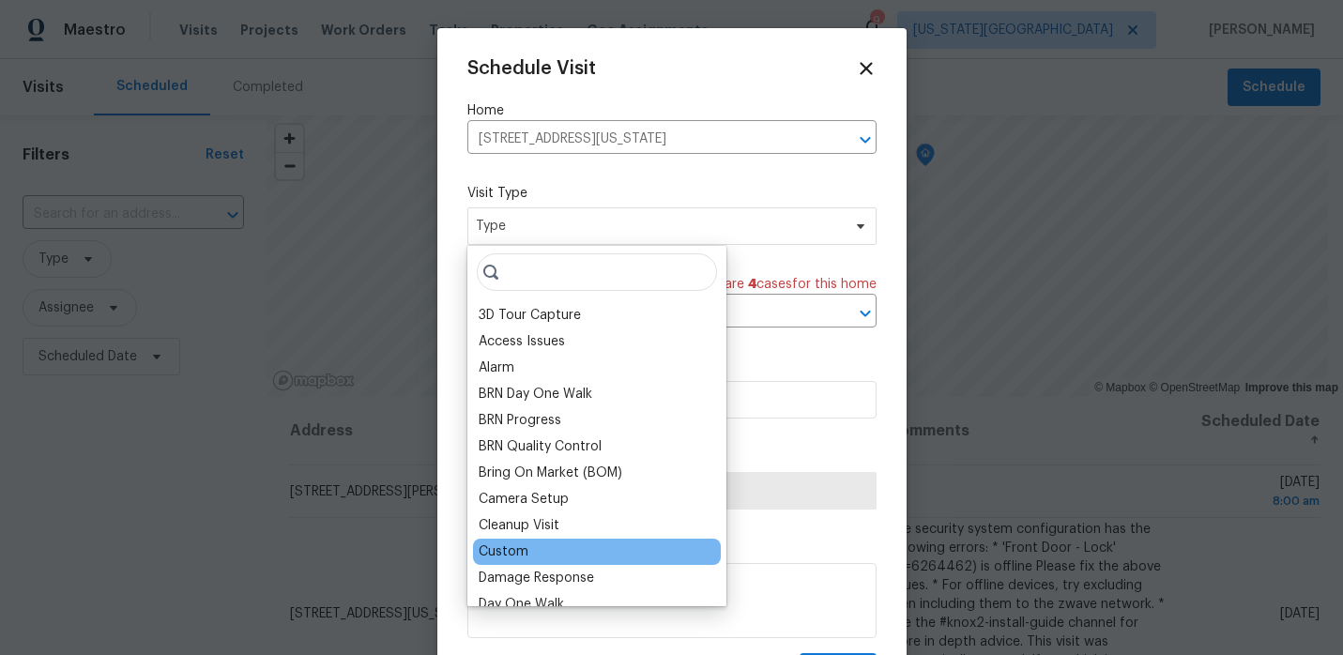
click at [536, 541] on div "Custom" at bounding box center [597, 552] width 248 height 26
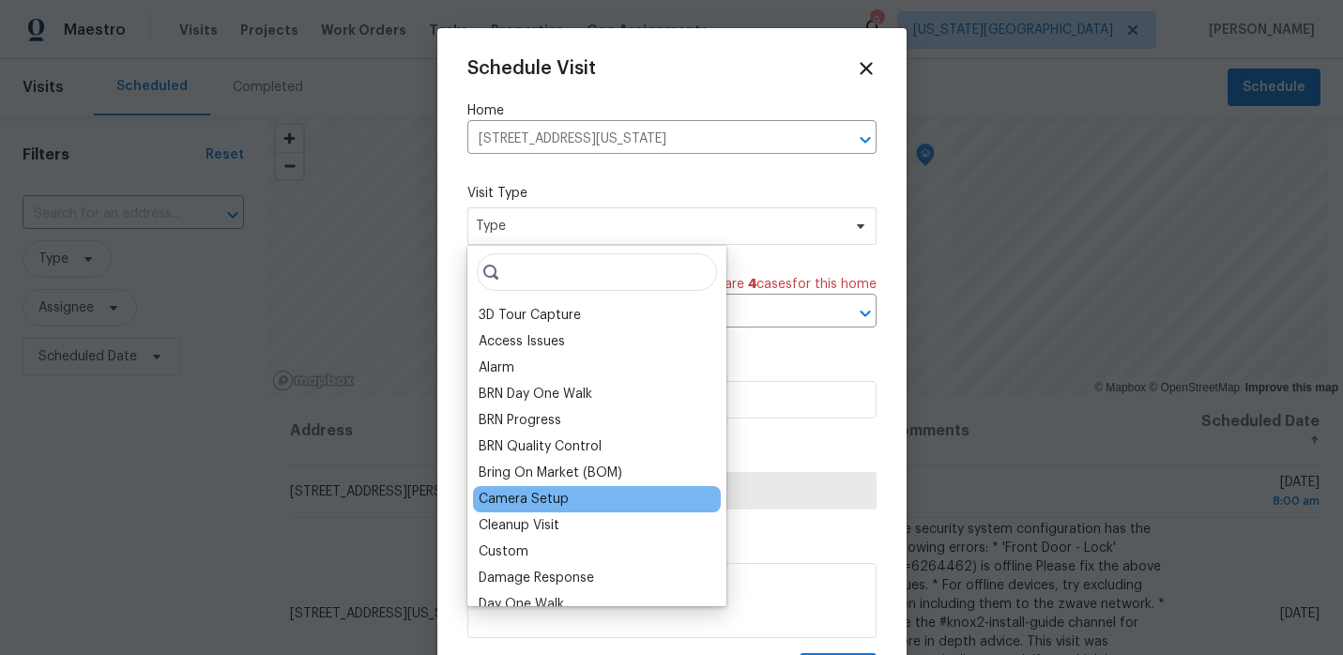
click at [561, 501] on div "Camera Setup" at bounding box center [524, 499] width 90 height 19
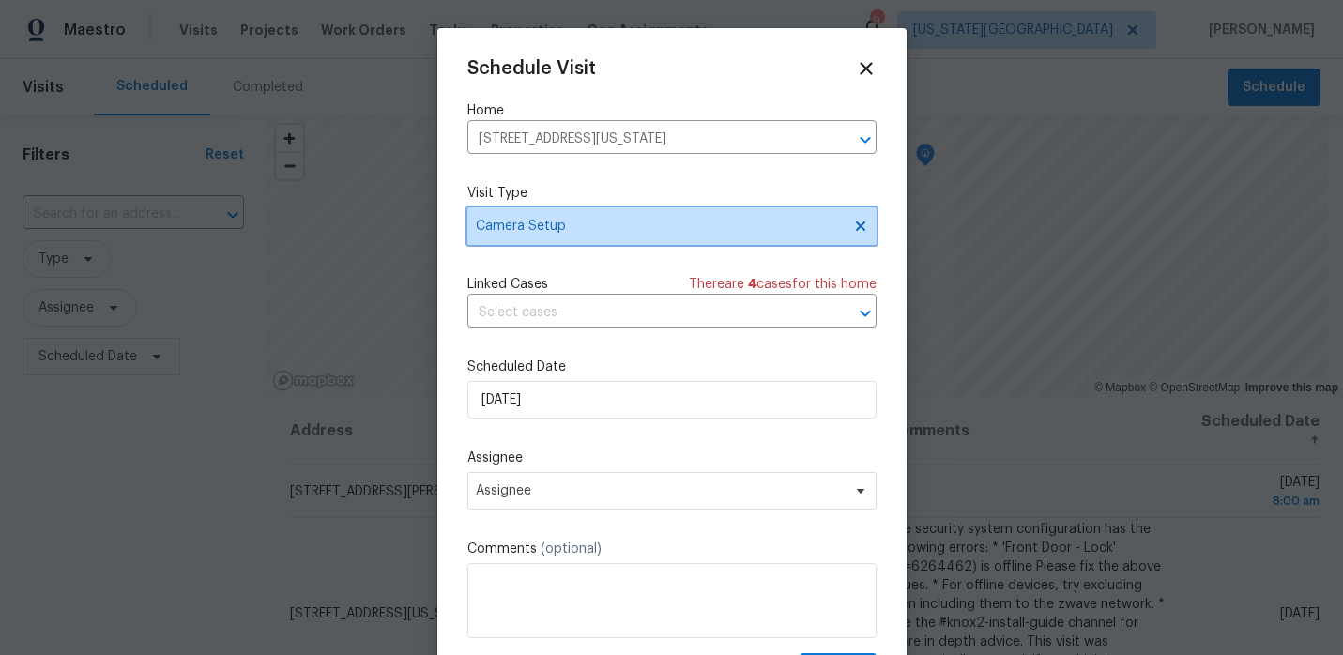
click at [602, 236] on span "Camera Setup" at bounding box center [671, 226] width 409 height 38
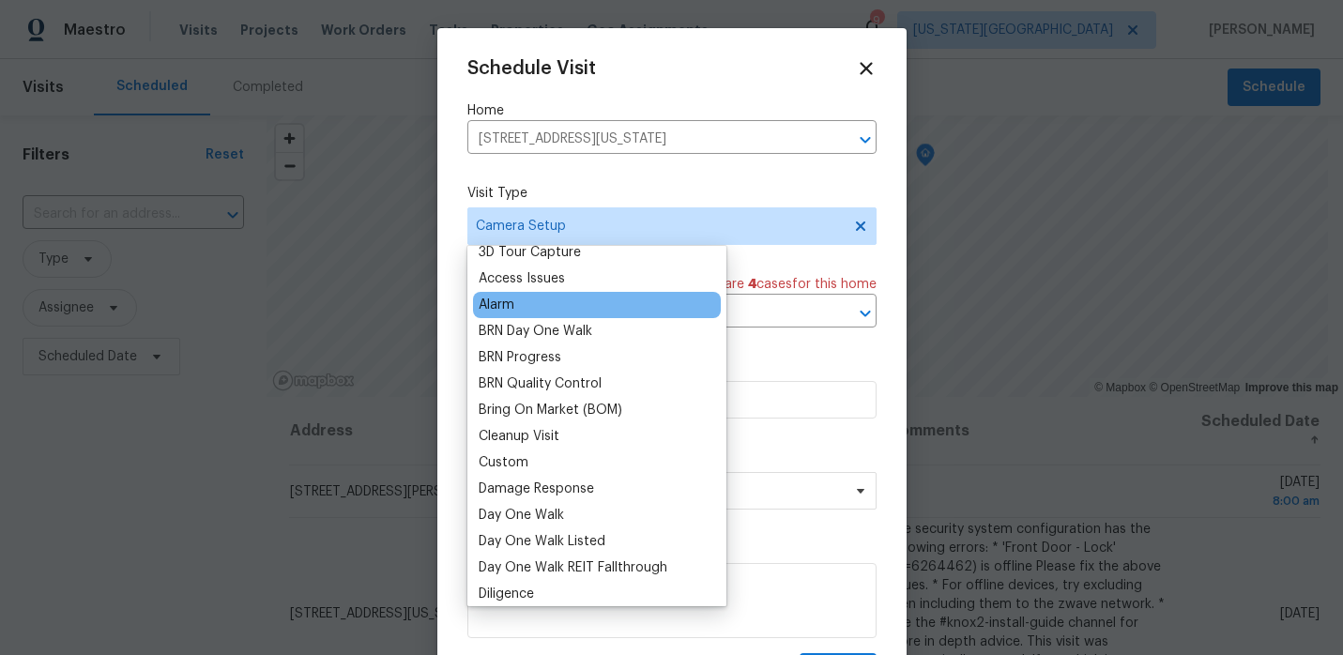
scroll to position [92, 0]
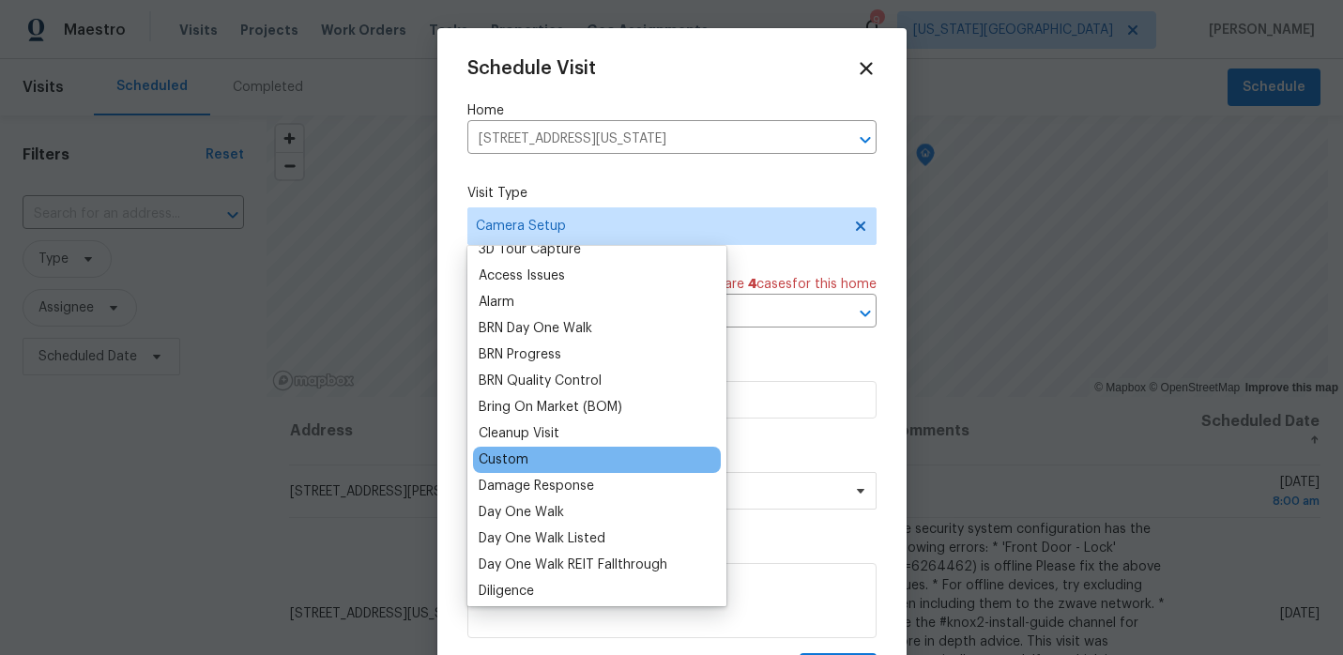
click at [526, 459] on div "Custom" at bounding box center [597, 460] width 248 height 26
click at [512, 462] on div "Custom" at bounding box center [504, 459] width 50 height 19
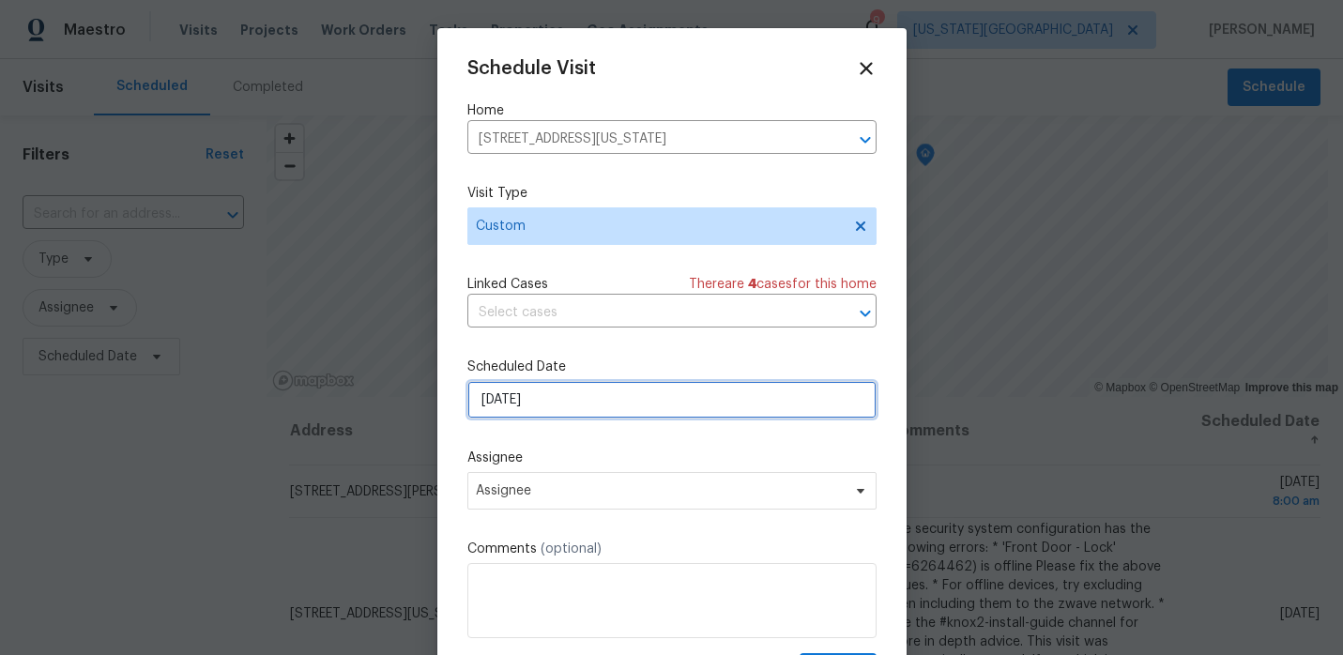
click at [585, 410] on input "[DATE]" at bounding box center [671, 400] width 409 height 38
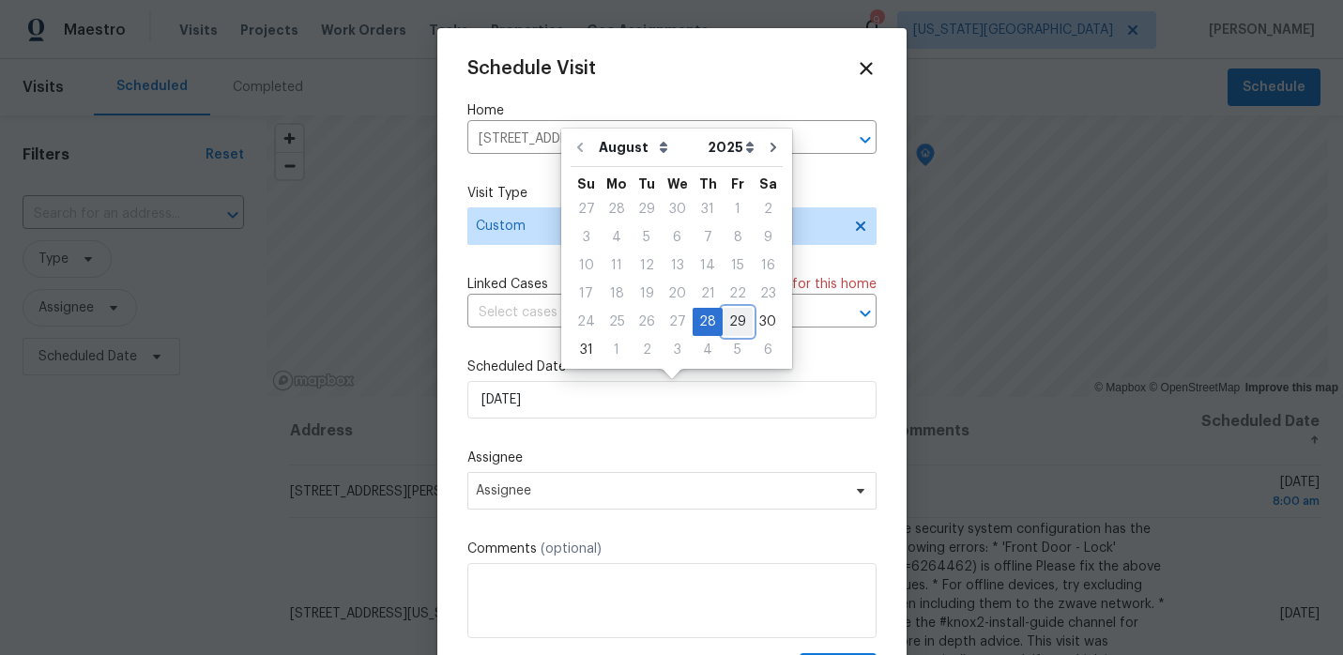
click at [725, 323] on div "29" at bounding box center [738, 322] width 30 height 26
type input "8/29/2025"
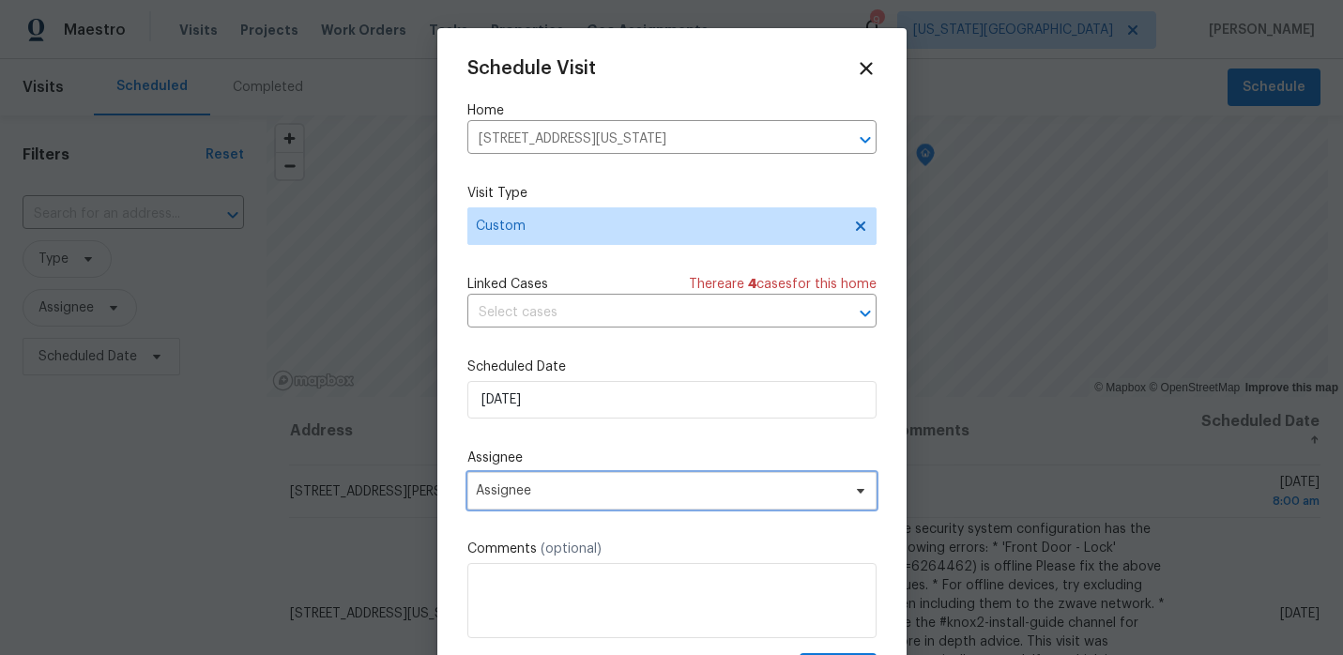
click at [596, 503] on span "Assignee" at bounding box center [671, 491] width 409 height 38
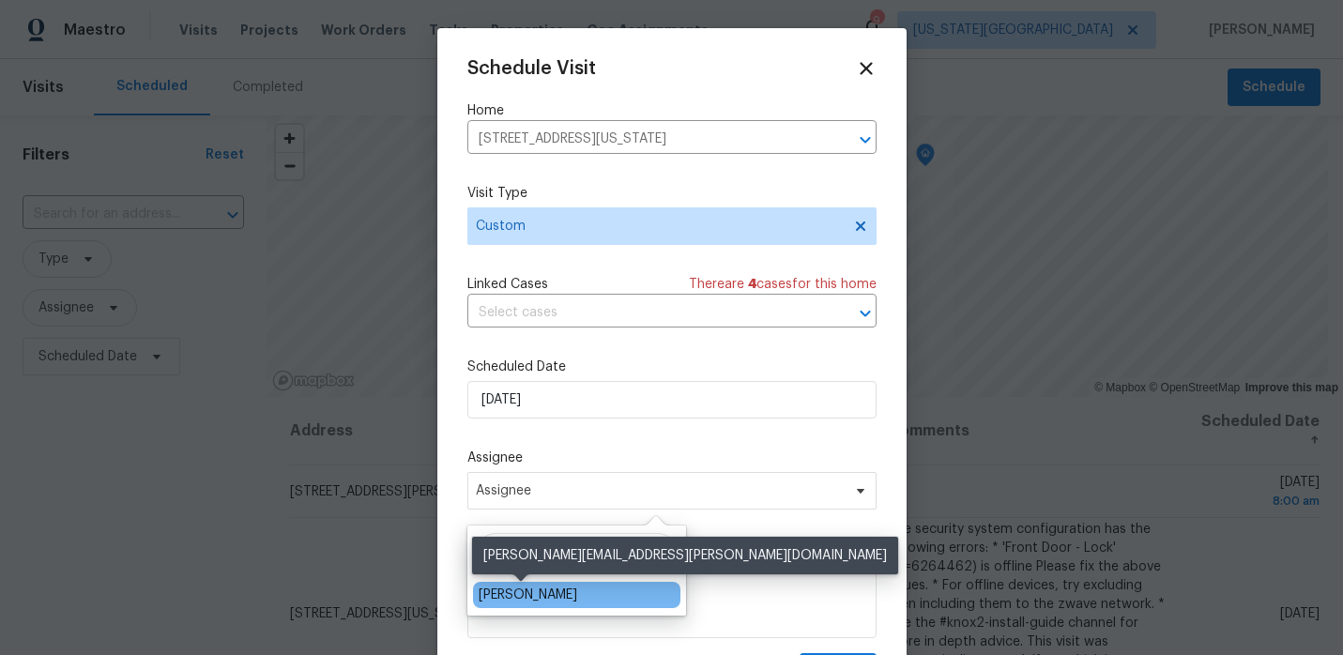
type input "josh"
click at [524, 595] on div "[PERSON_NAME]" at bounding box center [528, 595] width 99 height 19
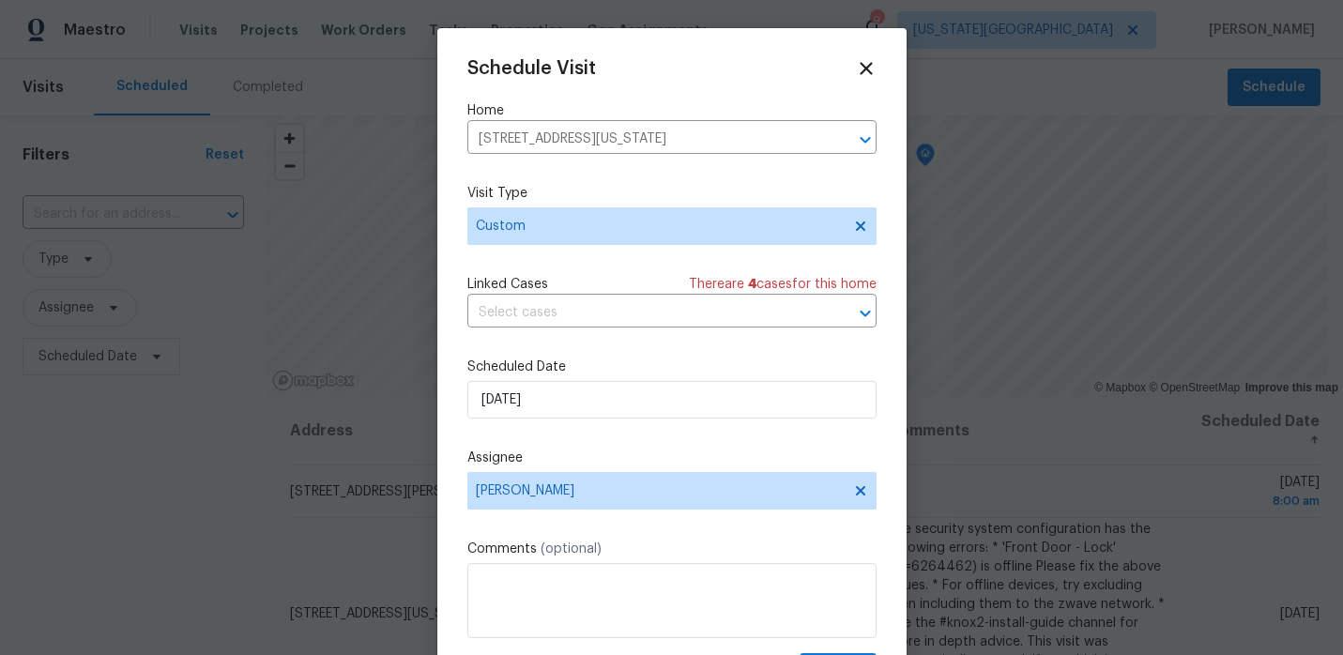
click at [724, 449] on div "Schedule Visit Home 7701 E 118th Ter, Kansas City, MO 64134 ​ Visit Type Custom…" at bounding box center [671, 373] width 409 height 630
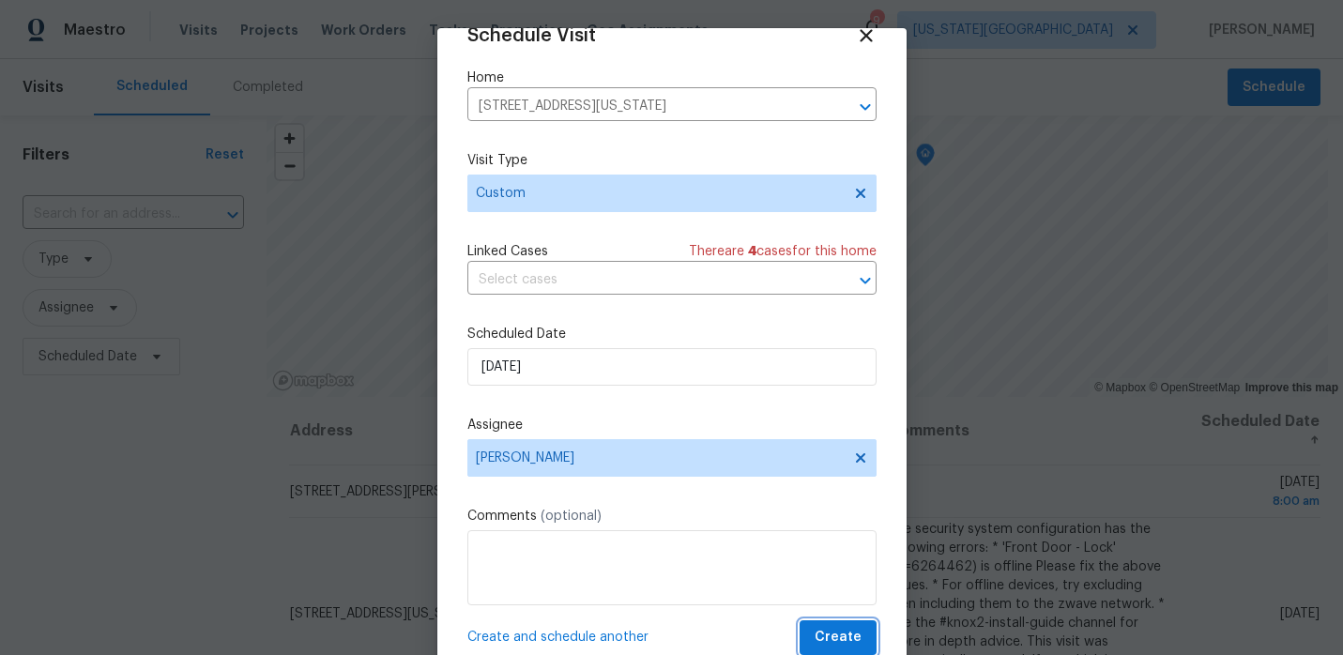
click at [827, 633] on span "Create" at bounding box center [838, 637] width 47 height 23
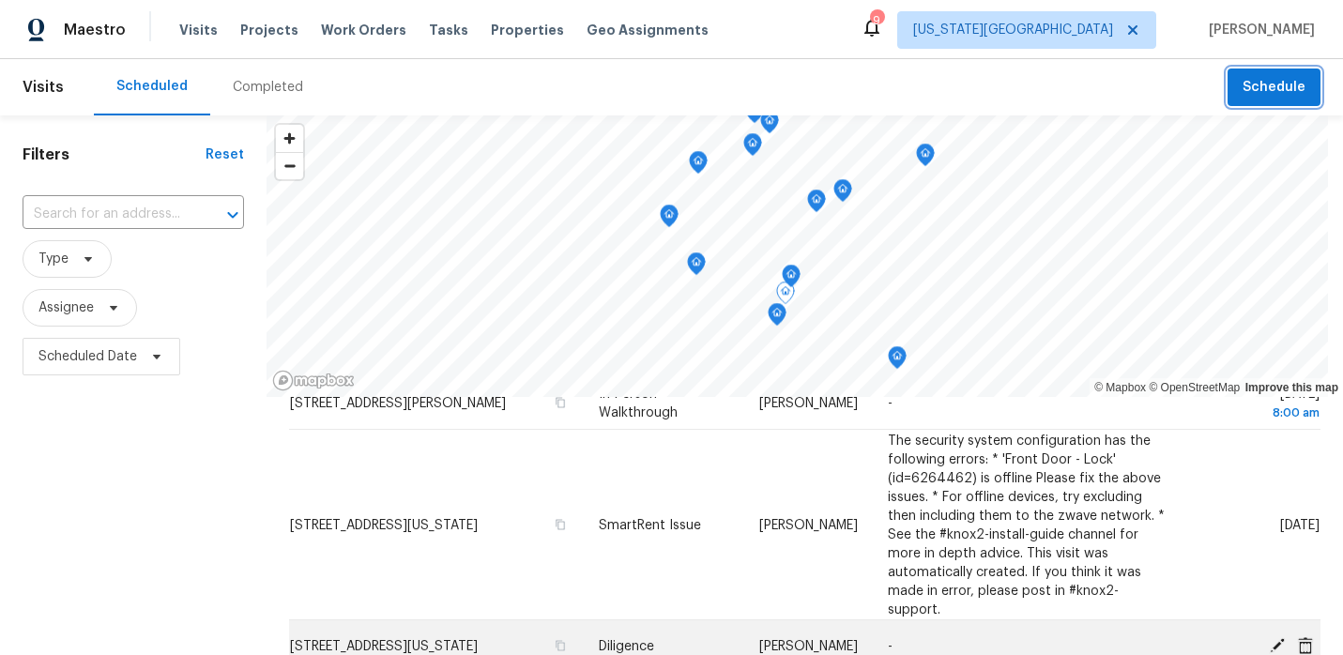
scroll to position [0, 0]
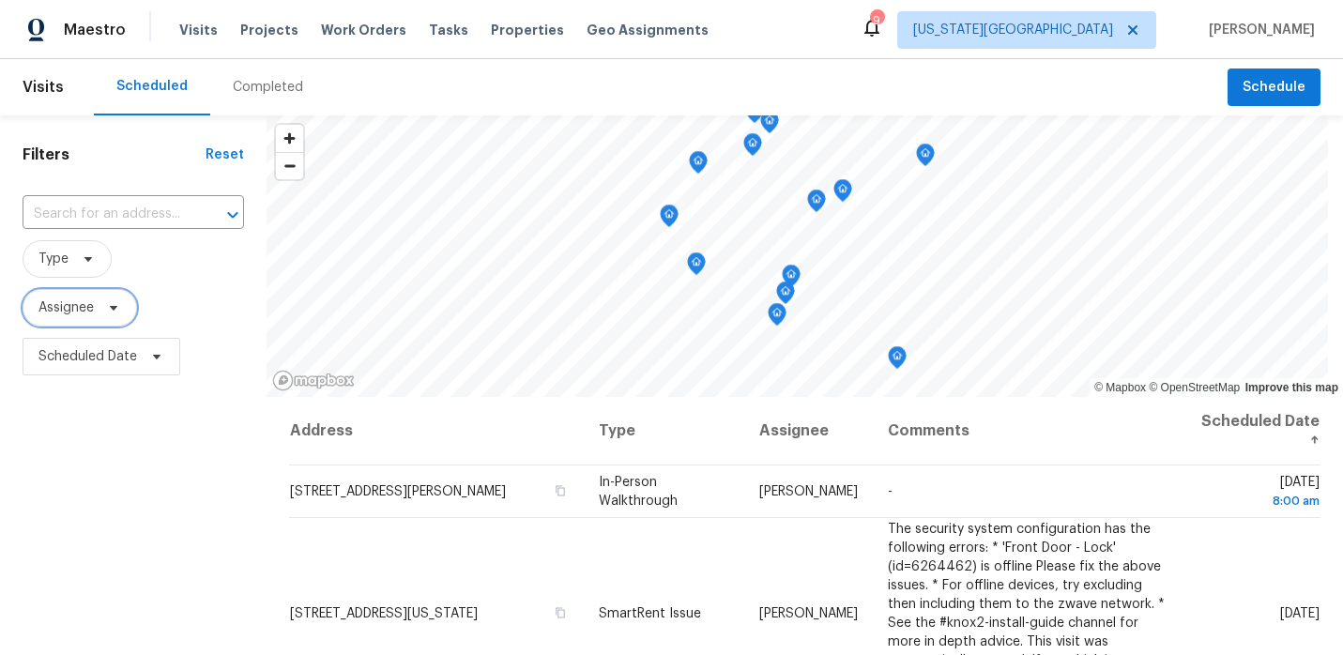
click at [89, 314] on span "Assignee" at bounding box center [65, 307] width 55 height 19
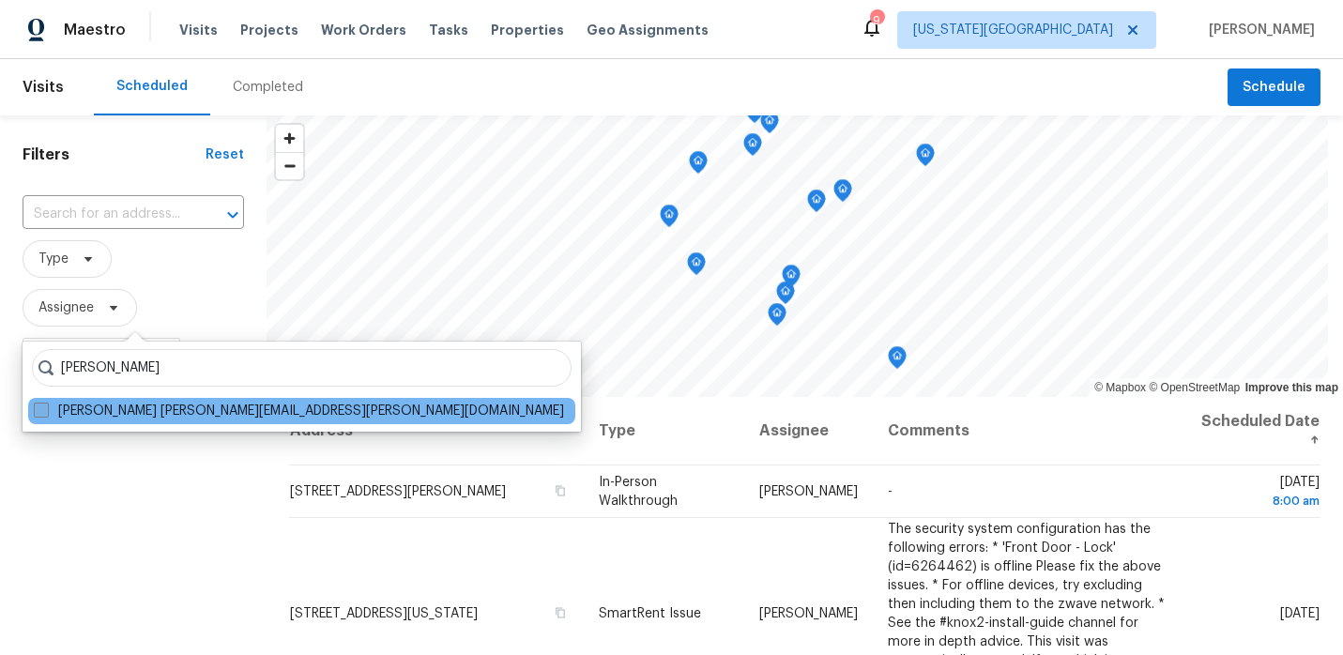
type input "joshua beatty"
click at [42, 411] on span at bounding box center [41, 410] width 15 height 15
click at [42, 411] on input "Joshua Beatty joshua.beatty@opendoor.com" at bounding box center [40, 408] width 12 height 12
checkbox input "true"
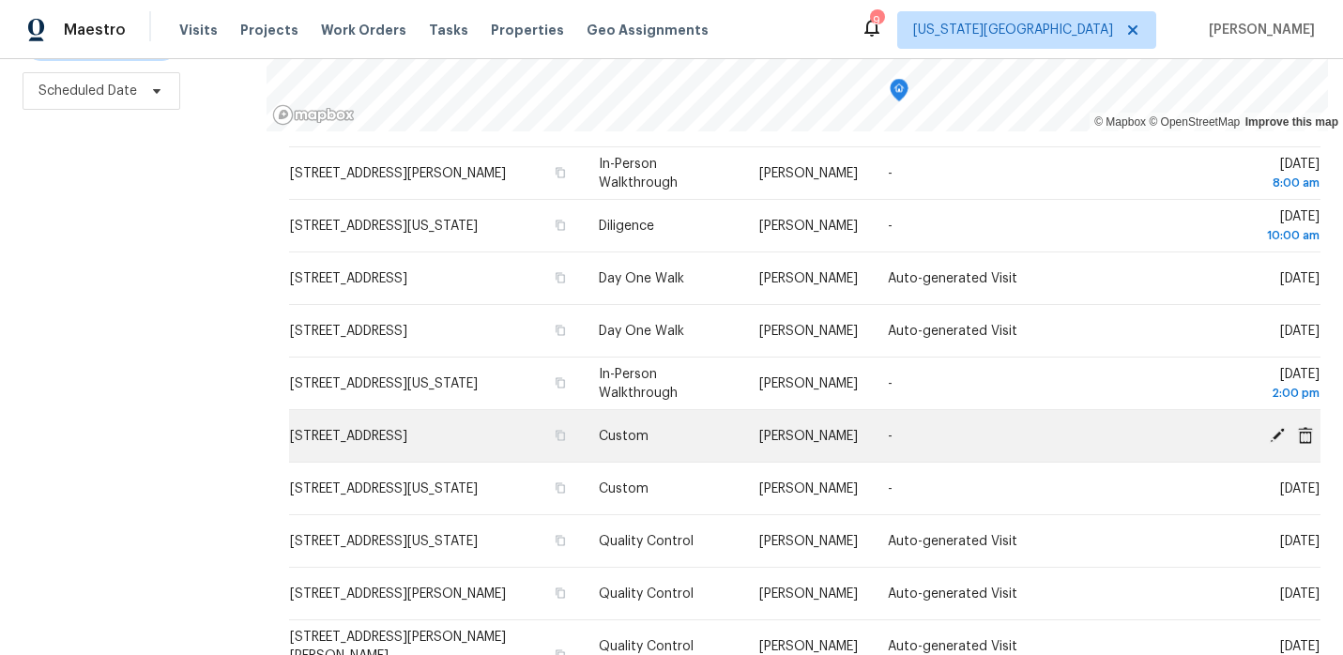
scroll to position [56, 0]
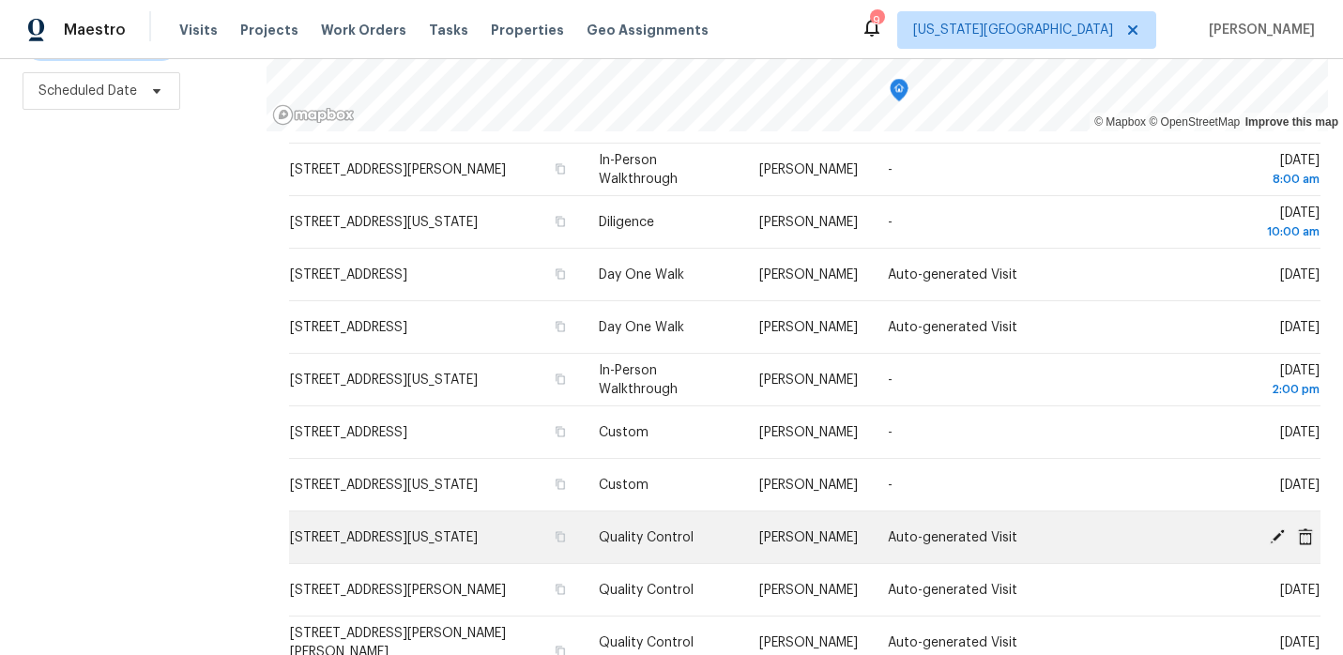
click at [1309, 537] on icon at bounding box center [1305, 535] width 15 height 17
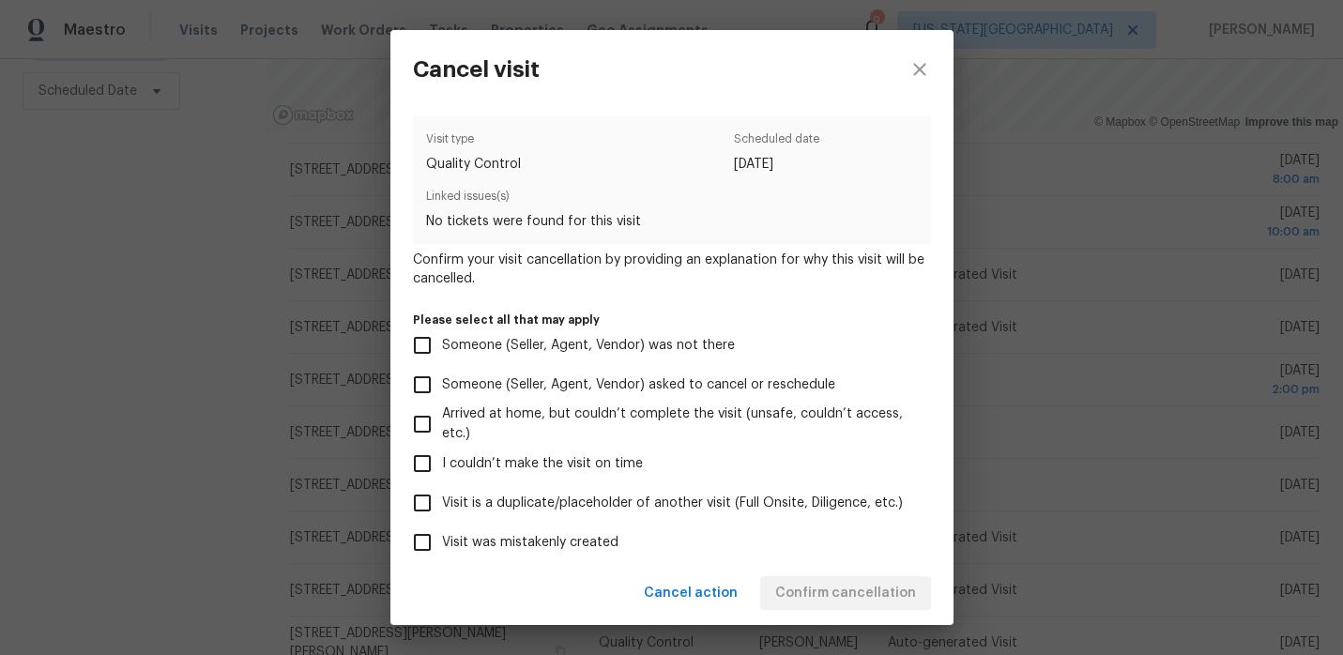
click at [485, 544] on span "Visit was mistakenly created" at bounding box center [530, 543] width 176 height 20
click at [442, 544] on input "Visit was mistakenly created" at bounding box center [422, 542] width 39 height 39
checkbox input "true"
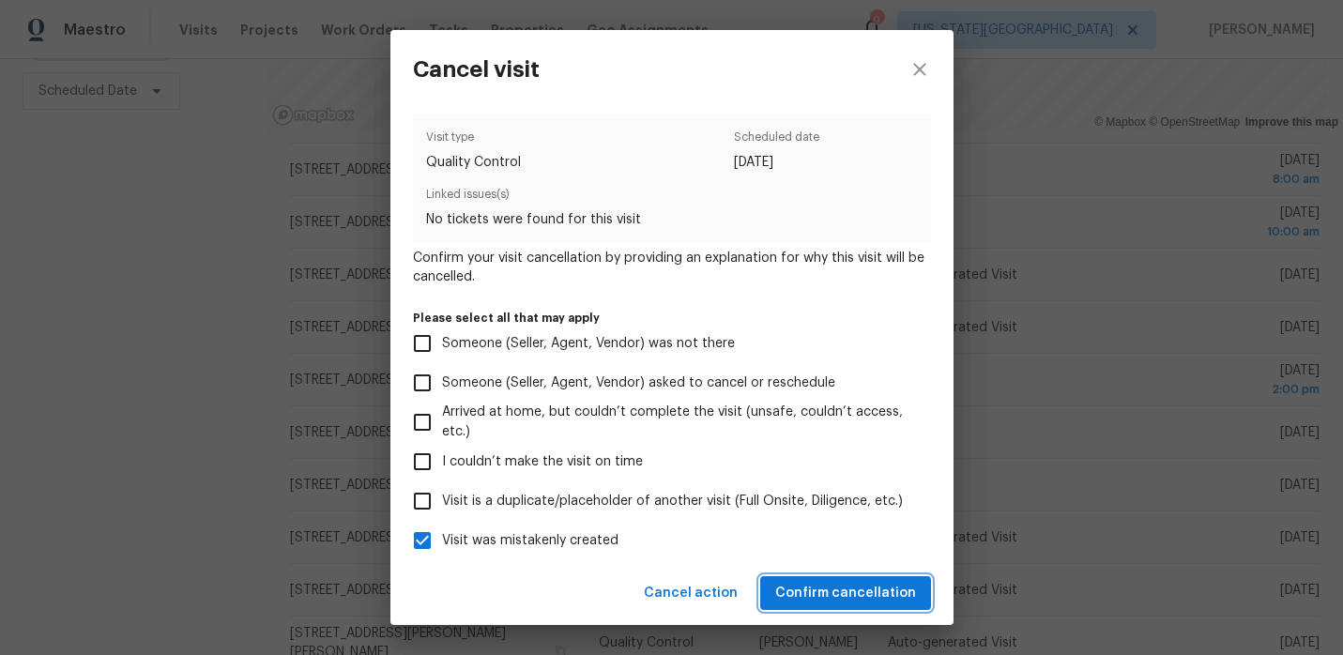
click at [876, 591] on span "Confirm cancellation" at bounding box center [845, 593] width 141 height 23
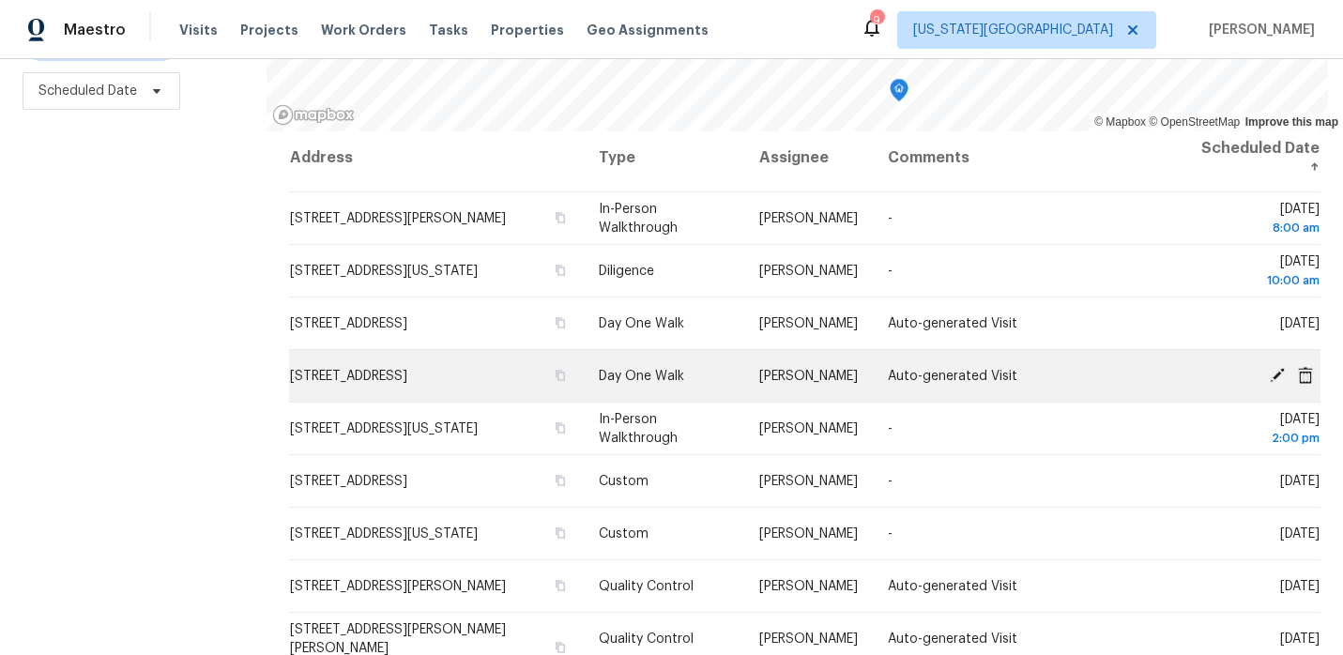
scroll to position [0, 0]
